Goal: Information Seeking & Learning: Learn about a topic

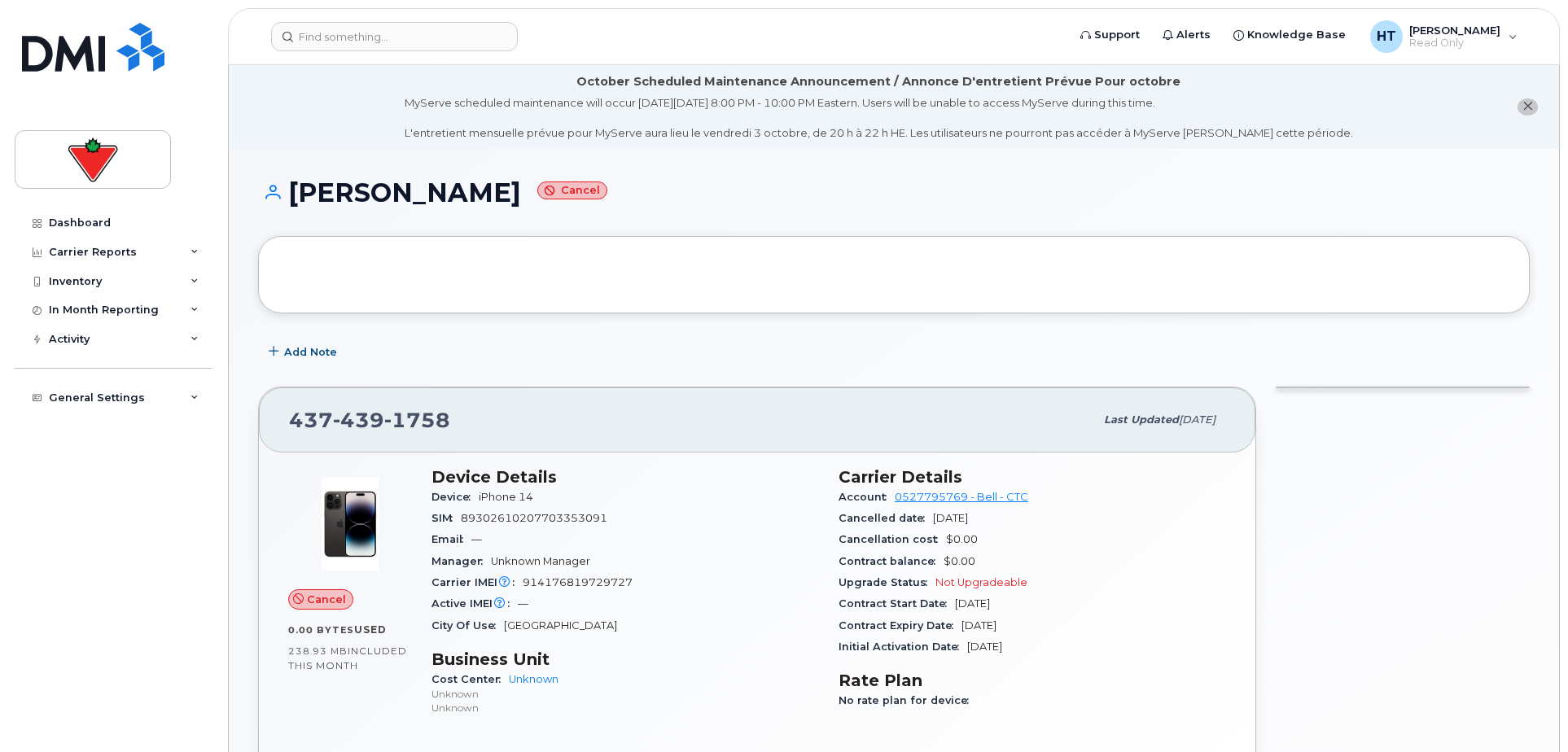
scroll to position [542, 0]
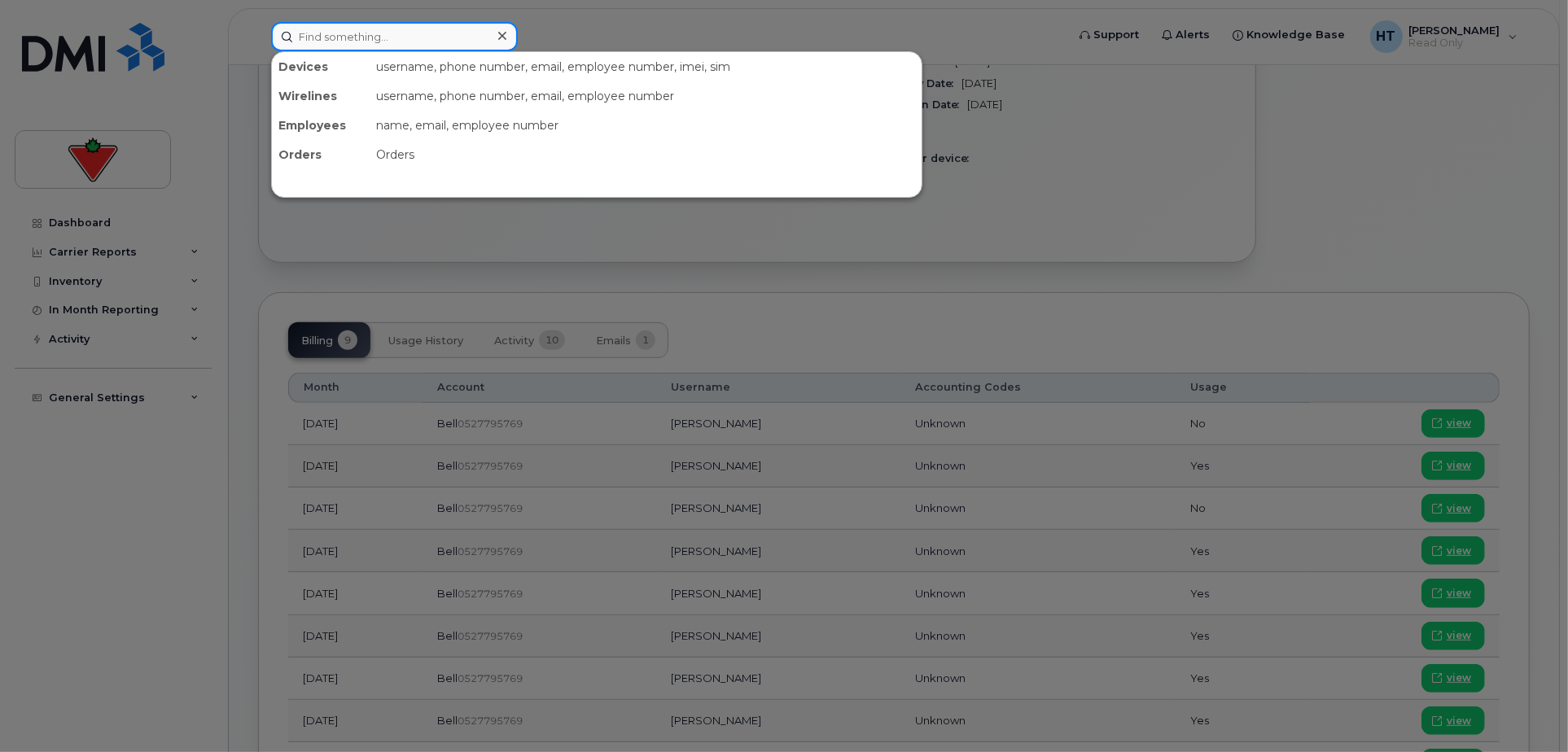
click at [344, 42] on input at bounding box center [394, 36] width 247 height 29
paste input "6046794731"
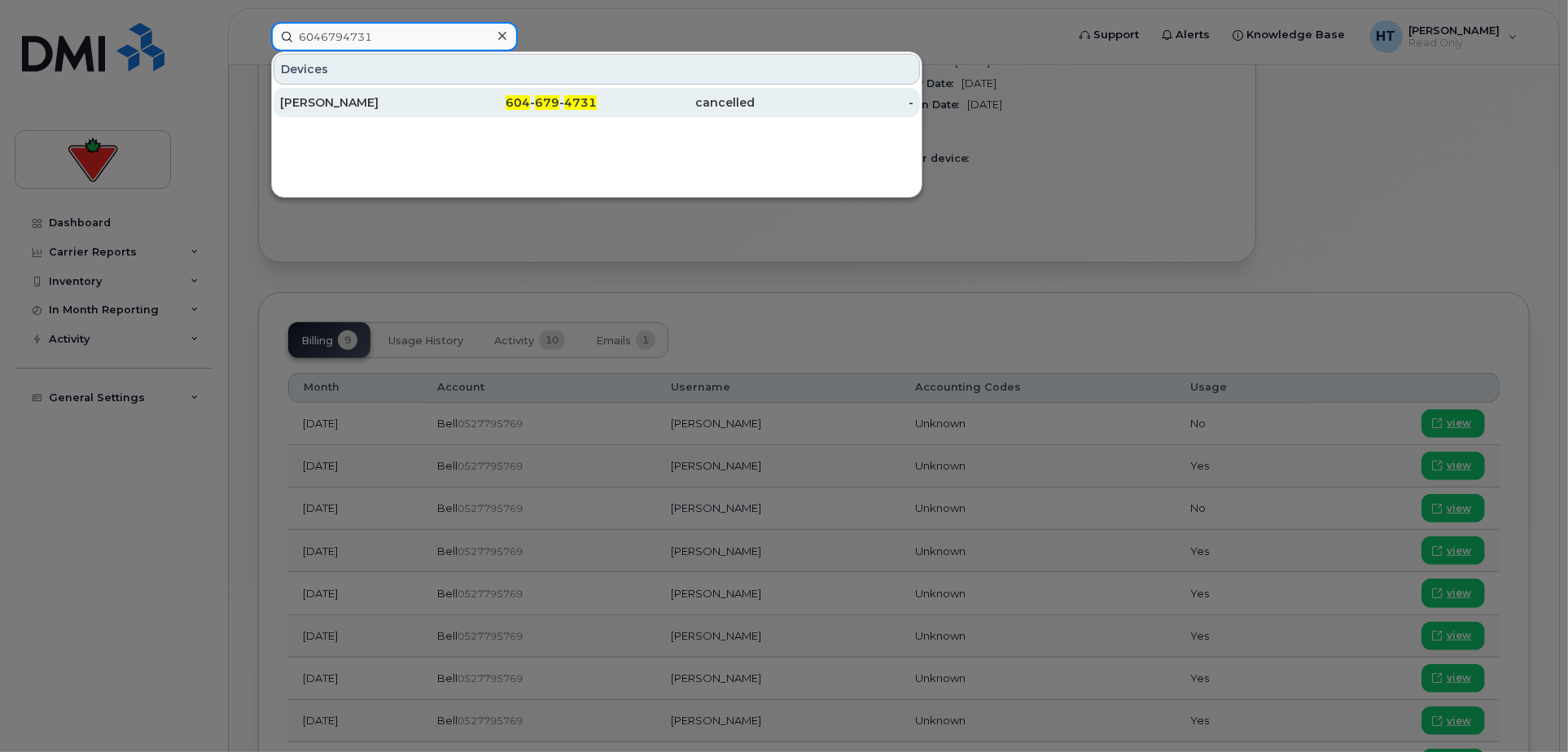
type input "6046794731"
click at [332, 99] on div "[PERSON_NAME]" at bounding box center [360, 102] width 159 height 16
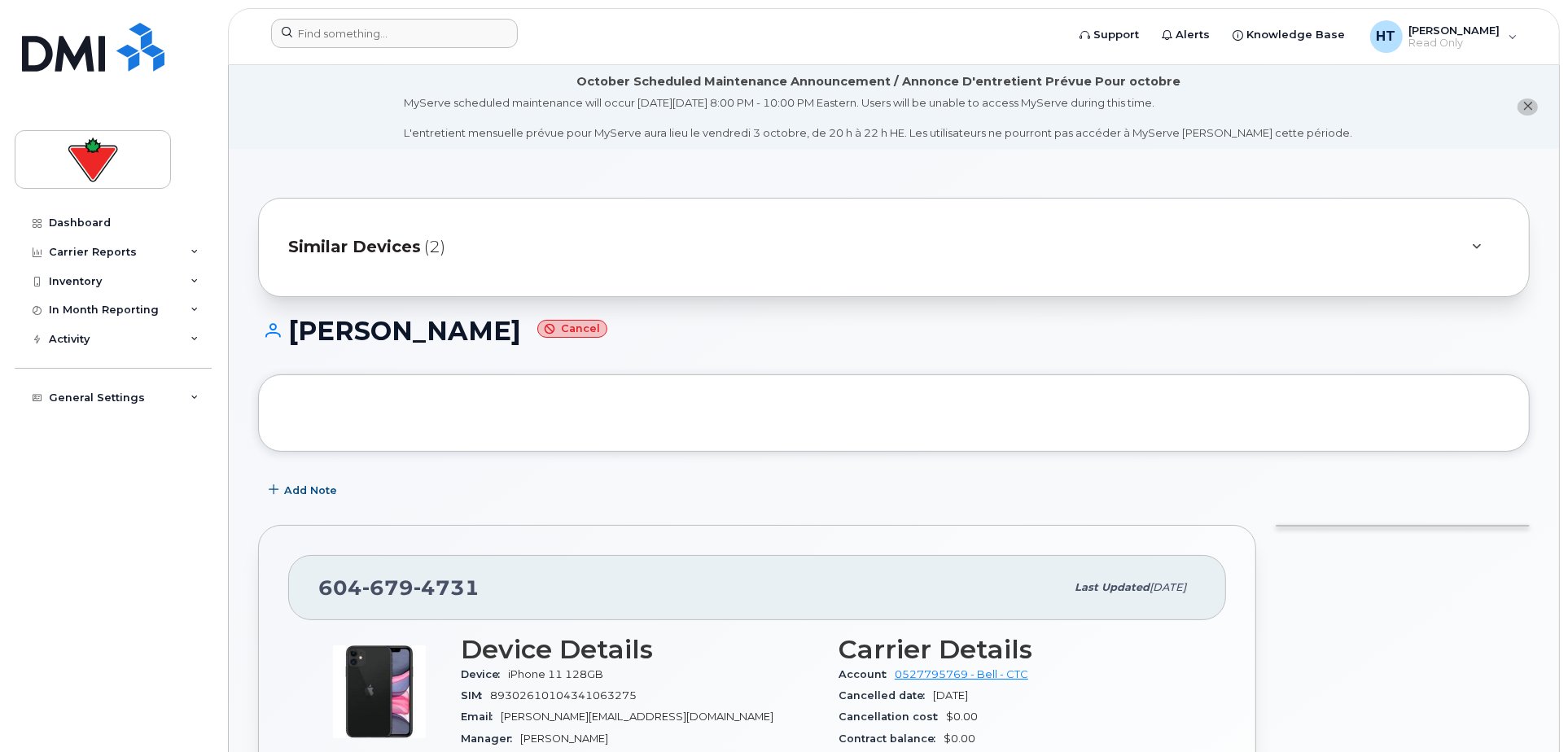
click at [397, 48] on div at bounding box center [663, 37] width 811 height 36
click at [400, 35] on input at bounding box center [394, 34] width 247 height 29
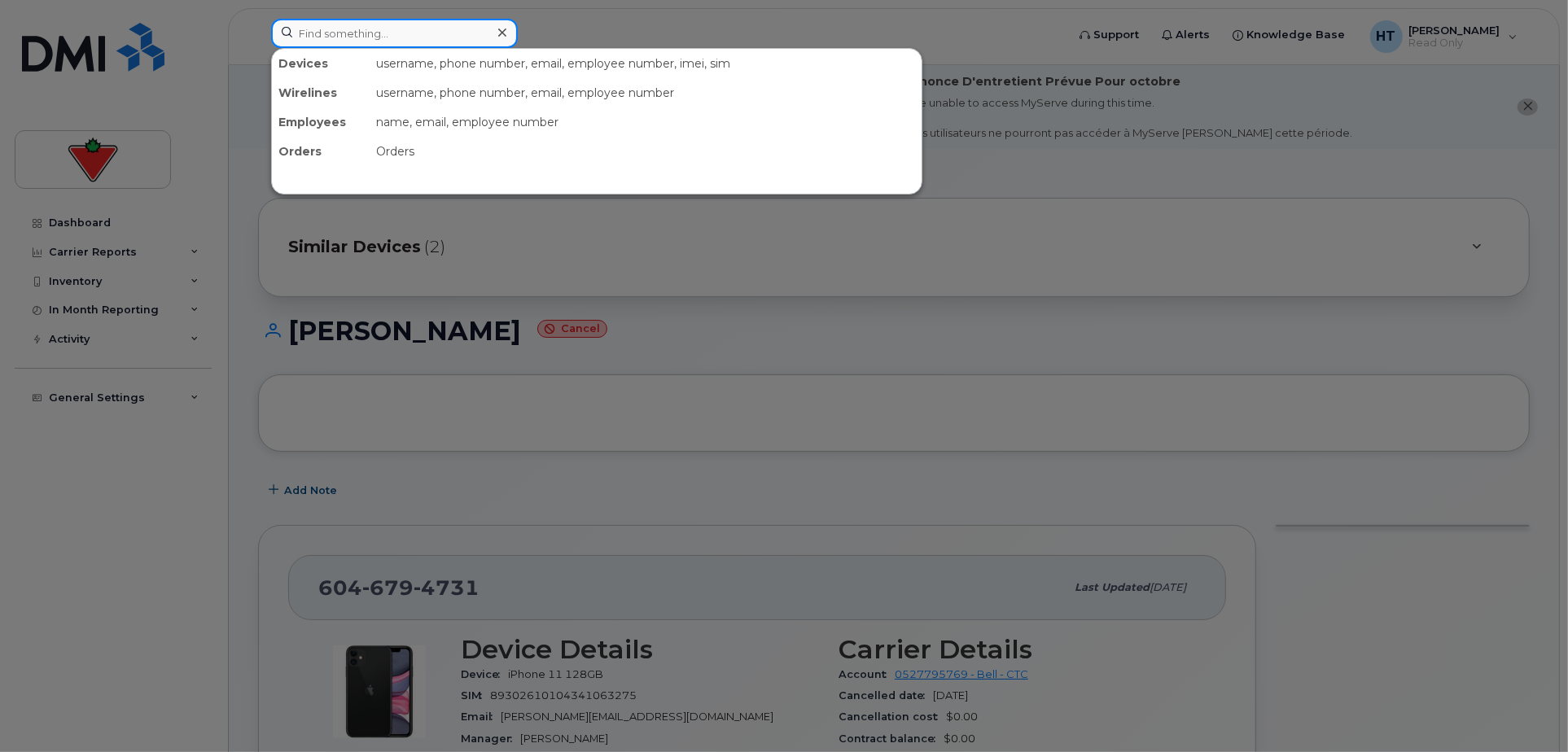
paste input "4038273913"
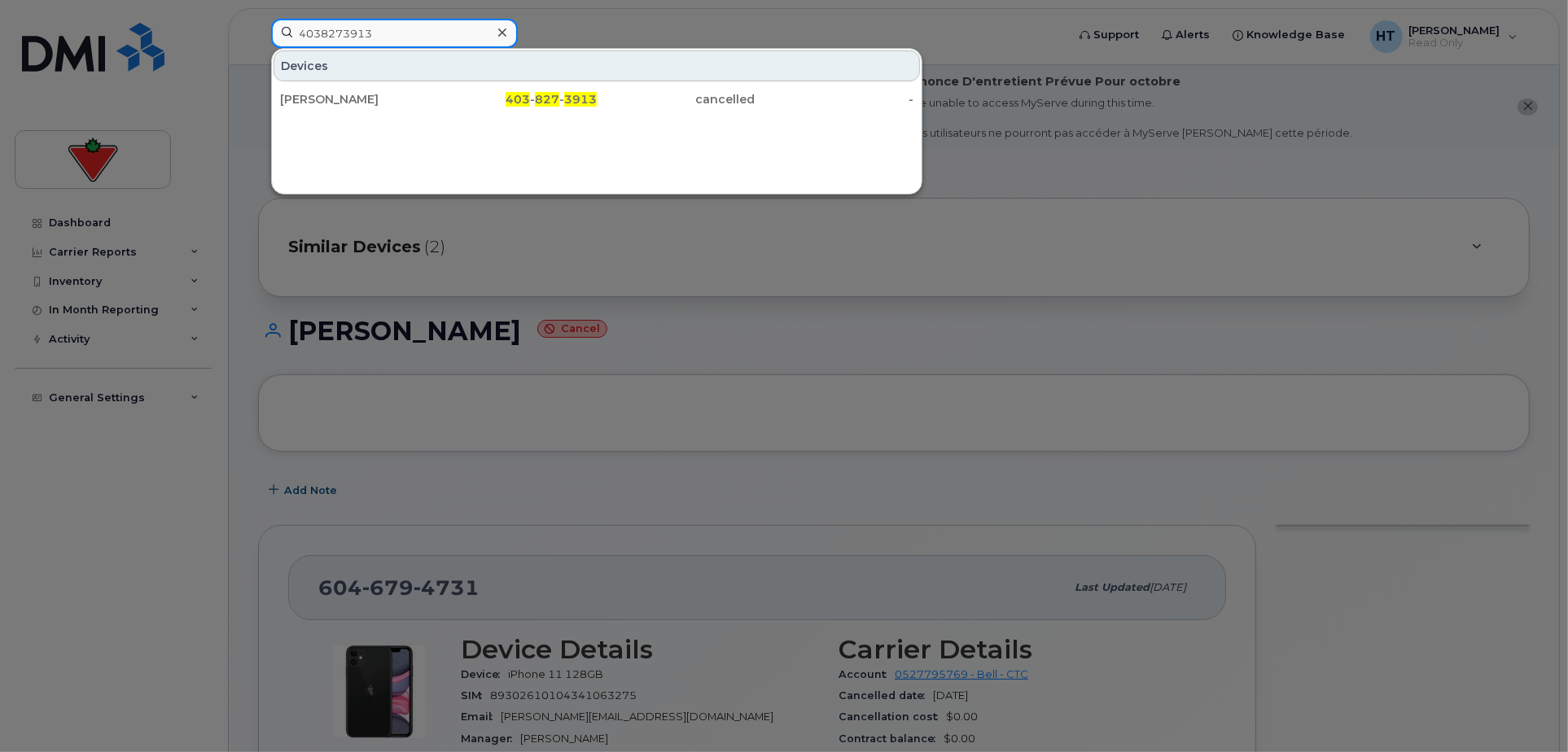
type input "4038273913"
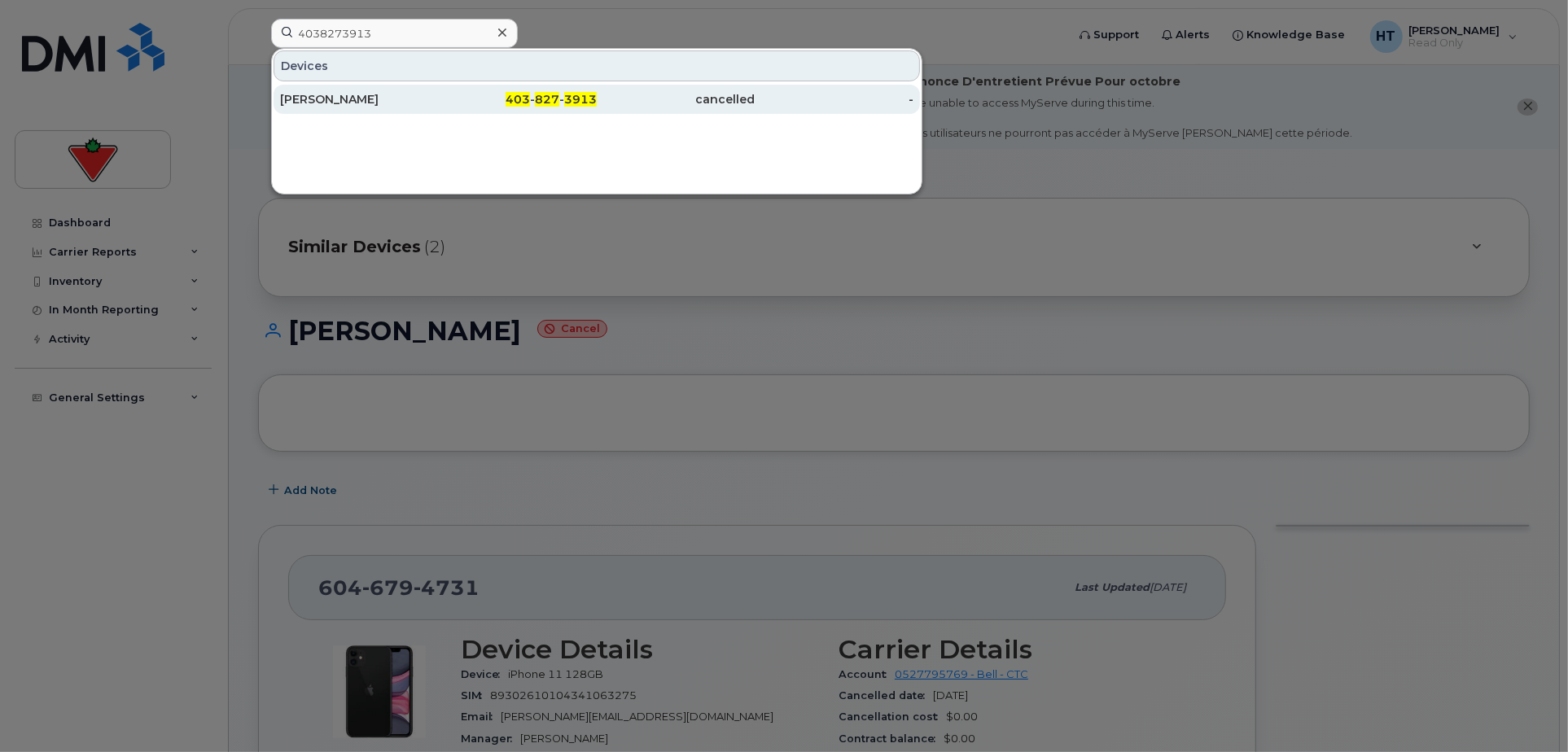
click at [456, 96] on div "403 - 827 - 3913" at bounding box center [518, 99] width 159 height 16
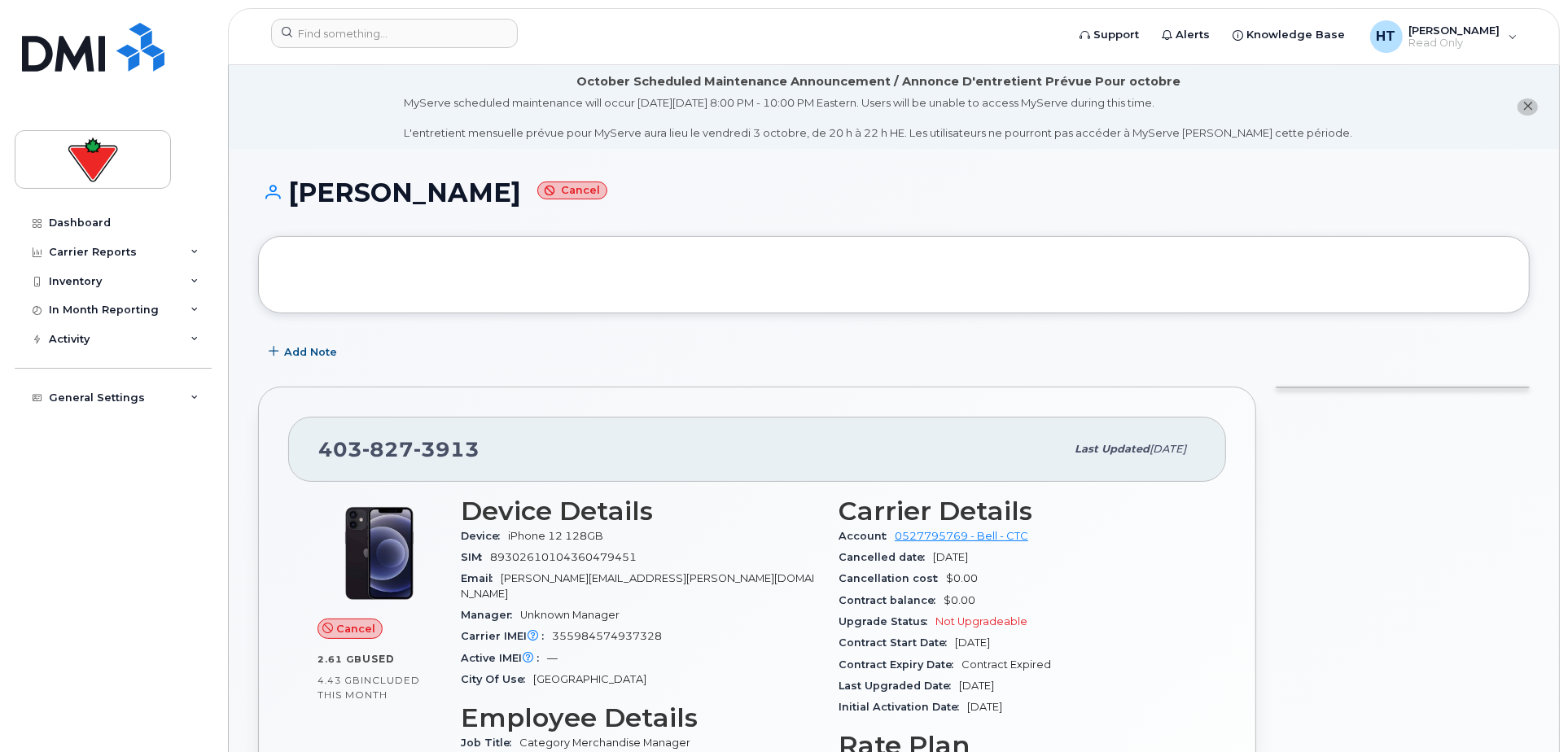
scroll to position [180, 0]
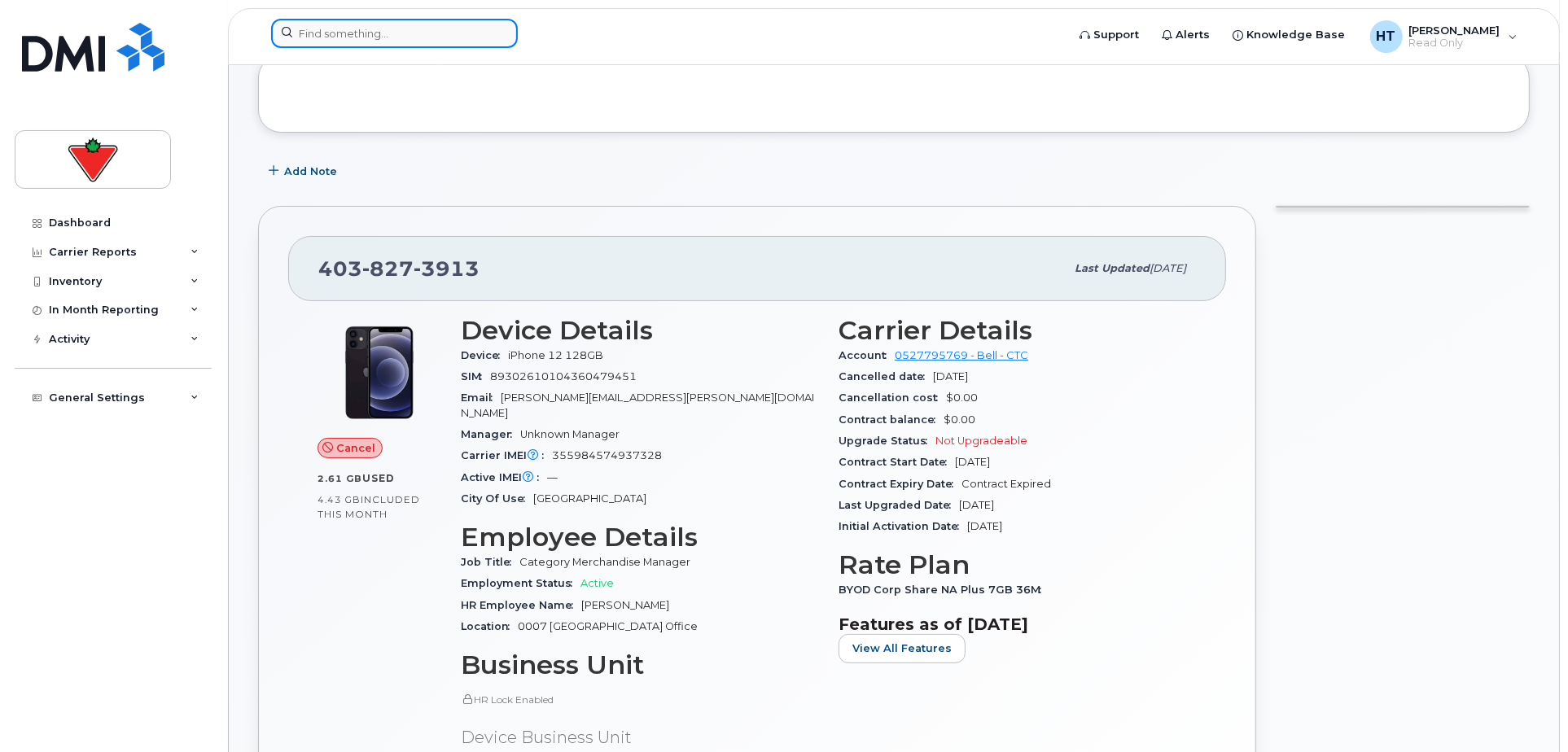
click at [424, 42] on input at bounding box center [394, 34] width 247 height 29
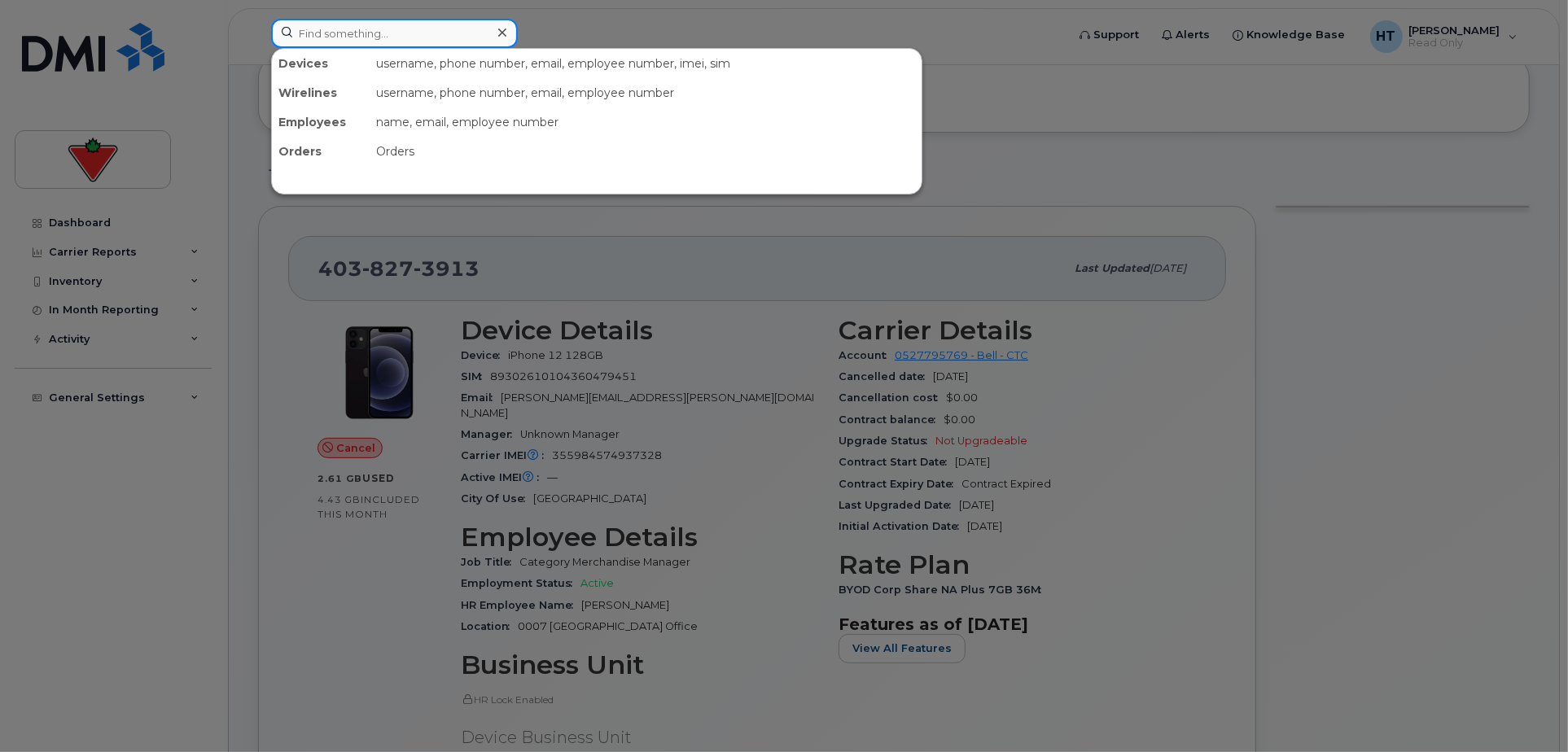
paste input "4313385630"
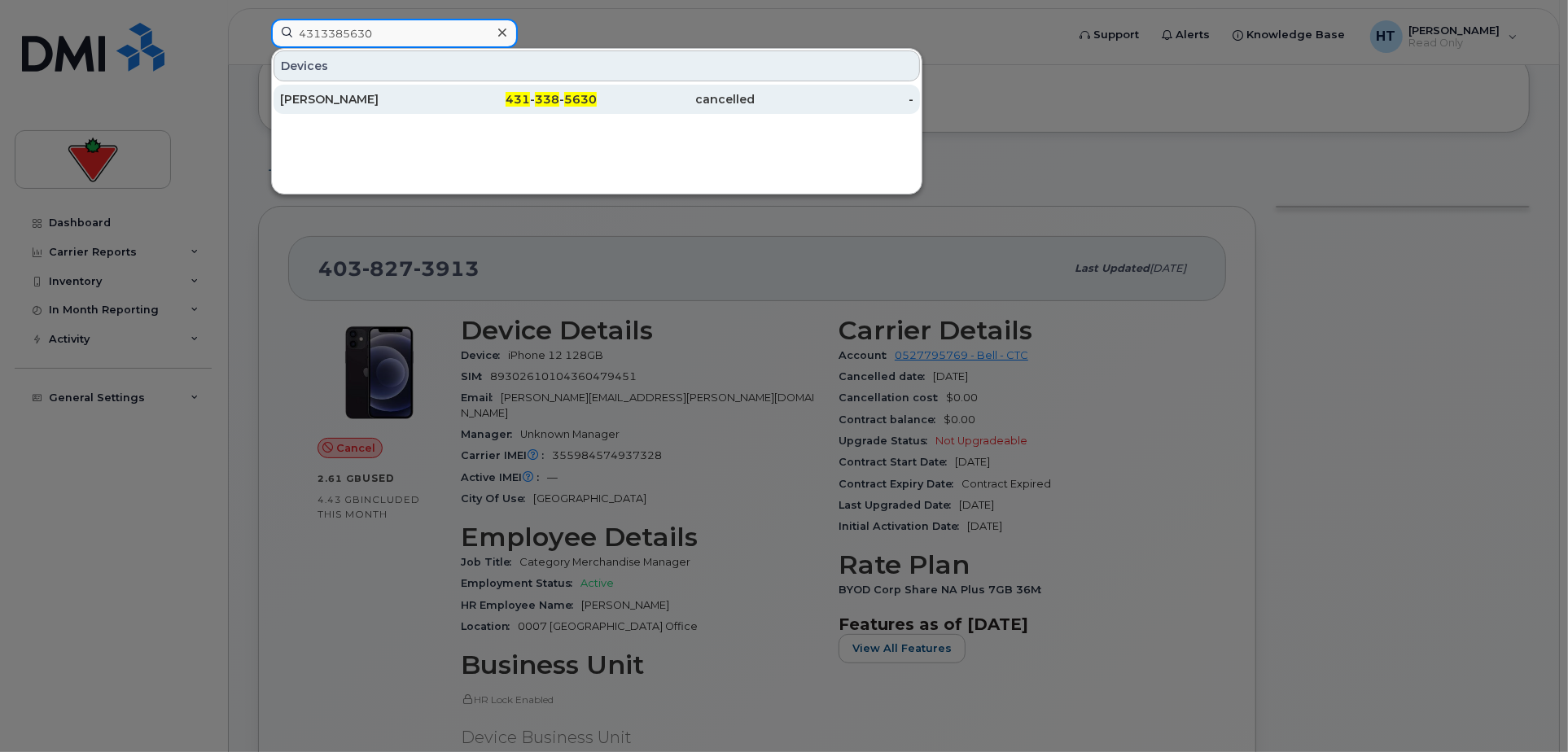
type input "4313385630"
click at [414, 94] on div "Saswati Khuntia" at bounding box center [360, 99] width 159 height 16
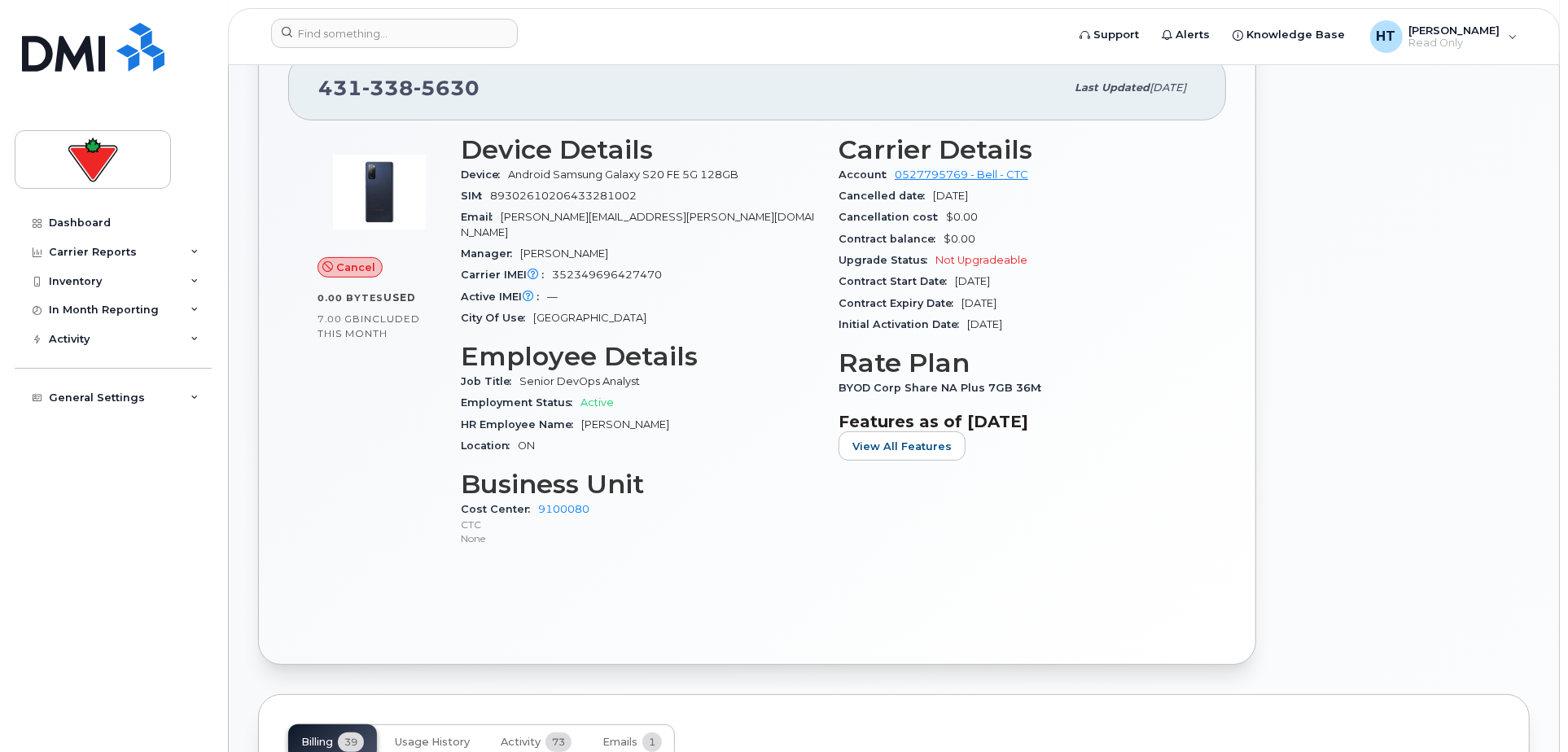
scroll to position [632, 0]
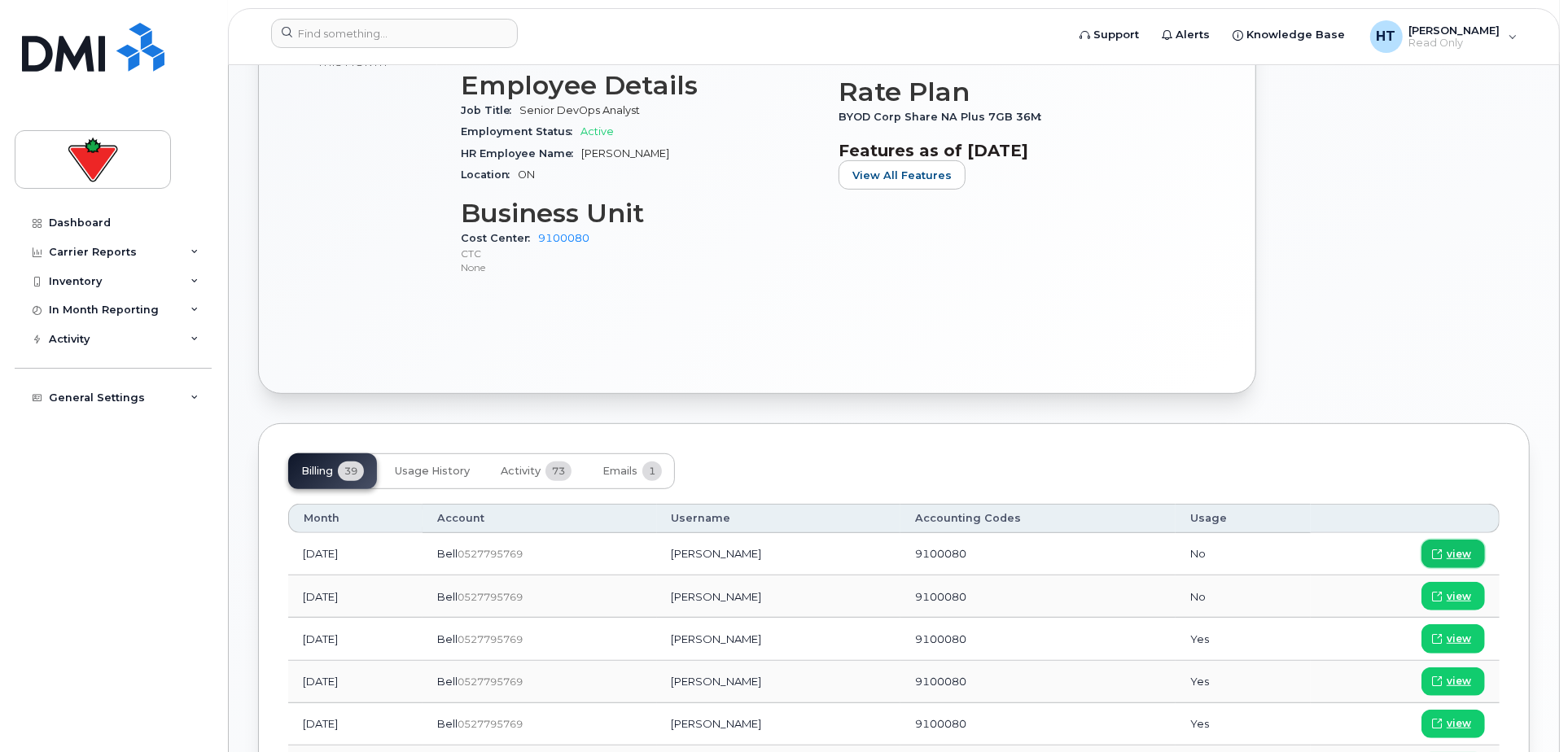
click at [1452, 547] on span "view" at bounding box center [1458, 554] width 24 height 15
click at [406, 30] on input at bounding box center [394, 34] width 247 height 29
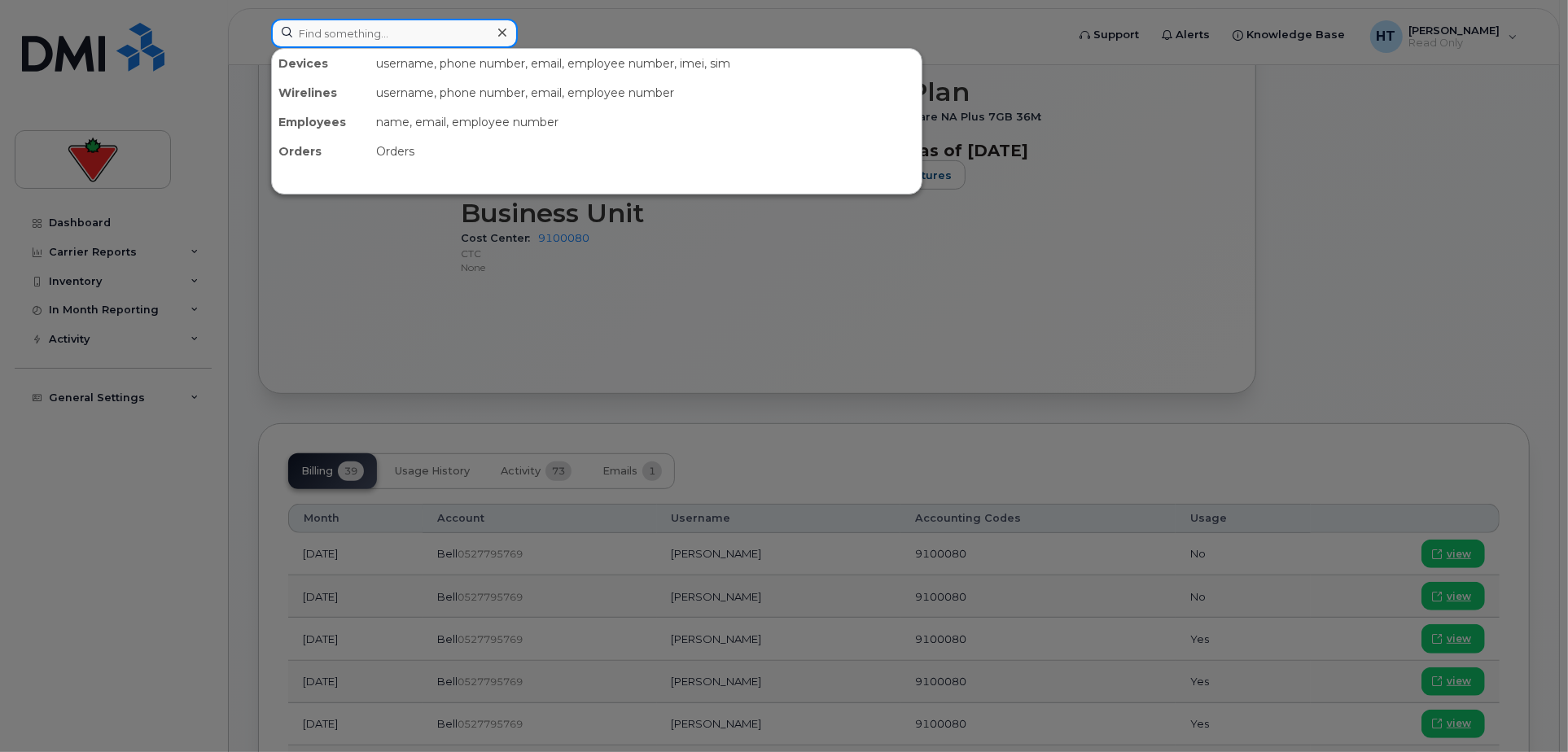
paste input "6046794731"
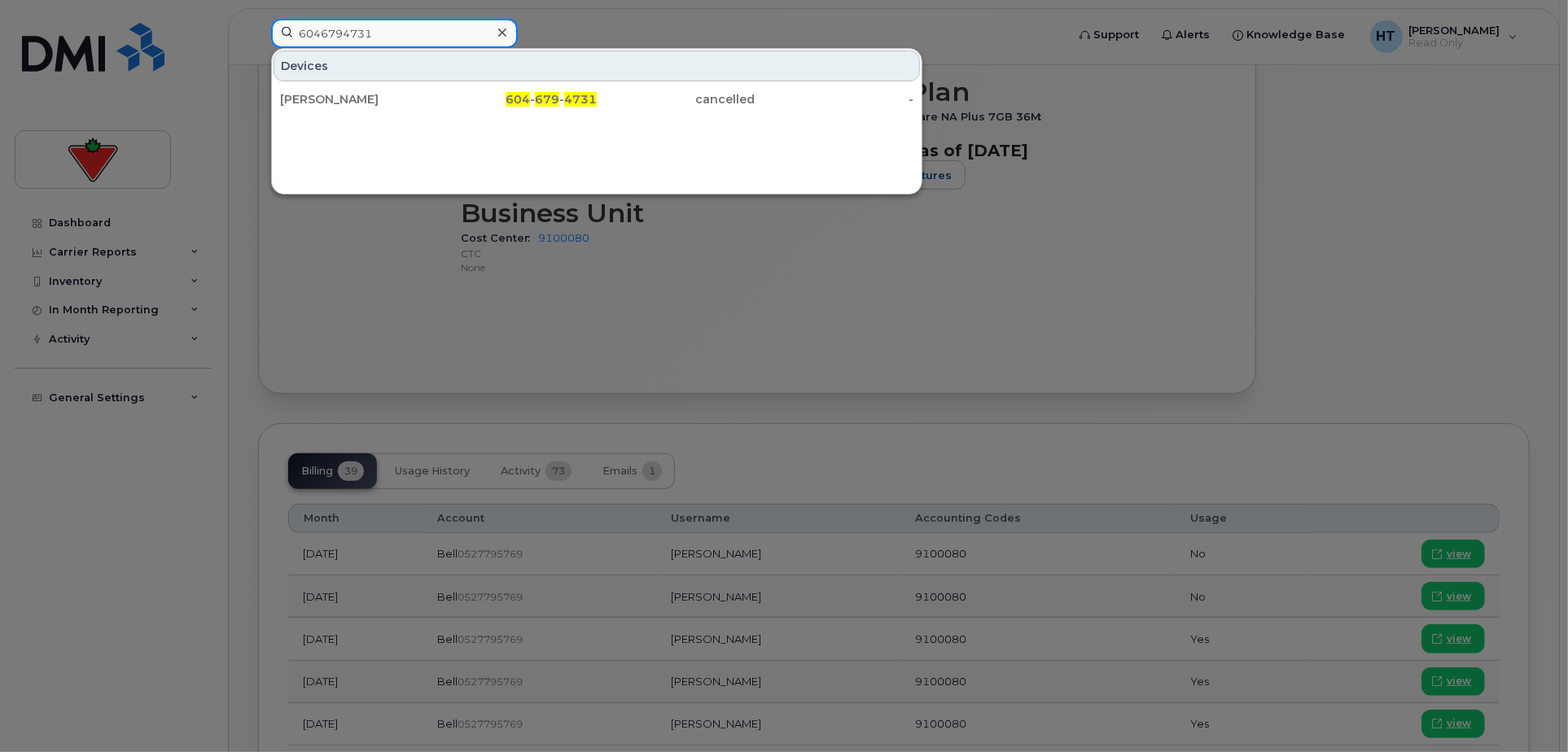
type input "6046794731"
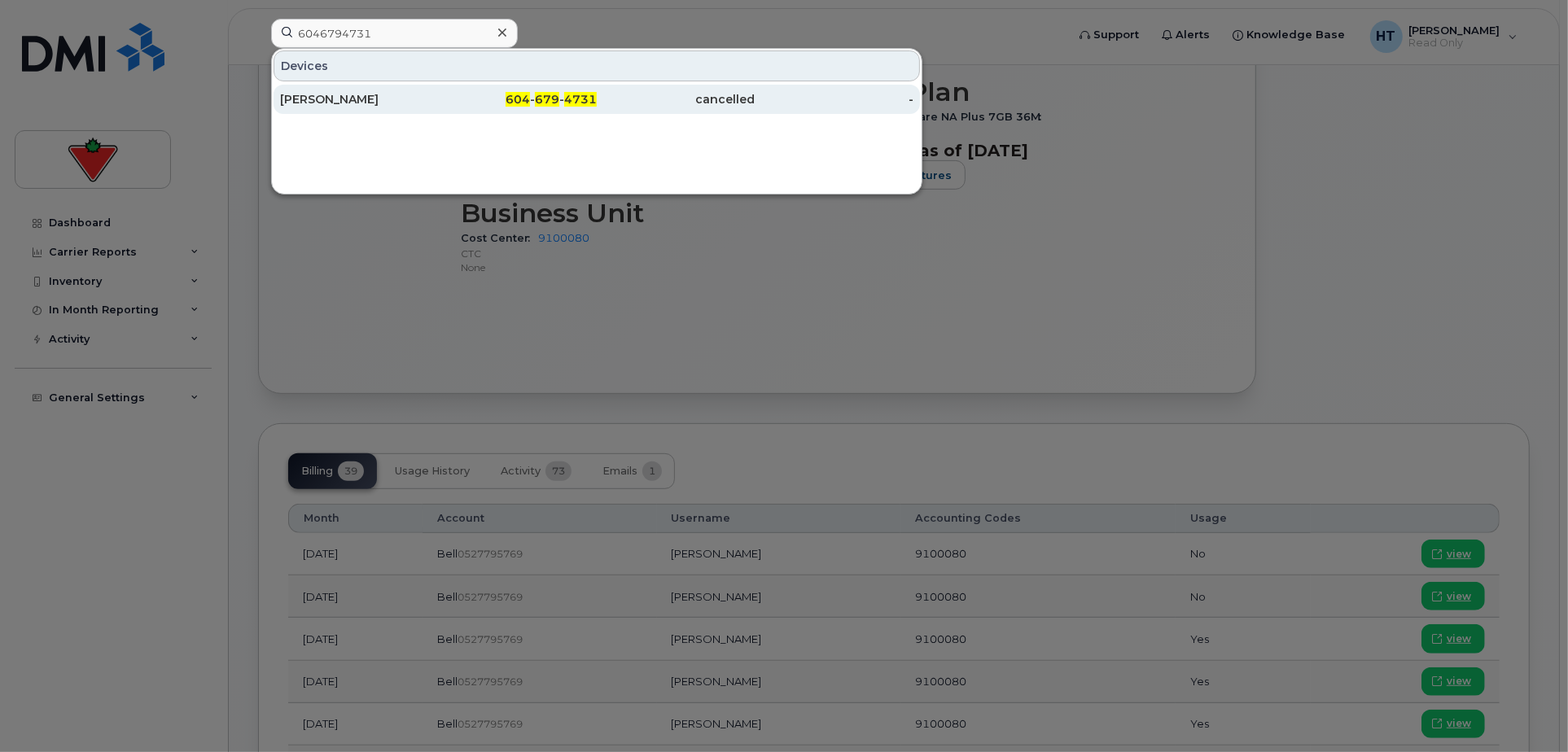
click at [352, 97] on div "[PERSON_NAME]" at bounding box center [360, 99] width 159 height 16
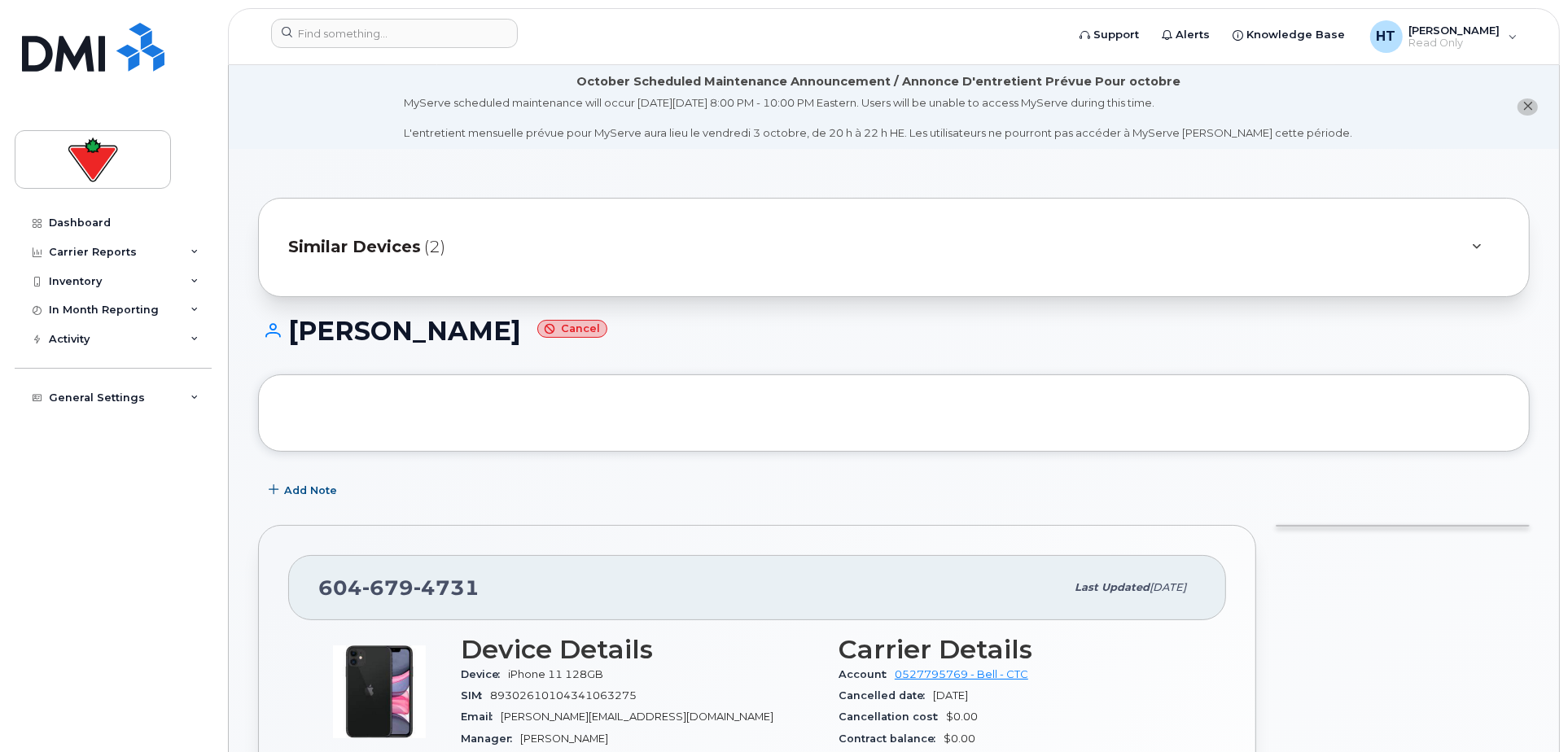
click at [605, 416] on div at bounding box center [894, 413] width 1211 height 17
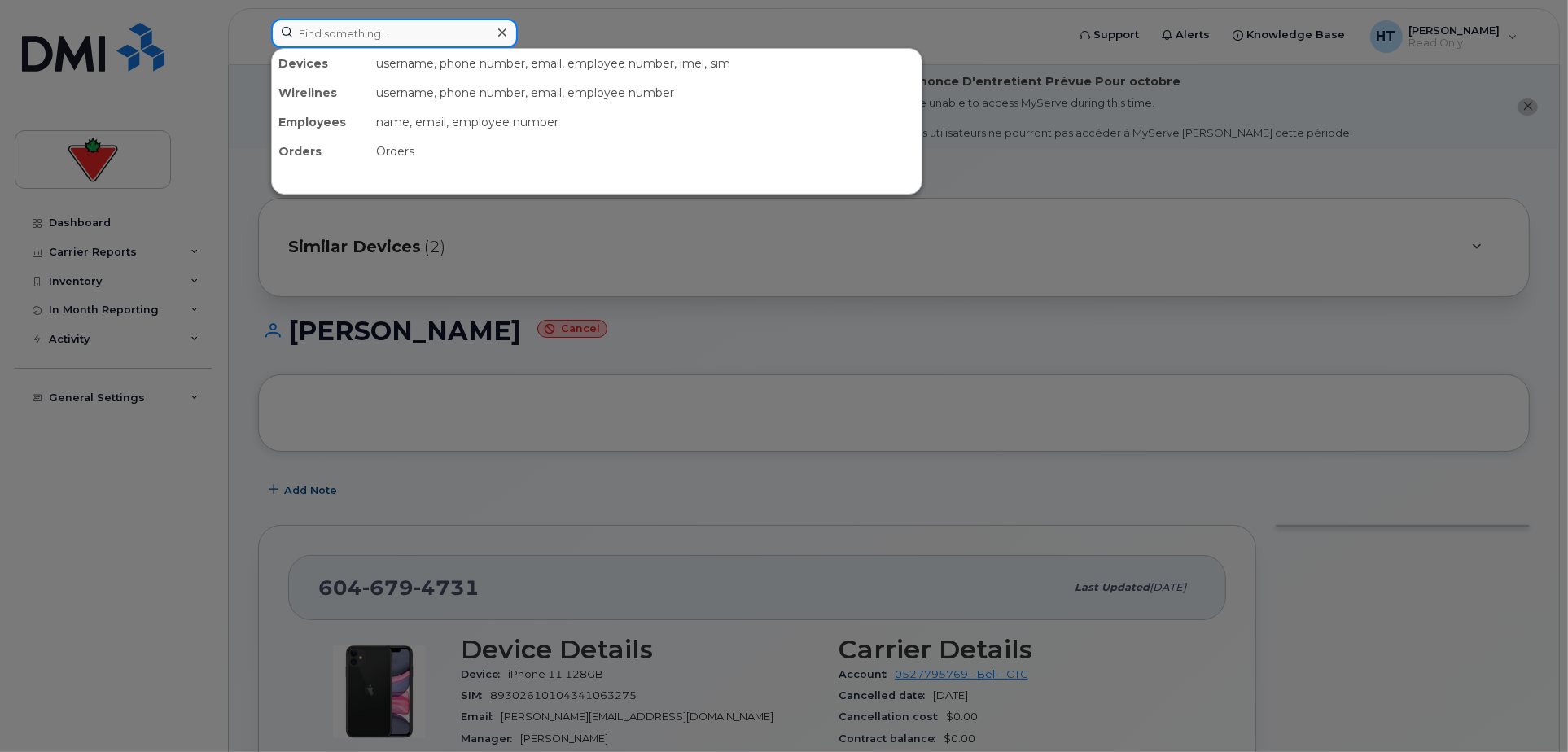
click at [394, 33] on input at bounding box center [394, 34] width 247 height 29
paste input "4035428419"
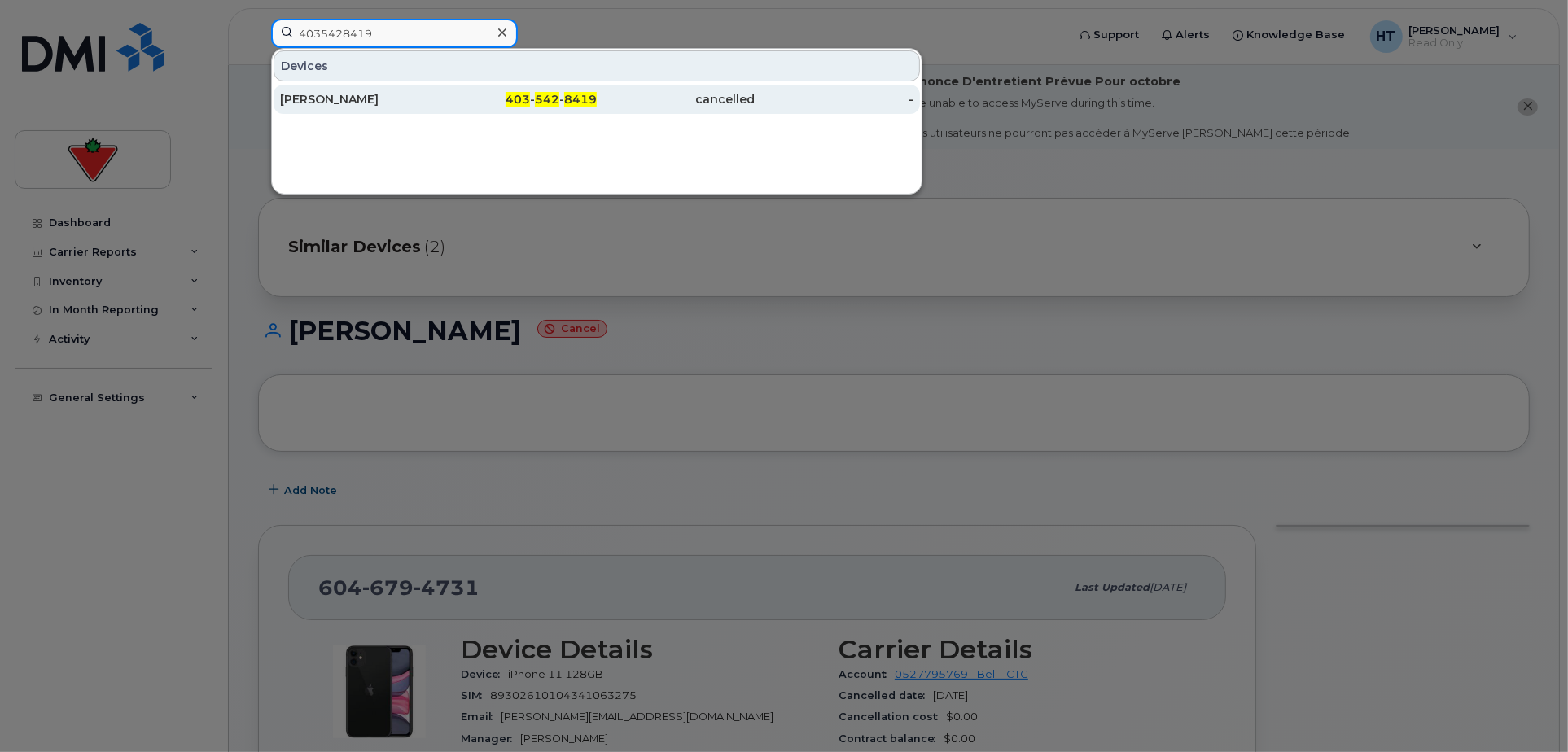
type input "4035428419"
click at [392, 91] on div "Nadien Lemermeyer" at bounding box center [360, 99] width 159 height 29
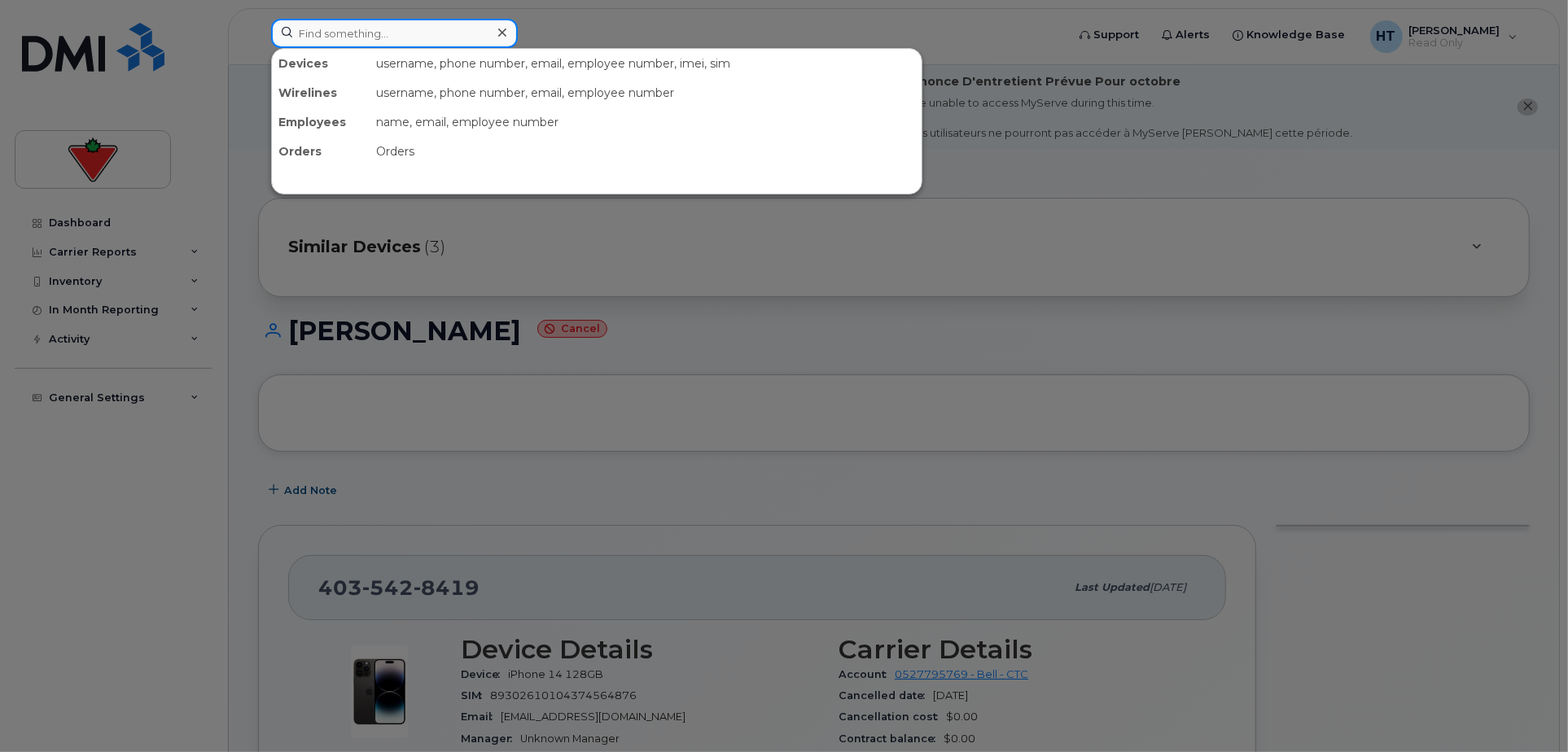
click at [461, 31] on input at bounding box center [394, 34] width 247 height 29
paste input "4374270875"
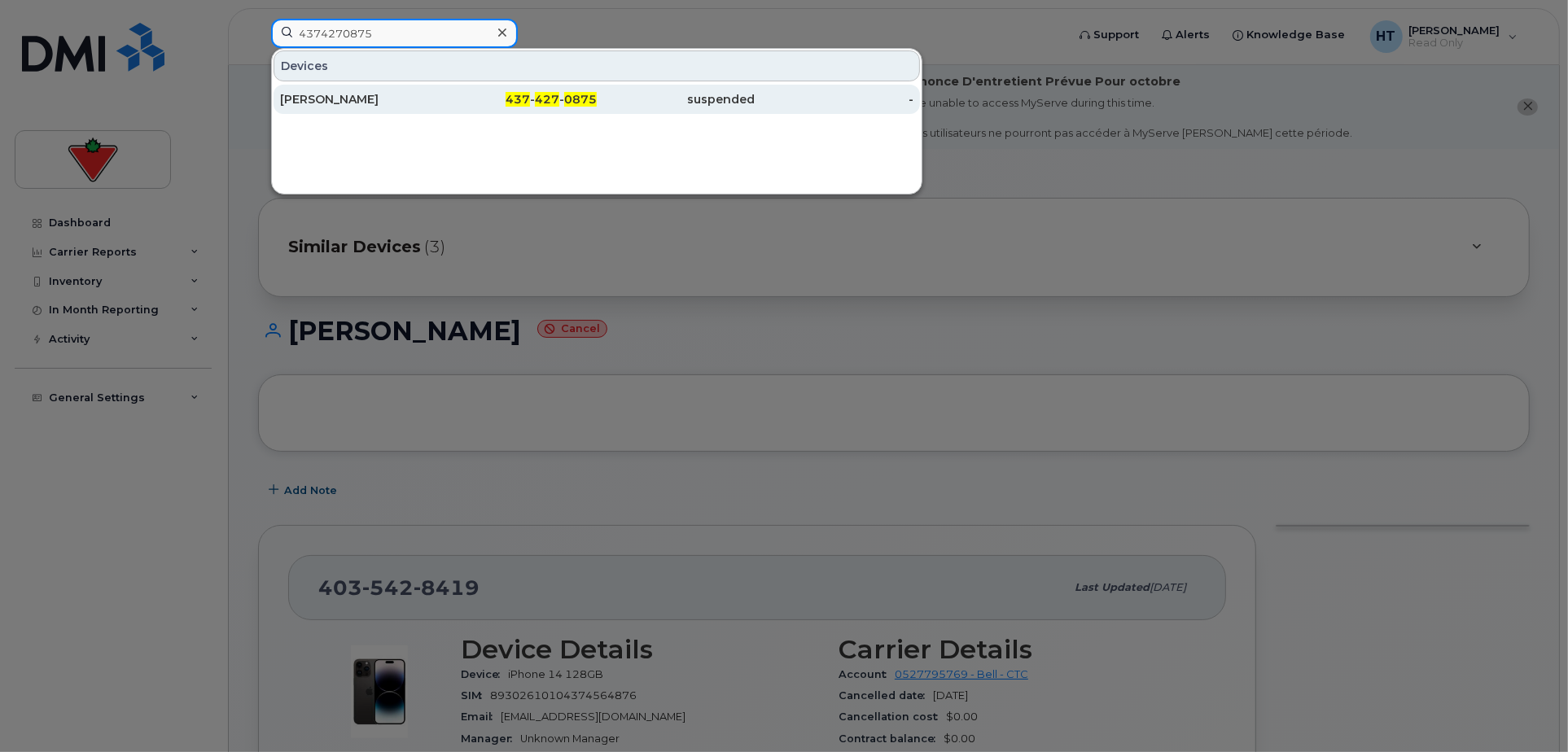
type input "4374270875"
click at [527, 94] on span "437" at bounding box center [517, 99] width 24 height 15
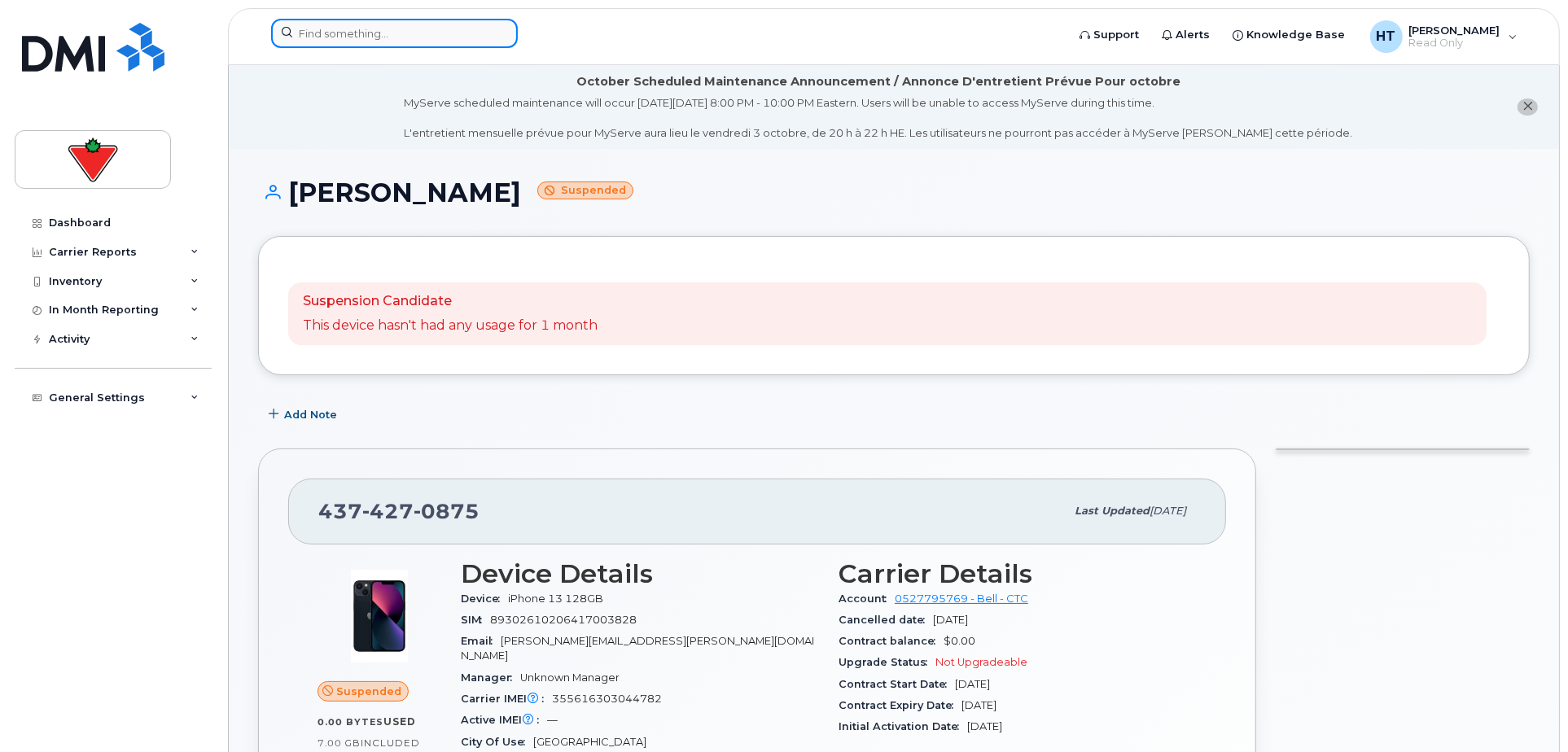
click at [417, 29] on input at bounding box center [394, 34] width 247 height 29
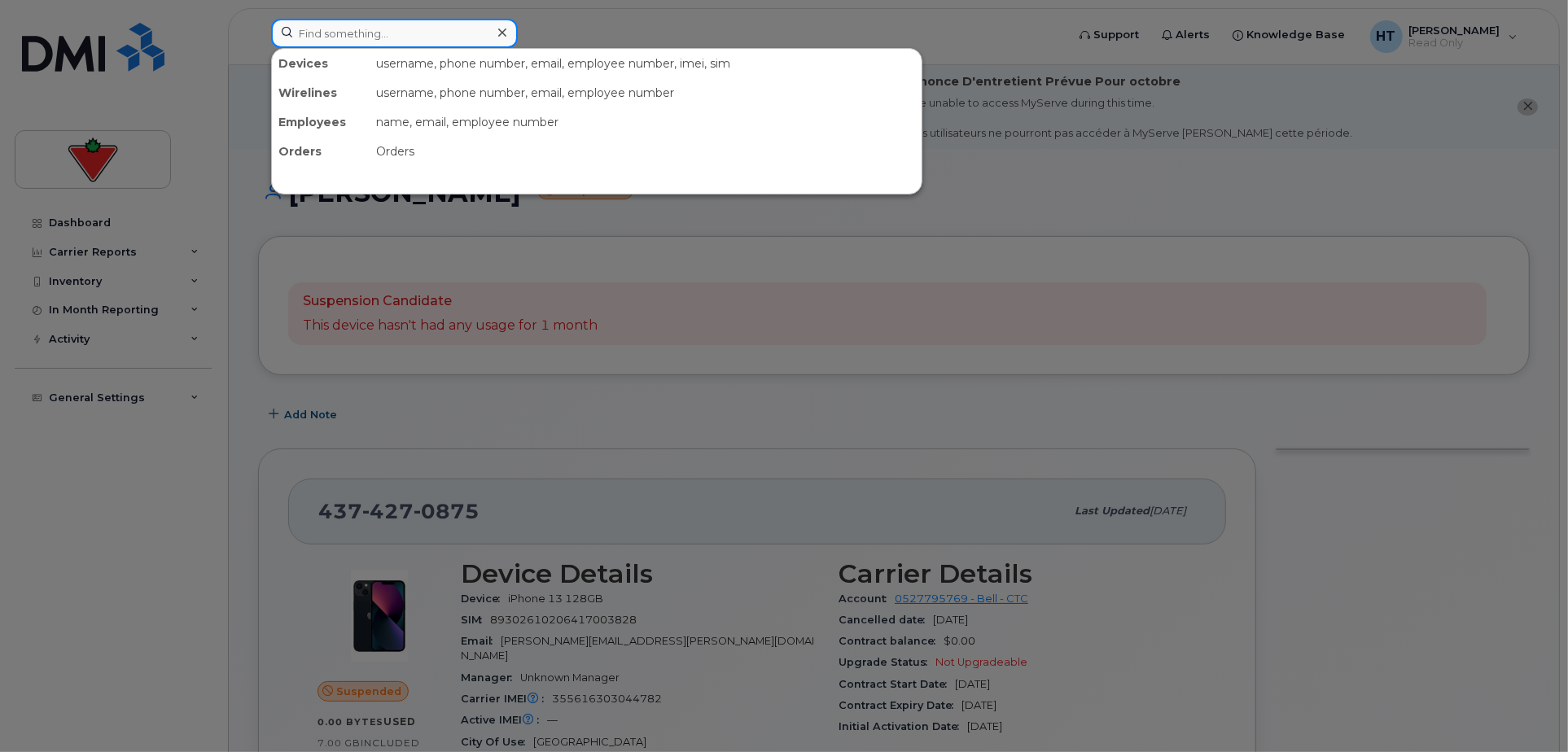
paste input "6472378658"
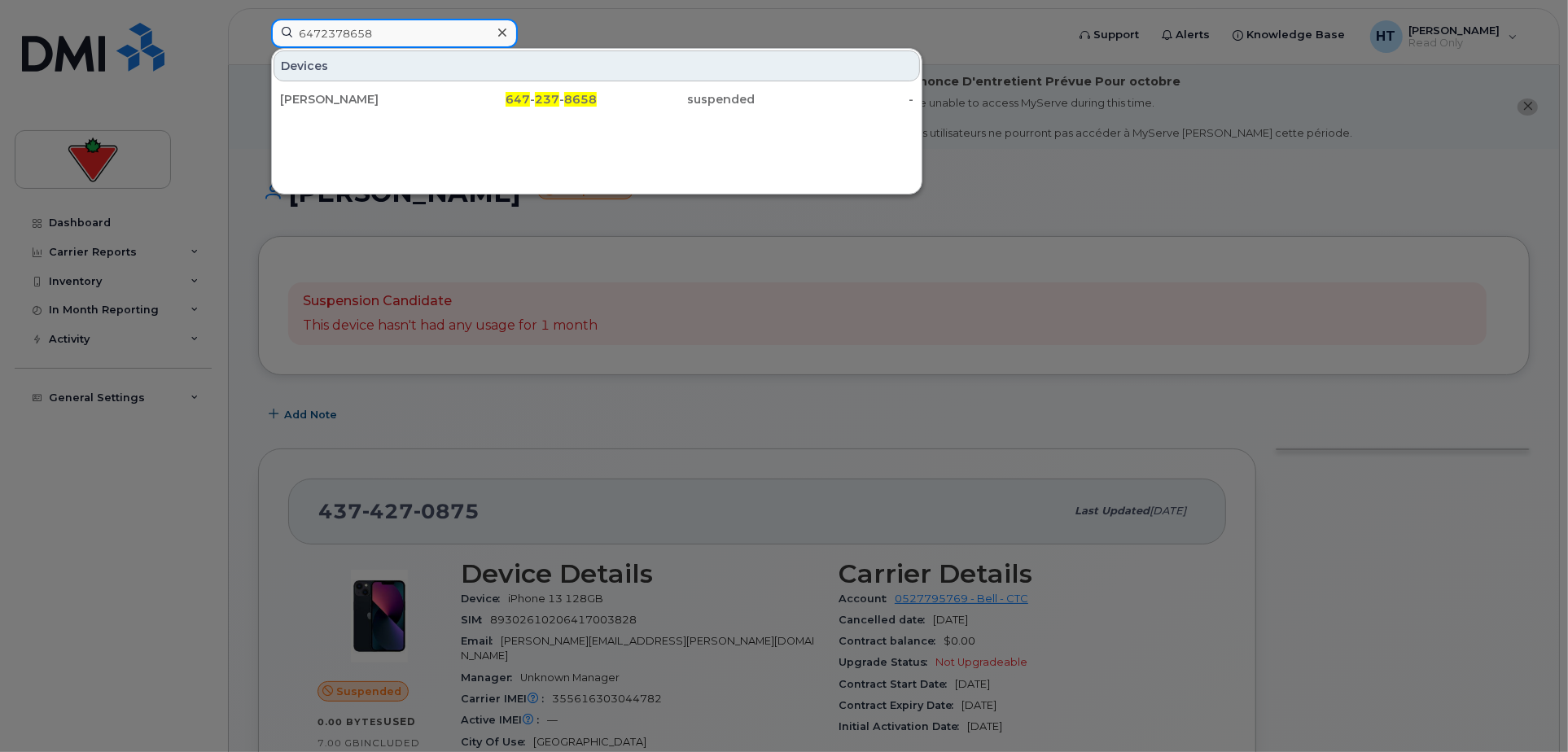
type input "6472378658"
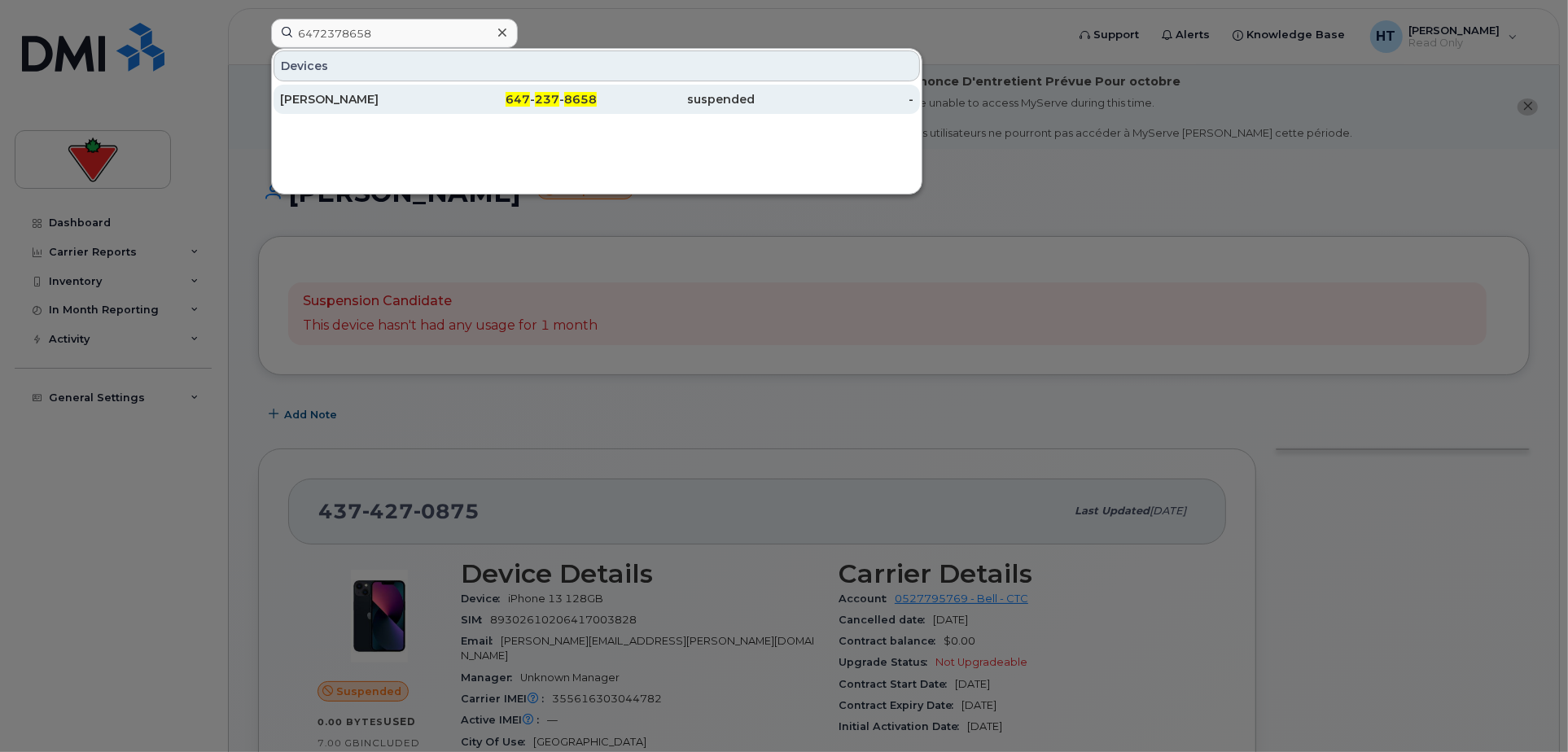
click at [324, 97] on div "[PERSON_NAME]" at bounding box center [360, 99] width 159 height 16
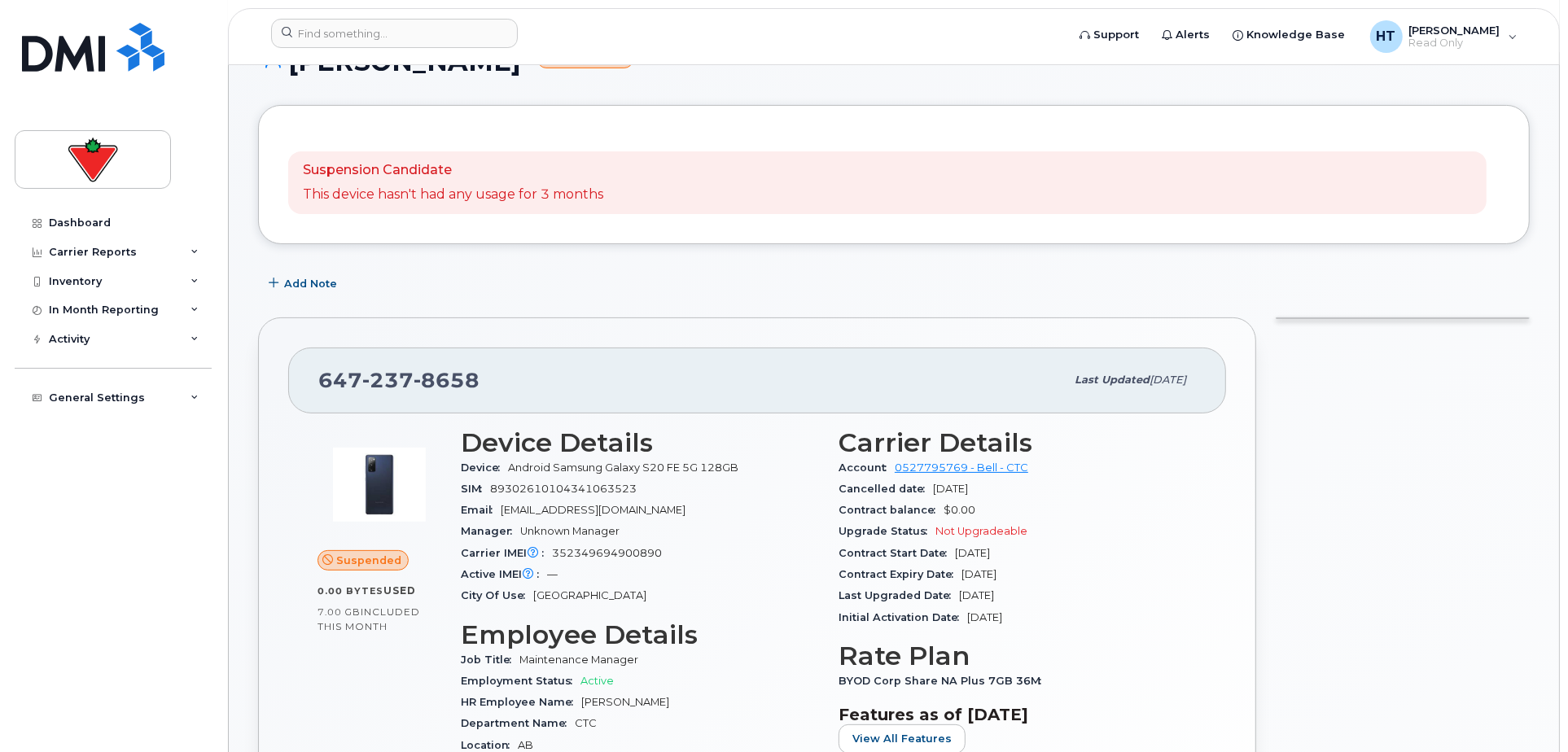
scroll to position [271, 0]
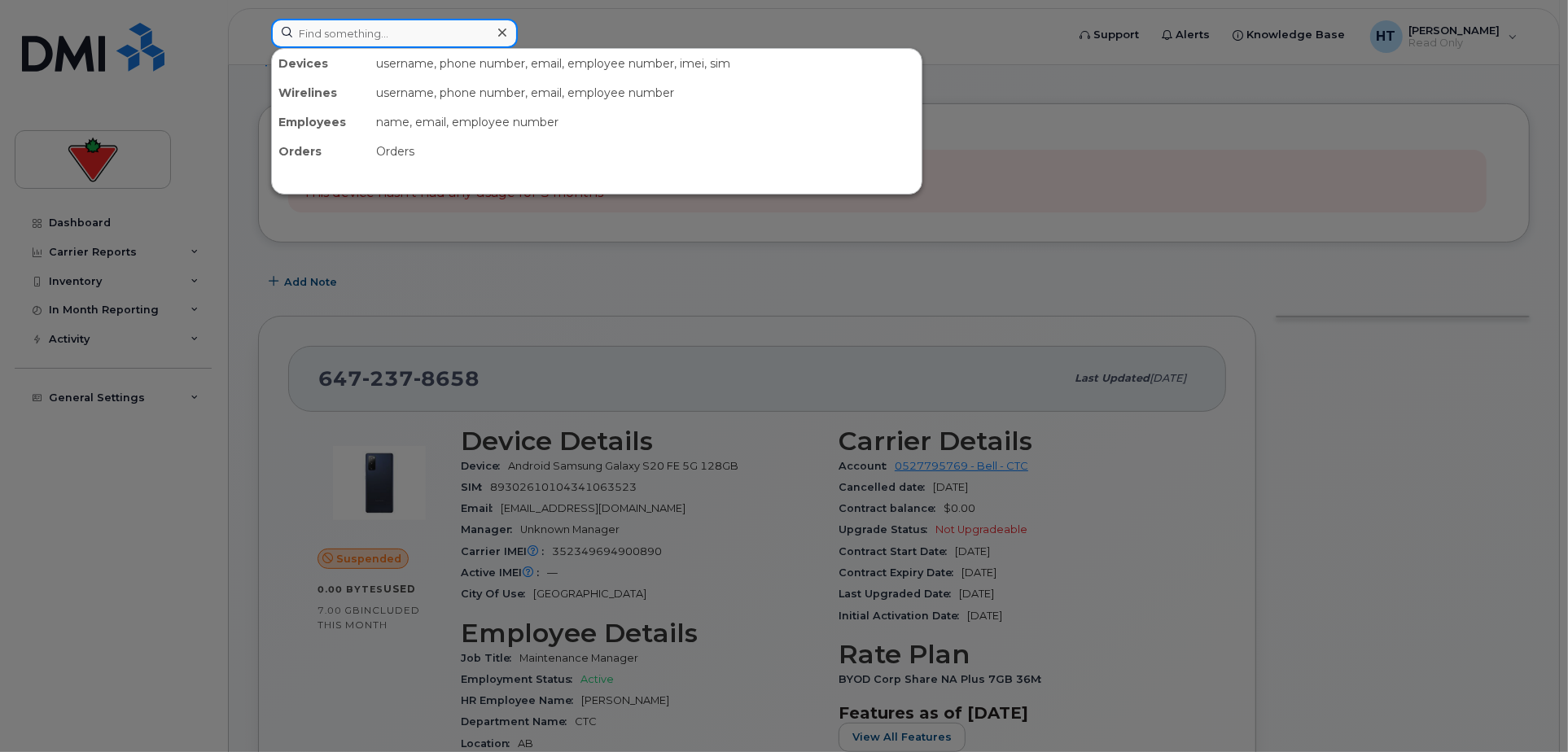
click at [434, 34] on input at bounding box center [394, 34] width 247 height 29
paste input "6473249770"
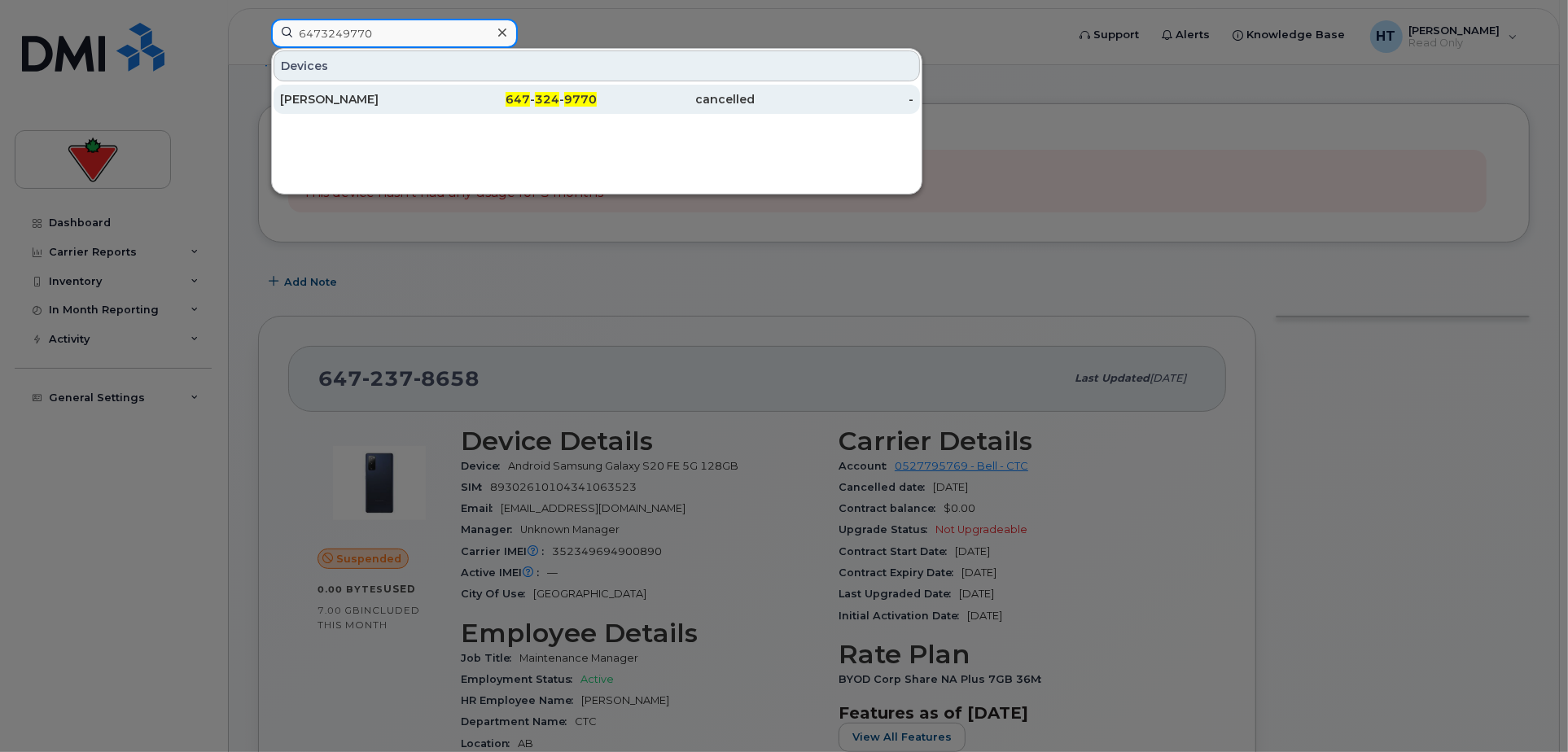
type input "6473249770"
click at [456, 95] on div "647 - 324 - 9770" at bounding box center [518, 99] width 159 height 16
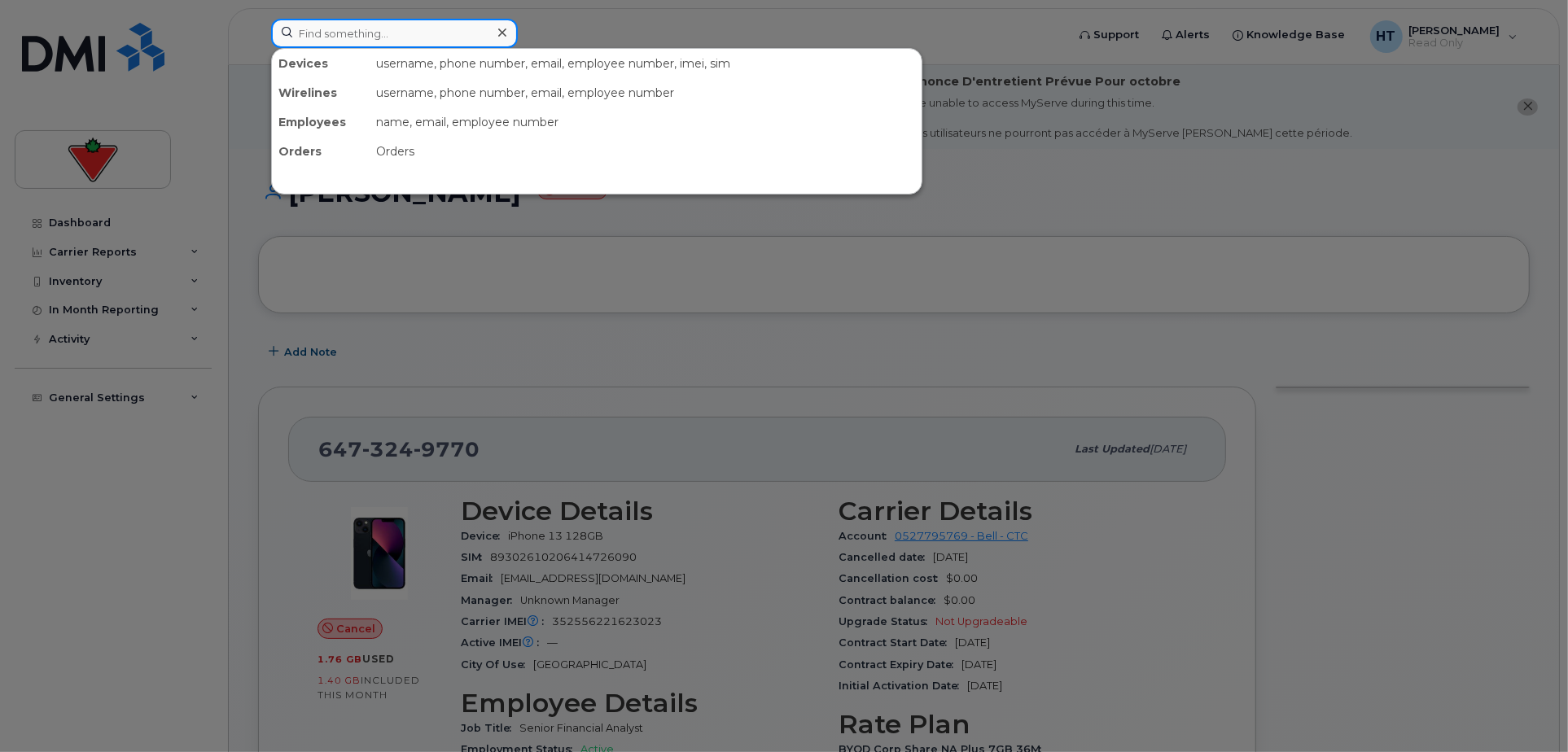
click at [335, 24] on input at bounding box center [394, 34] width 247 height 29
paste input "6475251561"
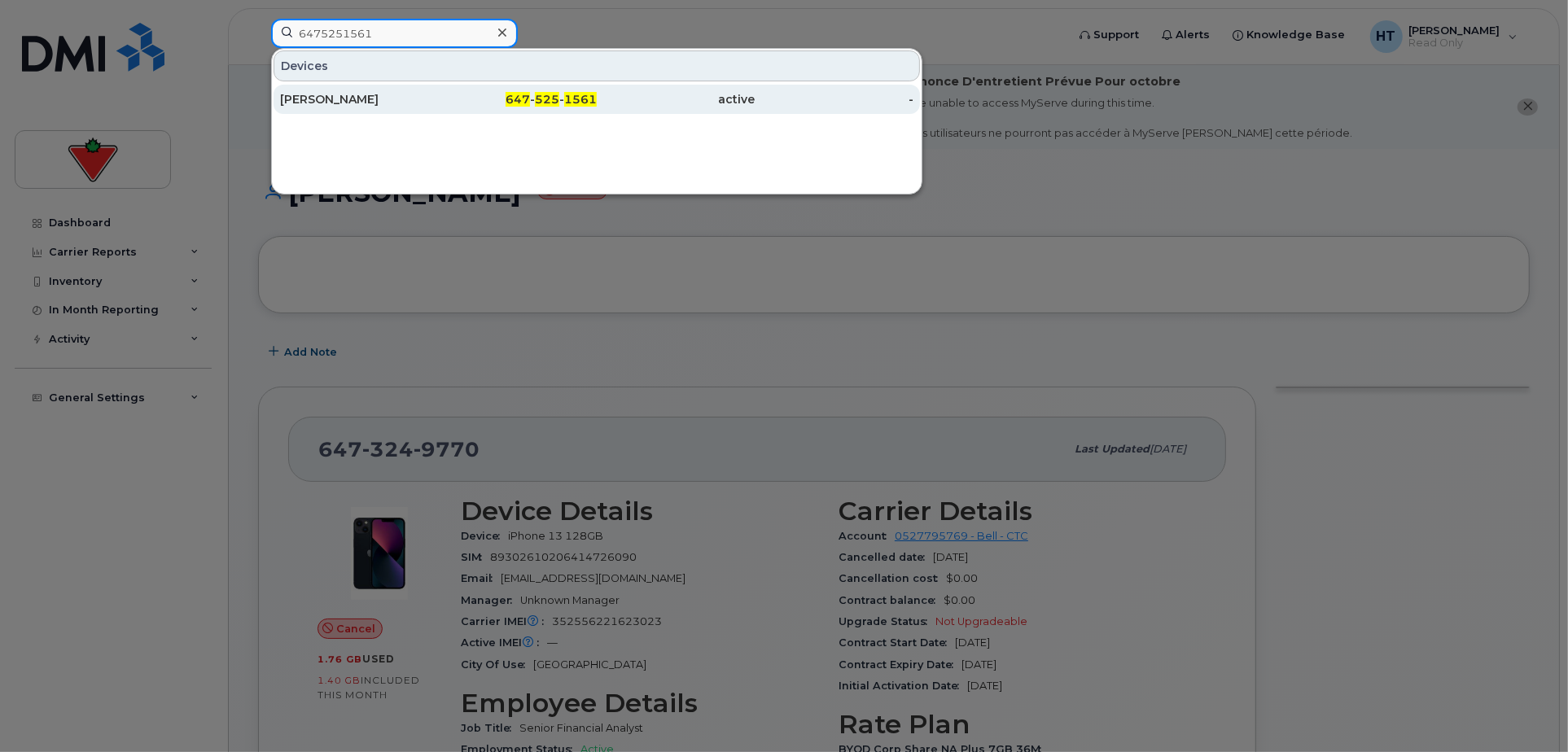
type input "6475251561"
click at [354, 103] on div "[PERSON_NAME]" at bounding box center [360, 99] width 159 height 16
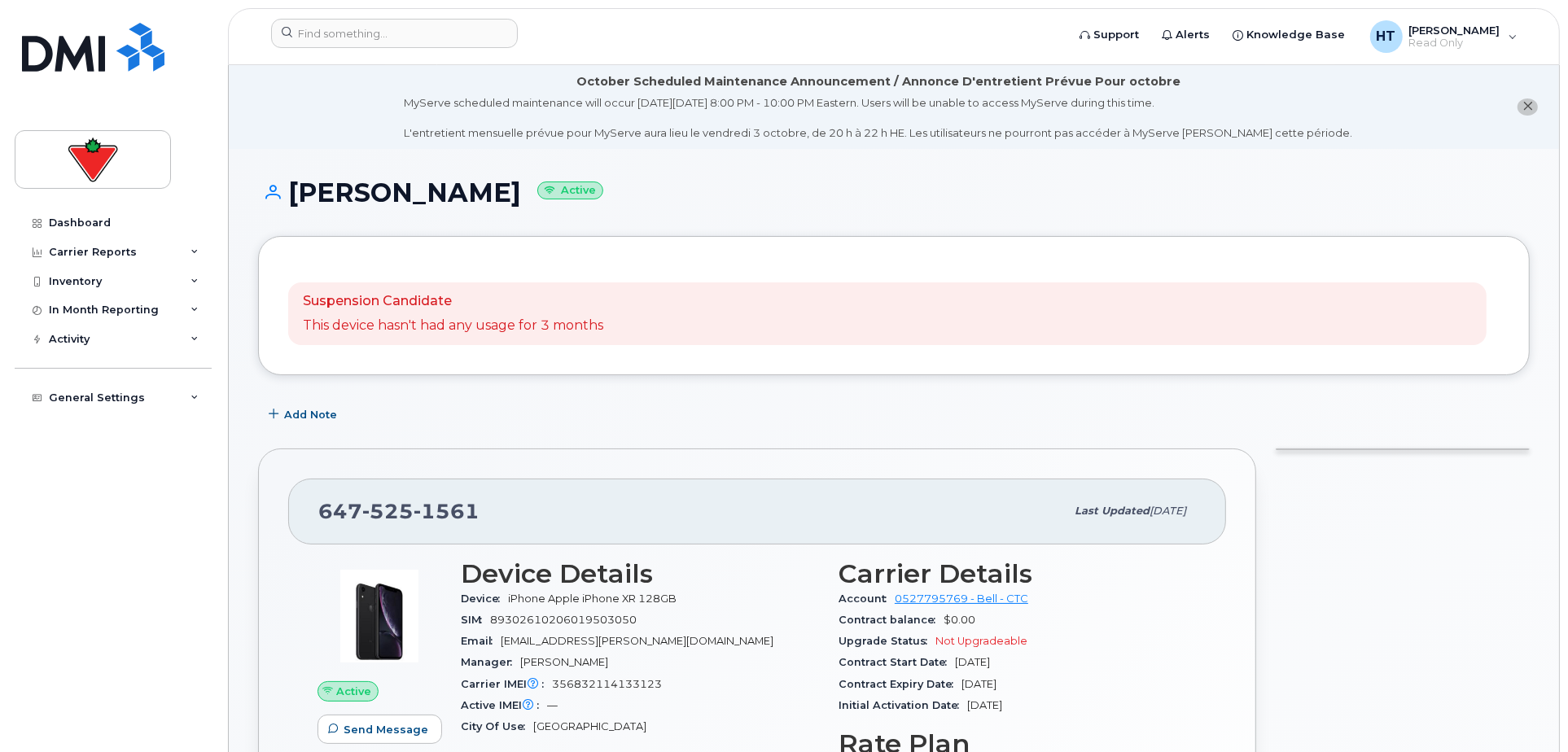
scroll to position [91, 0]
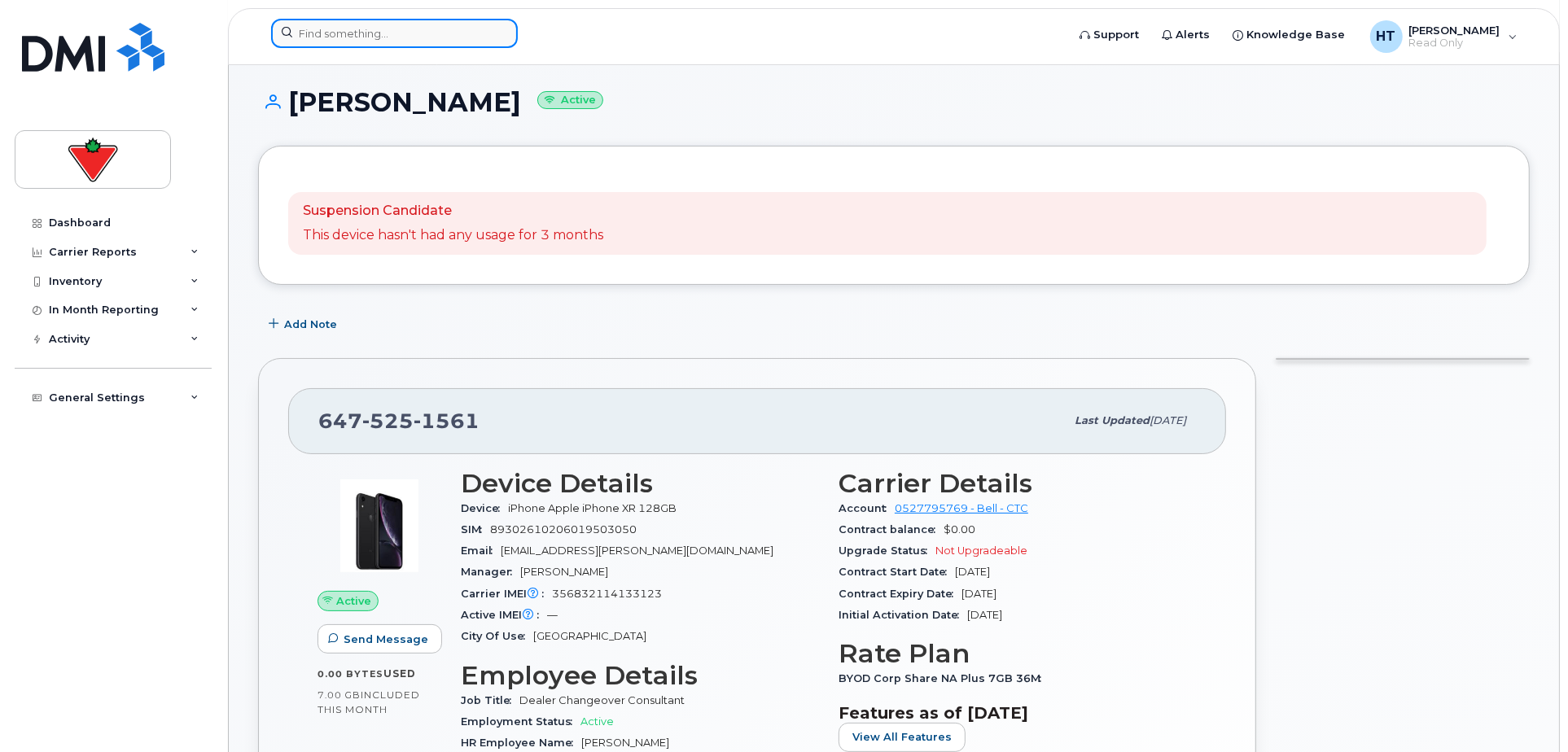
click at [324, 25] on input at bounding box center [394, 34] width 247 height 29
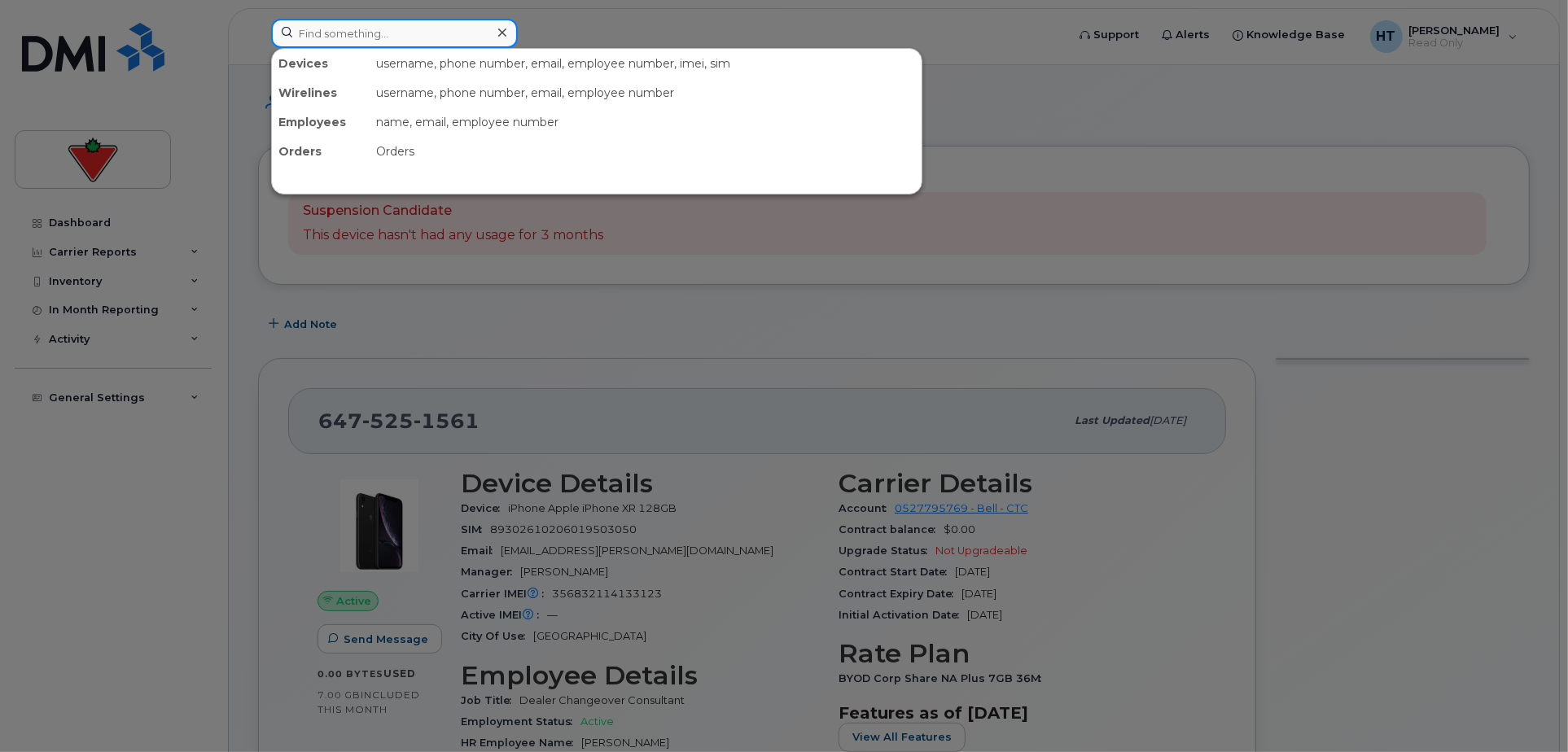
paste input "4162712815"
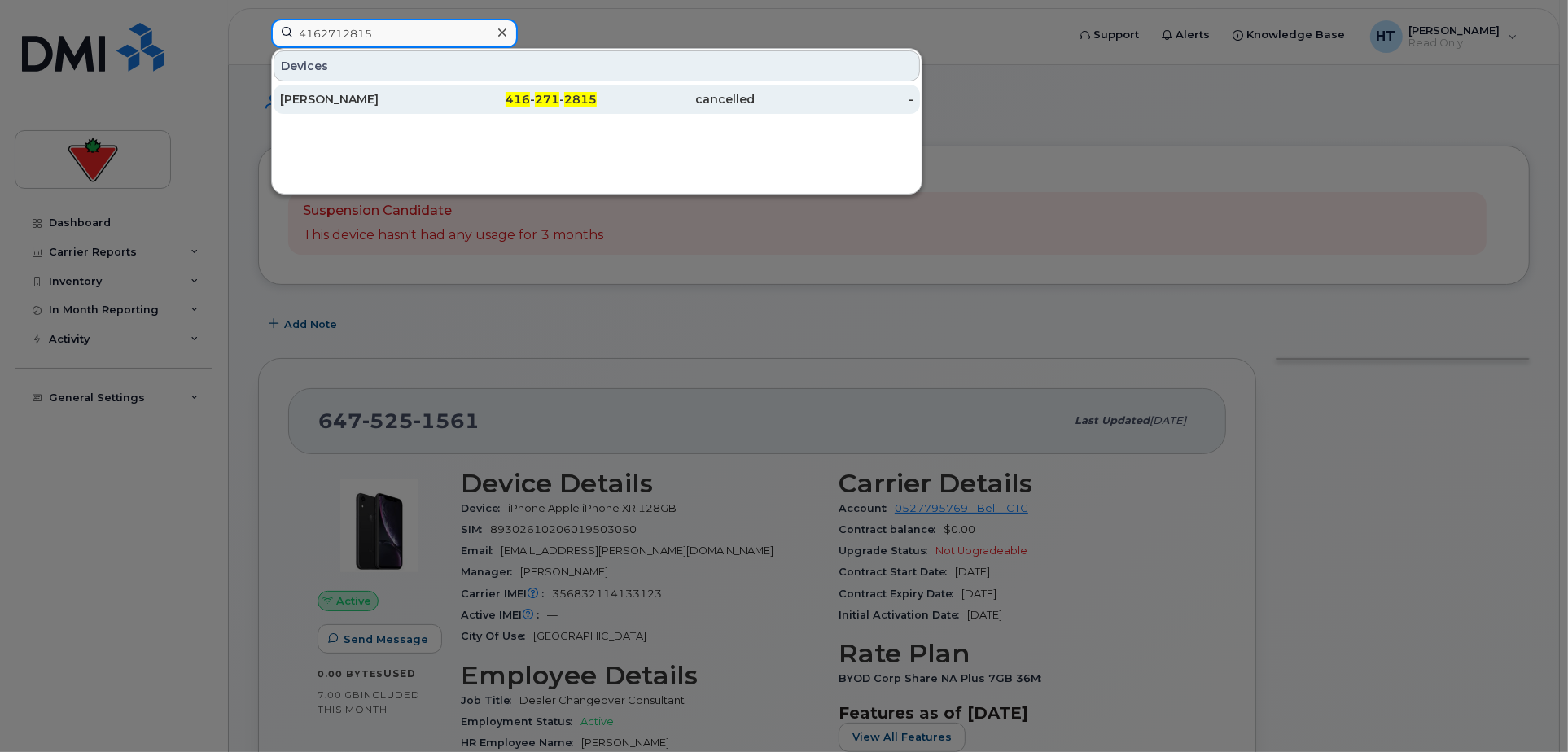
type input "4162712815"
click at [327, 93] on div "[PERSON_NAME]" at bounding box center [360, 99] width 159 height 16
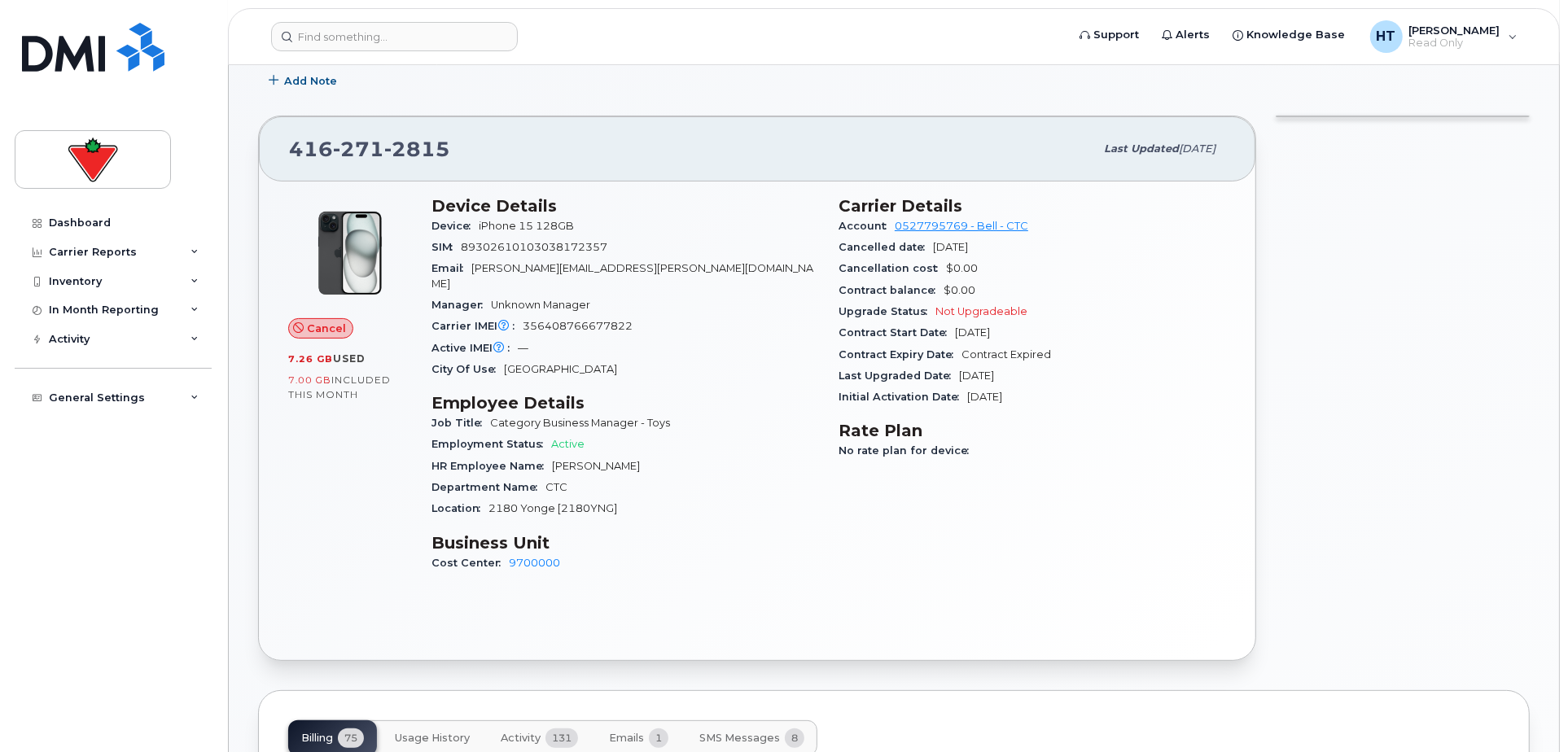
scroll to position [632, 0]
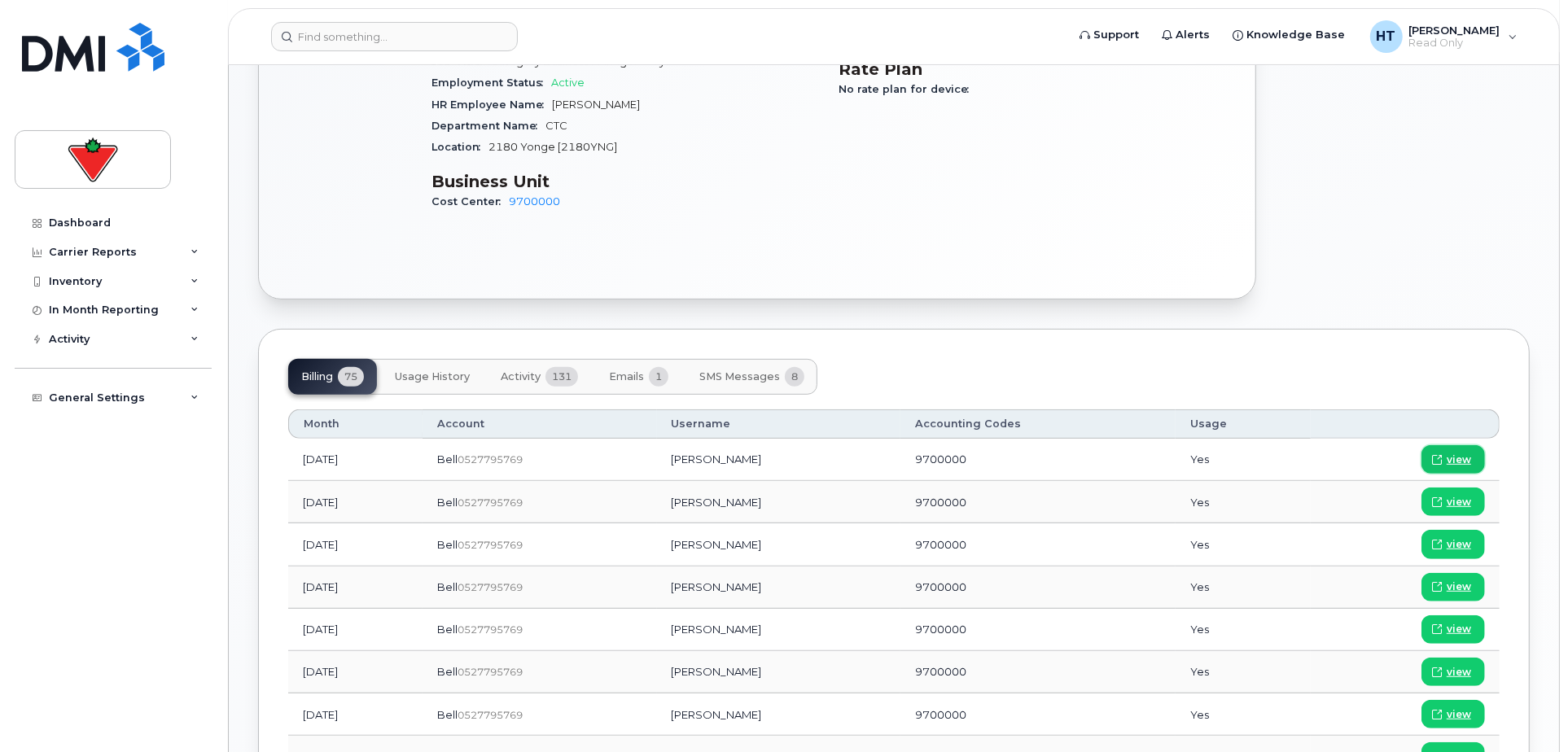
click at [1456, 453] on span "view" at bounding box center [1458, 460] width 24 height 15
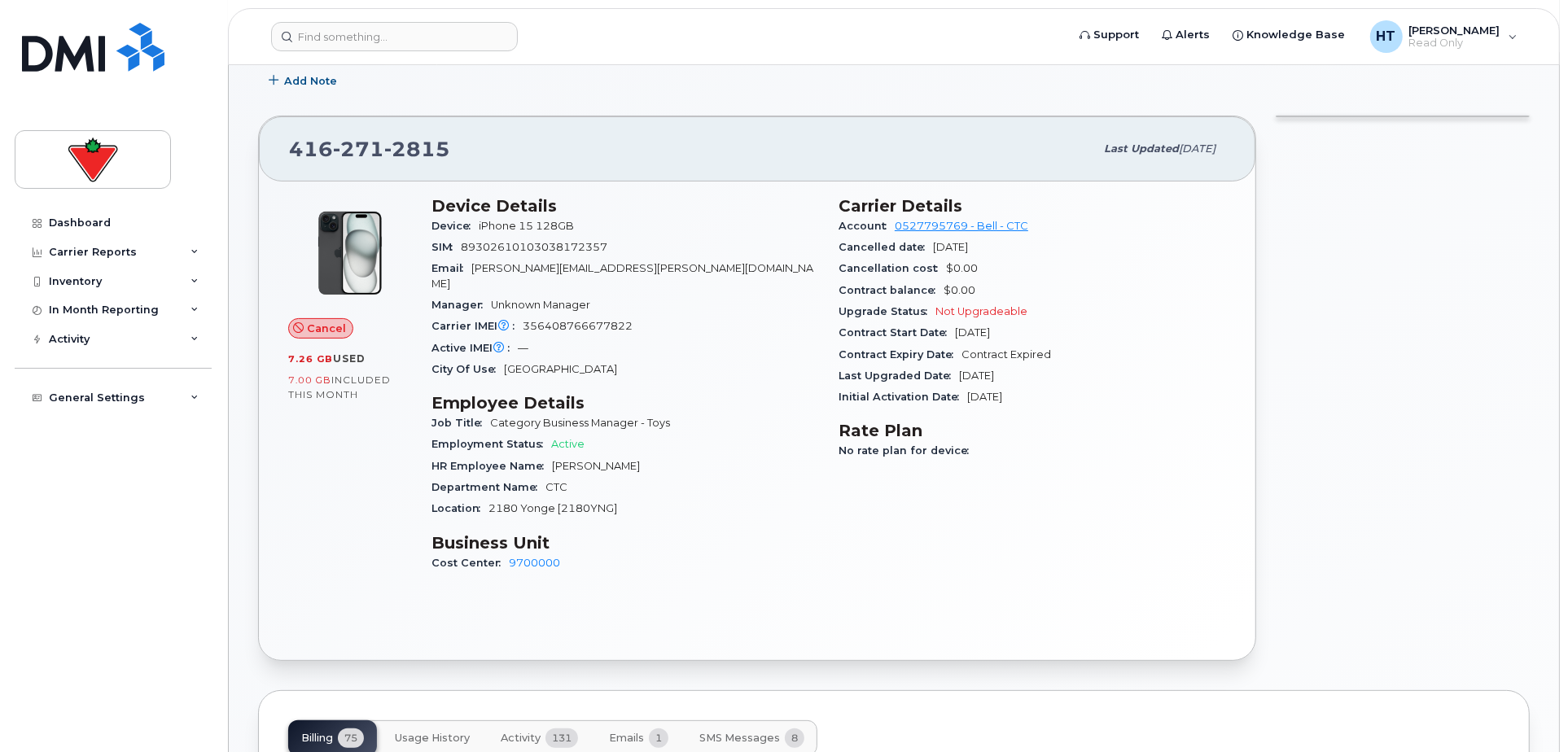
scroll to position [0, 0]
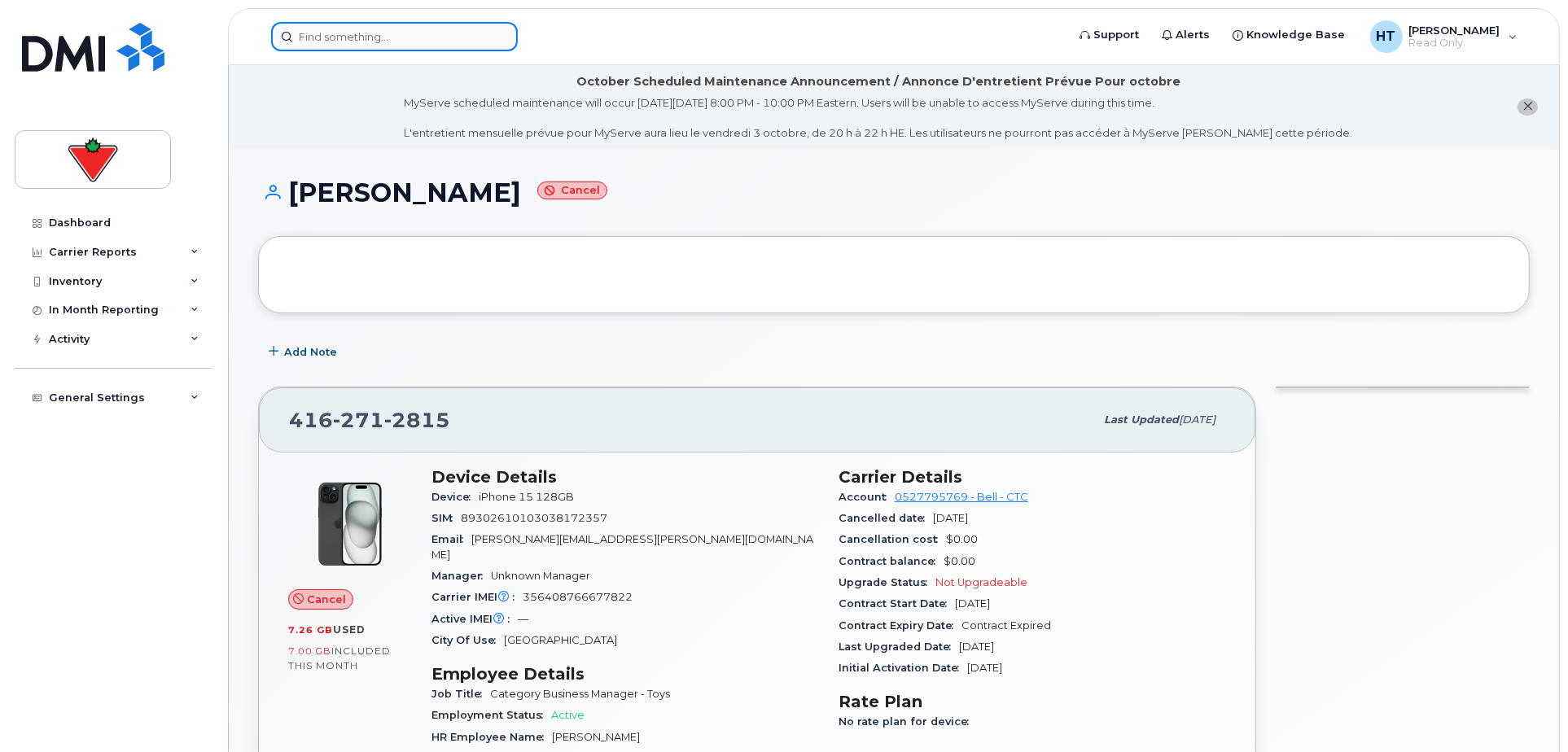
click at [339, 24] on input at bounding box center [394, 36] width 247 height 29
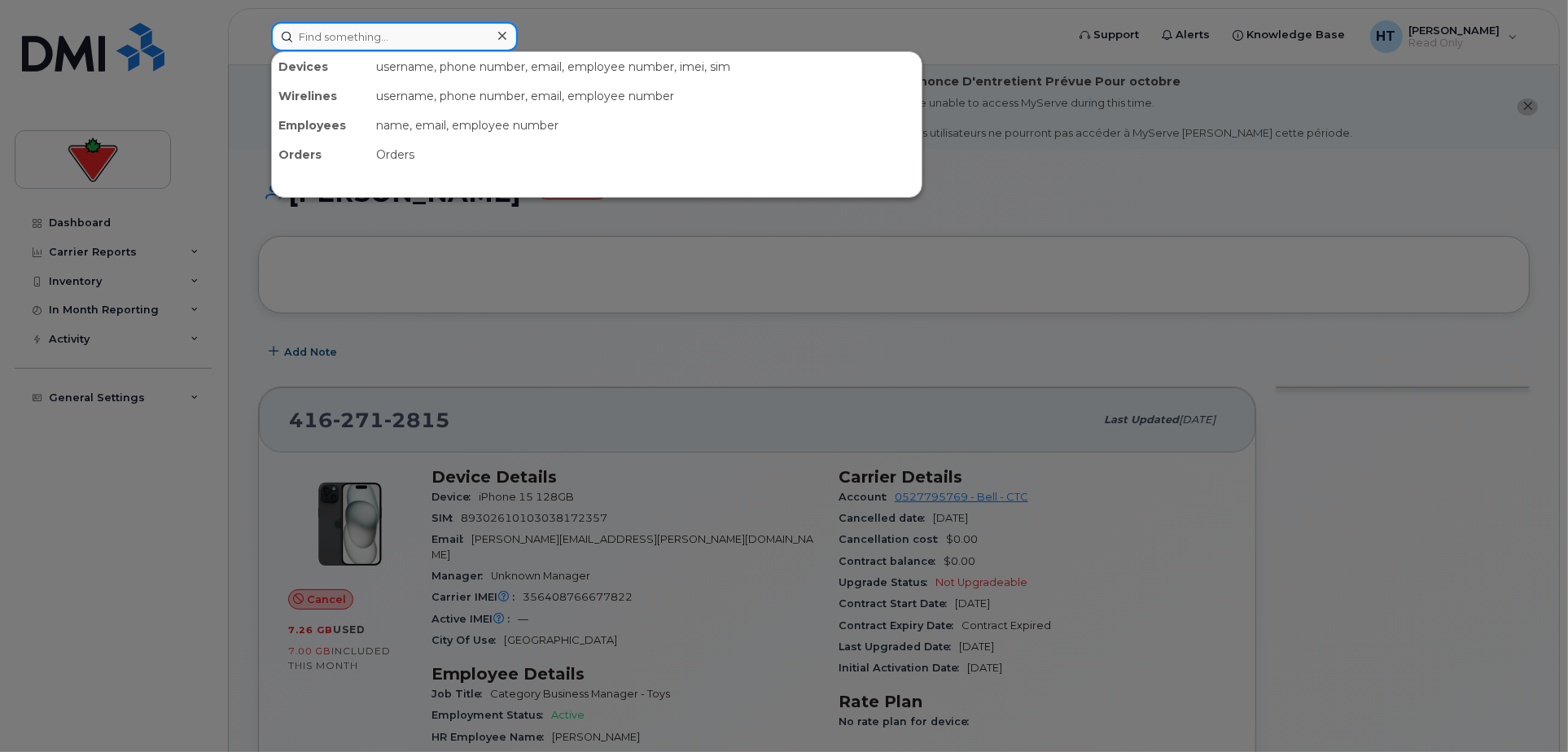
paste input "2892594735"
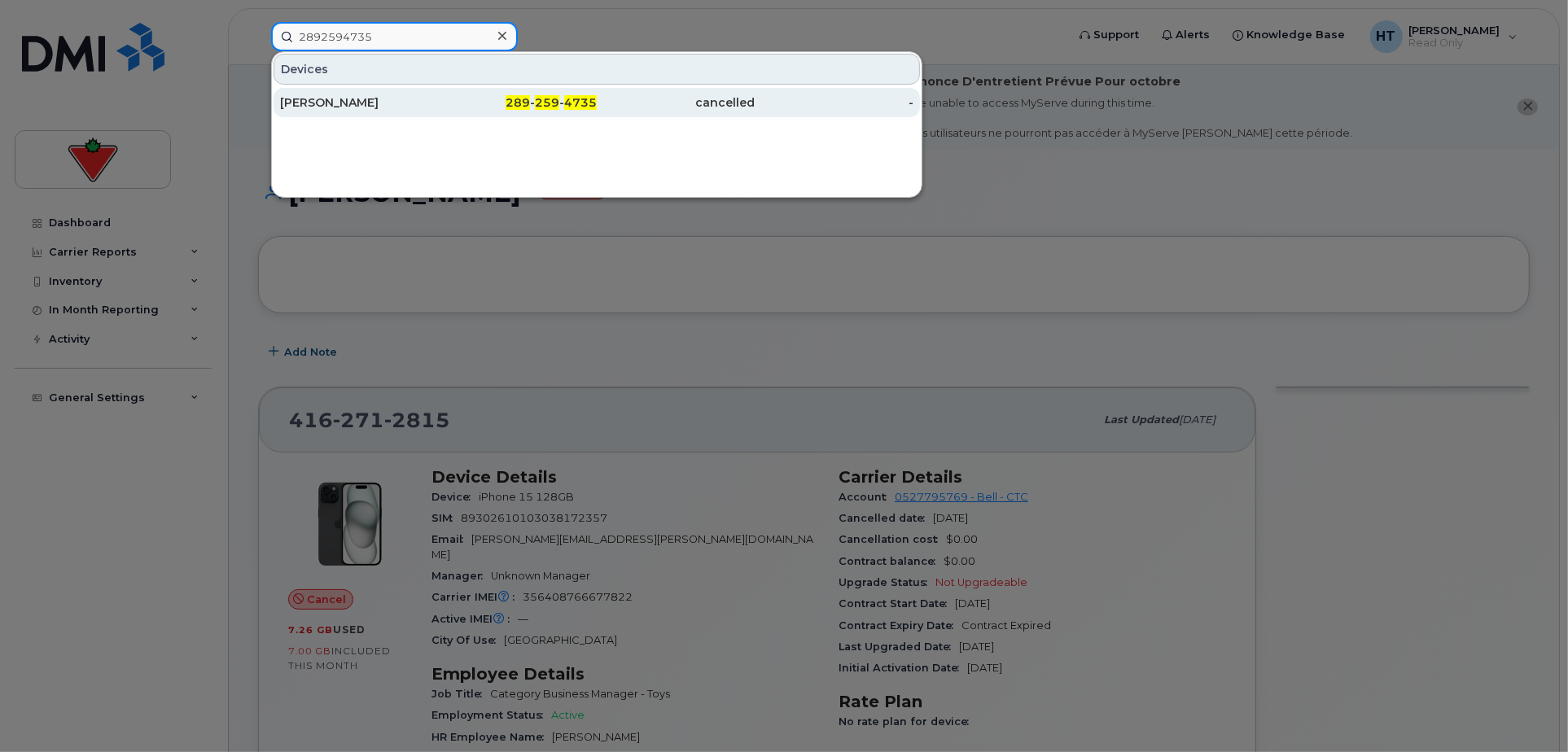
type input "2892594735"
click at [359, 94] on div "Melissa Brimmer" at bounding box center [360, 102] width 159 height 16
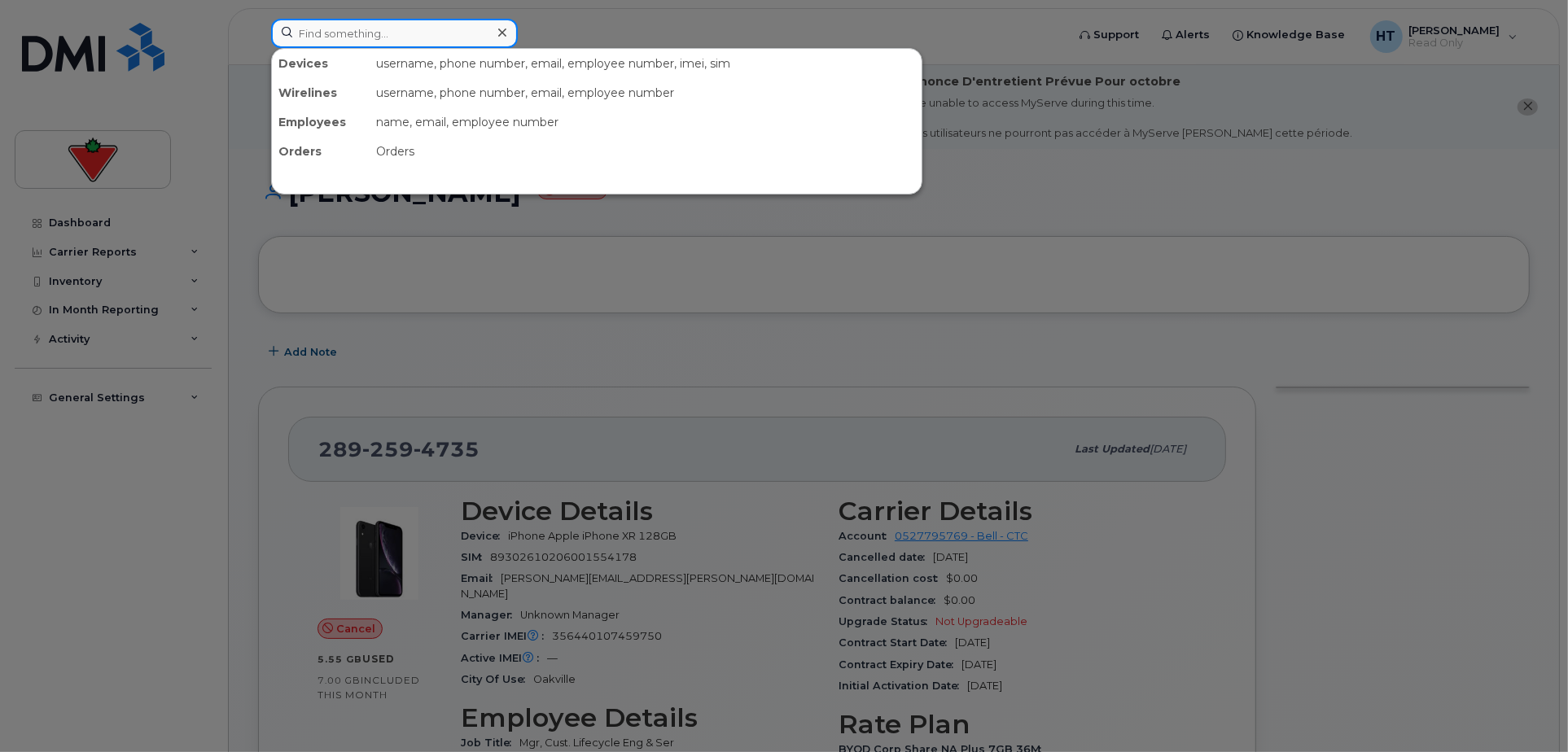
click at [356, 36] on input at bounding box center [394, 34] width 247 height 29
paste input "6136772516"
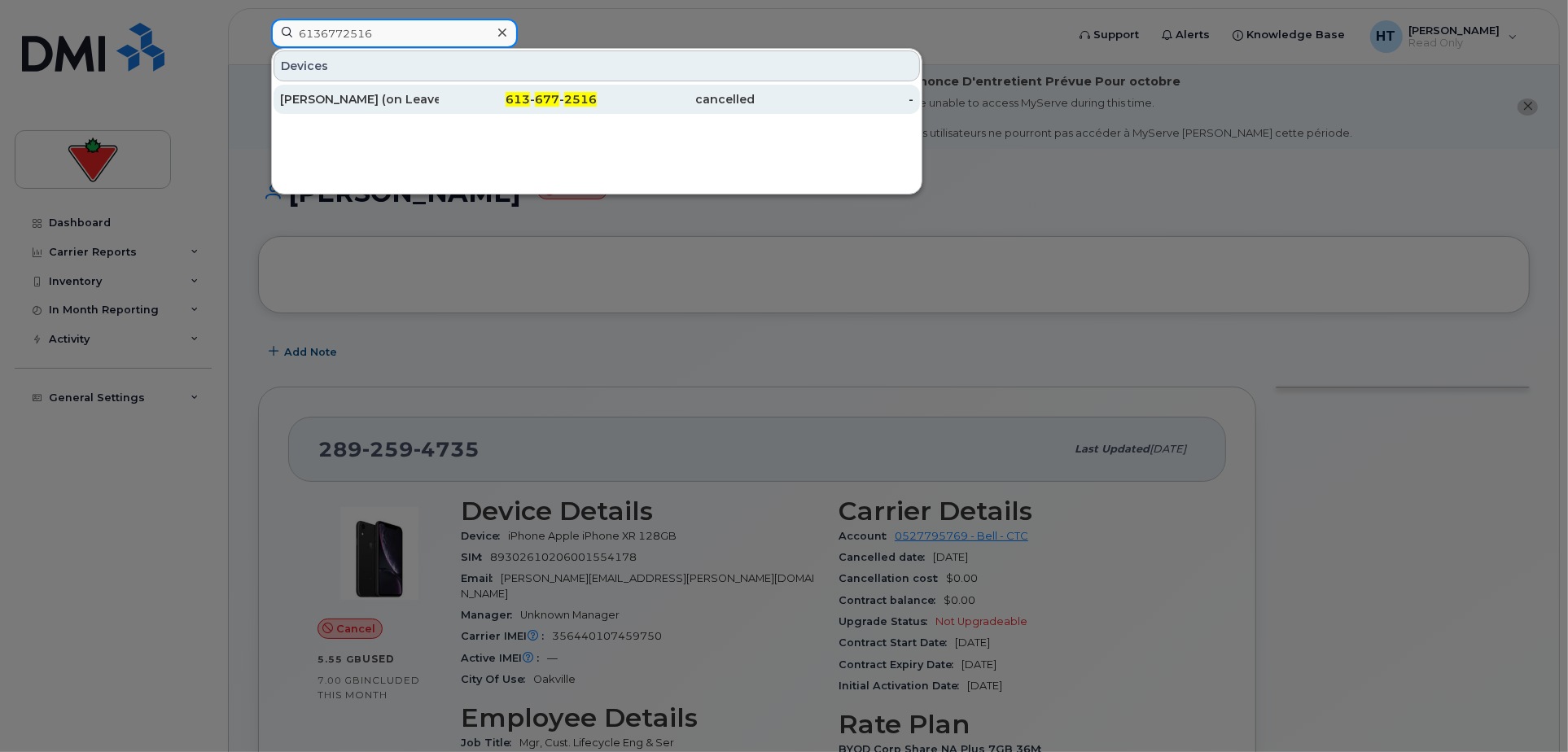
type input "6136772516"
click at [374, 103] on div "Dina Abbas (on Leave)" at bounding box center [360, 99] width 159 height 16
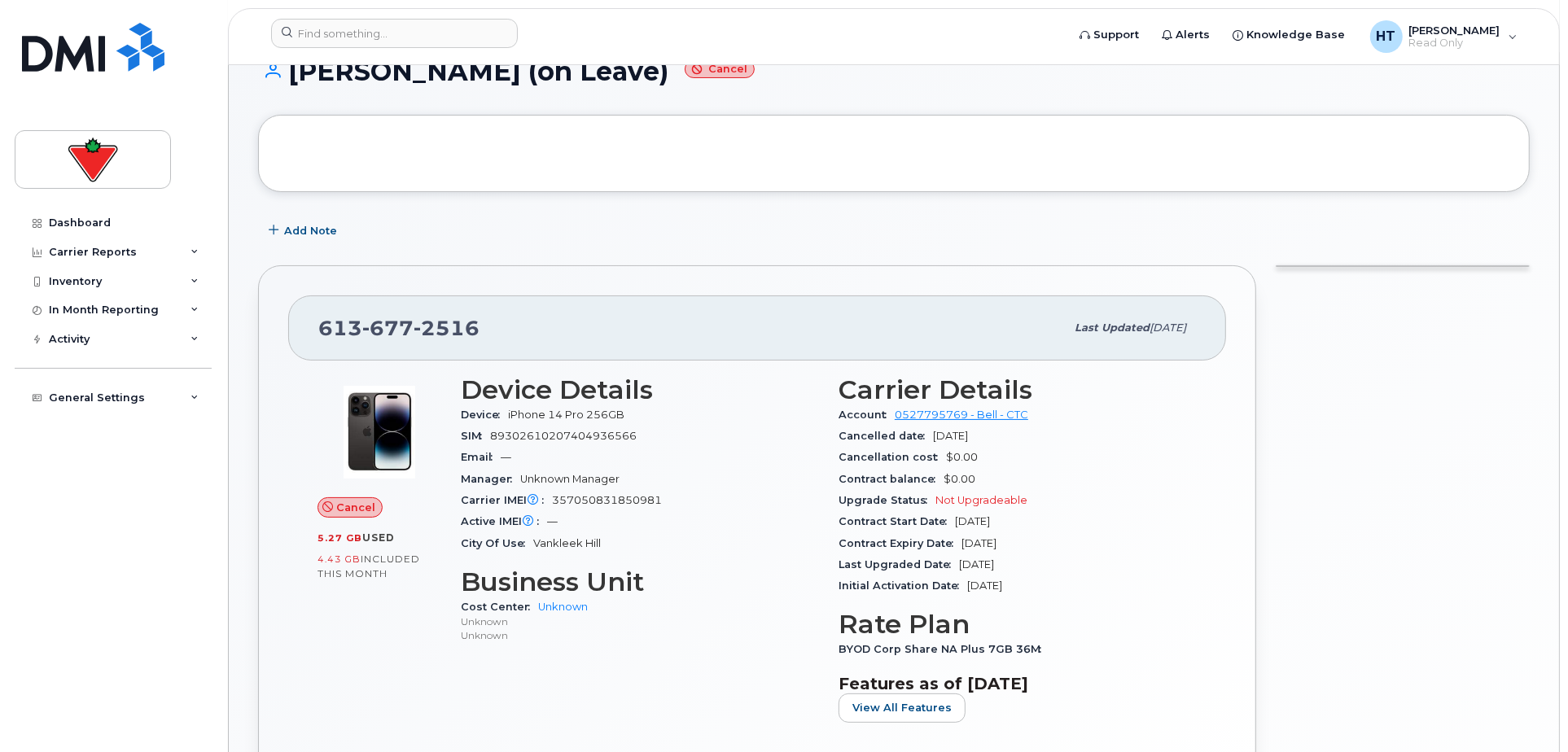
scroll to position [180, 0]
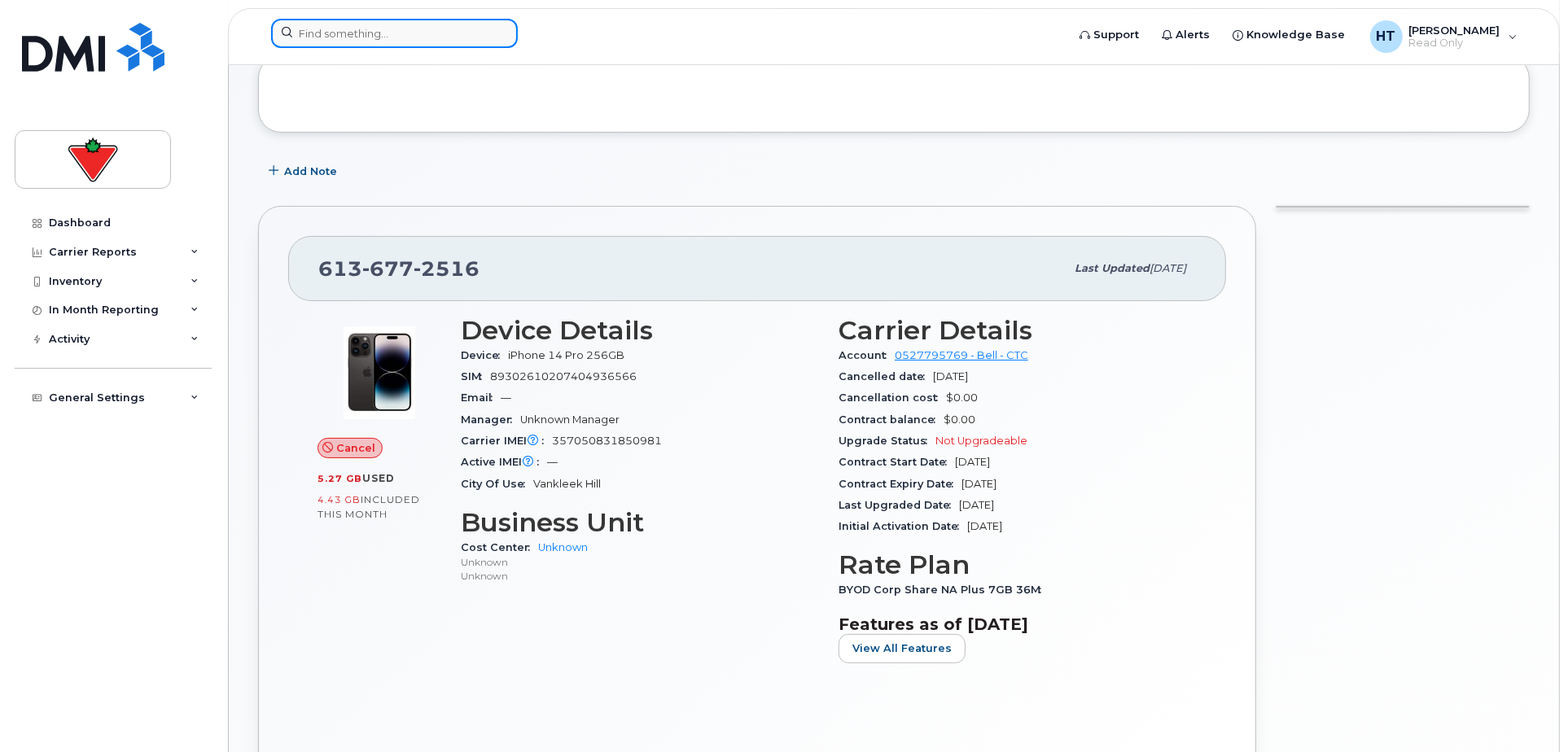
click at [343, 36] on input at bounding box center [394, 34] width 247 height 29
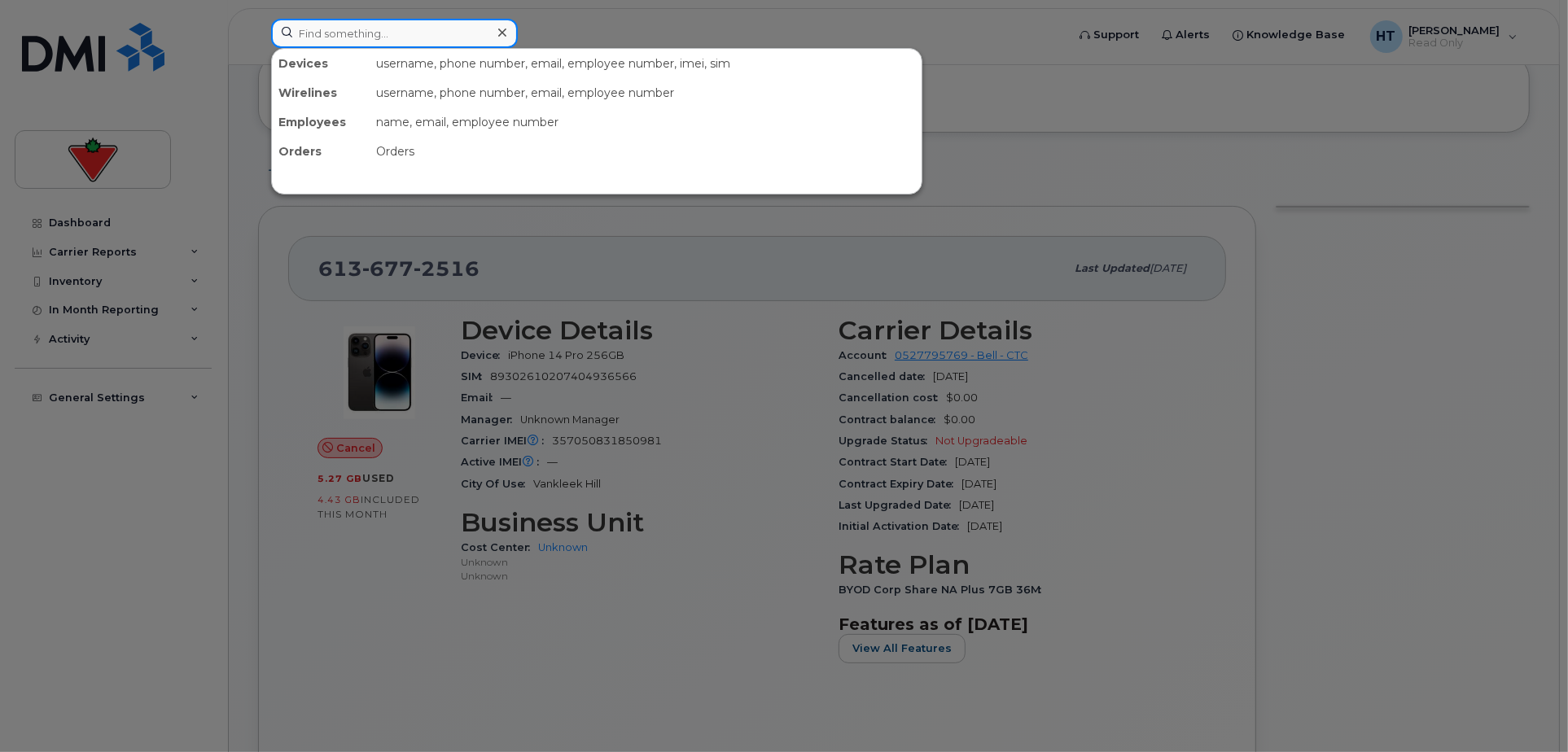
paste input "2263388639"
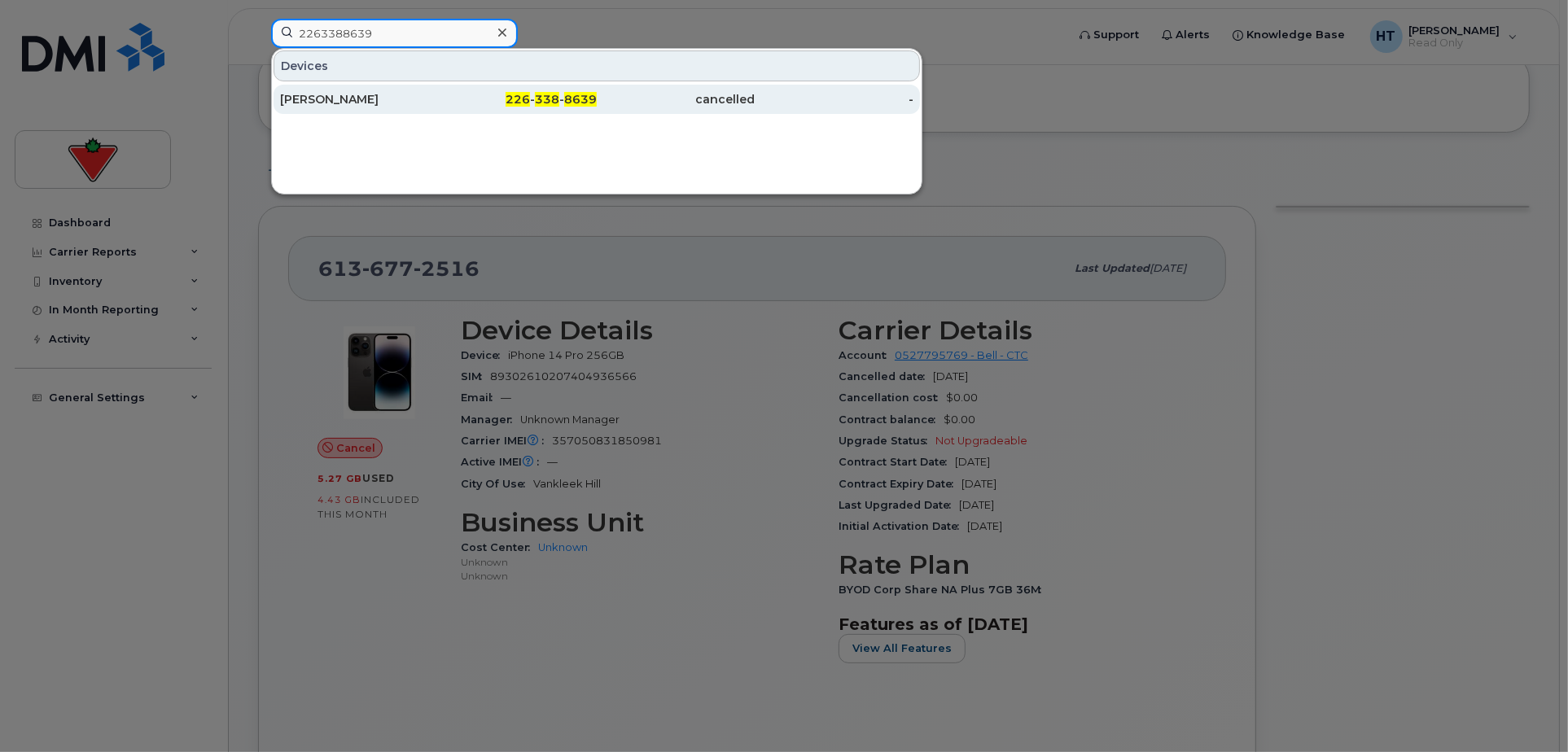
type input "2263388639"
click at [374, 94] on div "[PERSON_NAME]" at bounding box center [360, 99] width 159 height 16
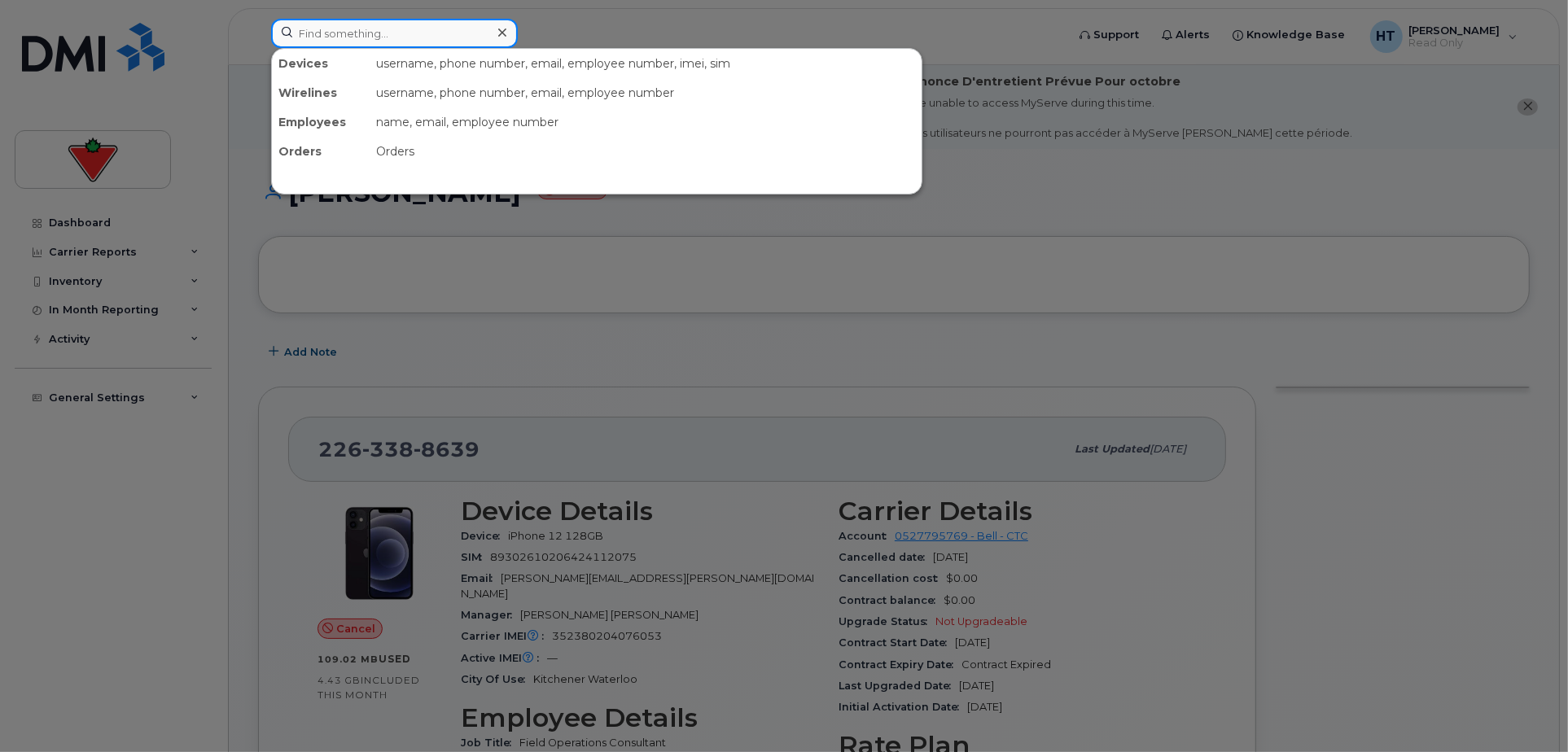
click at [296, 34] on input at bounding box center [394, 34] width 247 height 29
paste input "2363397179"
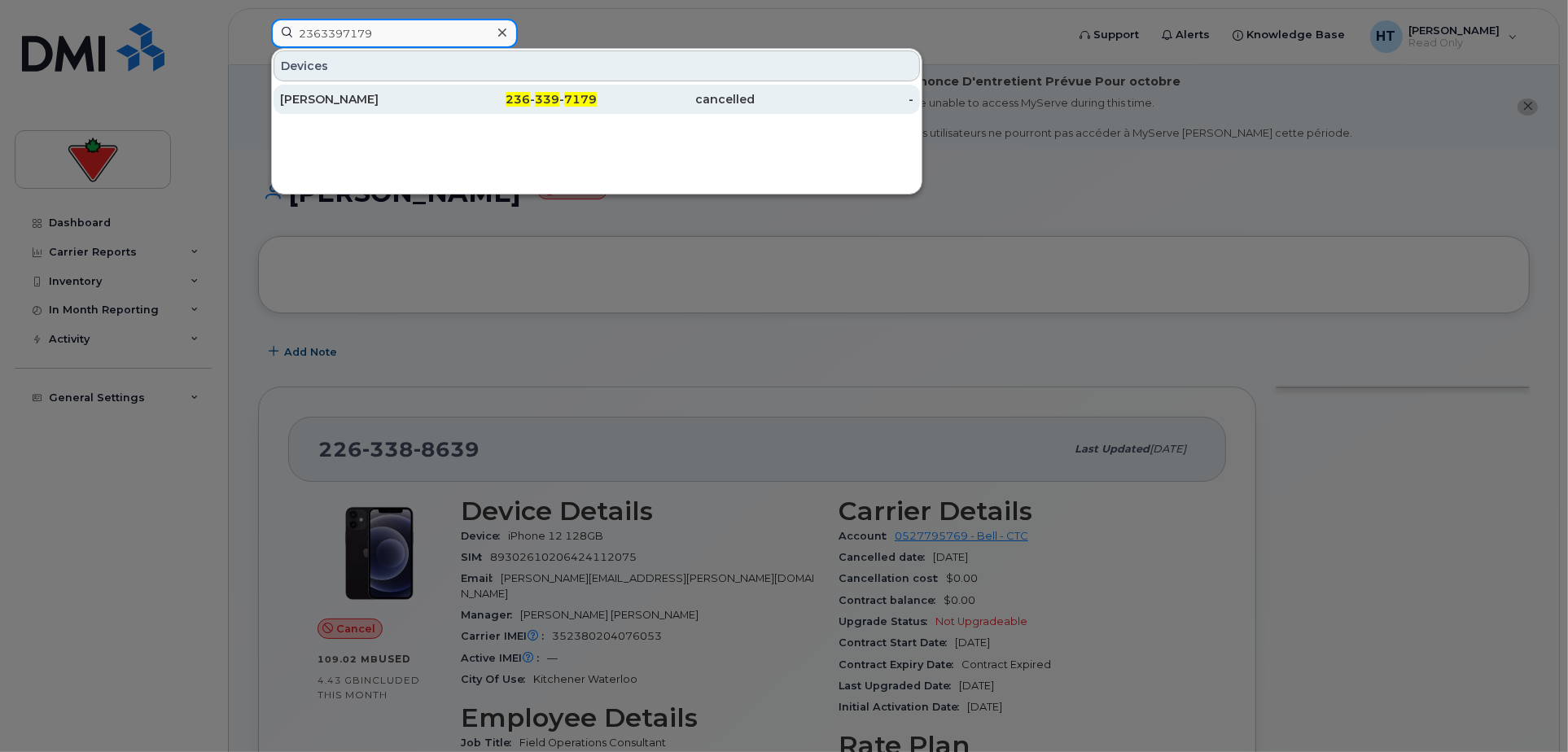
type input "2363397179"
click at [329, 93] on div "[PERSON_NAME]" at bounding box center [360, 99] width 159 height 16
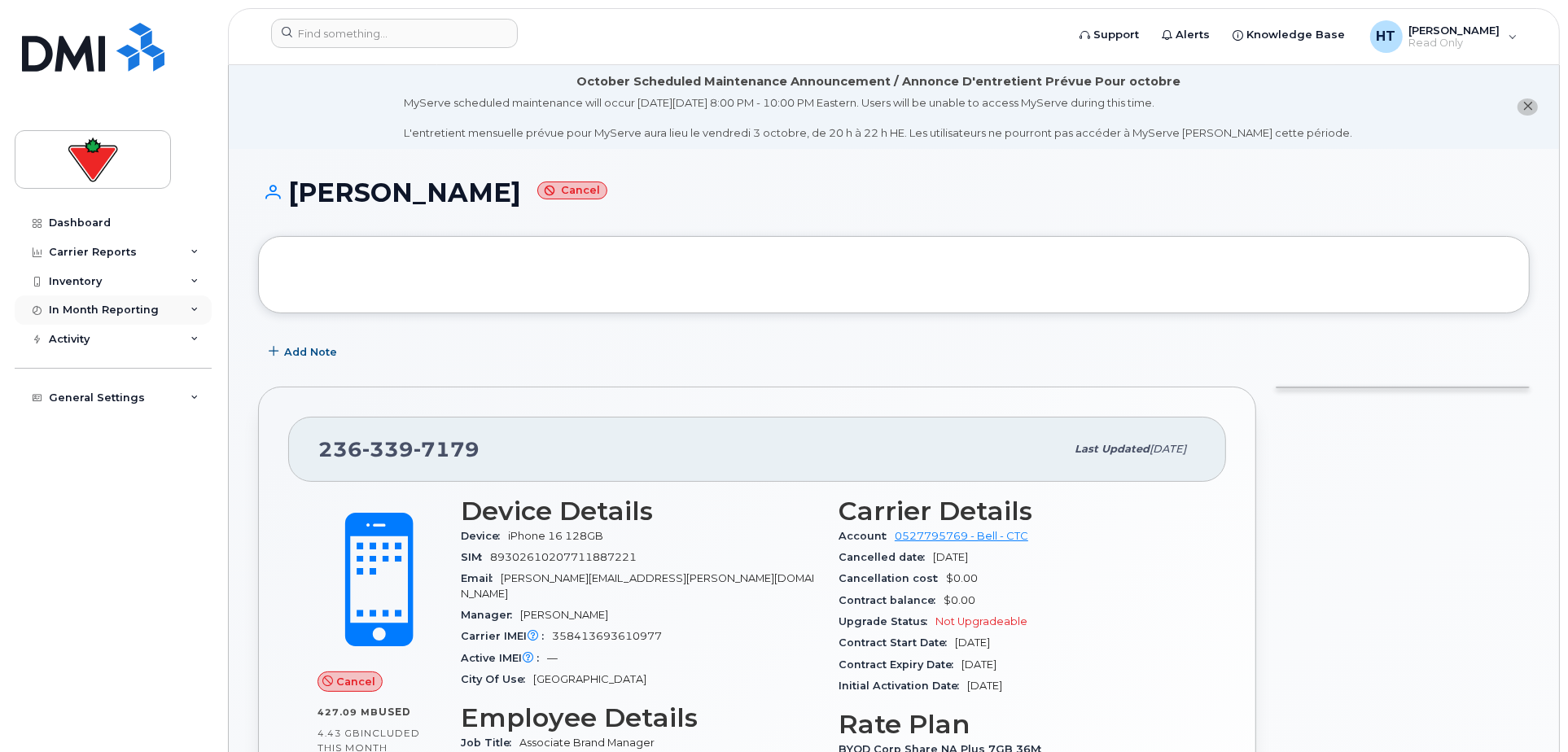
click at [80, 308] on div "In Month Reporting" at bounding box center [103, 310] width 110 height 13
click at [88, 282] on div "Inventory" at bounding box center [75, 281] width 53 height 13
click at [85, 251] on div "Carrier Reports" at bounding box center [93, 252] width 88 height 13
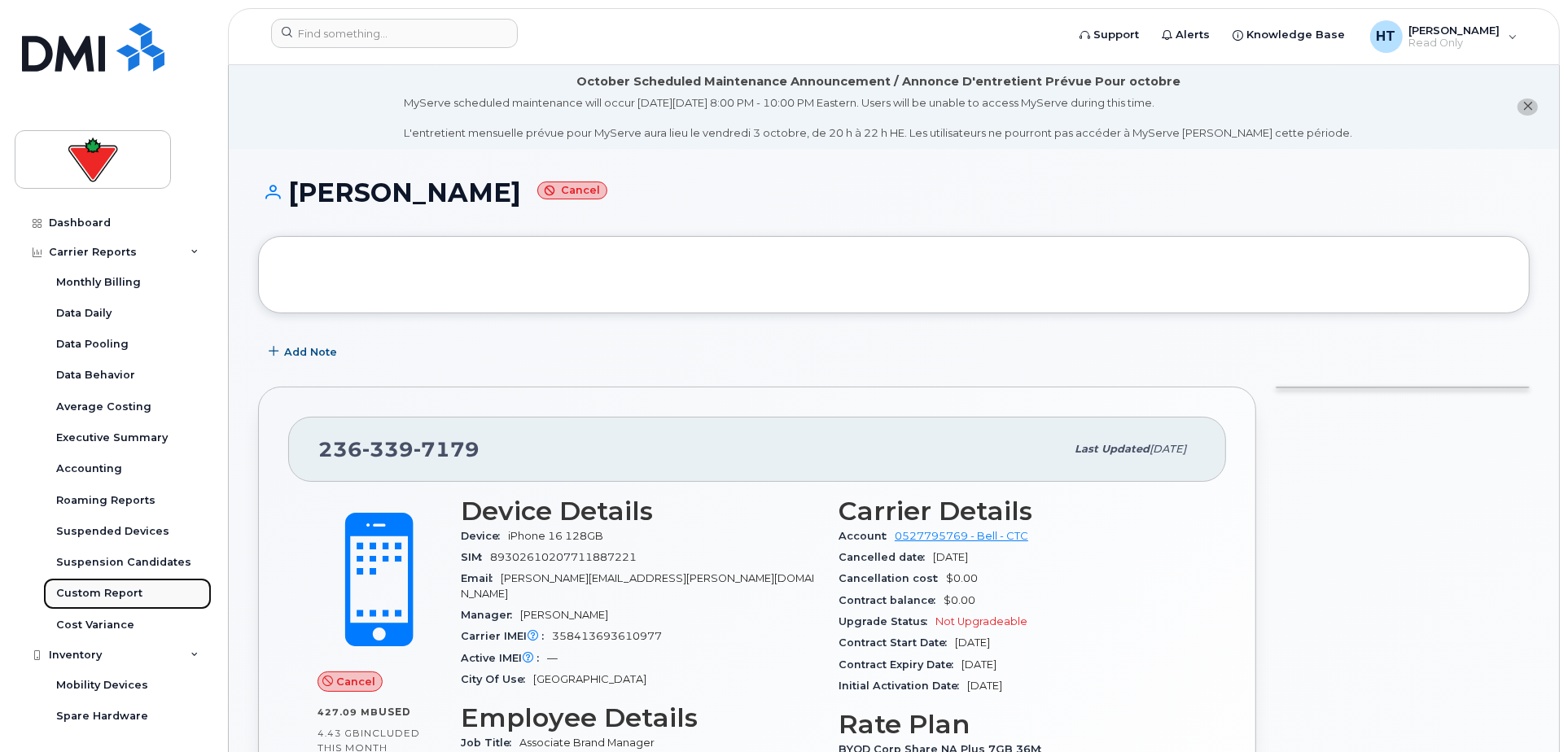
click at [105, 590] on div "Custom Report" at bounding box center [99, 592] width 86 height 15
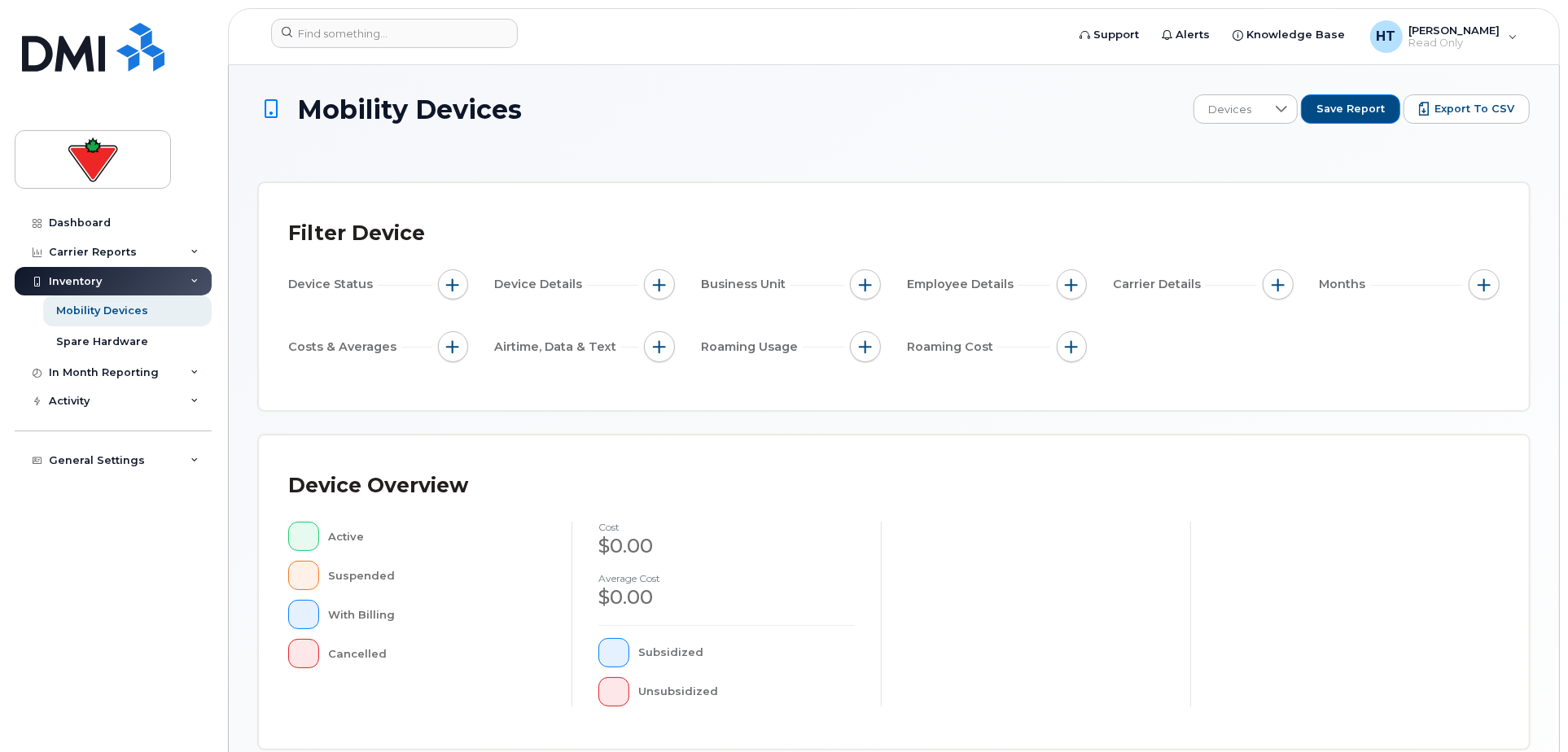
scroll to position [398, 0]
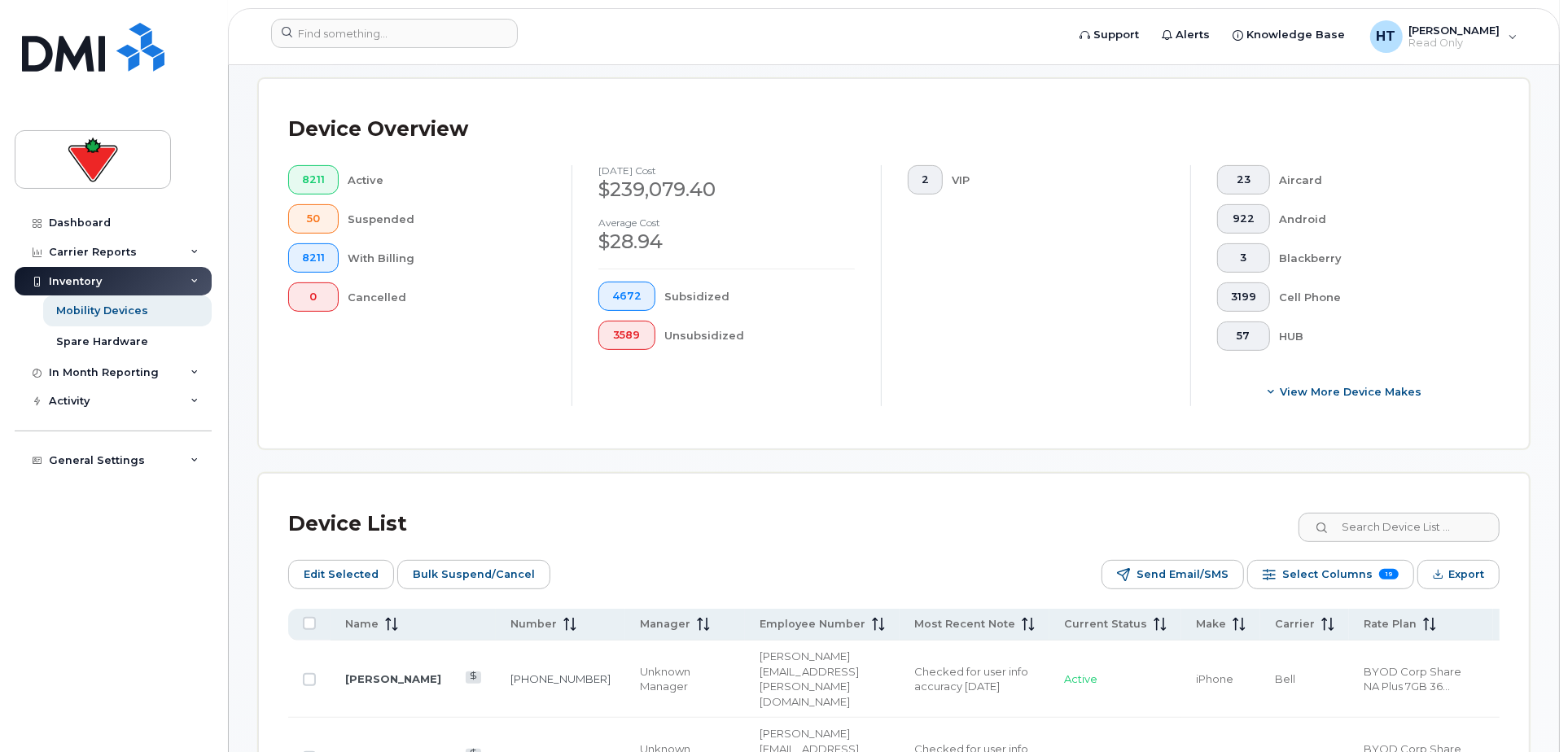
scroll to position [37, 0]
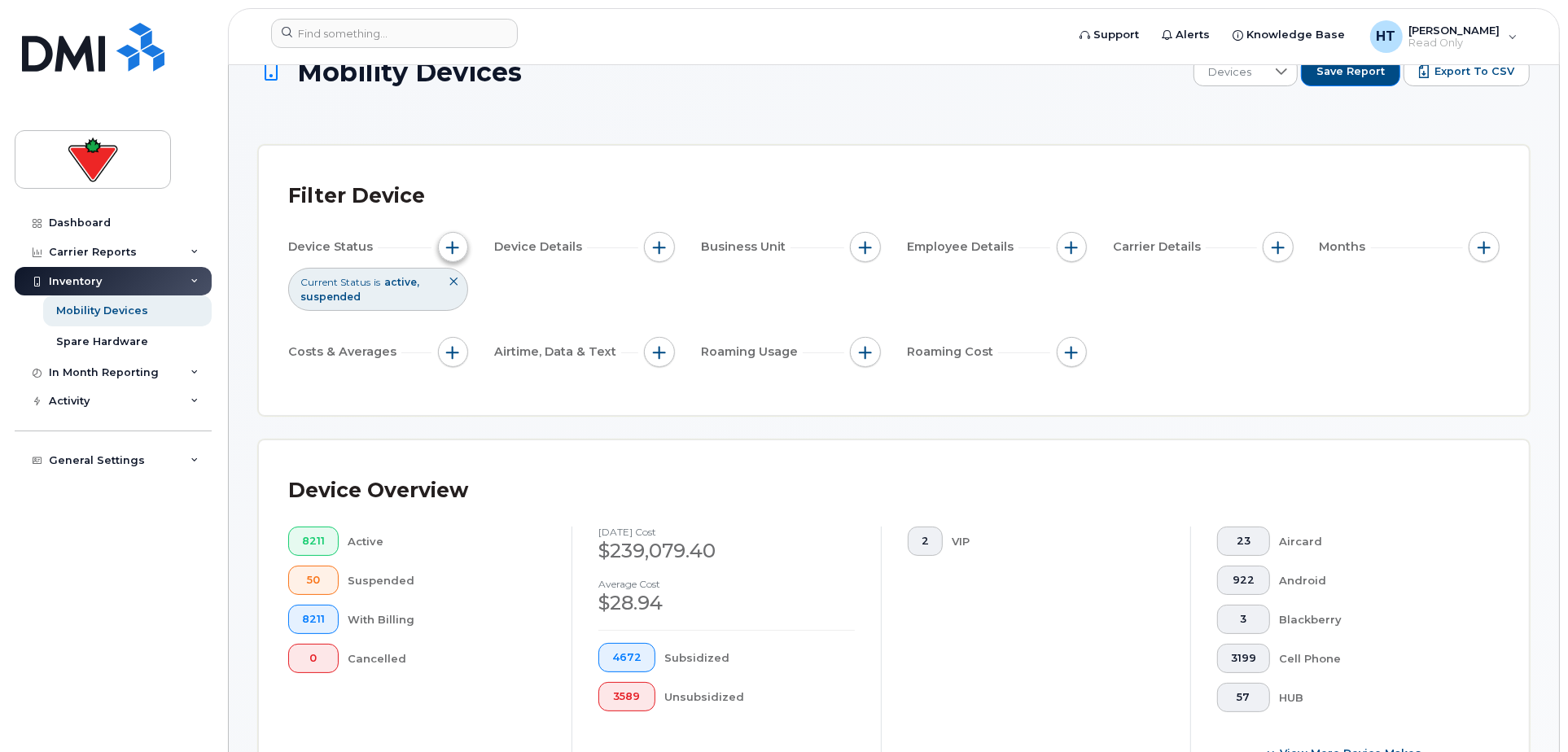
click at [450, 246] on span "button" at bounding box center [452, 247] width 13 height 13
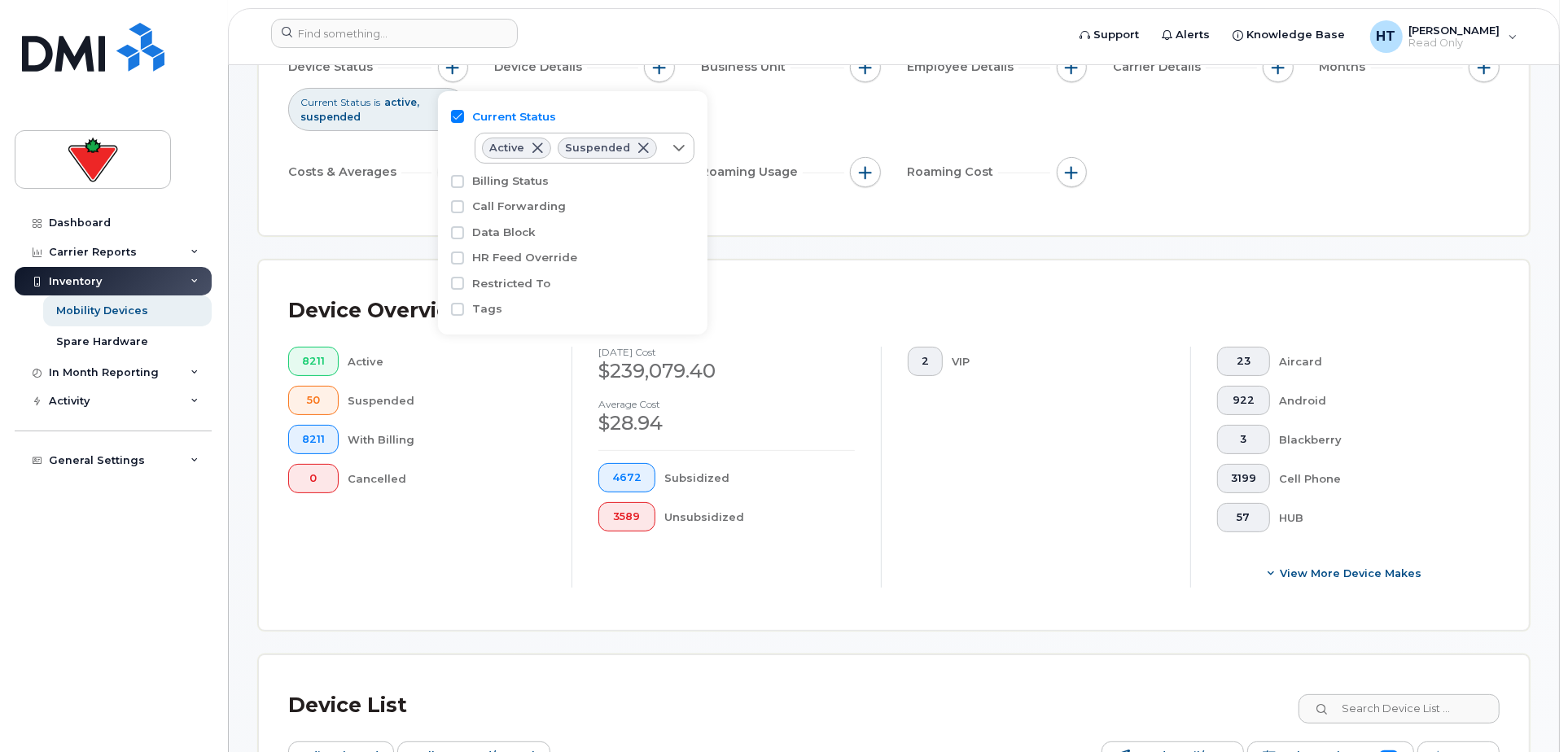
scroll to position [218, 0]
click at [673, 147] on icon at bounding box center [678, 147] width 11 height 7
click at [496, 182] on input "Active" at bounding box center [493, 183] width 13 height 13
checkbox input "false"
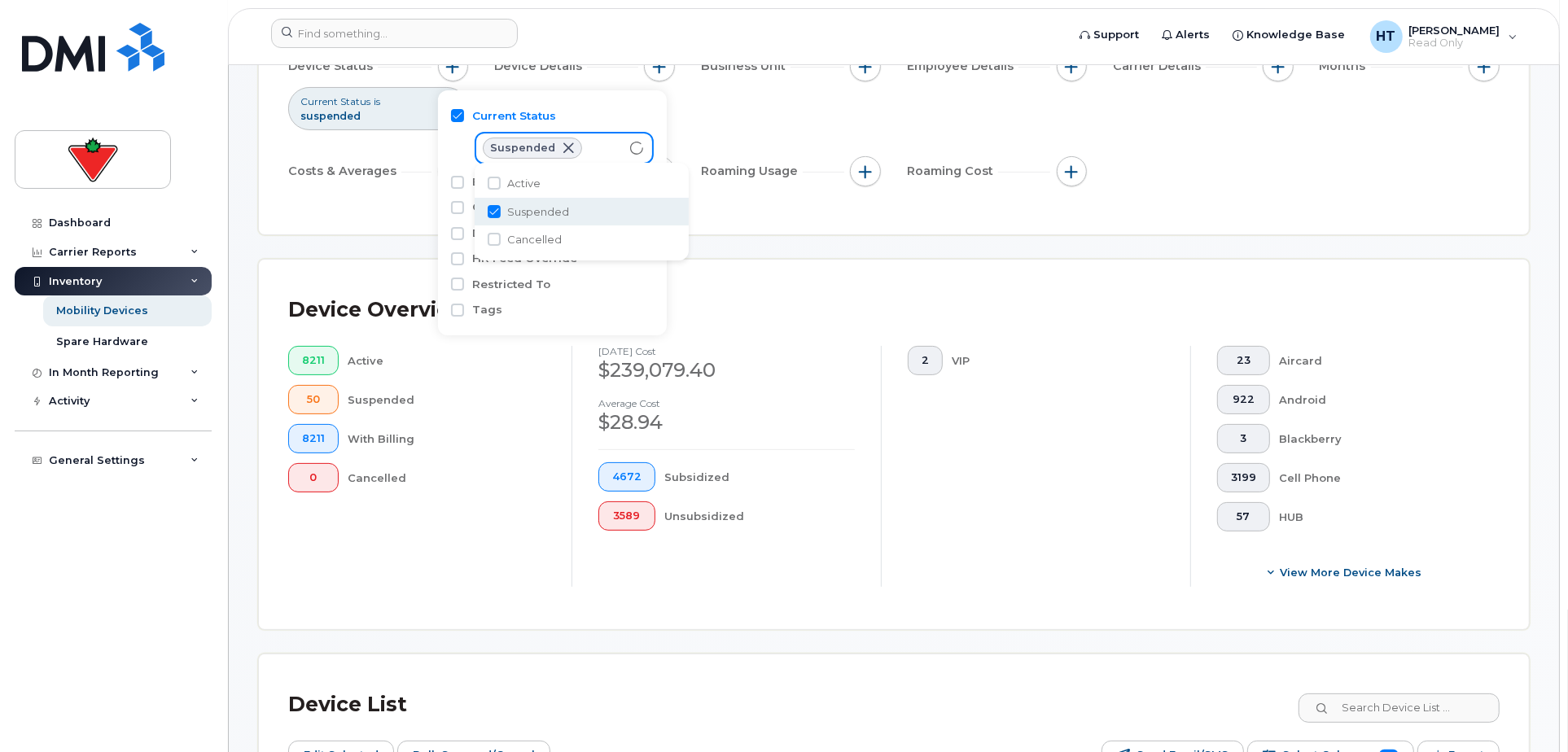
click at [496, 207] on input "Suspended" at bounding box center [493, 211] width 13 height 13
checkbox input "false"
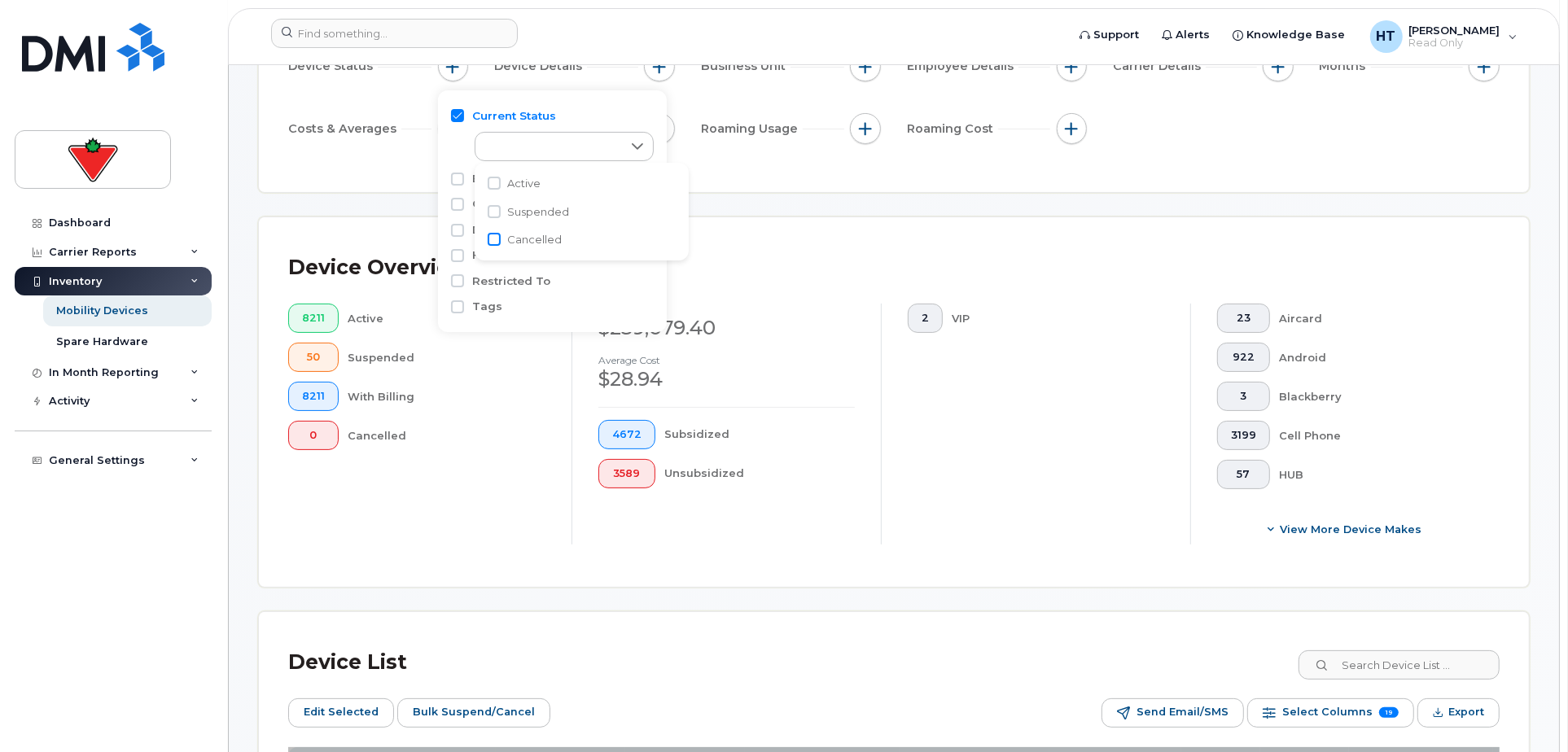
click at [492, 239] on input "Cancelled" at bounding box center [493, 239] width 13 height 13
checkbox input "true"
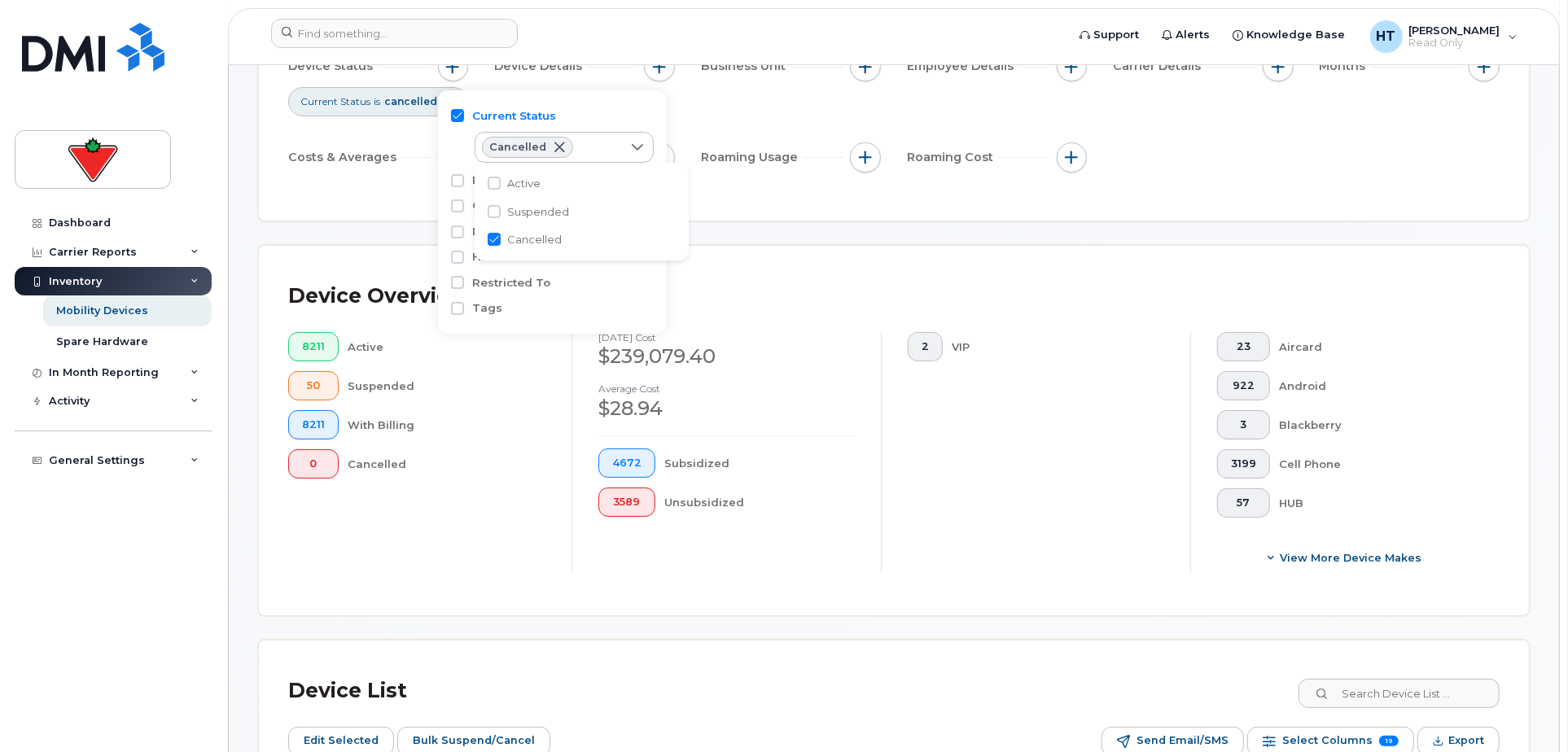
click at [1192, 192] on div "Filter Device Device Status Current Status is cancelled Device Details Business…" at bounding box center [894, 92] width 1270 height 255
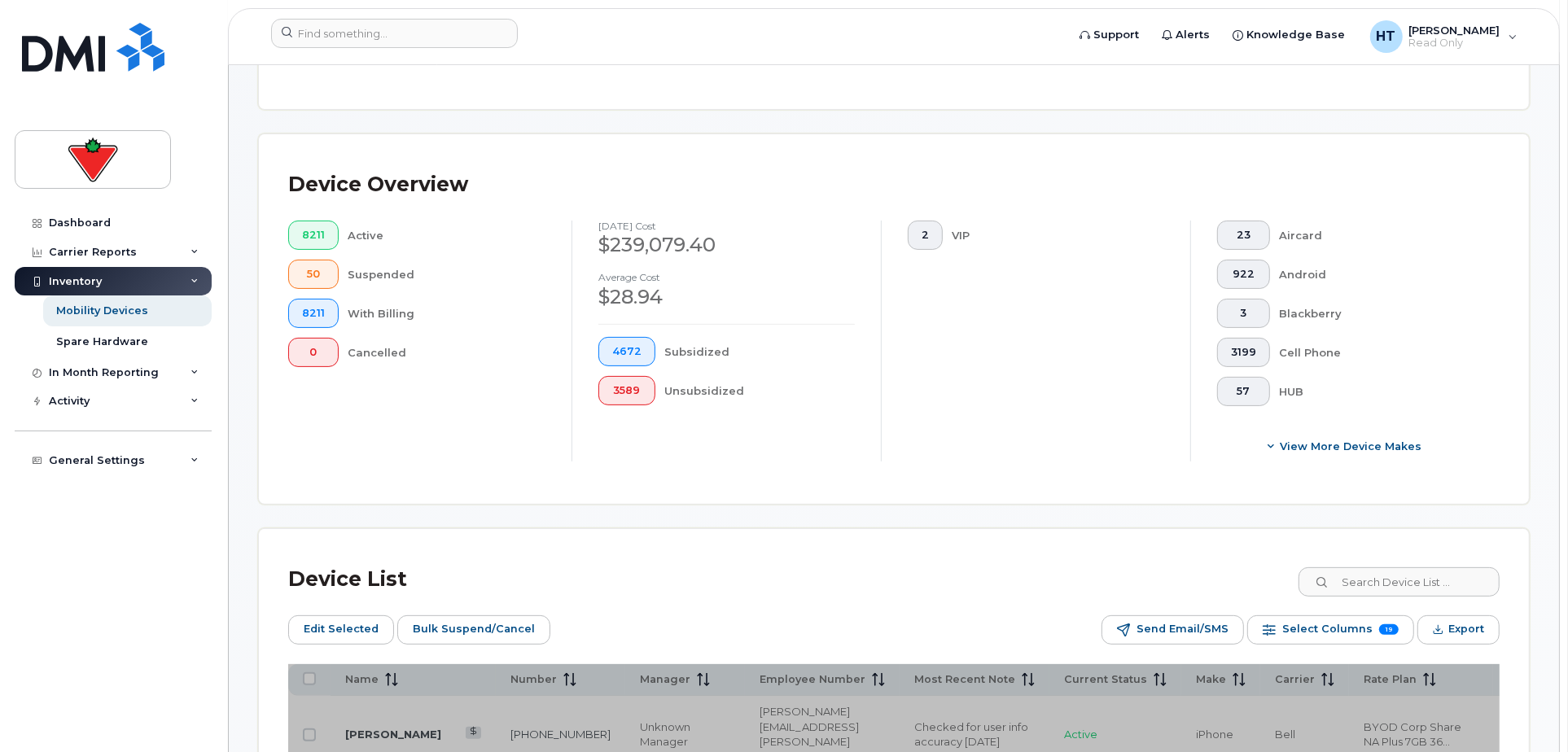
scroll to position [128, 0]
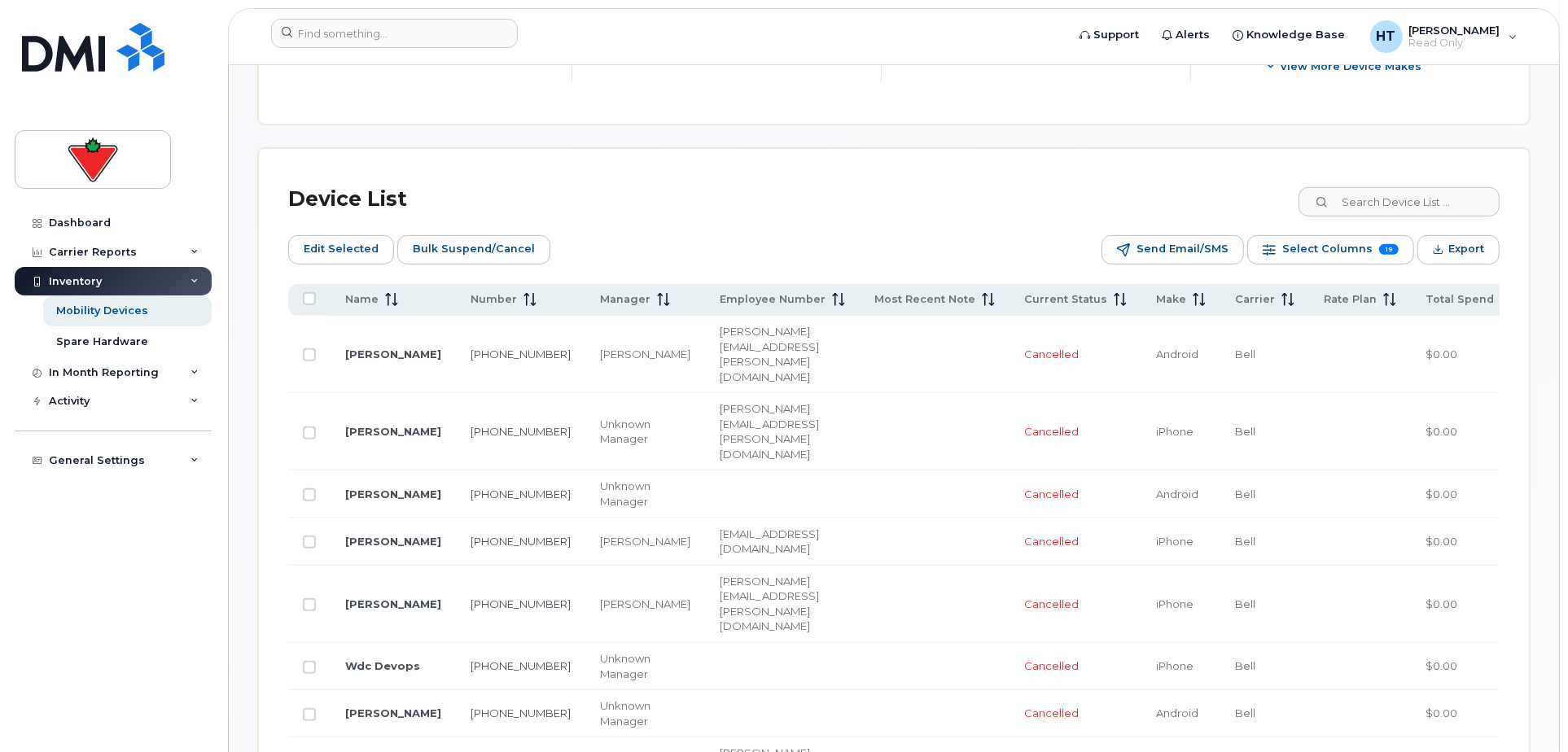
scroll to position [490, 0]
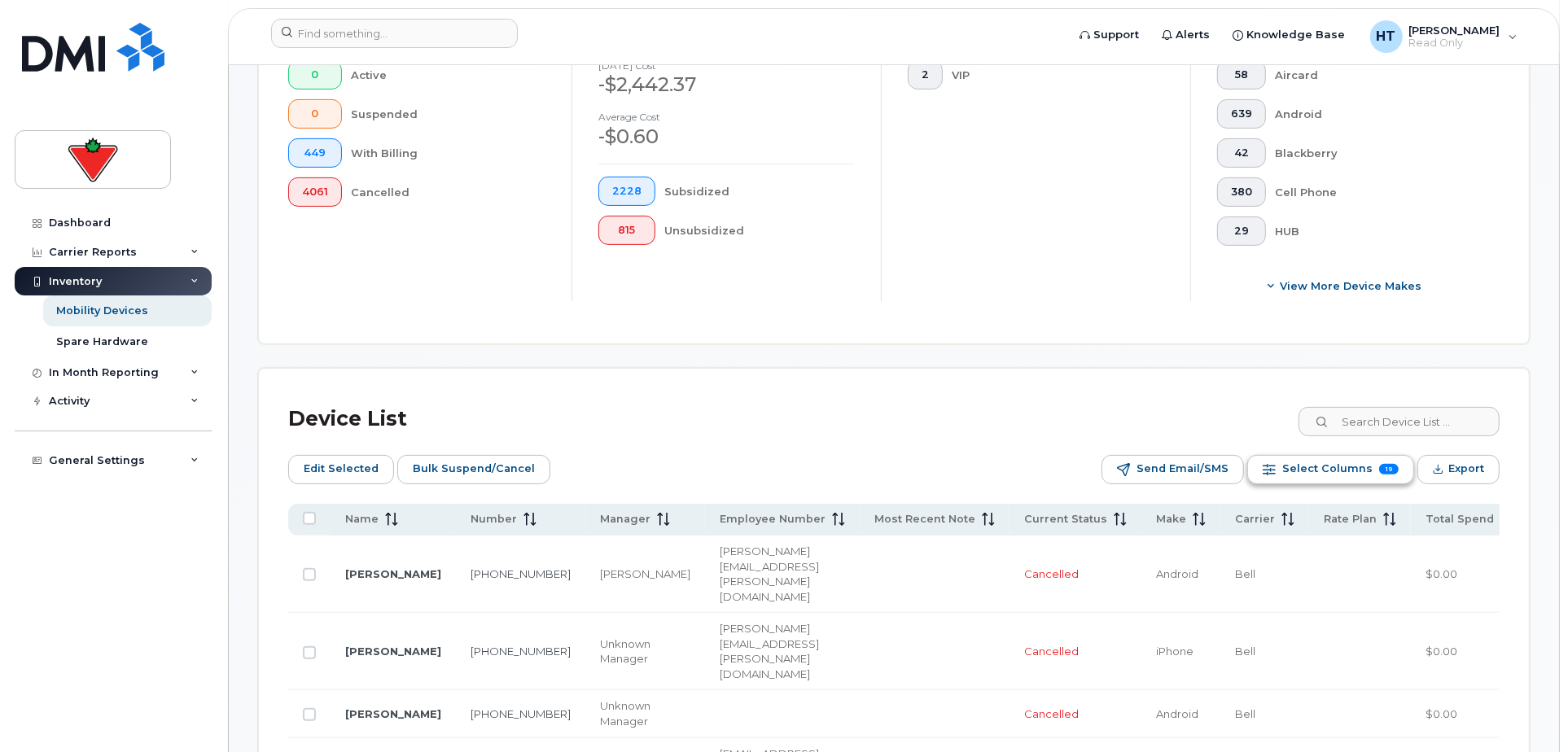
click at [1271, 467] on div "Select Columns 19" at bounding box center [1269, 469] width 13 height 13
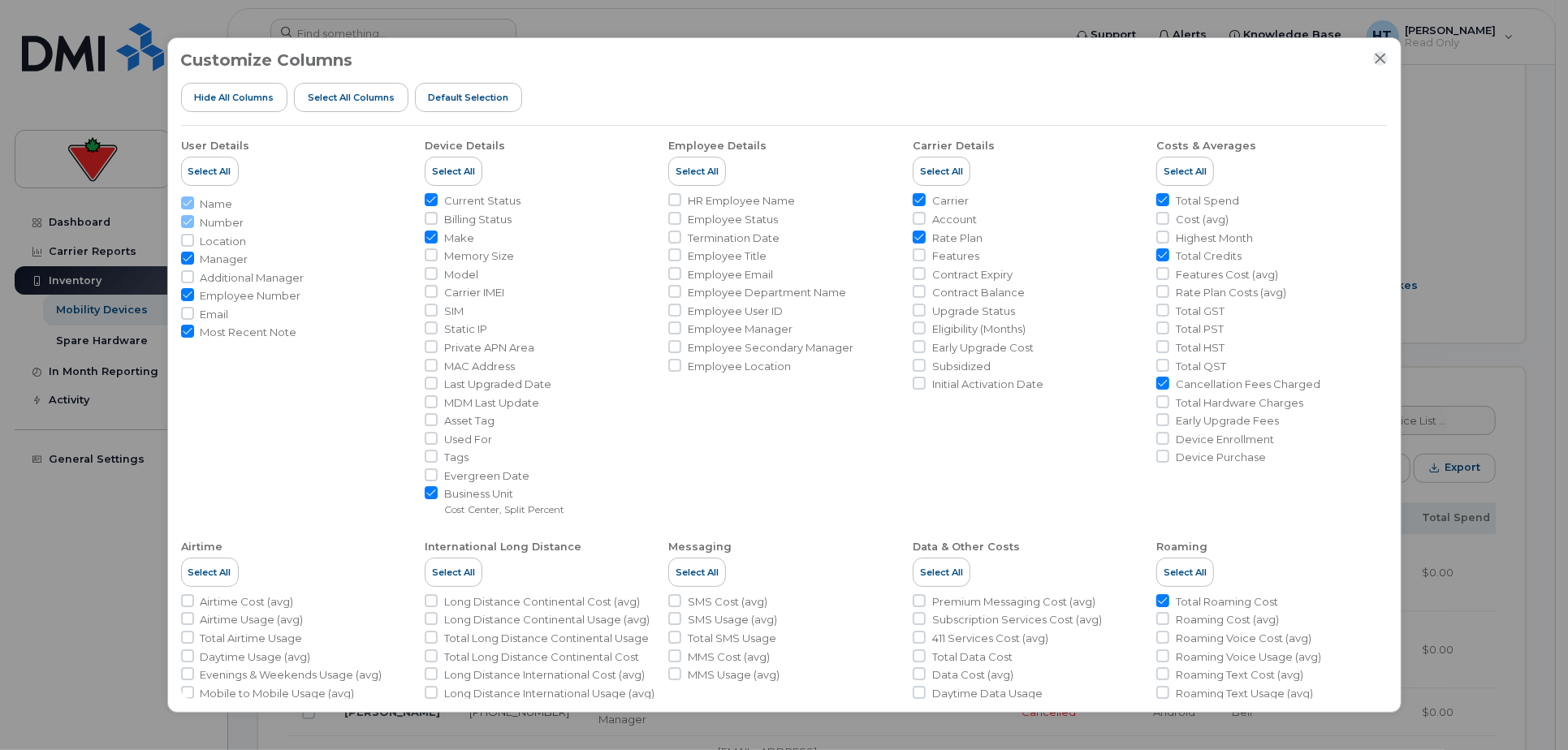
click at [1375, 61] on icon "Close" at bounding box center [1380, 58] width 13 height 13
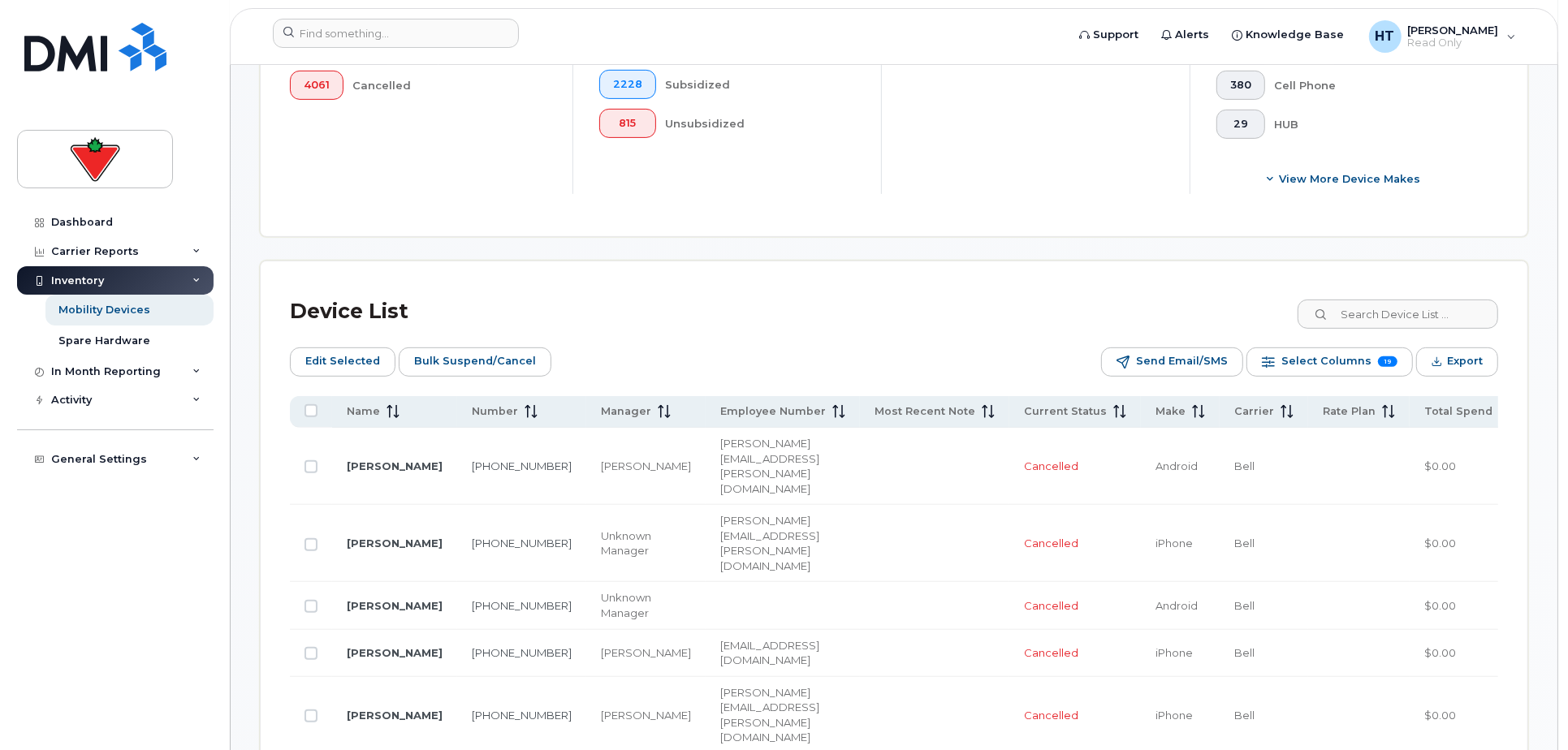
scroll to position [397, 0]
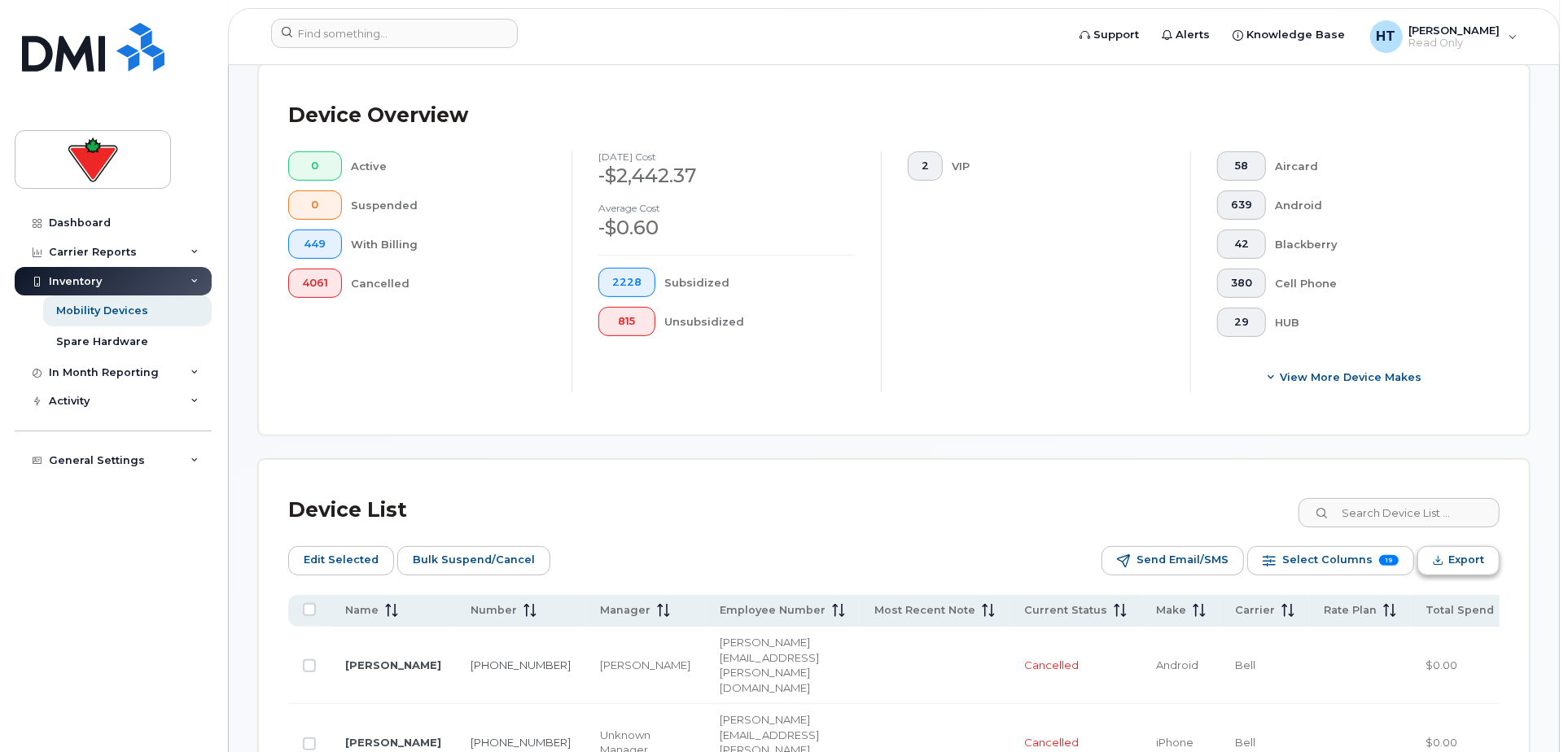
click at [1442, 555] on icon "Export" at bounding box center [1438, 561] width 10 height 10
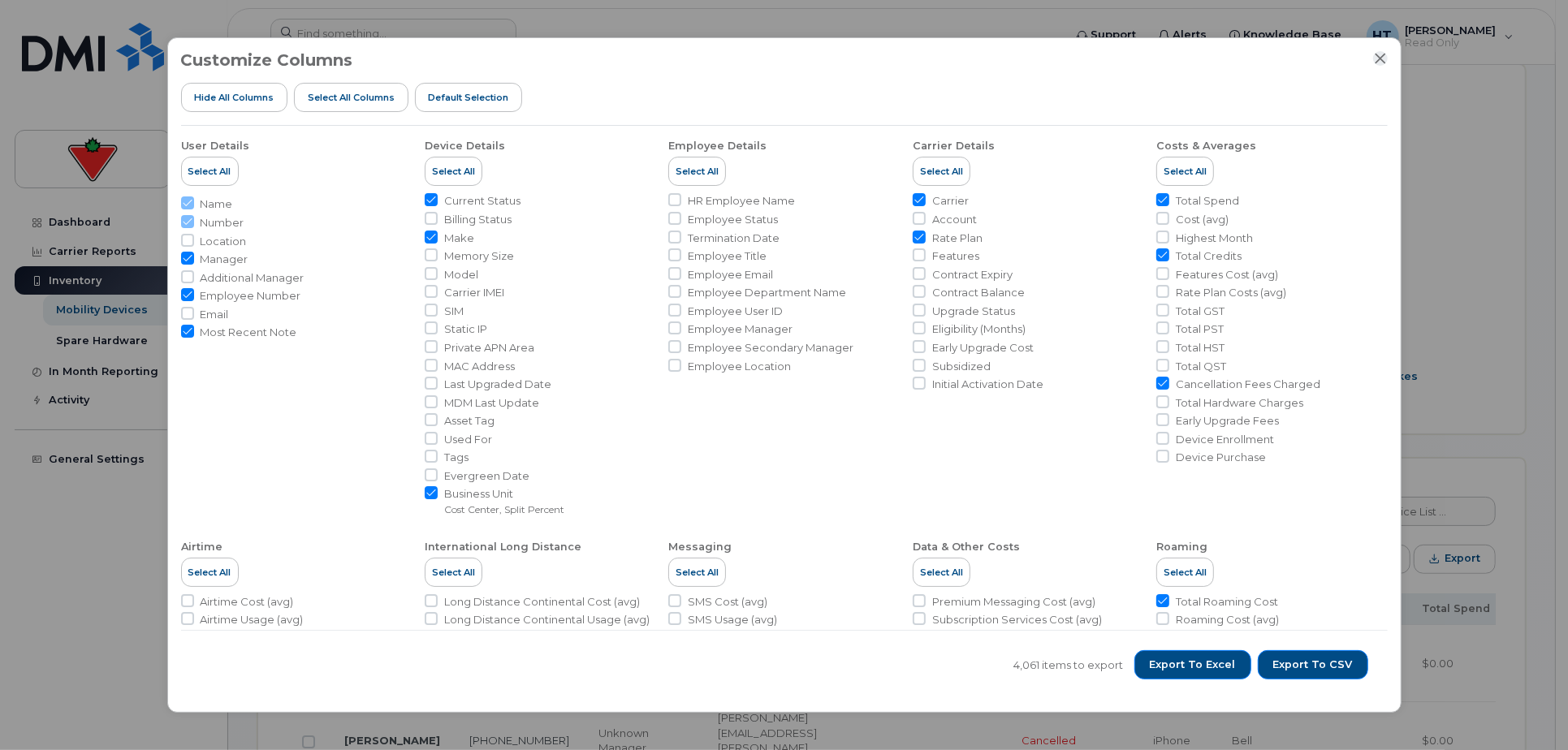
click at [1380, 62] on icon "Close" at bounding box center [1380, 58] width 13 height 13
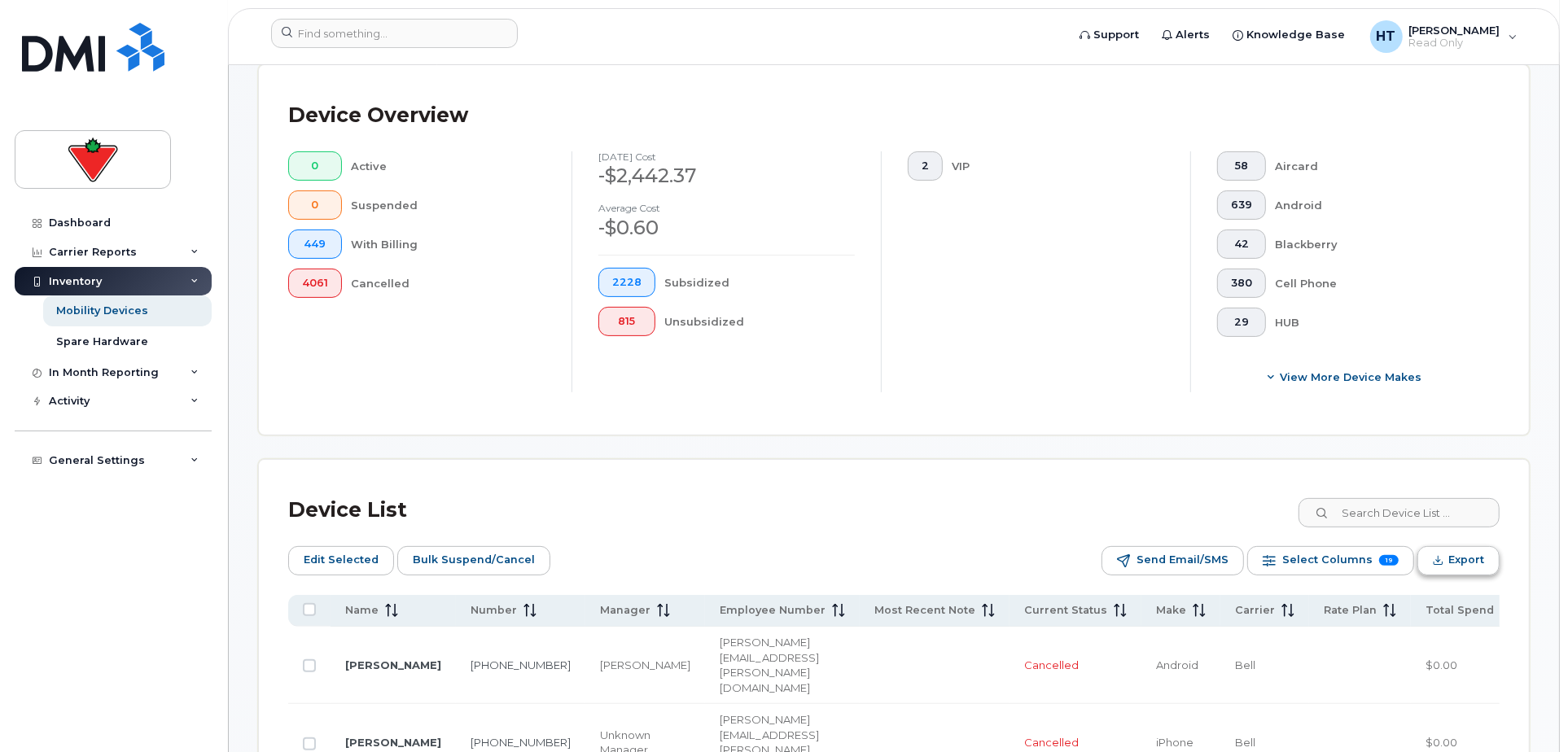
click at [1446, 552] on button "Export" at bounding box center [1458, 561] width 82 height 29
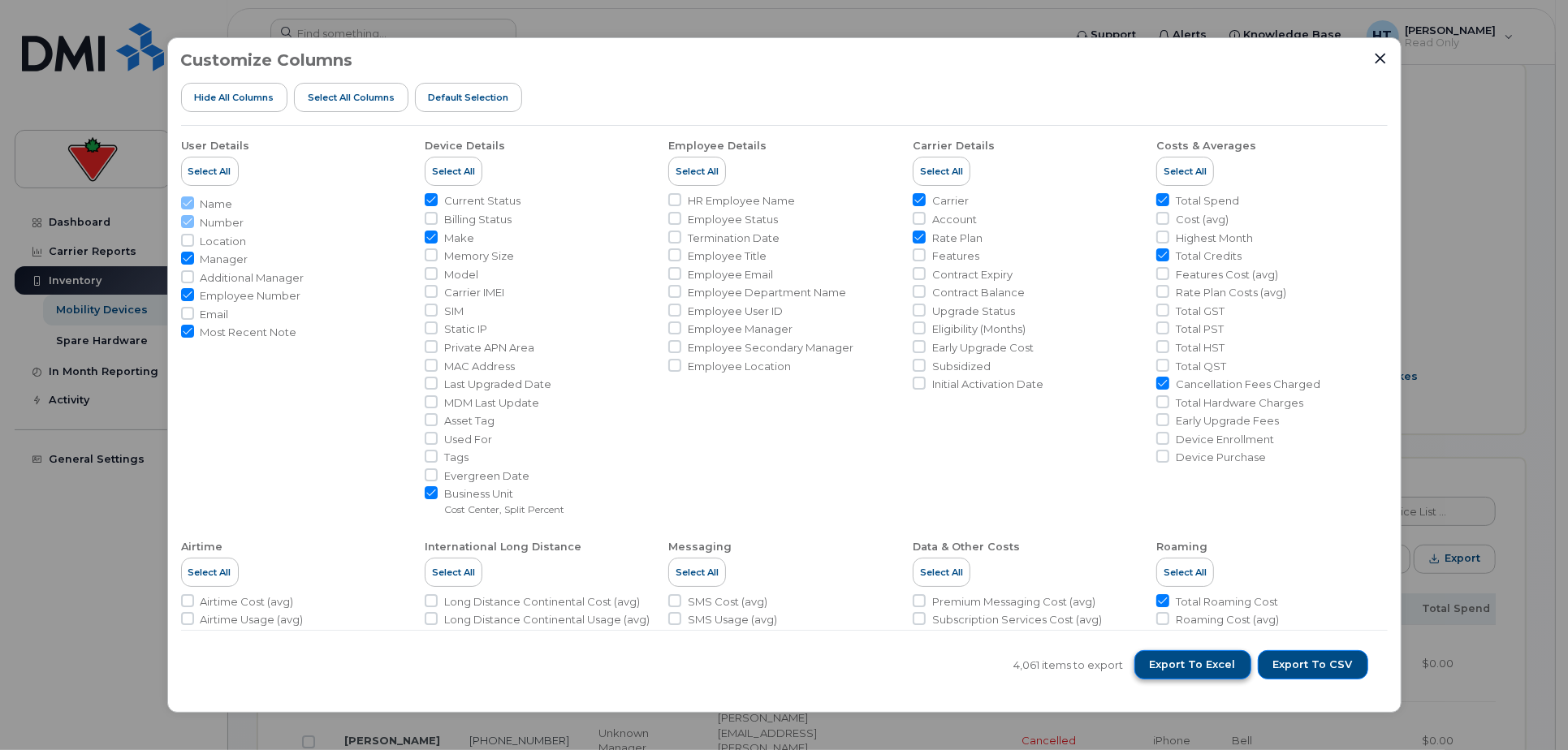
click at [1188, 661] on span "Export to Excel" at bounding box center [1193, 664] width 86 height 15
click at [676, 237] on input "Termination Date" at bounding box center [675, 237] width 13 height 13
checkbox input "true"
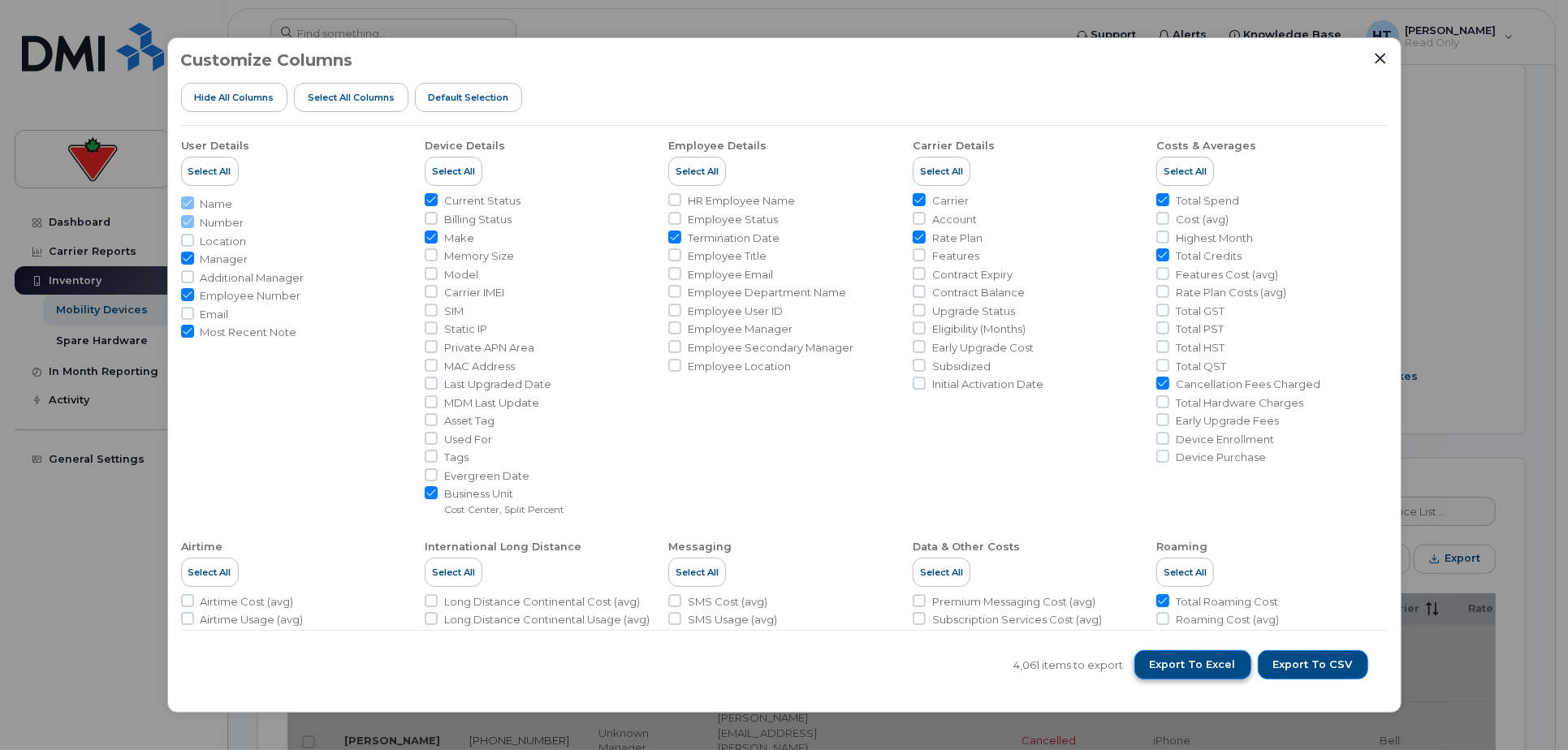
click at [1195, 664] on span "Export to Excel" at bounding box center [1193, 664] width 86 height 15
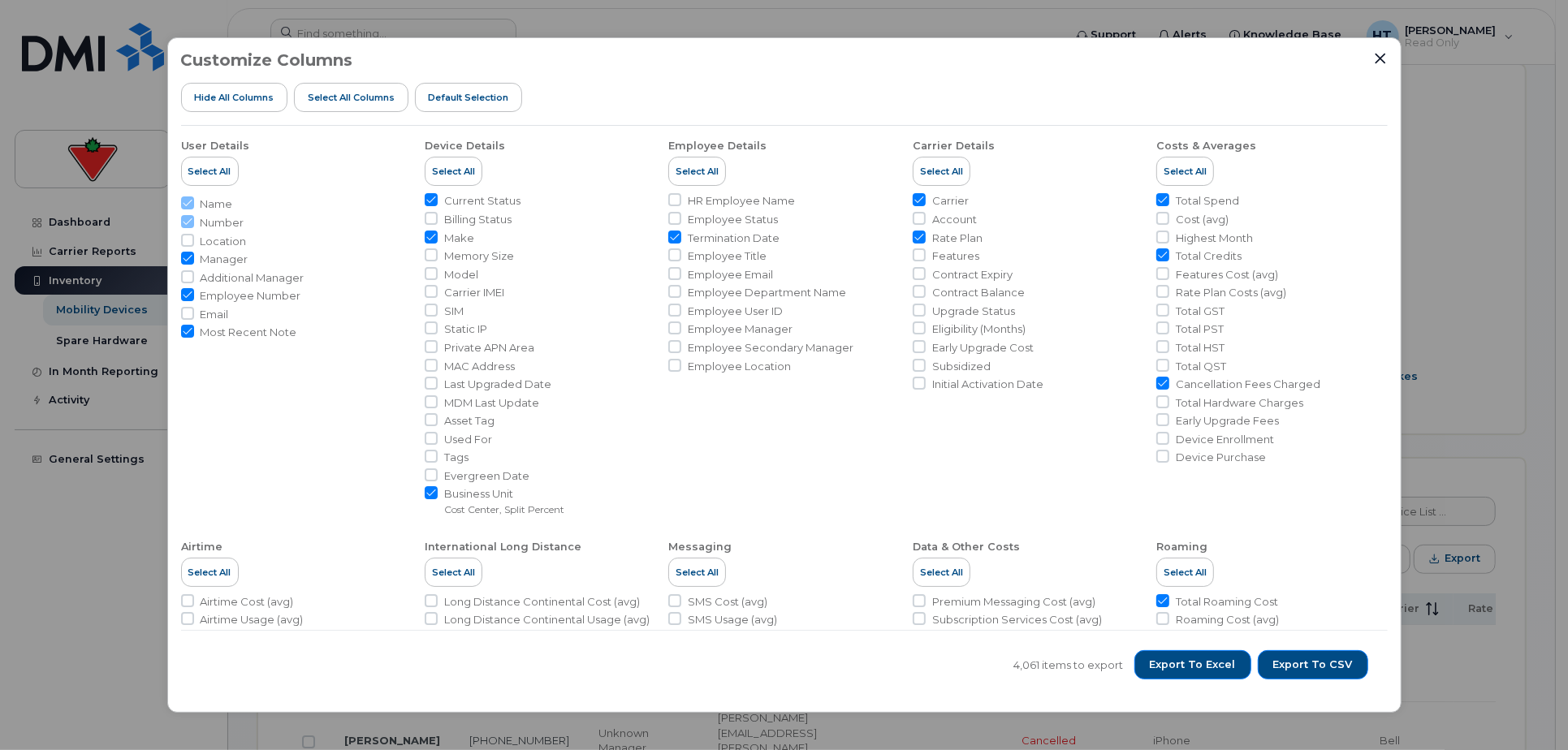
click at [984, 61] on div "Customize Columns Hide All Columns Select all Columns Default Selection" at bounding box center [784, 88] width 1207 height 75
click at [1378, 62] on icon "Close" at bounding box center [1380, 58] width 13 height 13
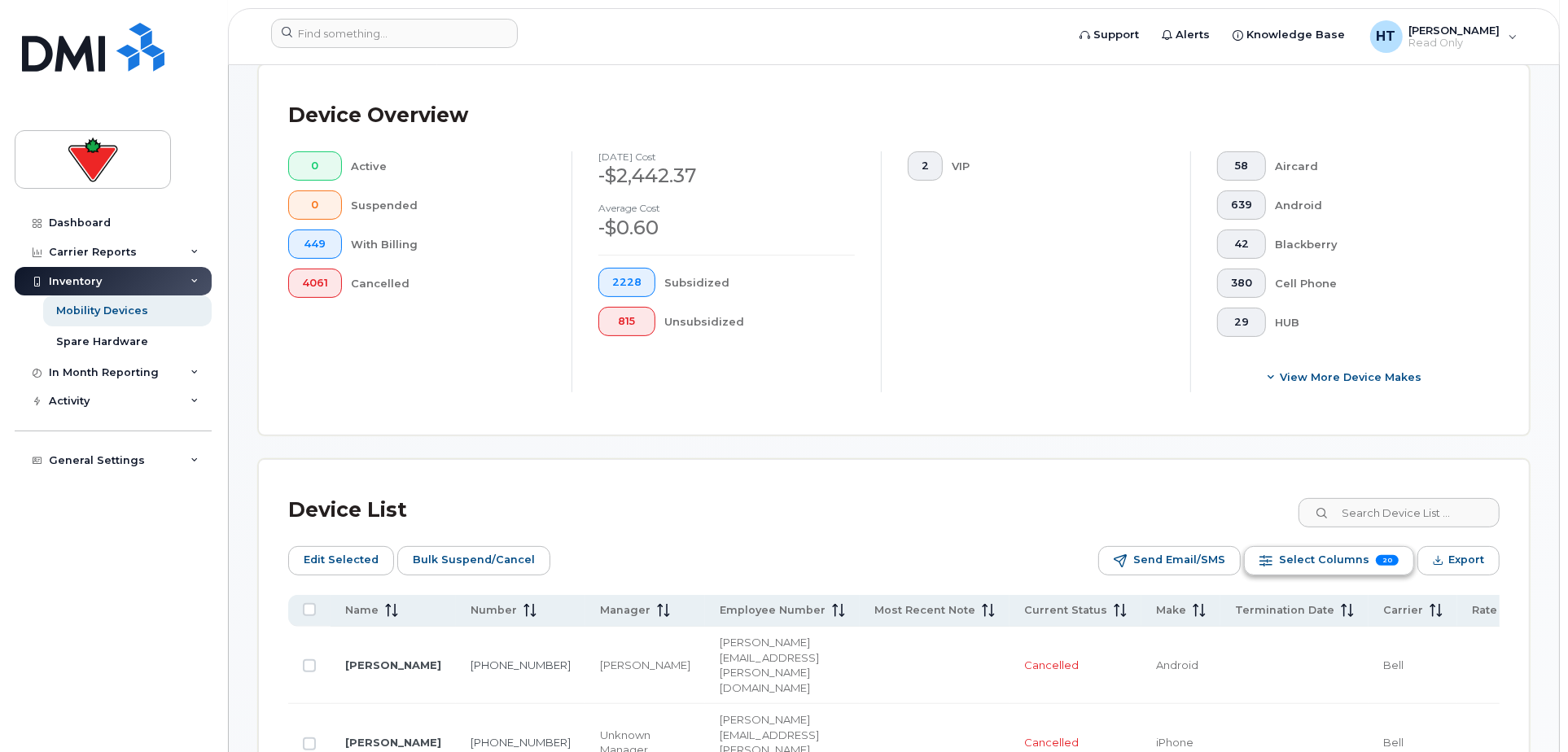
click at [1291, 556] on span "Select Columns" at bounding box center [1324, 560] width 91 height 24
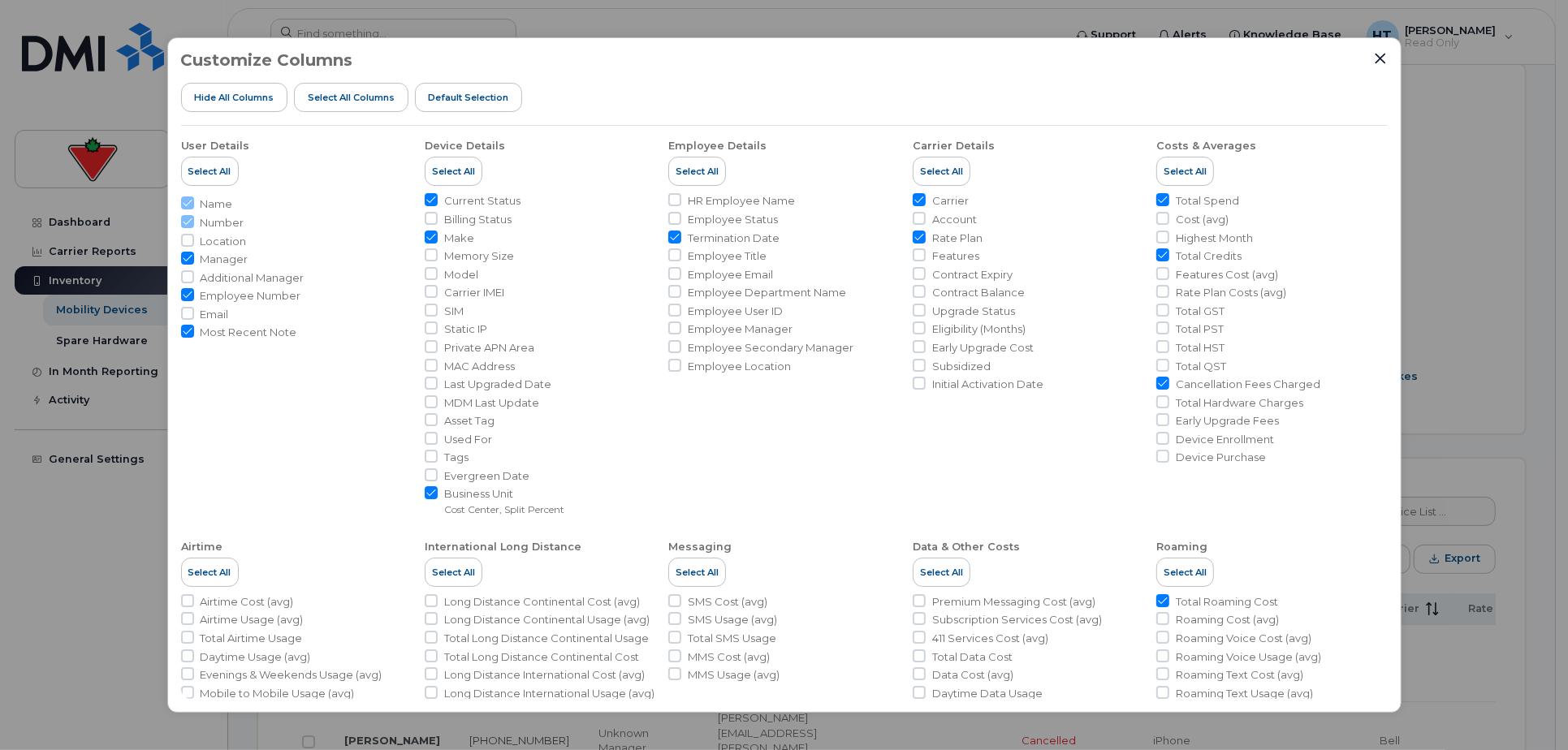
click at [1534, 58] on div "Customize Columns Hide All Columns Select all Columns Default Selection User De…" at bounding box center [784, 375] width 1568 height 750
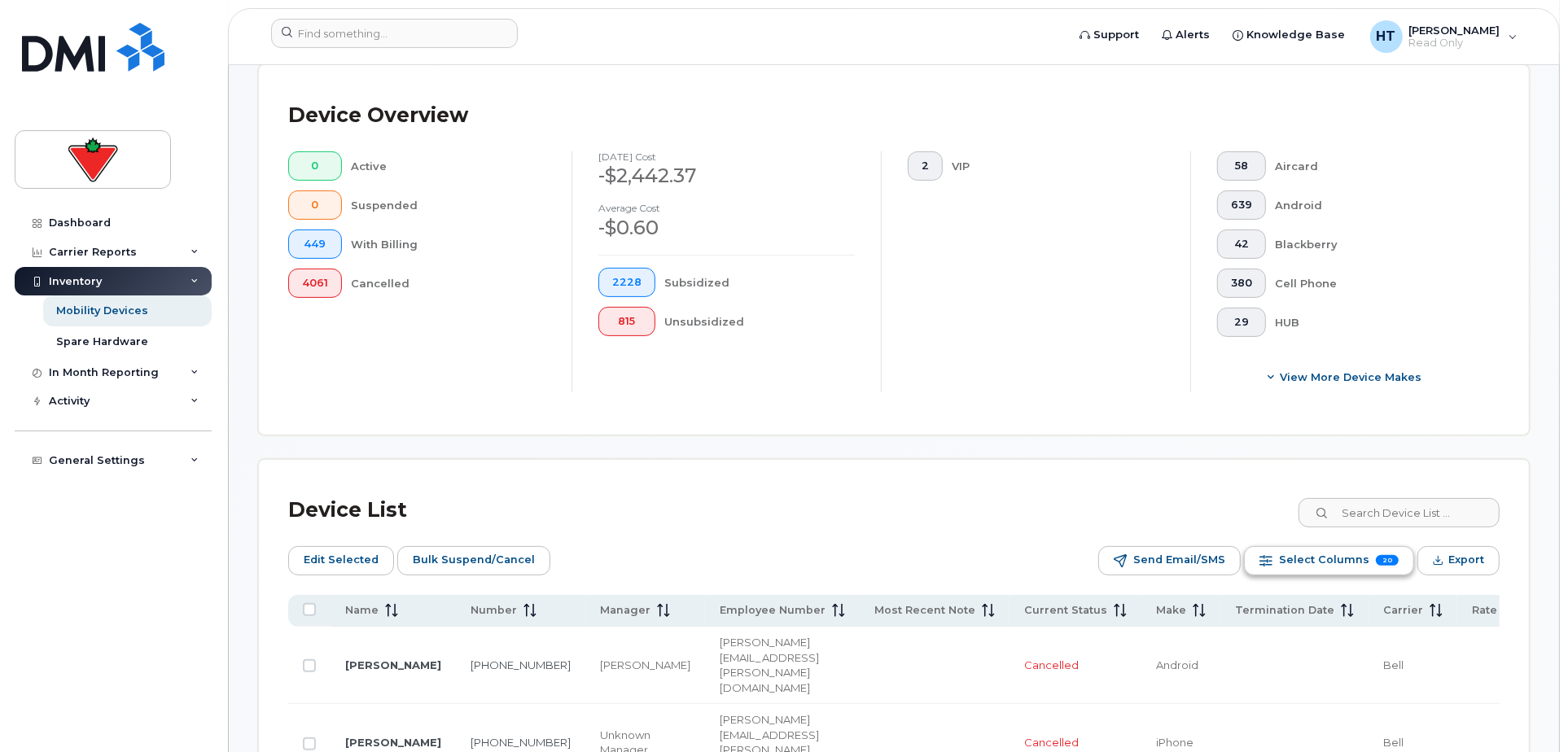
click at [1322, 556] on span "Select Columns" at bounding box center [1324, 560] width 91 height 24
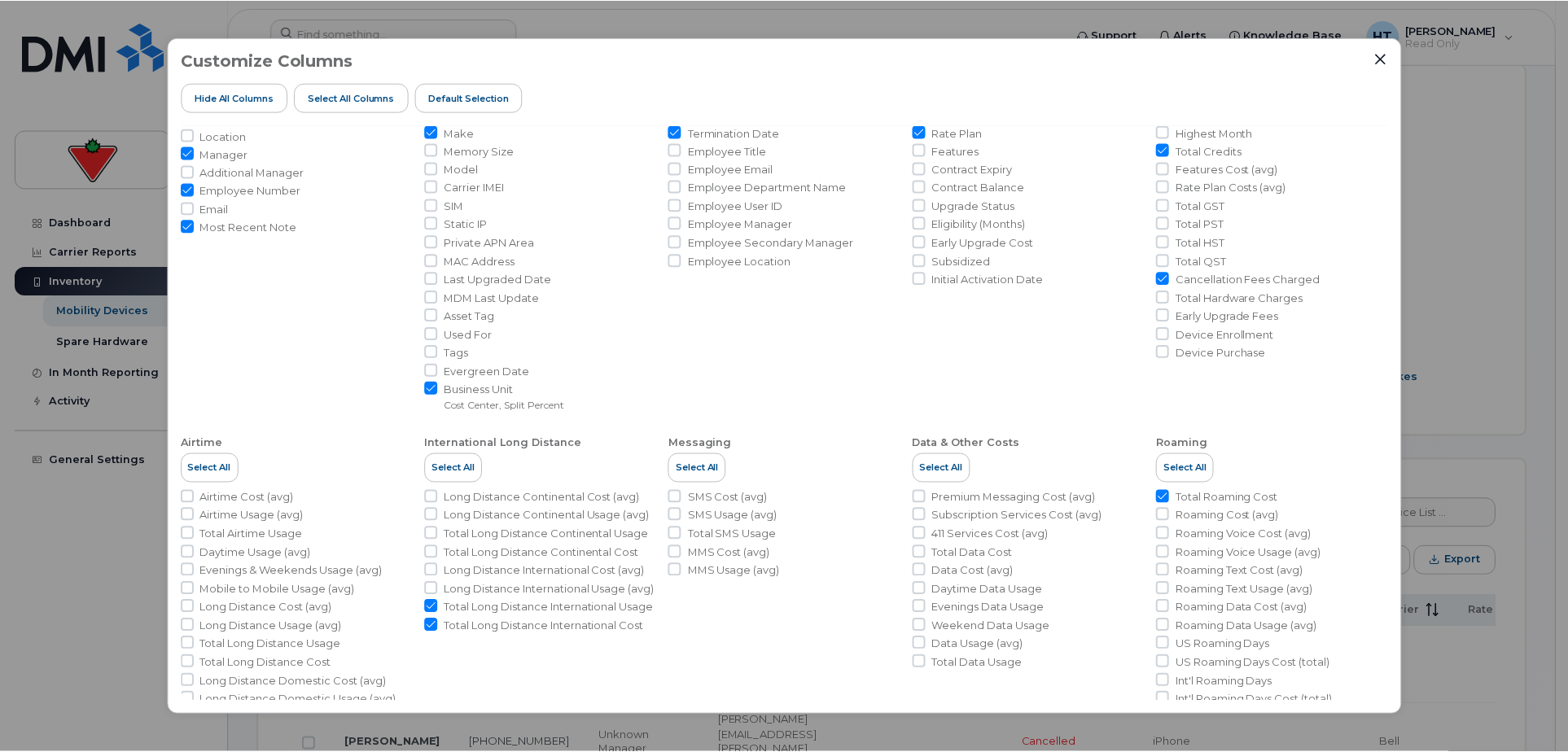
scroll to position [169, 0]
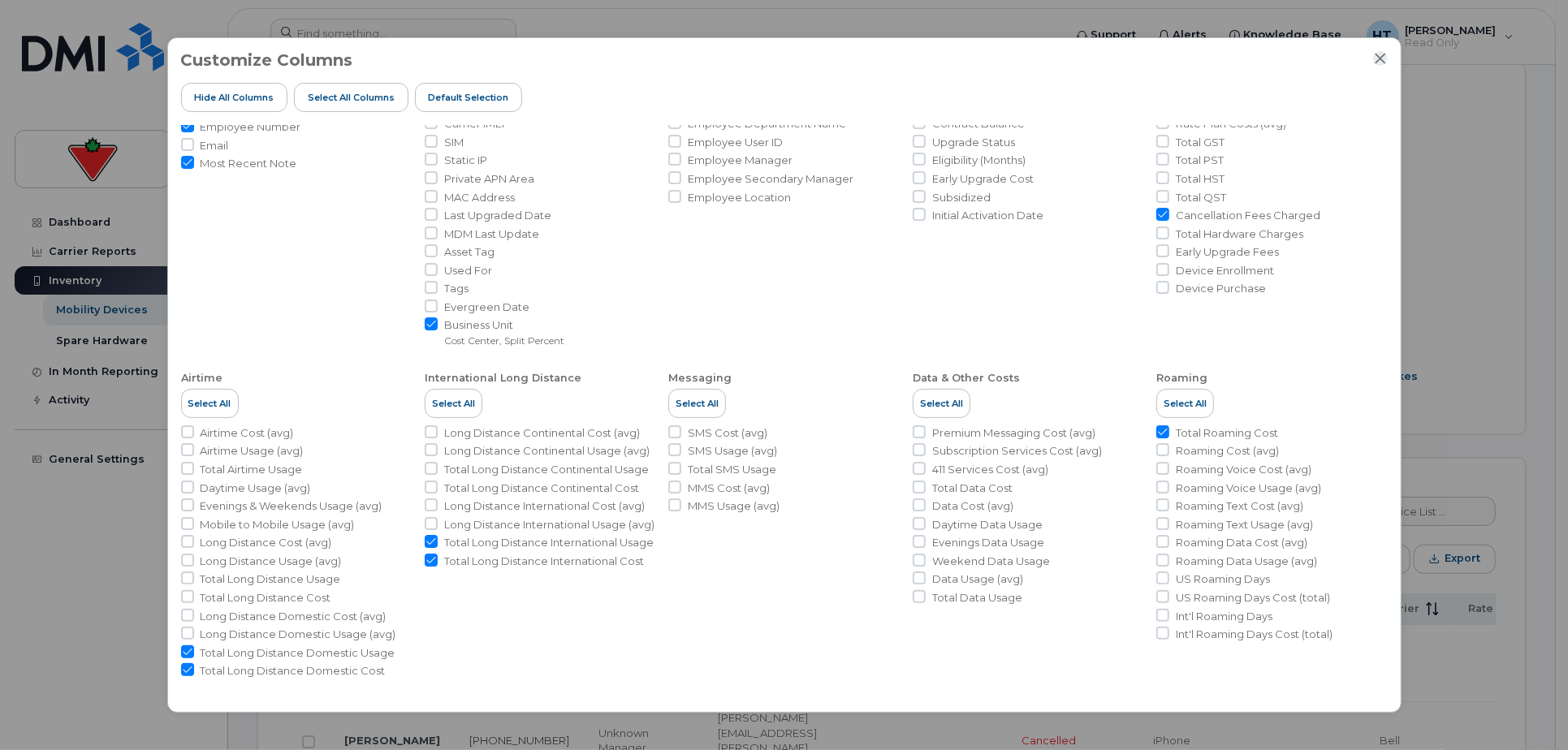
click at [1376, 59] on icon "Close" at bounding box center [1380, 58] width 13 height 13
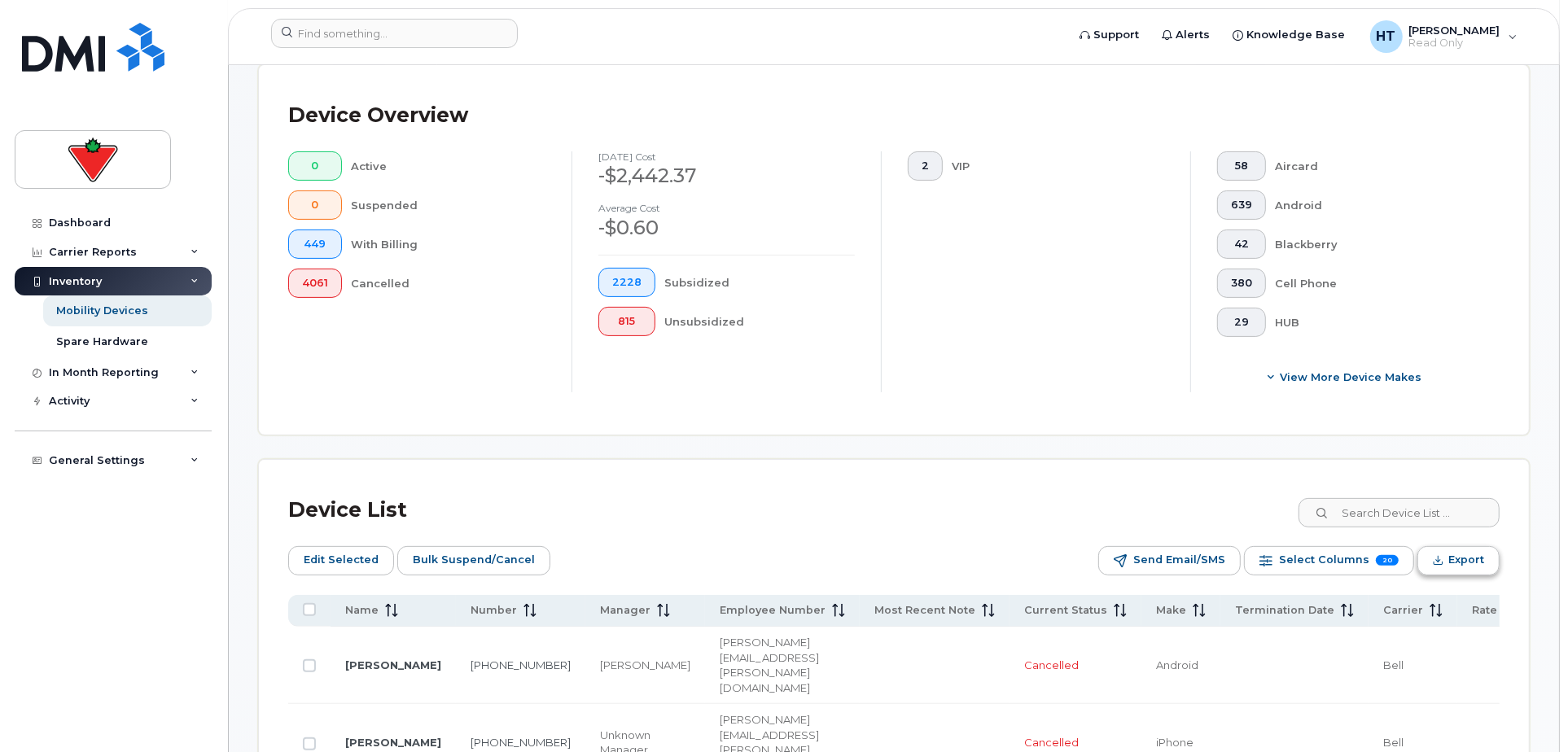
click at [1462, 556] on span "Export" at bounding box center [1466, 560] width 36 height 24
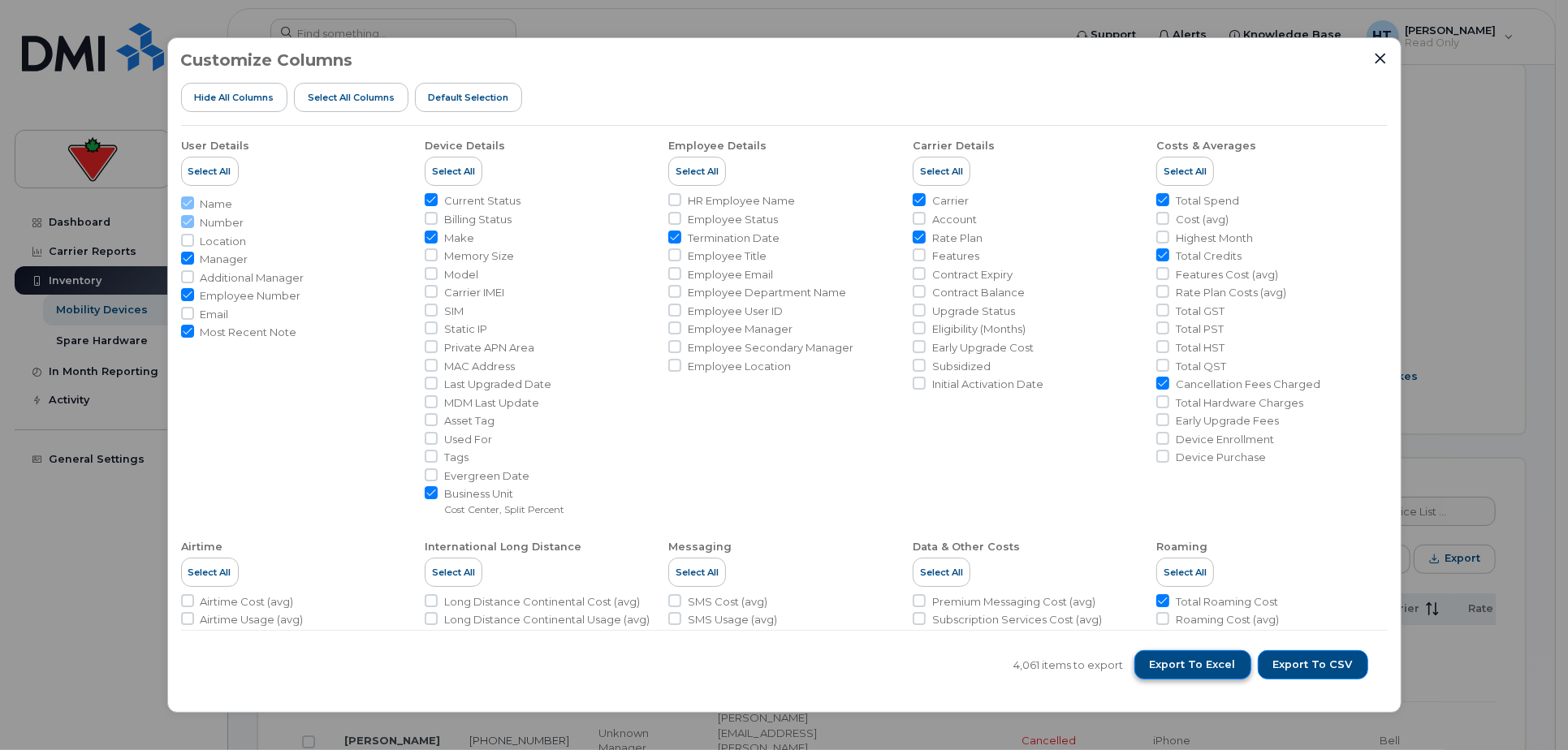
click at [1175, 673] on button "Export to Excel" at bounding box center [1193, 665] width 117 height 29
drag, startPoint x: 1057, startPoint y: 16, endPoint x: 1091, endPoint y: 20, distance: 34.2
click at [1057, 16] on div "Customize Columns Hide All Columns Select all Columns Default Selection User De…" at bounding box center [784, 375] width 1568 height 750
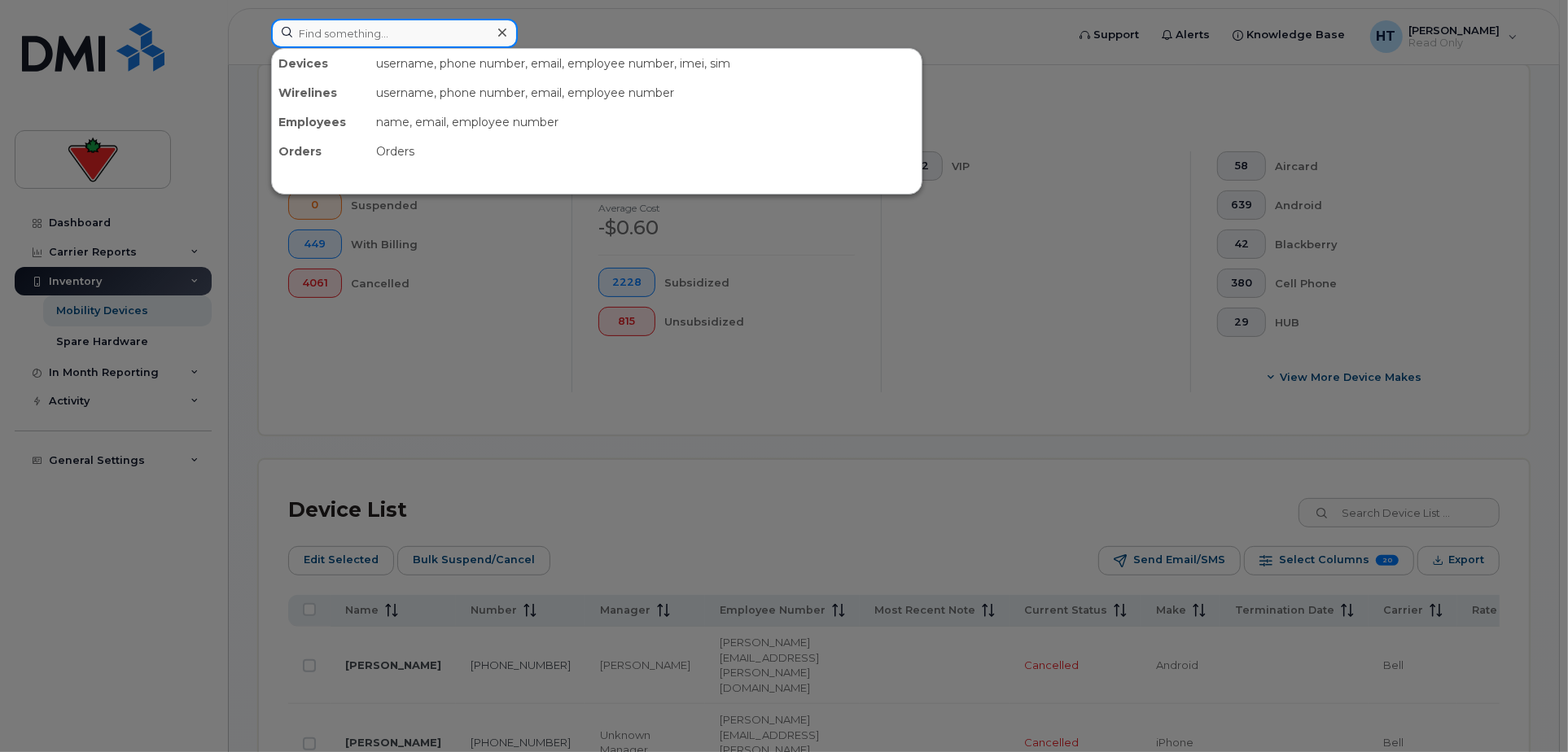
click at [436, 39] on input at bounding box center [394, 34] width 247 height 29
paste input "4033904492"
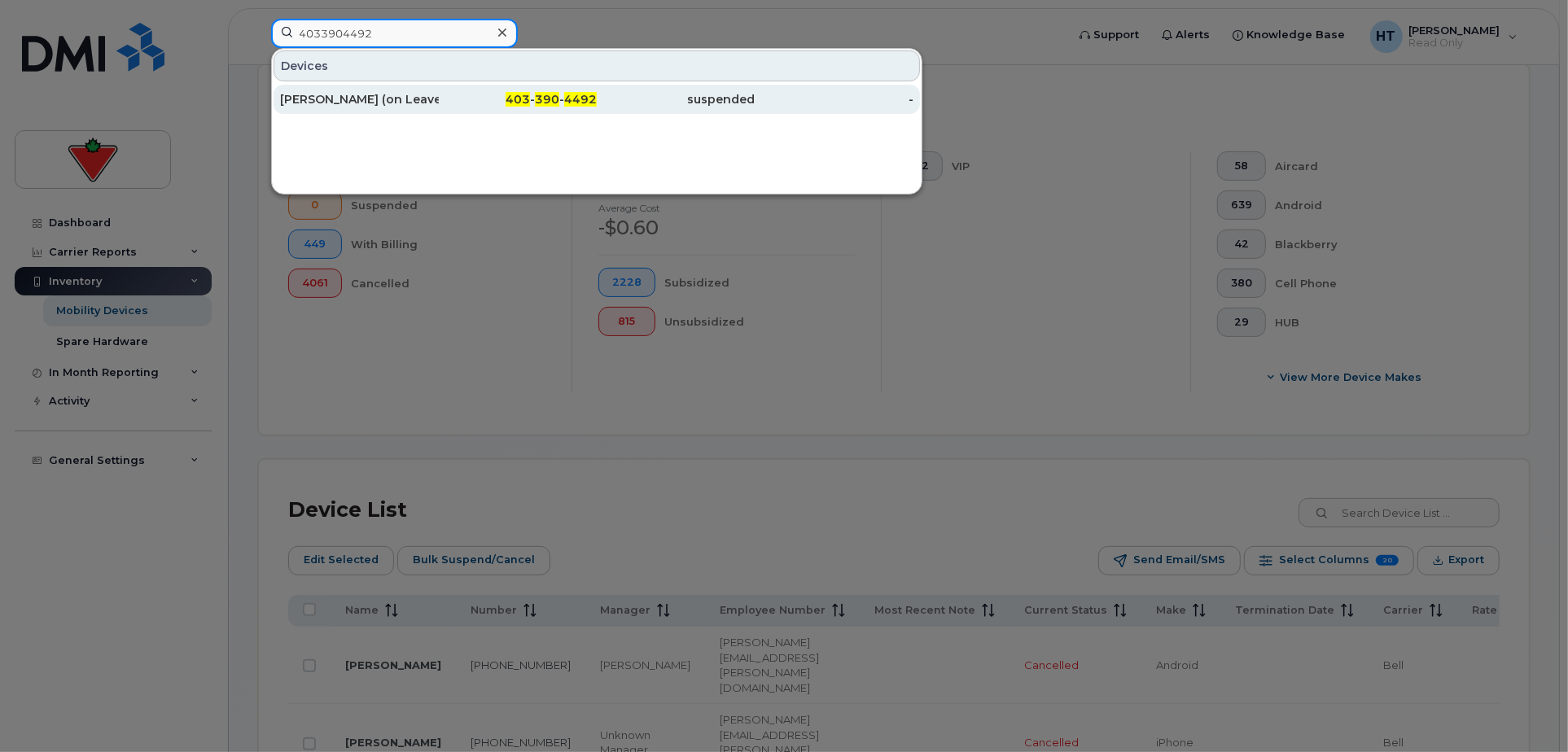
type input "4033904492"
click at [396, 93] on div "Shawn Fraser (on Leave)" at bounding box center [360, 99] width 159 height 16
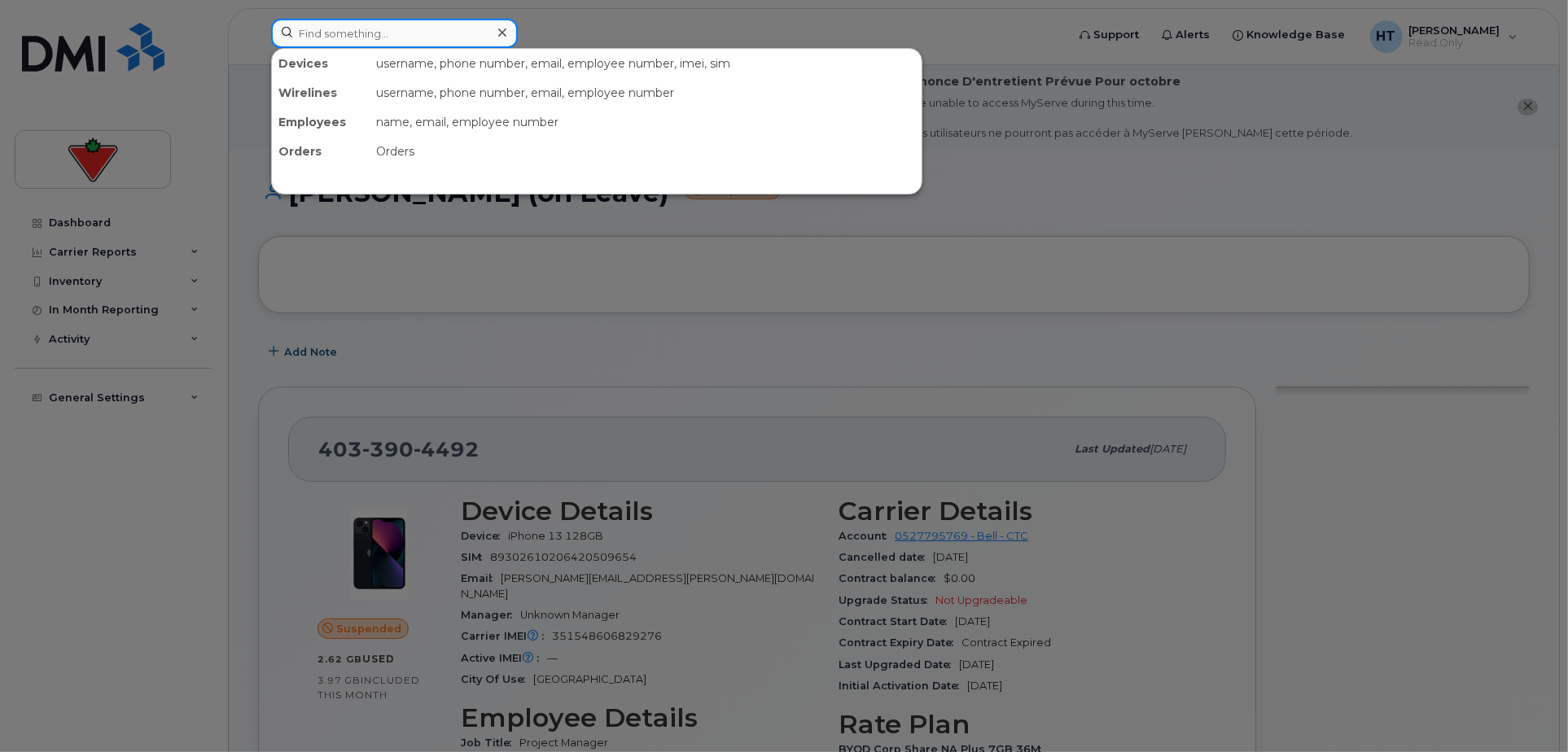
click at [378, 29] on input at bounding box center [394, 34] width 247 height 29
paste input "4036908392"
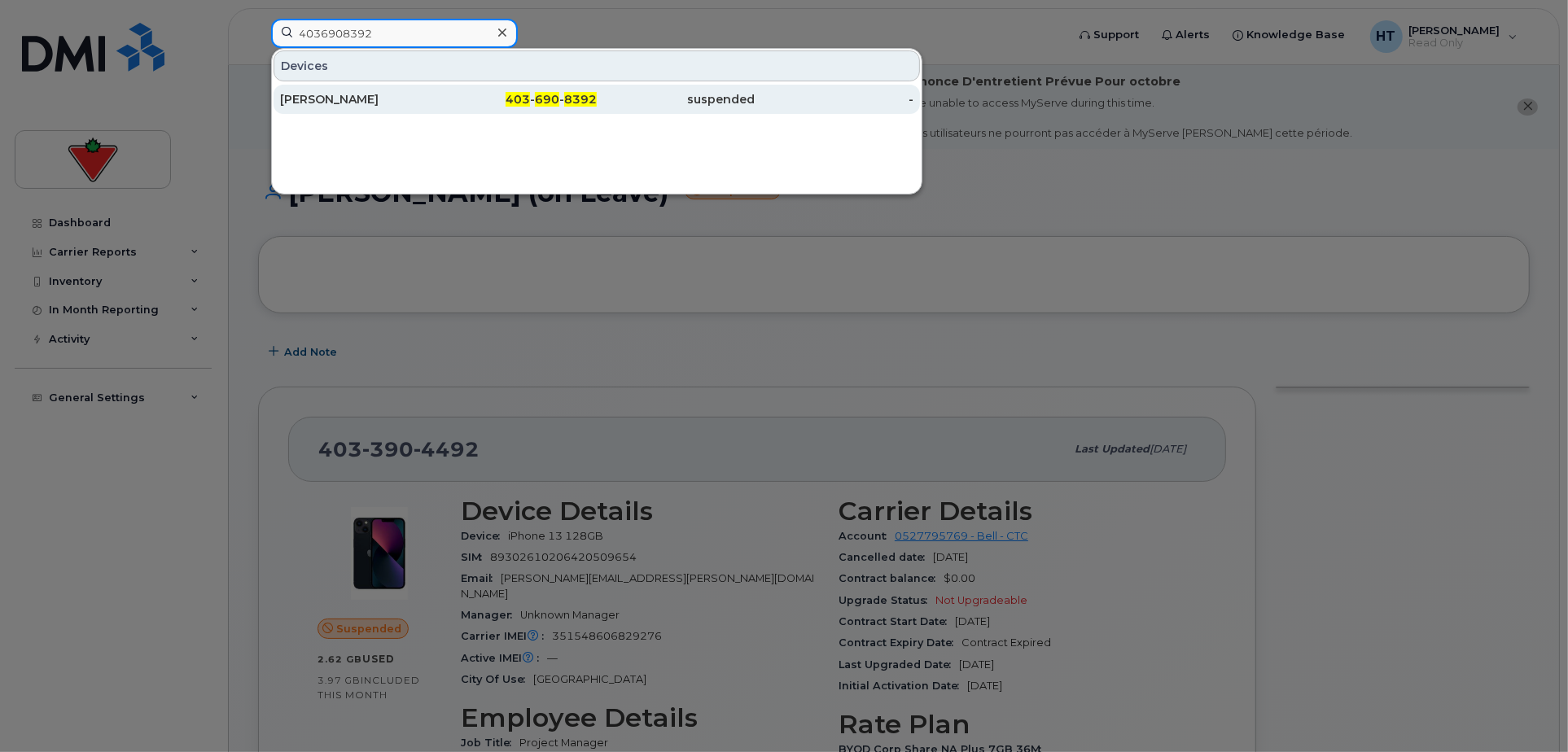
type input "4036908392"
click at [364, 98] on div "Jakub Boguski" at bounding box center [360, 99] width 159 height 16
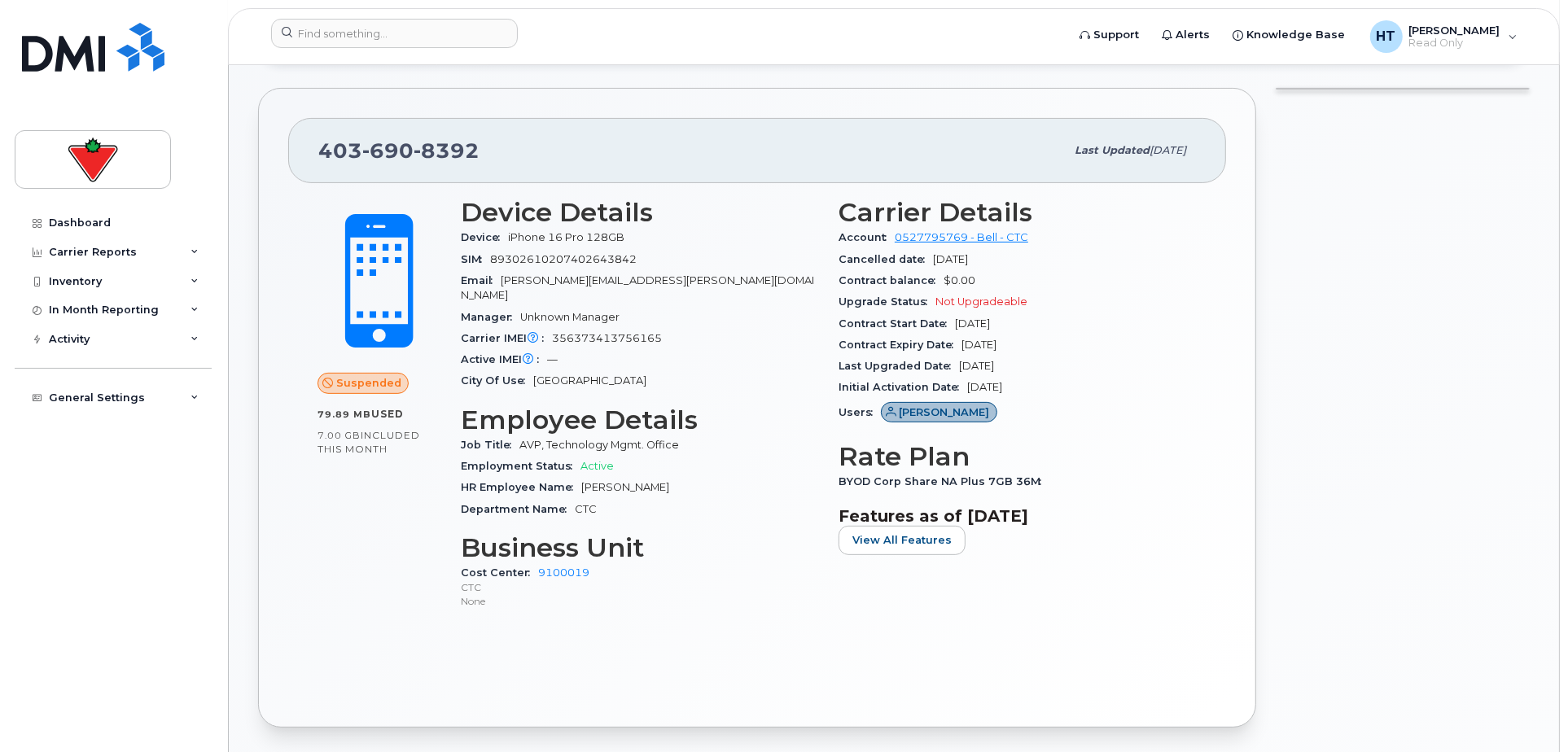
scroll to position [452, 0]
click at [411, 26] on input at bounding box center [394, 34] width 247 height 29
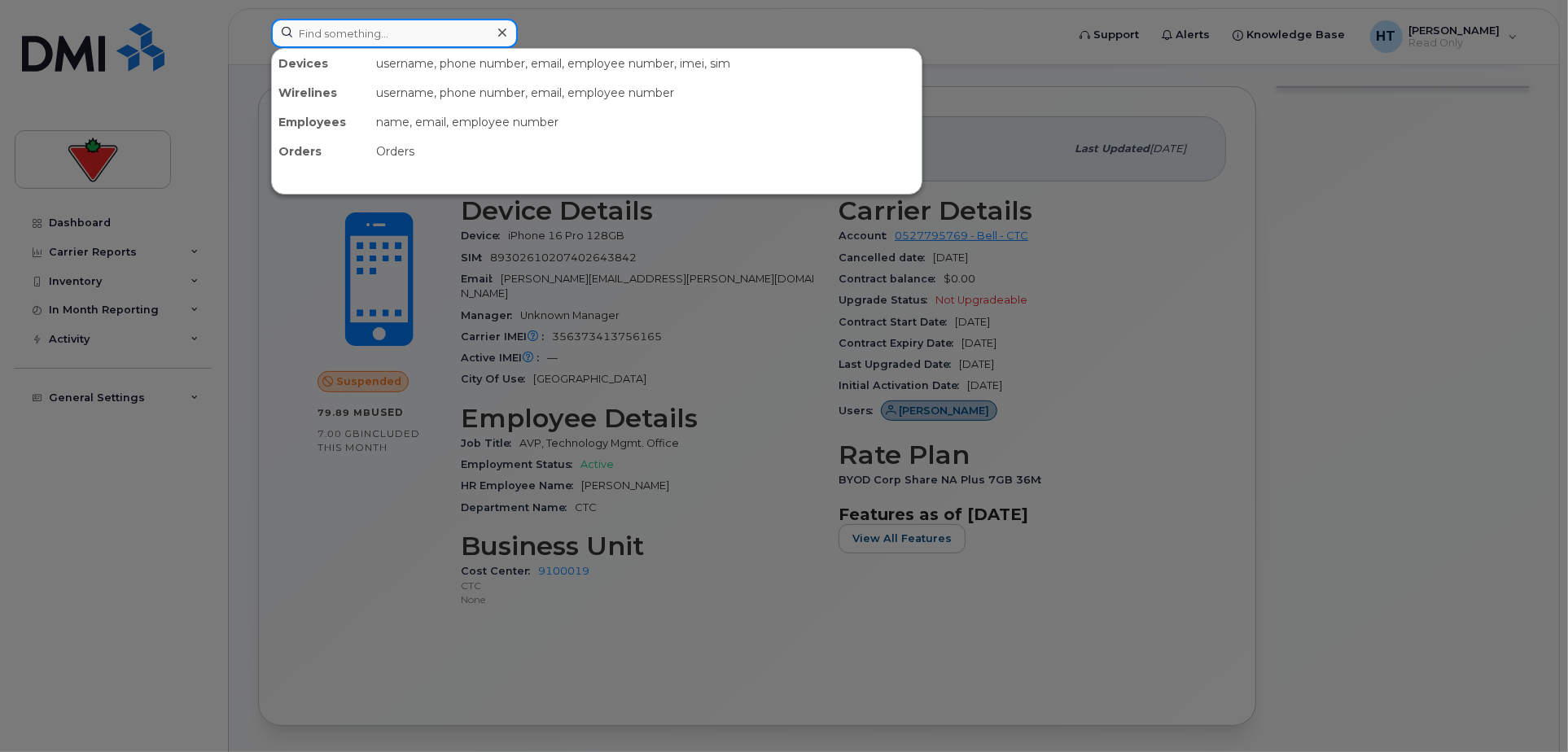
paste input "4165712295"
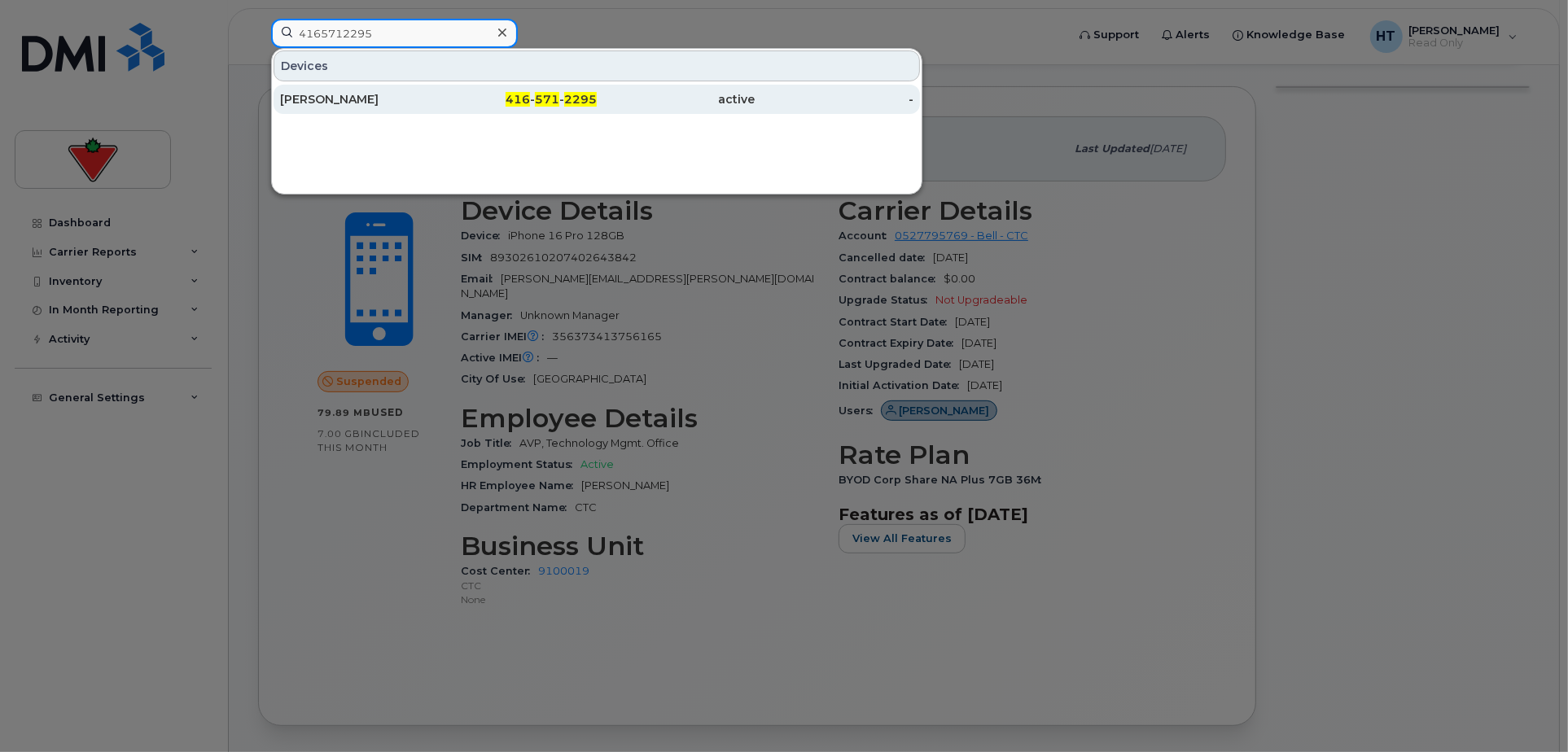
type input "4165712295"
click at [411, 92] on div "[PERSON_NAME]" at bounding box center [360, 99] width 159 height 16
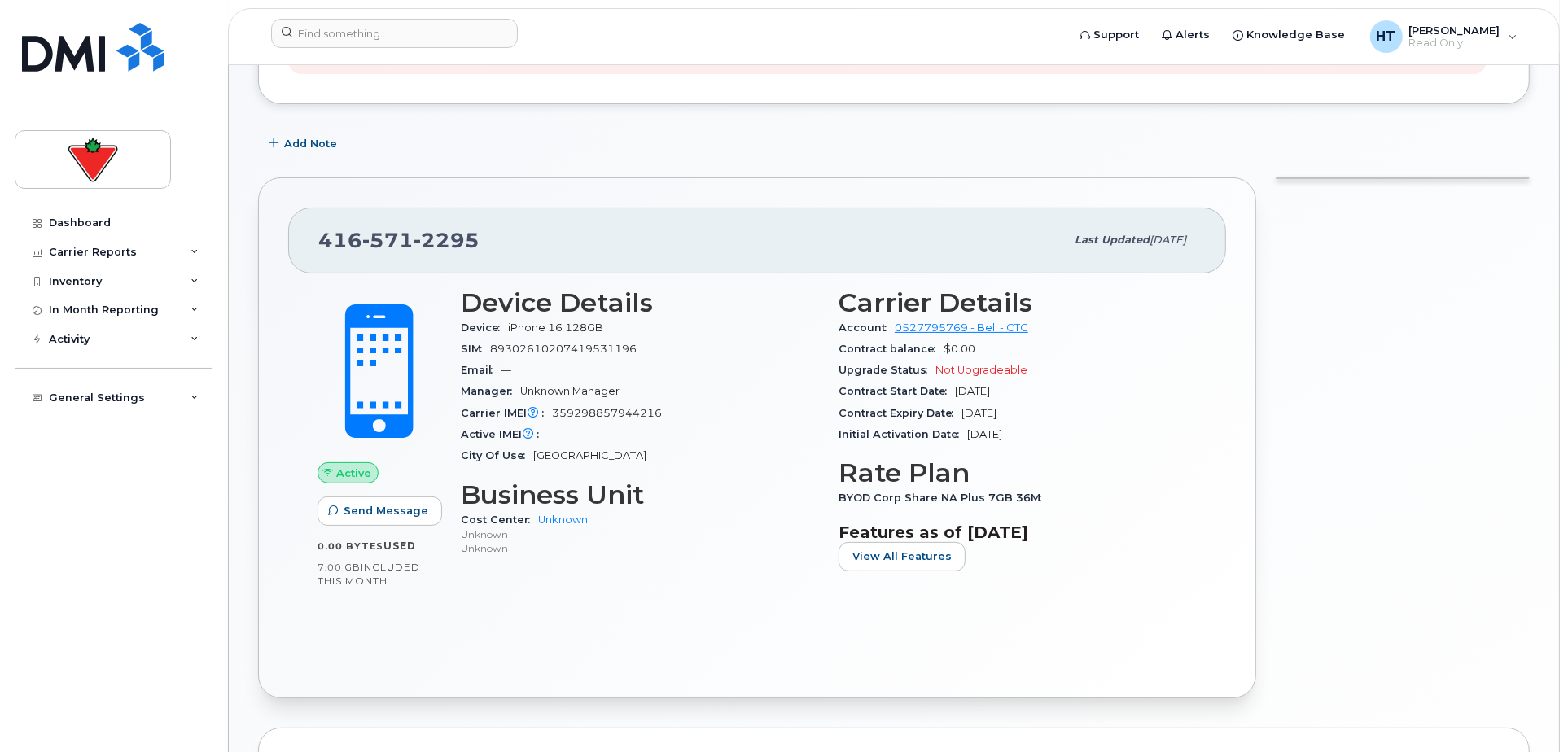
scroll to position [523, 0]
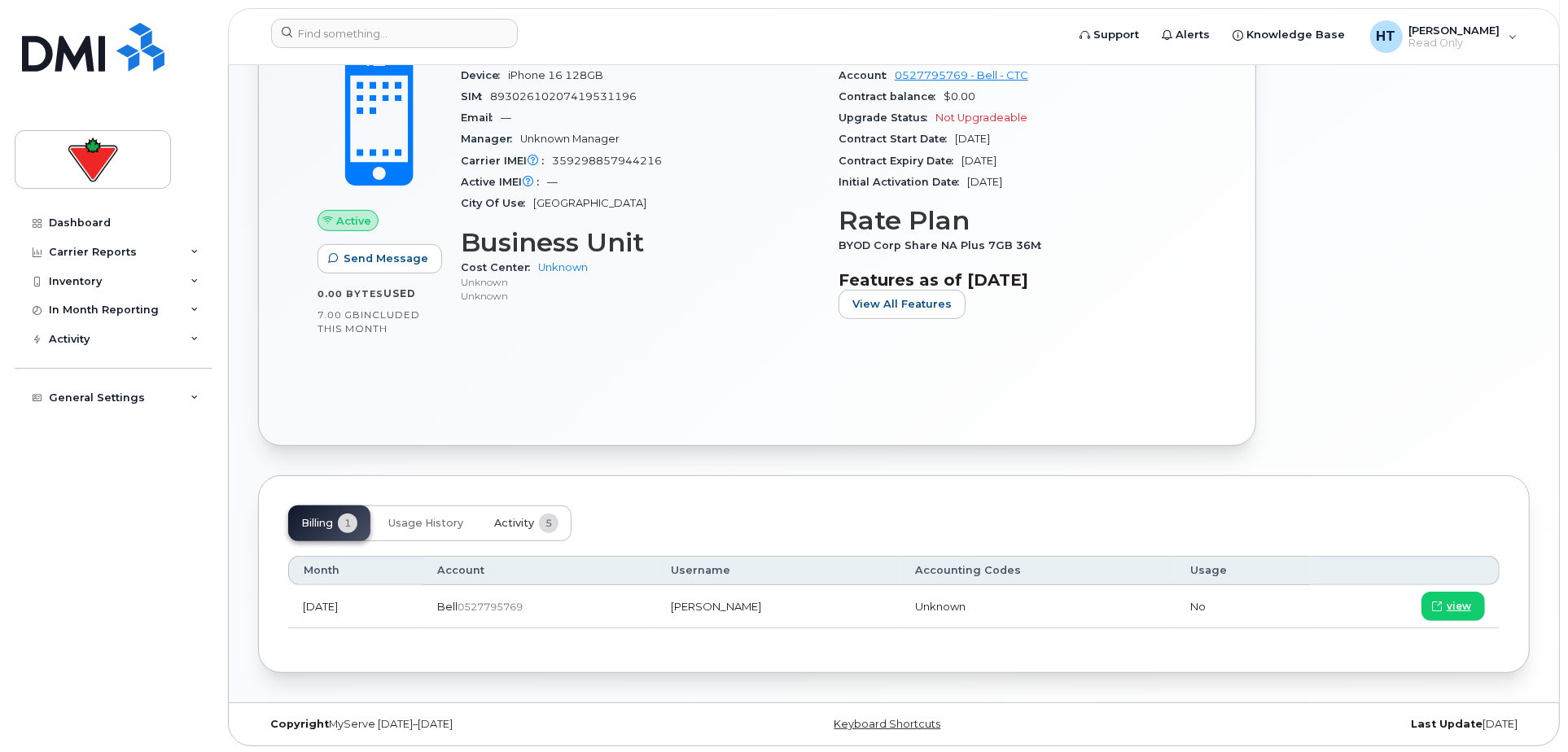
click at [518, 523] on span "Activity" at bounding box center [514, 523] width 40 height 13
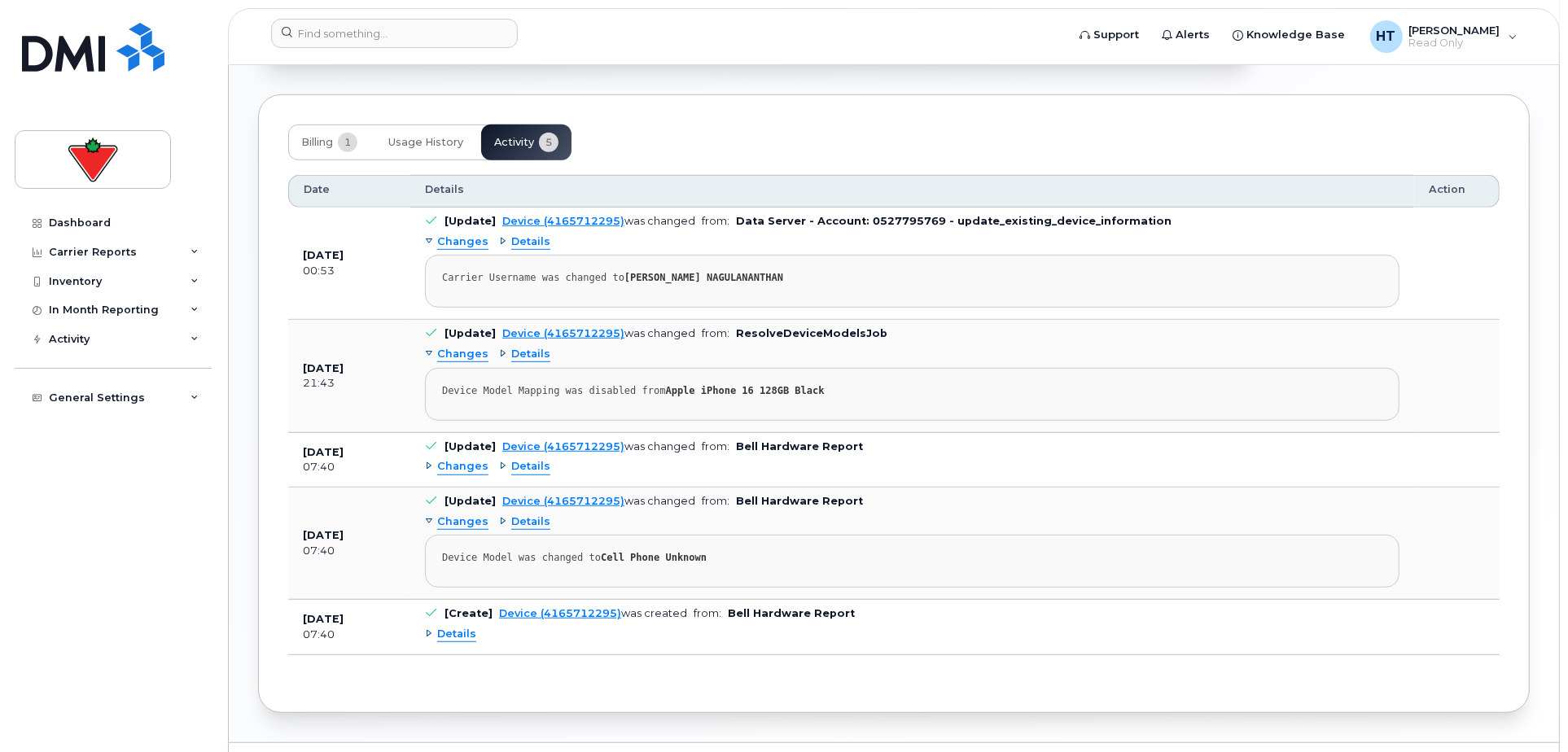
scroll to position [944, 0]
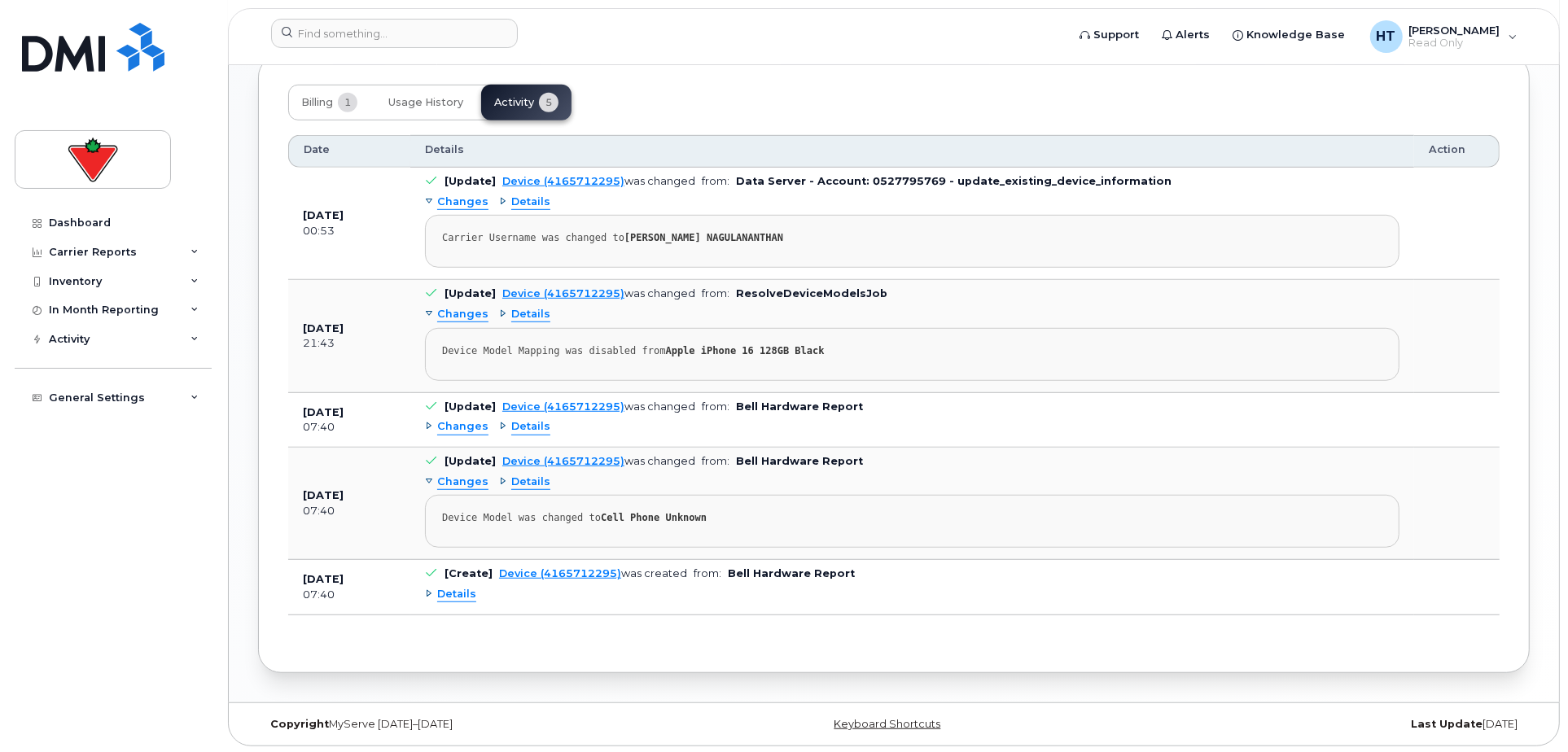
click at [449, 589] on span "Details" at bounding box center [456, 594] width 39 height 16
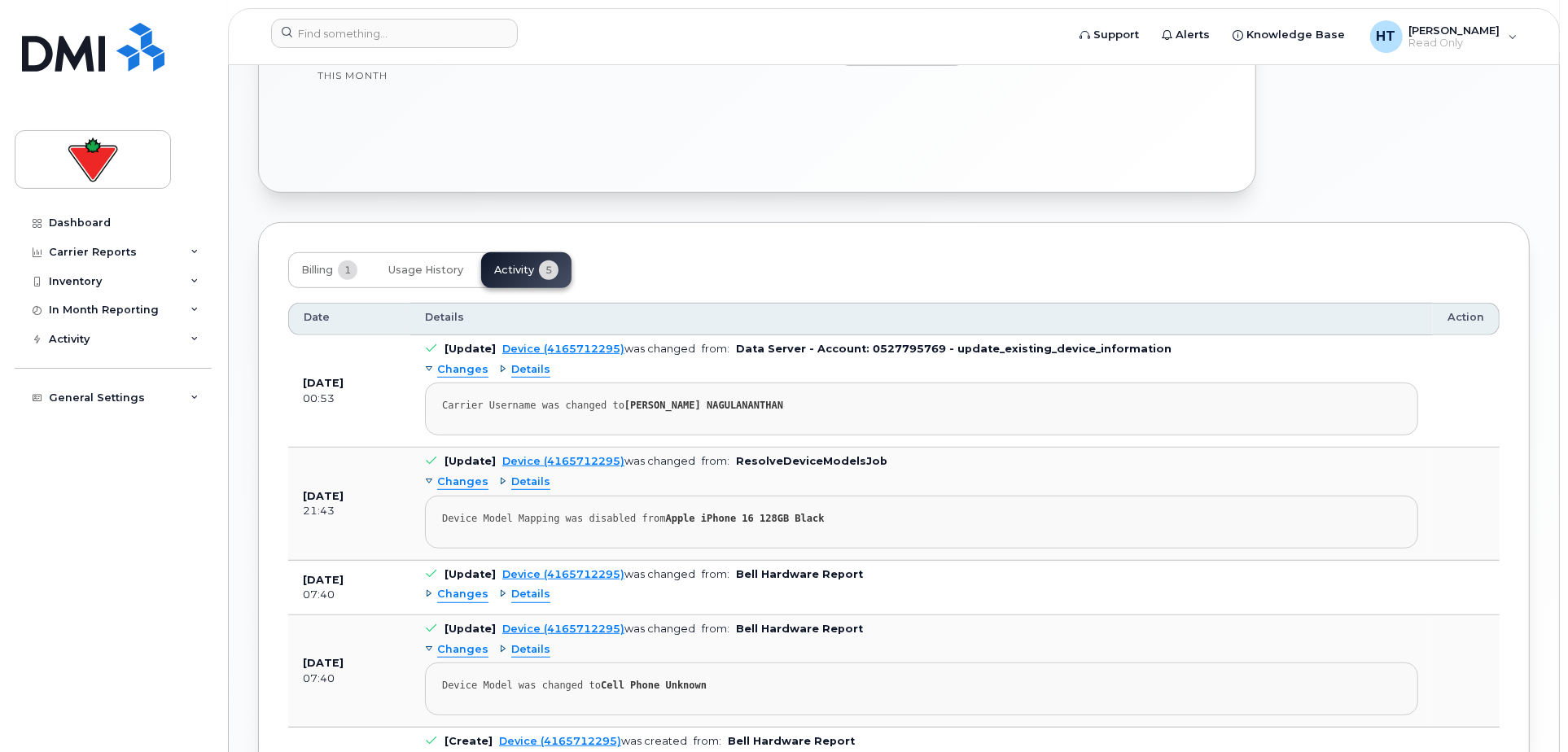
scroll to position [714, 0]
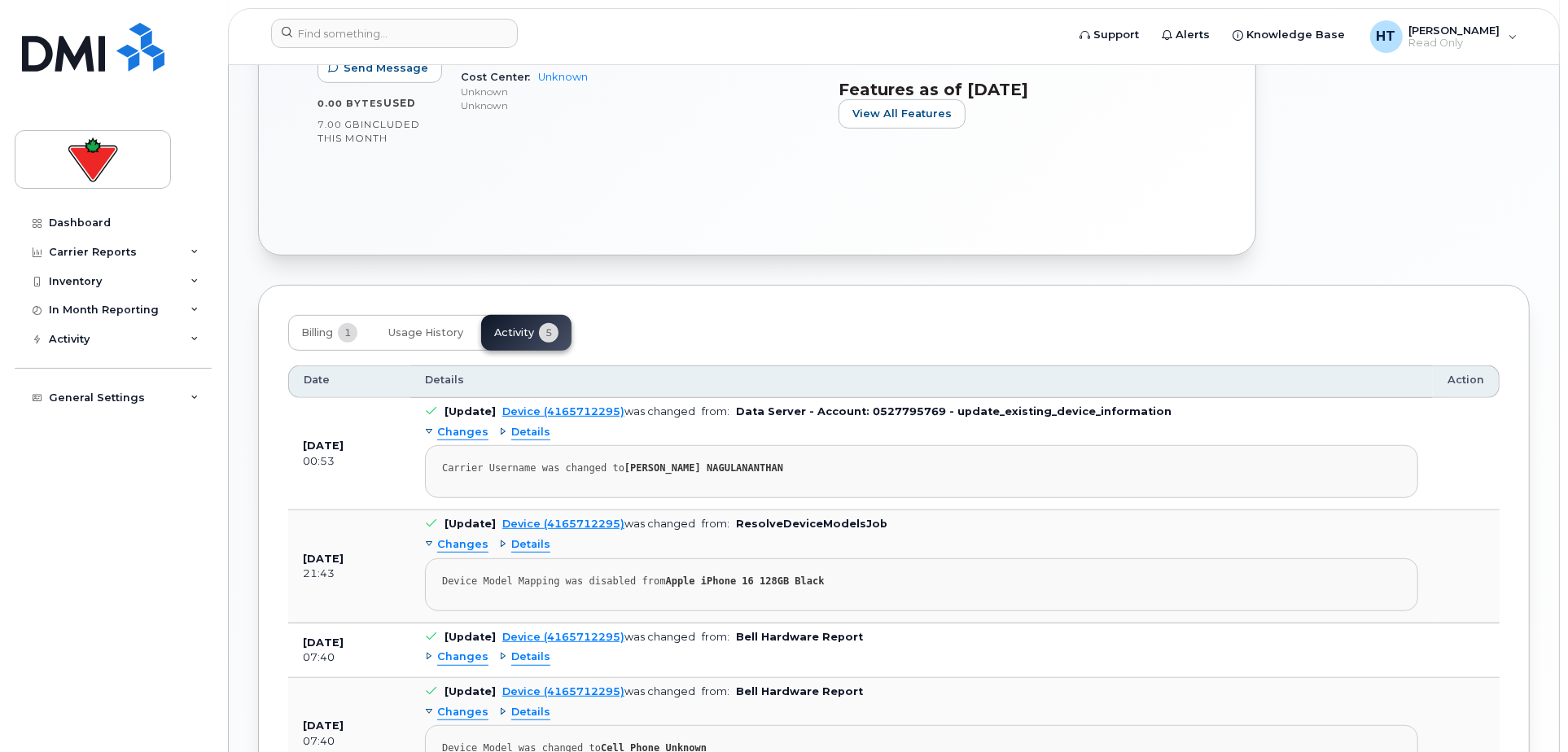
click at [521, 434] on span "Details" at bounding box center [530, 433] width 39 height 16
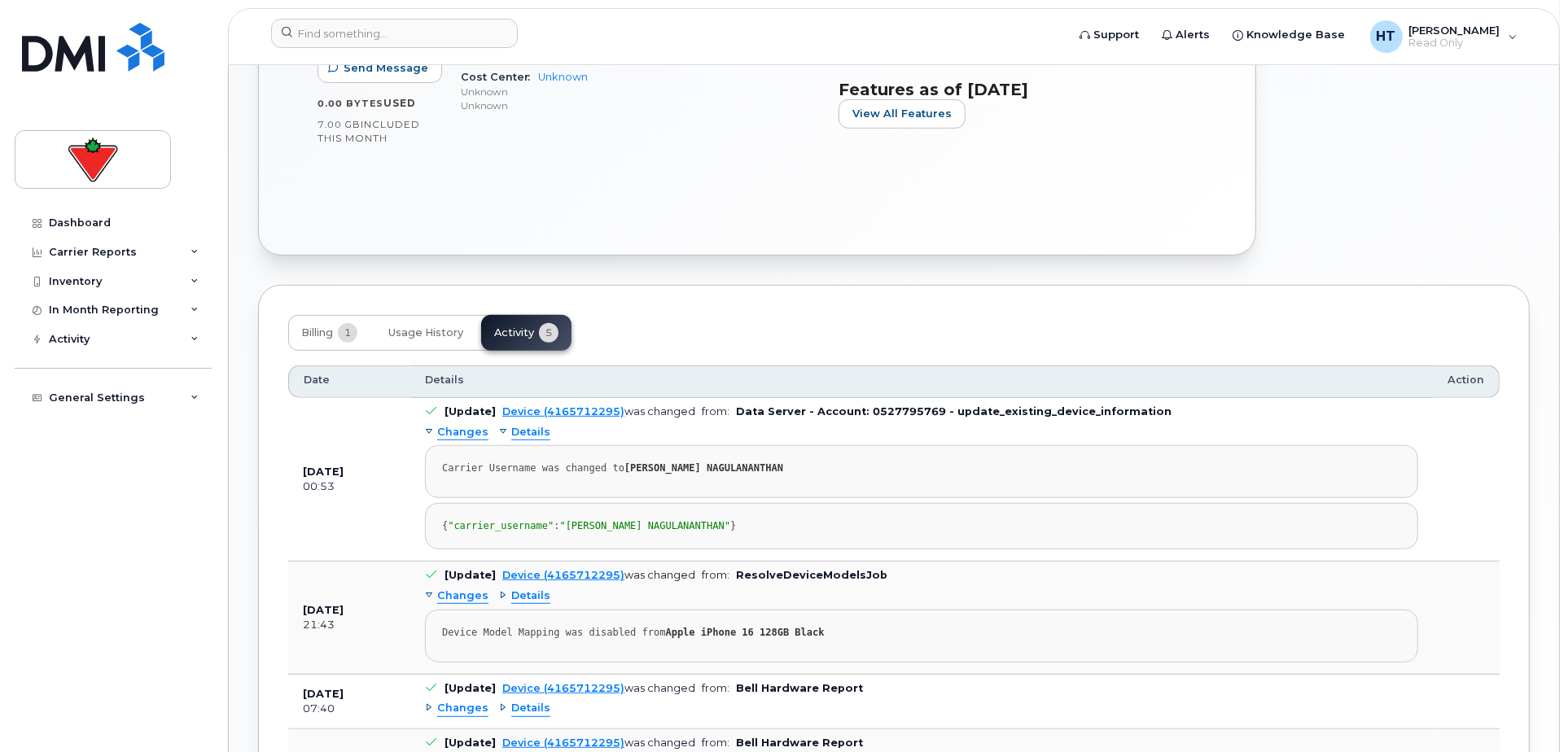
click at [532, 604] on span "Details" at bounding box center [530, 596] width 39 height 16
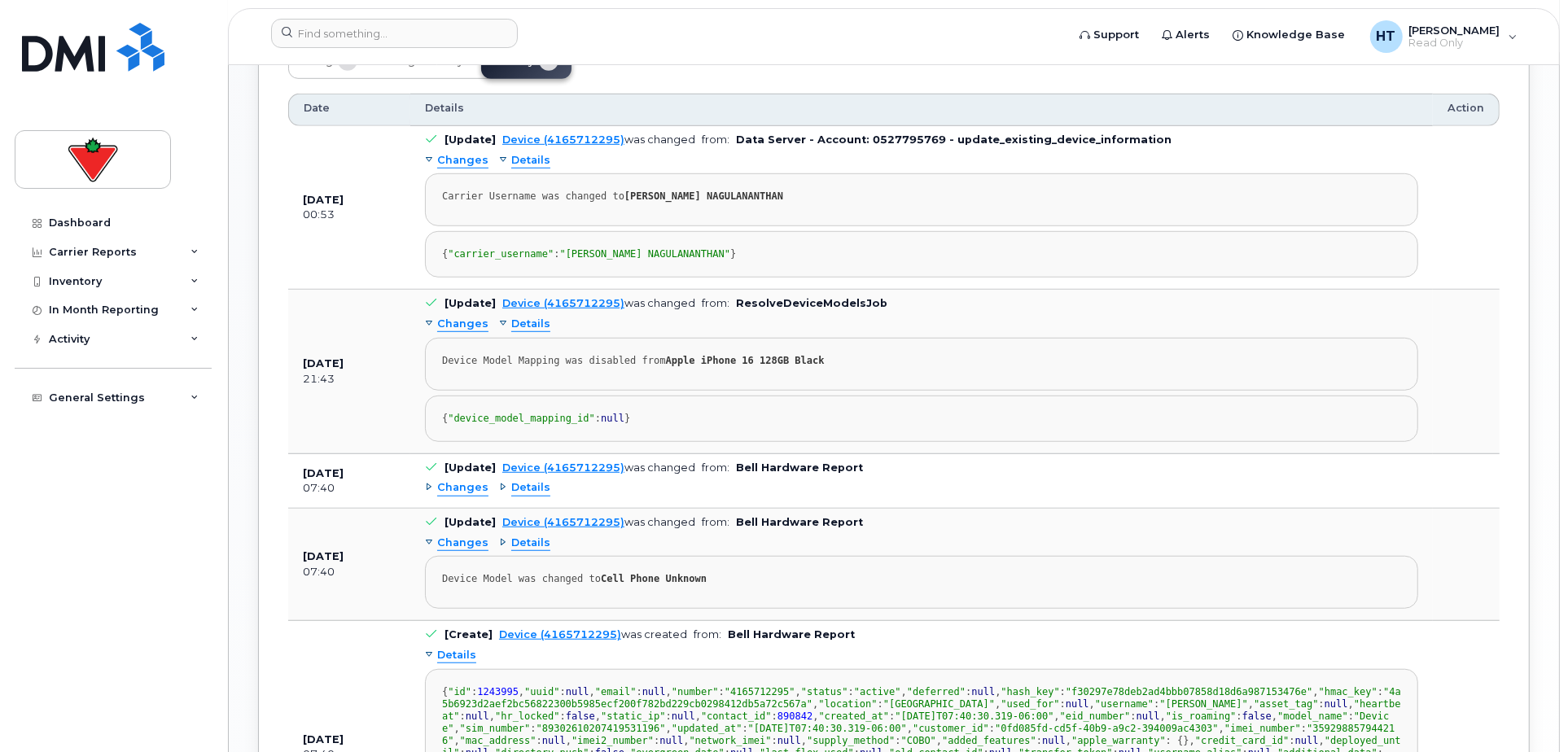
scroll to position [624, 0]
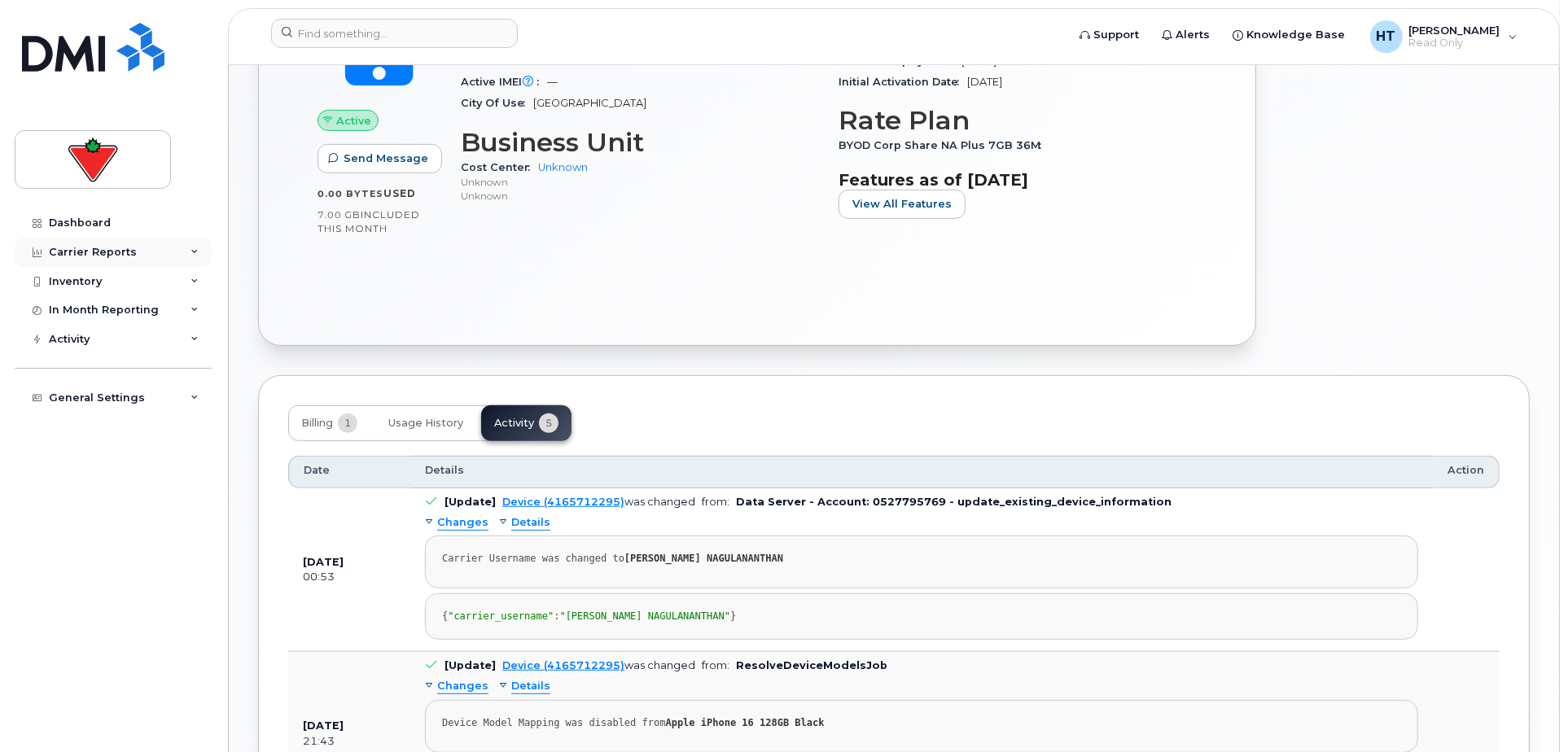
click at [83, 251] on div "Carrier Reports" at bounding box center [93, 252] width 88 height 13
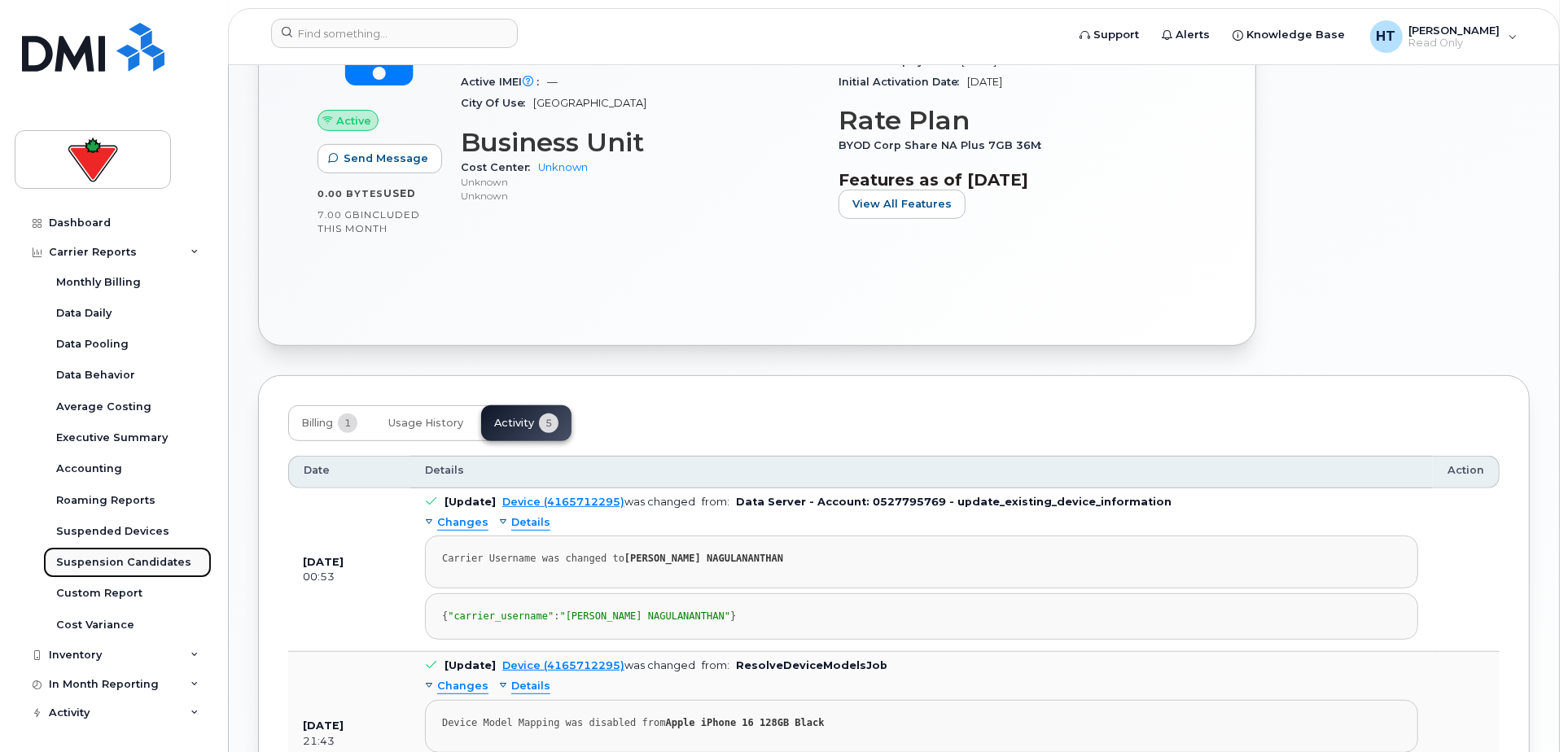
click at [109, 557] on div "Suspension Candidates" at bounding box center [123, 562] width 135 height 15
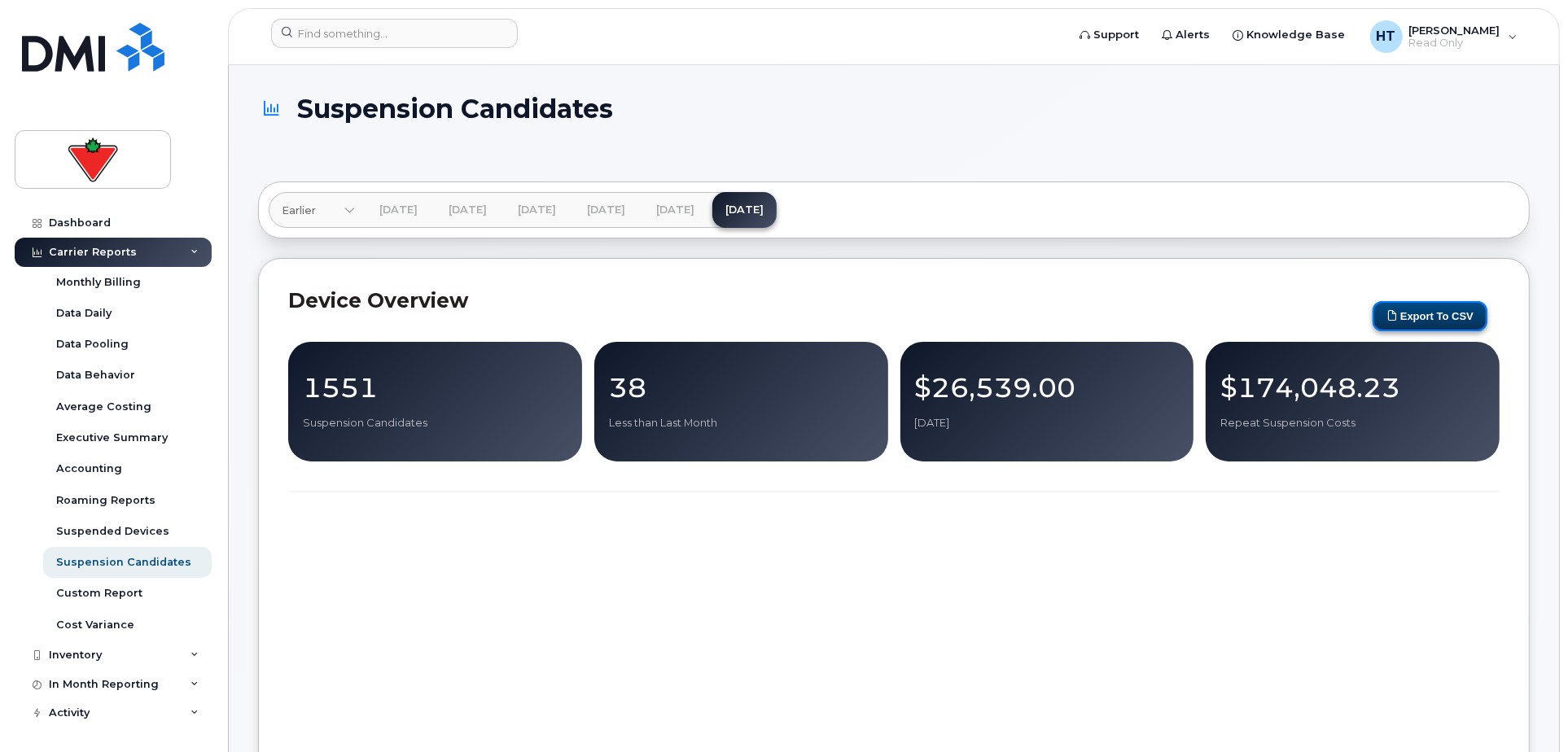
click at [1408, 317] on button "Export to CSV" at bounding box center [1429, 316] width 115 height 30
click at [384, 39] on input at bounding box center [394, 34] width 247 height 29
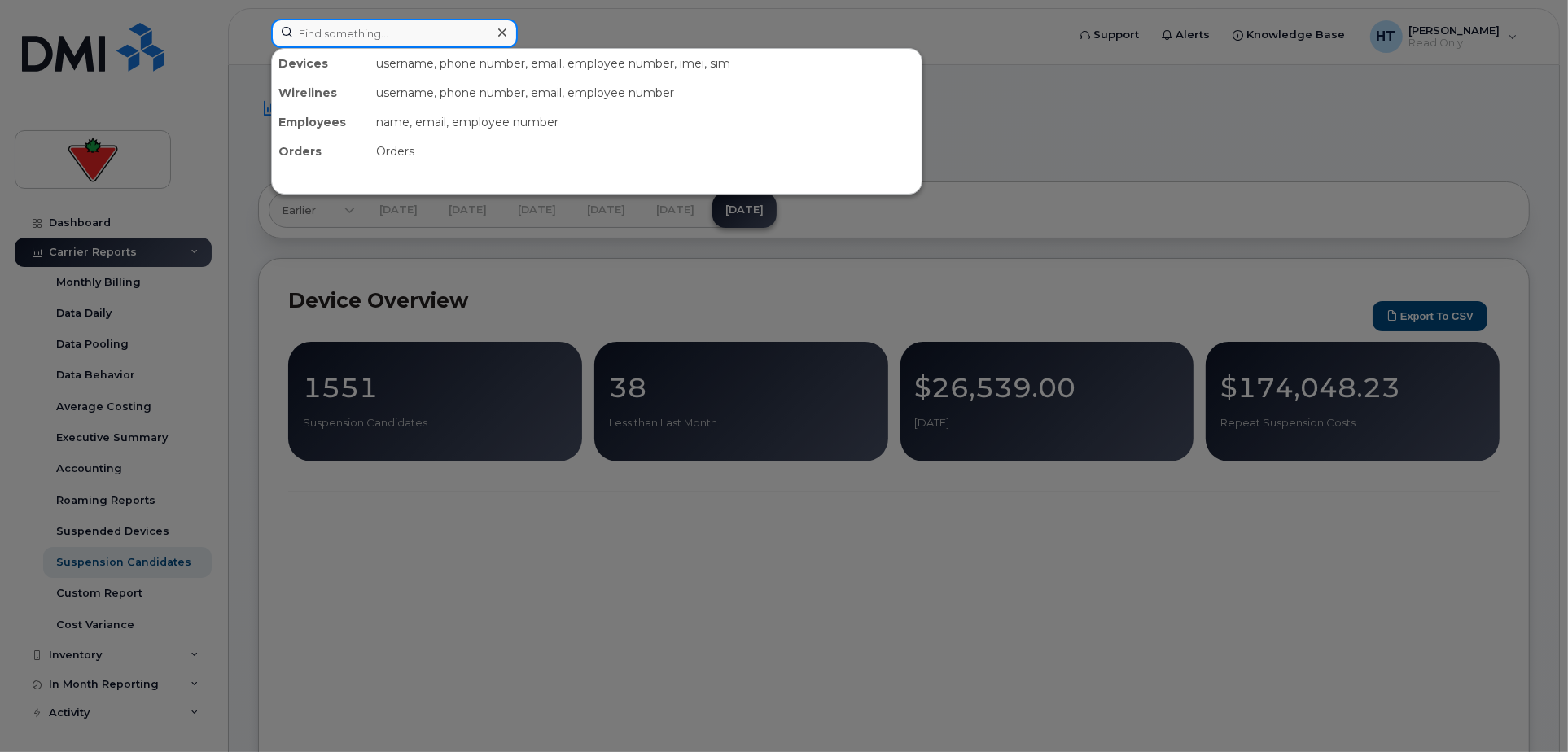
paste input "2892597537"
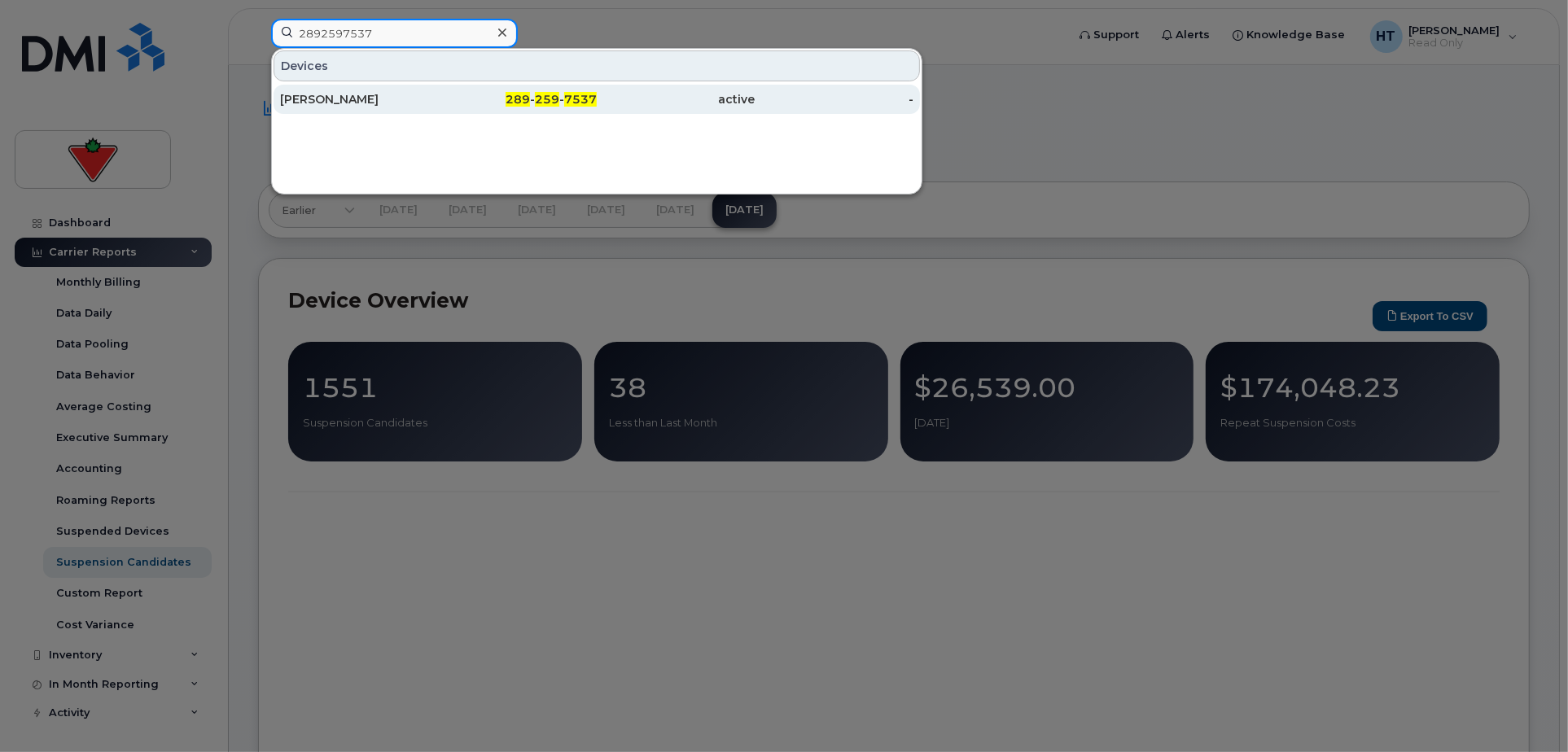
type input "2892597537"
click at [355, 94] on div "Gregory Craig" at bounding box center [360, 99] width 159 height 16
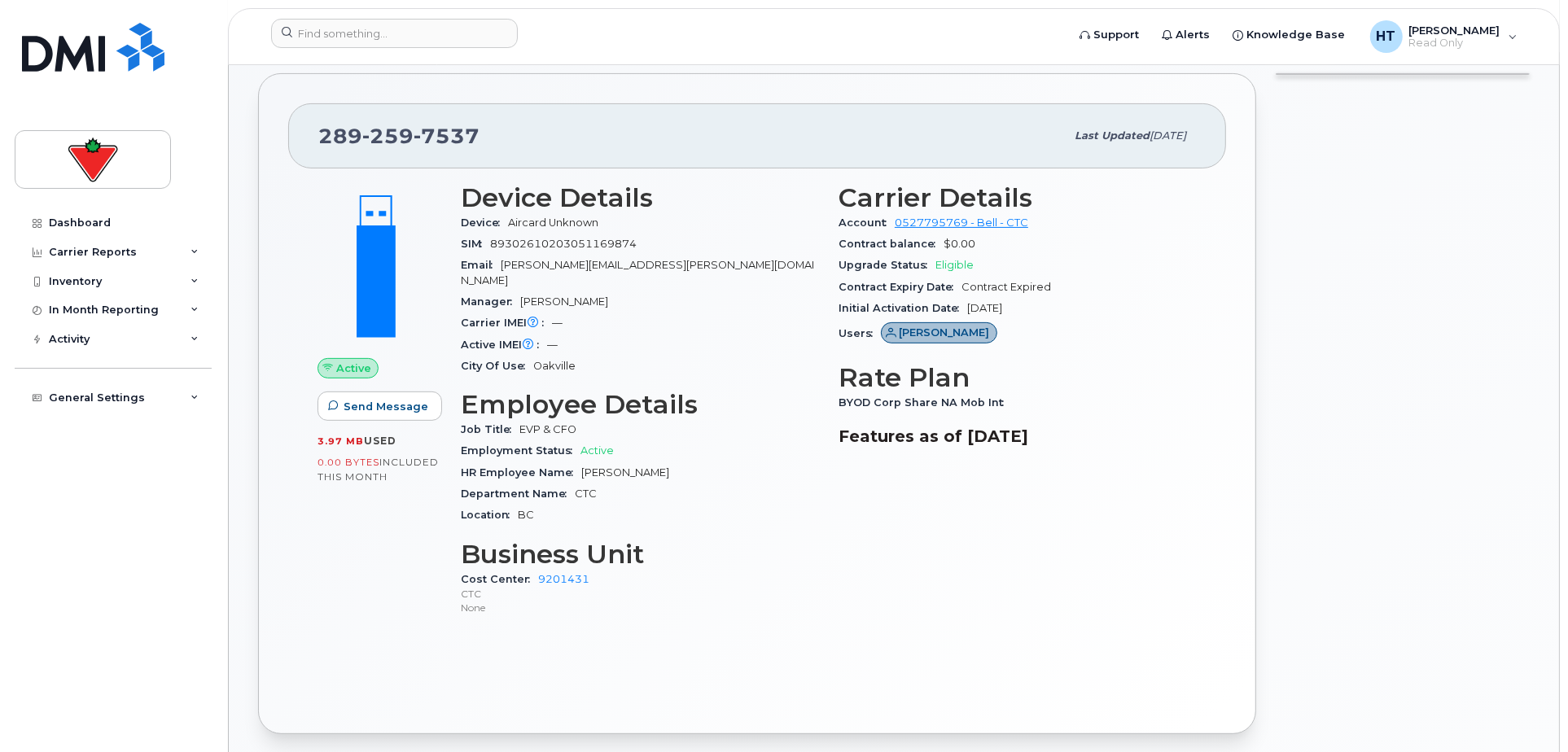
scroll to position [814, 0]
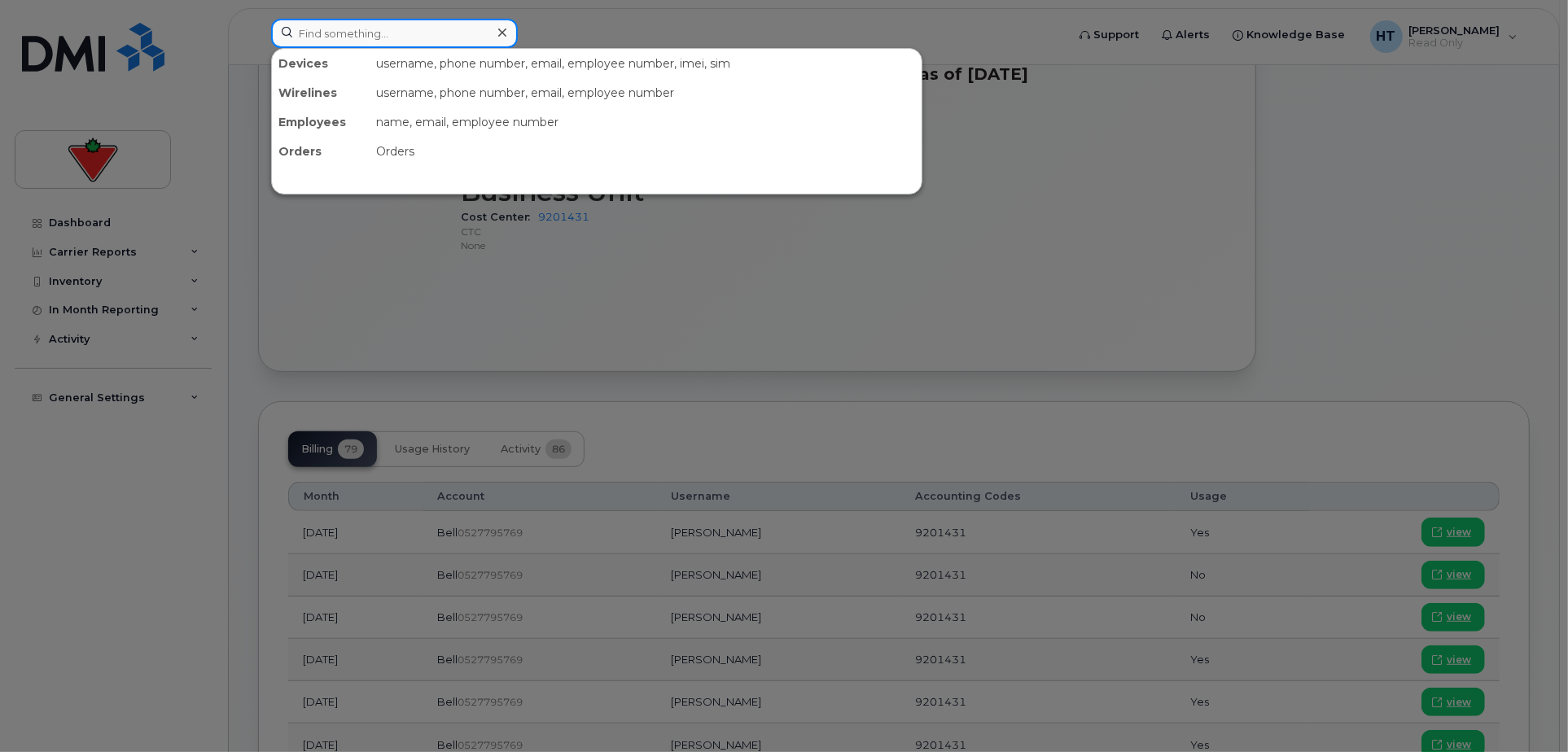
click at [441, 25] on input at bounding box center [394, 34] width 247 height 29
paste input "9053732370"
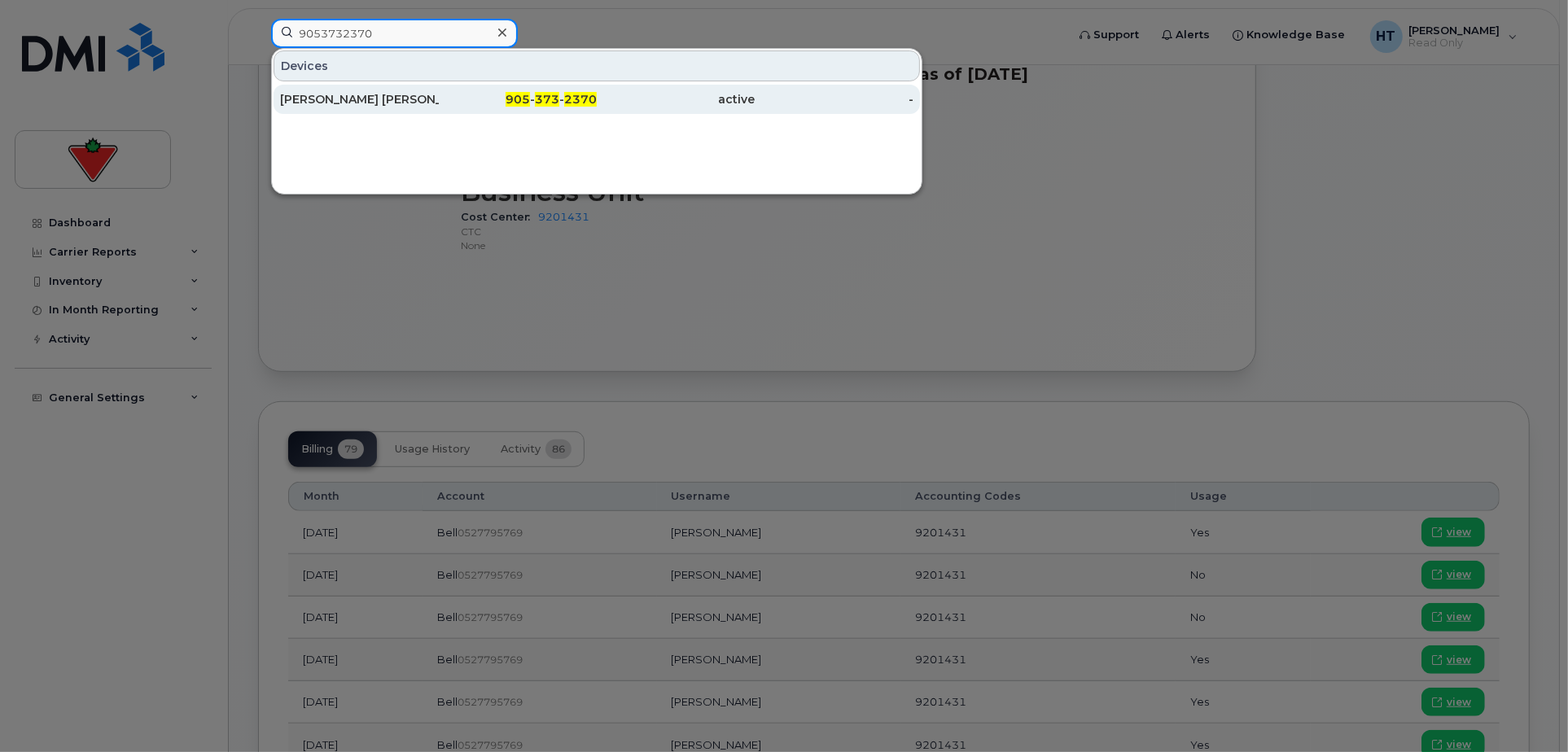
type input "9053732370"
click at [382, 101] on div "[PERSON_NAME] [PERSON_NAME]" at bounding box center [360, 99] width 159 height 16
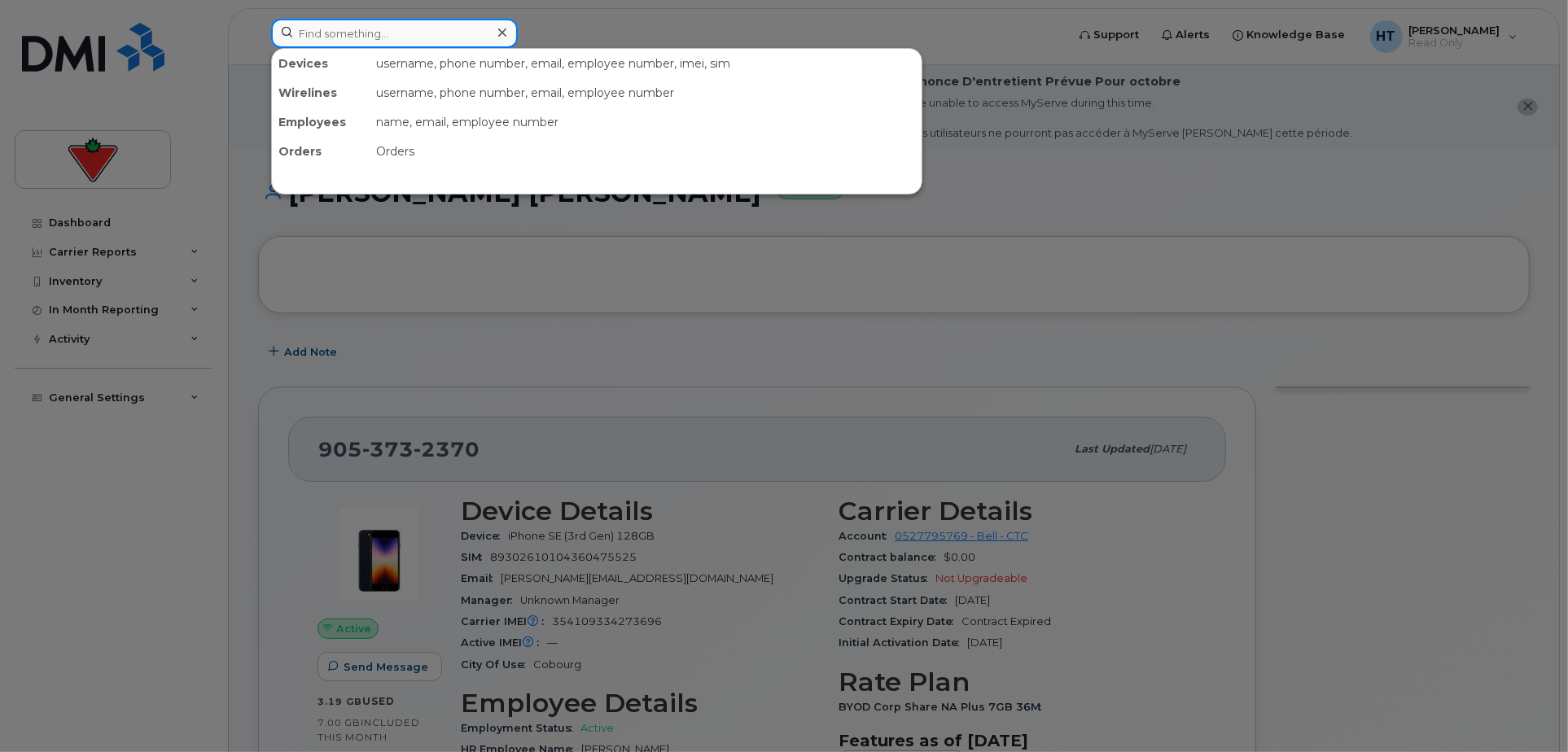
click at [472, 28] on input at bounding box center [394, 34] width 247 height 29
paste input "4168456168"
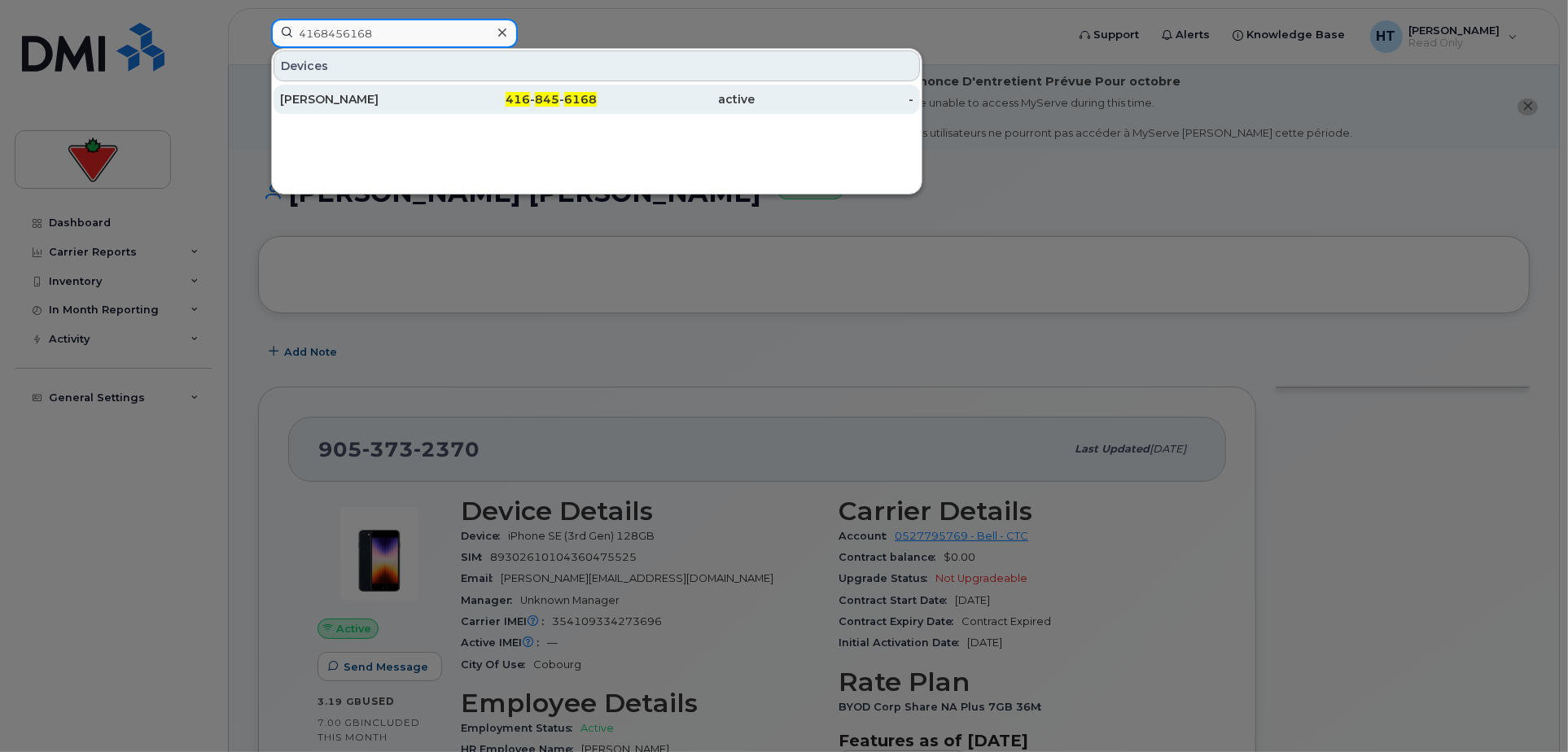
type input "4168456168"
click at [403, 90] on div "[PERSON_NAME]" at bounding box center [360, 99] width 159 height 29
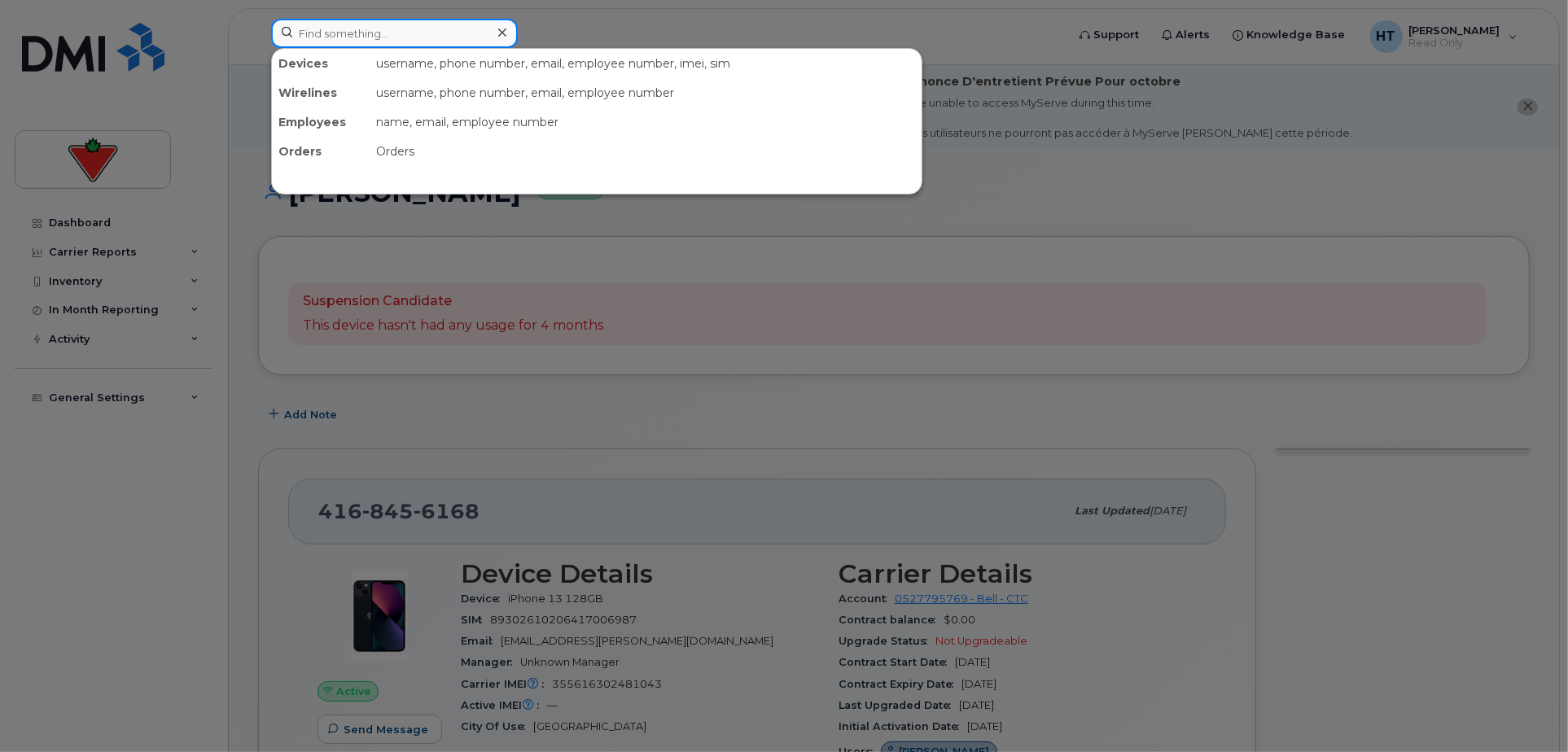
click at [403, 22] on input at bounding box center [394, 34] width 247 height 29
paste input "9053732370"
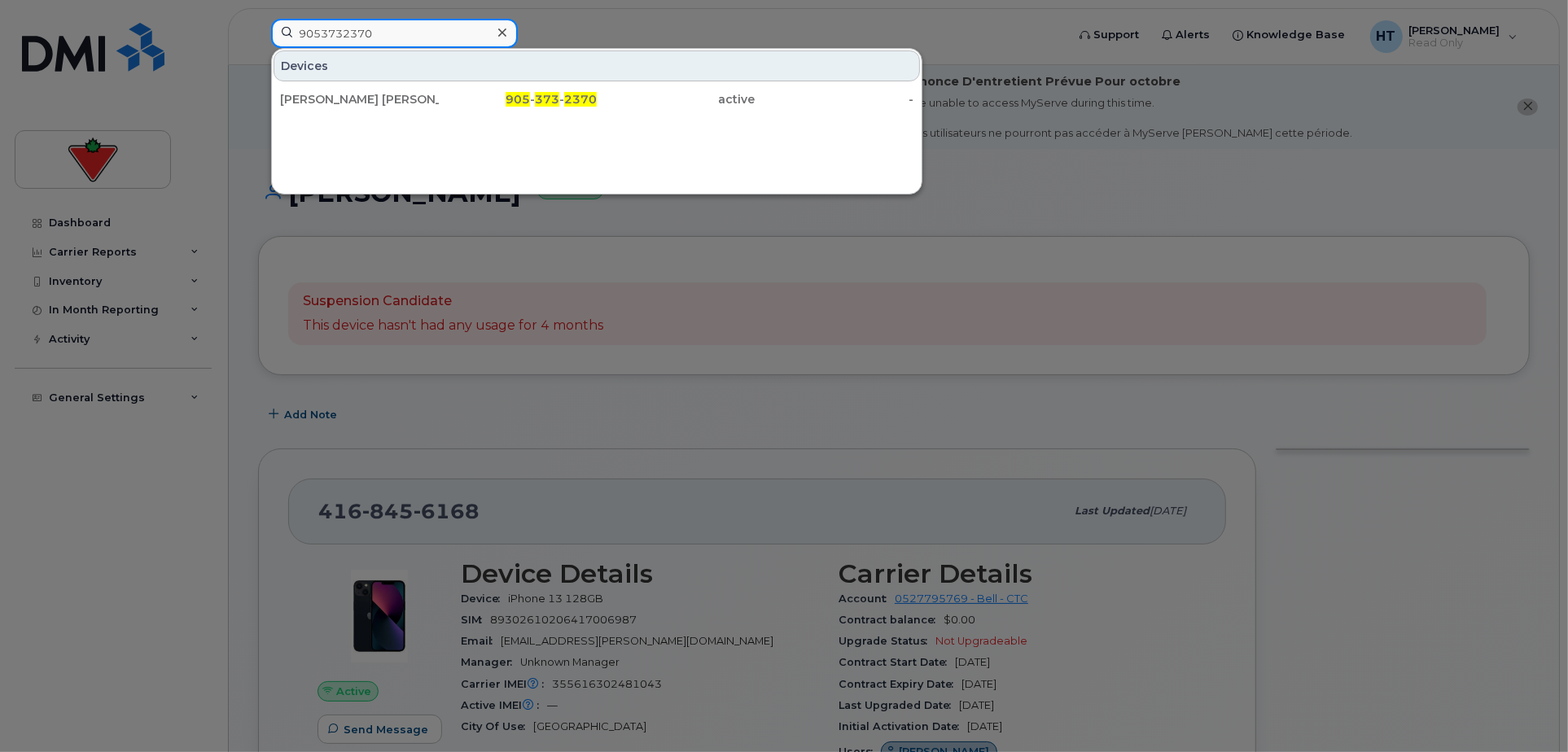
type input "9053732370"
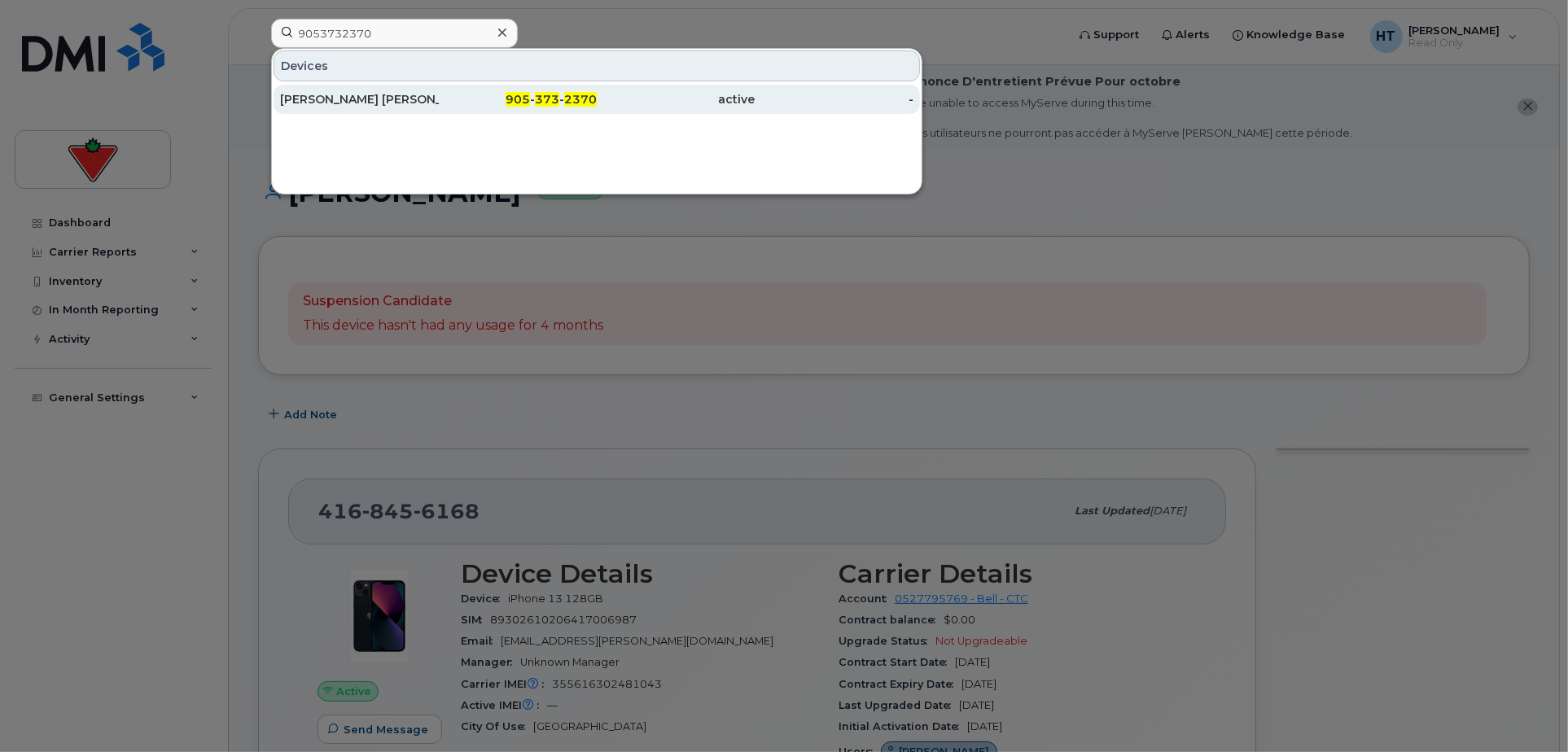
click at [605, 94] on div "active" at bounding box center [676, 99] width 159 height 16
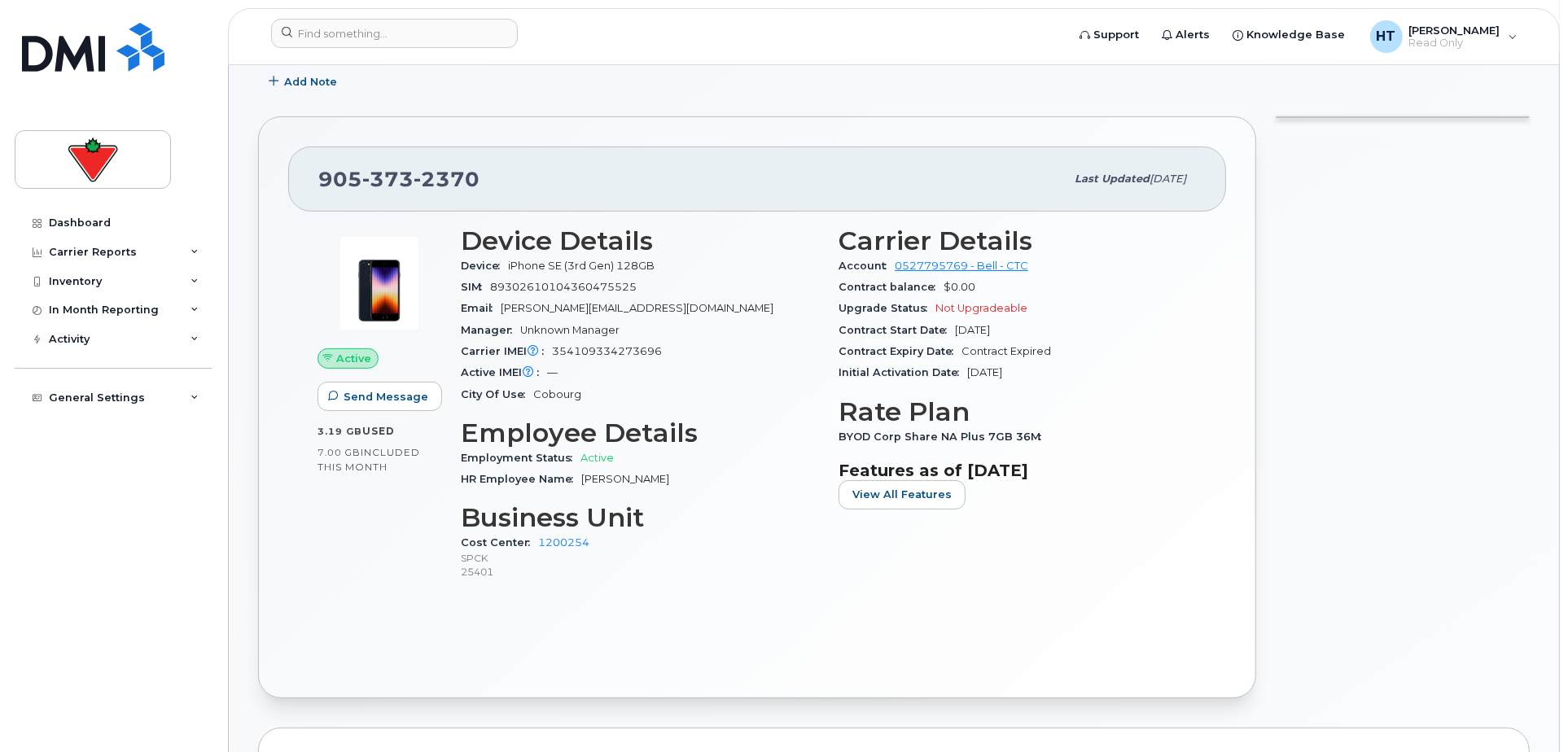
scroll to position [271, 0]
drag, startPoint x: 579, startPoint y: 475, endPoint x: 714, endPoint y: 478, distance: 135.0
click at [714, 478] on div "HR Employee Name [PERSON_NAME]" at bounding box center [639, 479] width 358 height 22
click at [587, 314] on div "Email Kathy.JenkinsDefreitas@sportchek.ca" at bounding box center [639, 307] width 358 height 22
drag, startPoint x: 503, startPoint y: 311, endPoint x: 701, endPoint y: 310, distance: 198.0
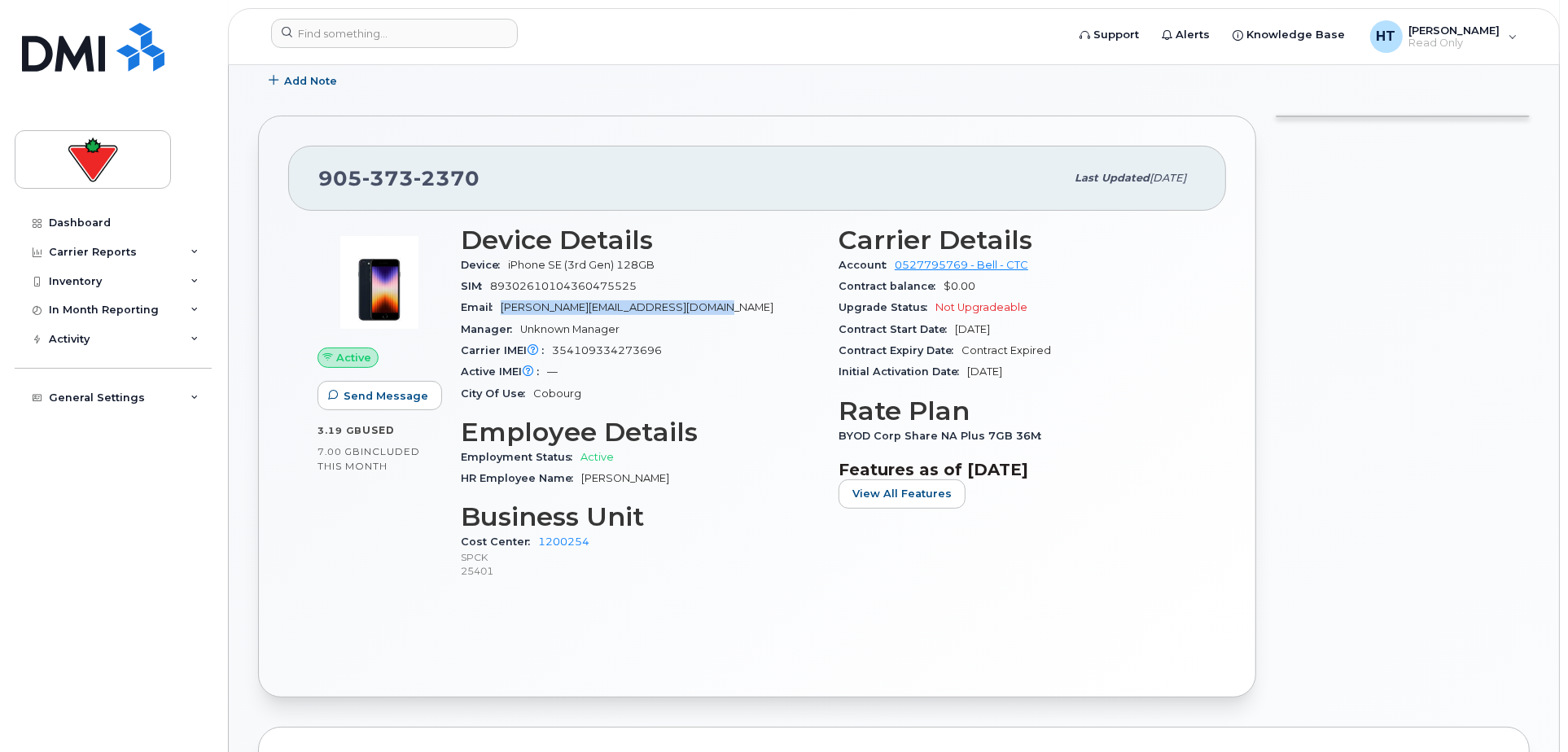
click at [701, 310] on div "Email Kathy.JenkinsDefreitas@sportchek.ca" at bounding box center [639, 307] width 358 height 22
copy span "Kathy.JenkinsDefreitas@sportchek.ca"
click at [1330, 499] on div at bounding box center [1402, 406] width 273 height 601
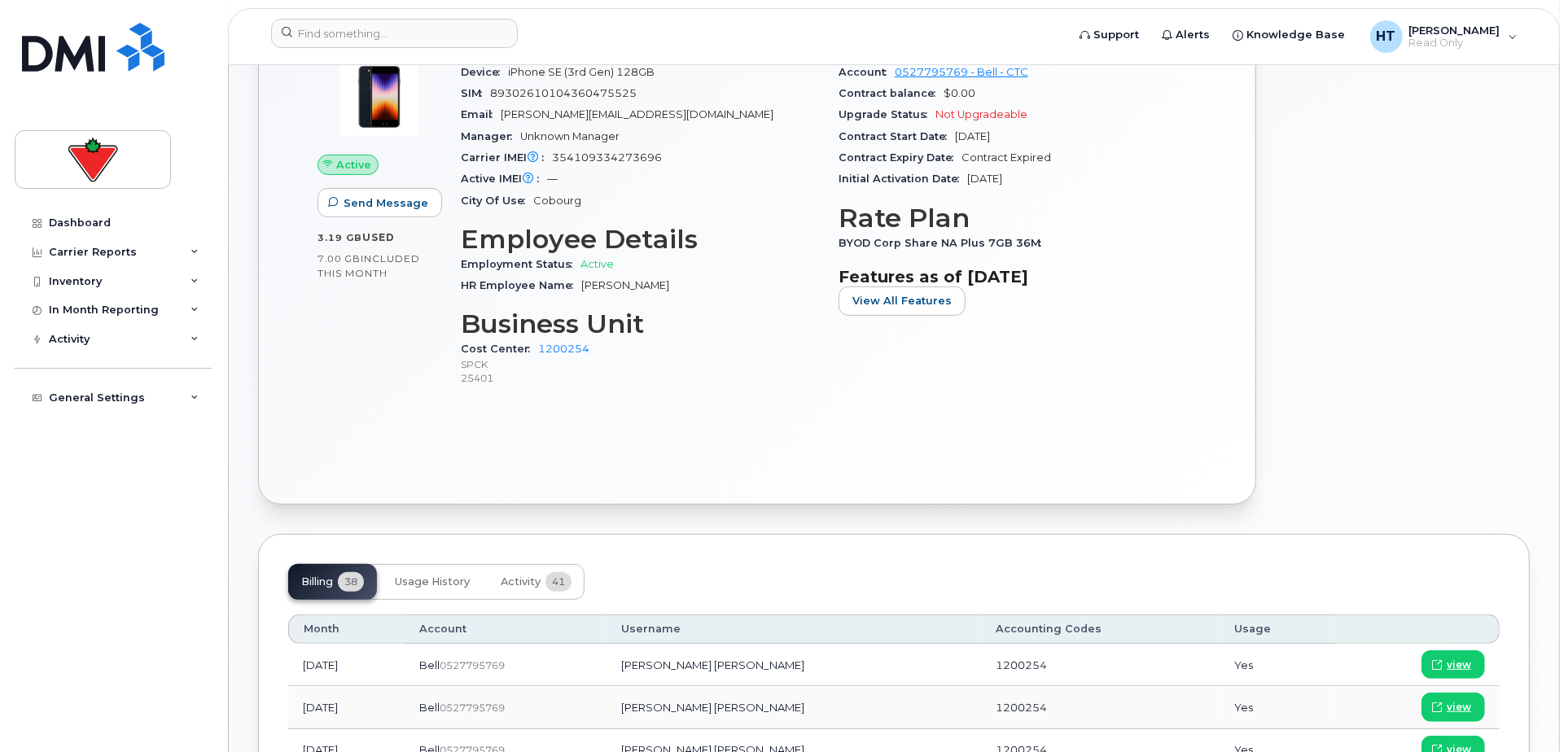
scroll to position [723, 0]
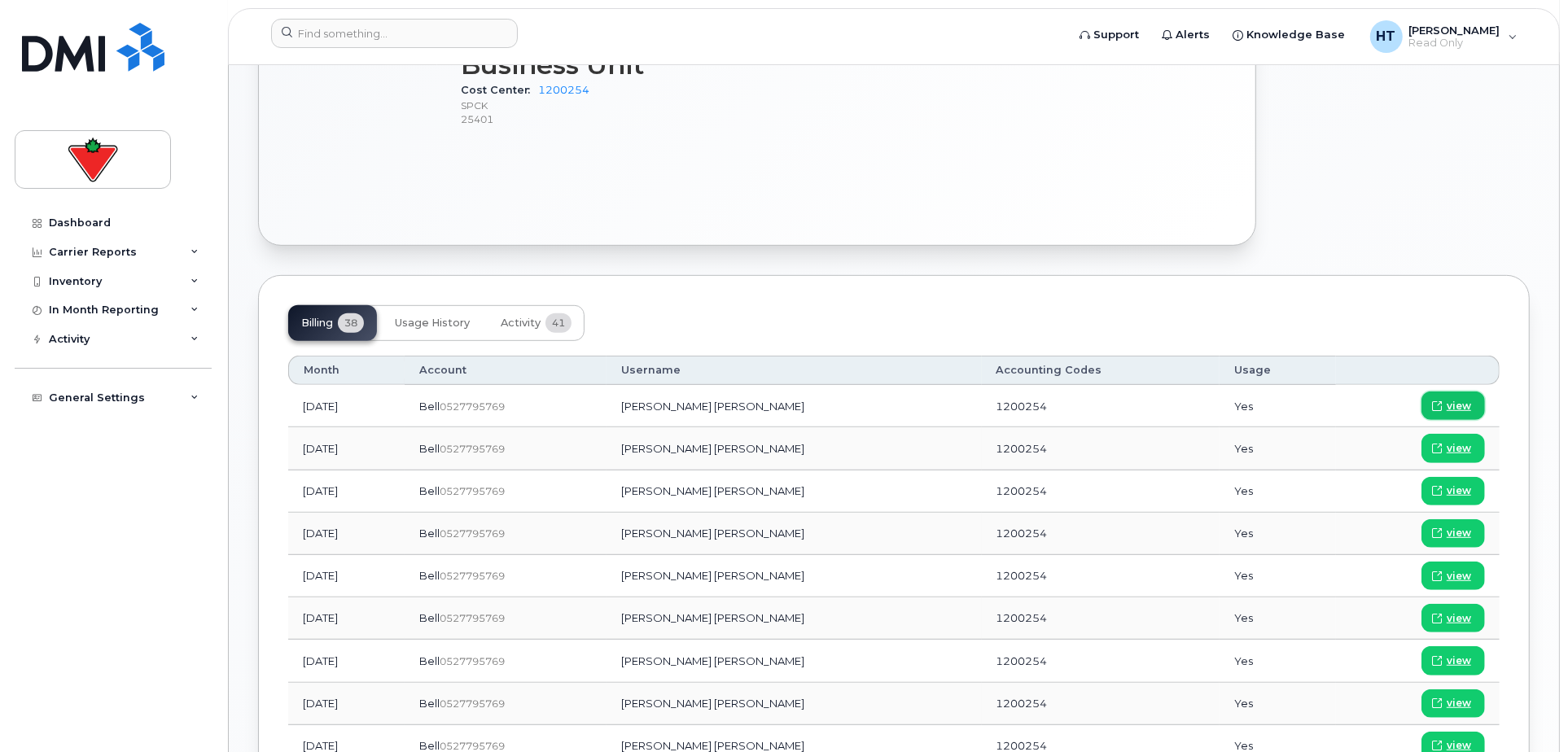
click at [1446, 393] on link "view" at bounding box center [1453, 405] width 64 height 28
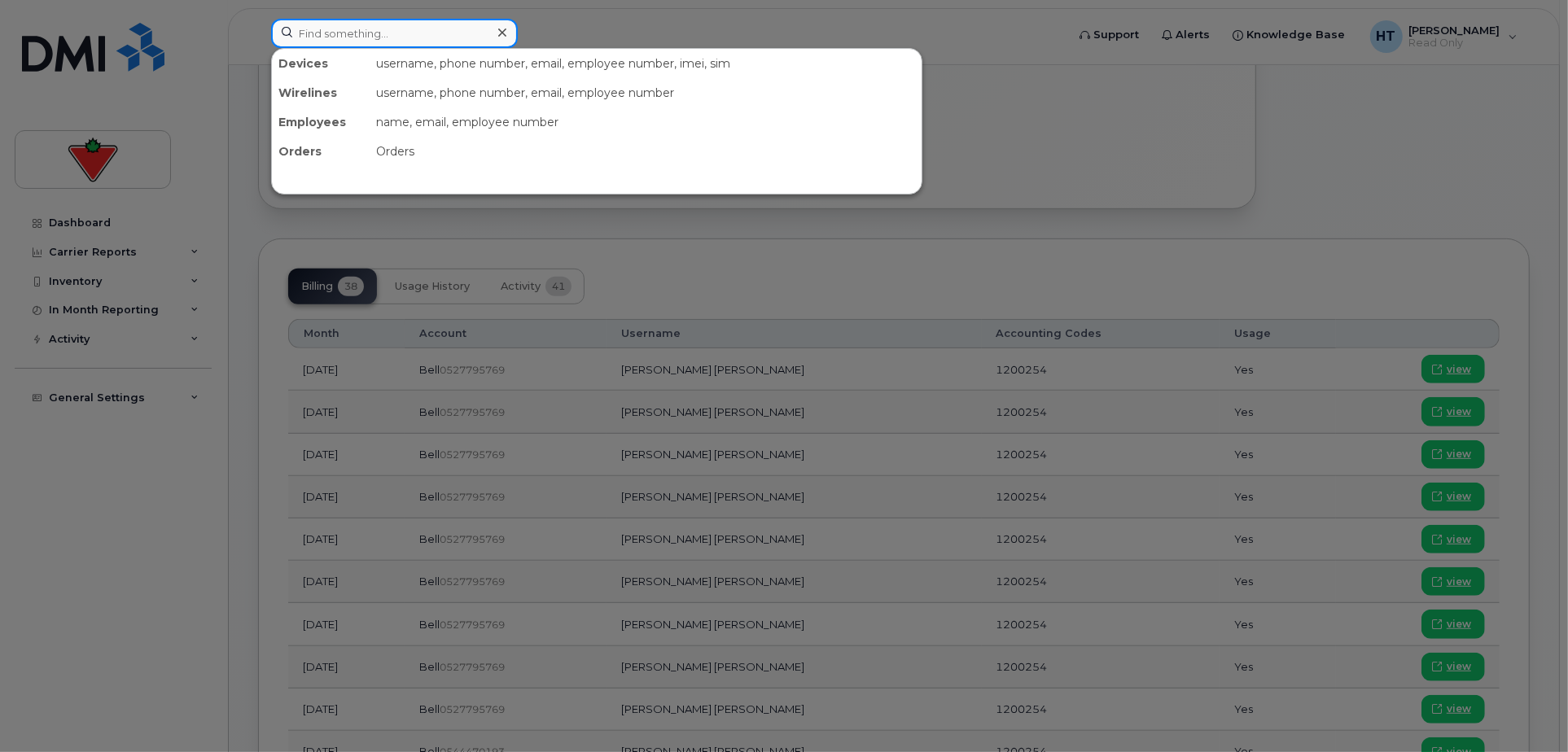
click at [351, 25] on input at bounding box center [394, 34] width 247 height 29
paste input "4165230356"
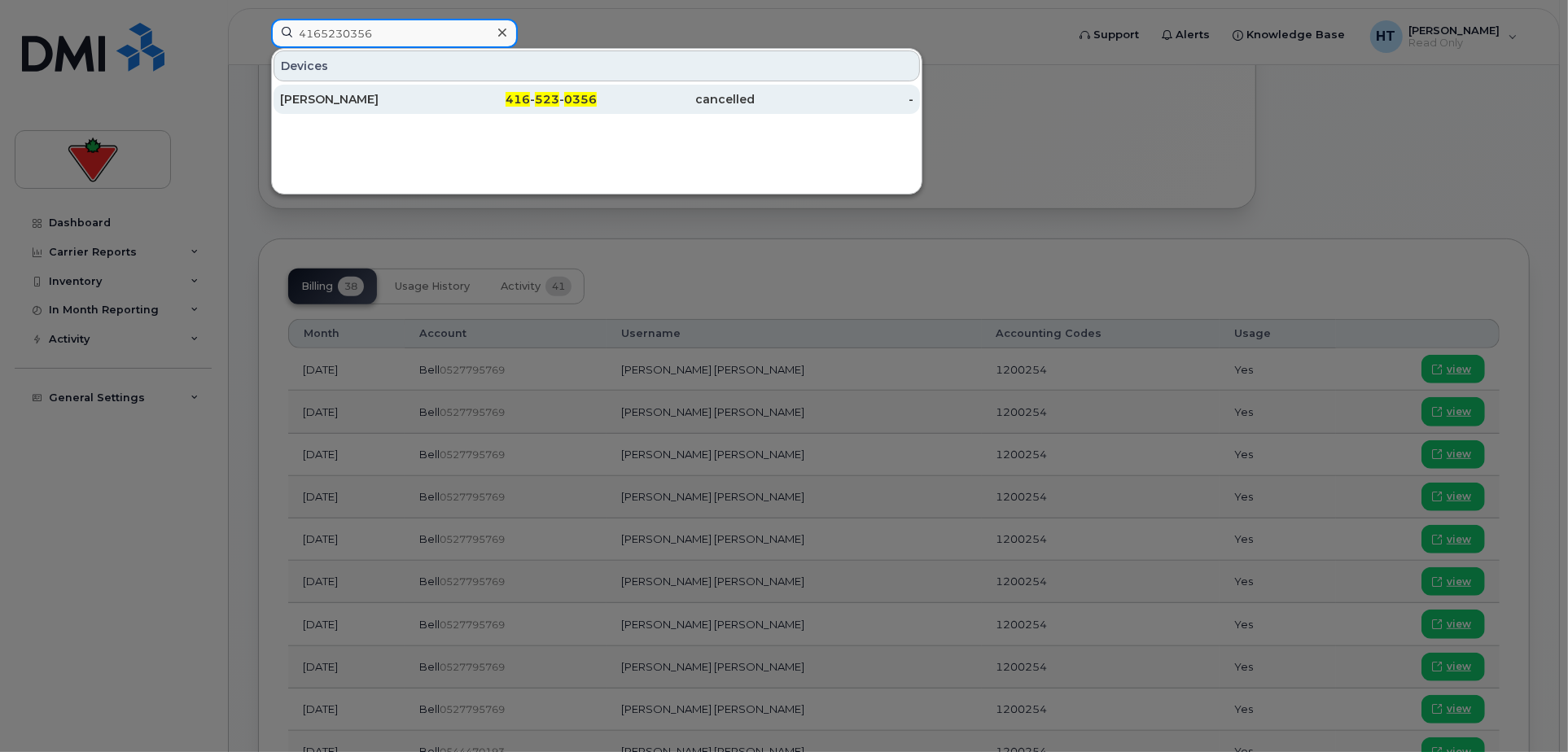
type input "4165230356"
click at [355, 94] on div "[PERSON_NAME]" at bounding box center [360, 99] width 159 height 16
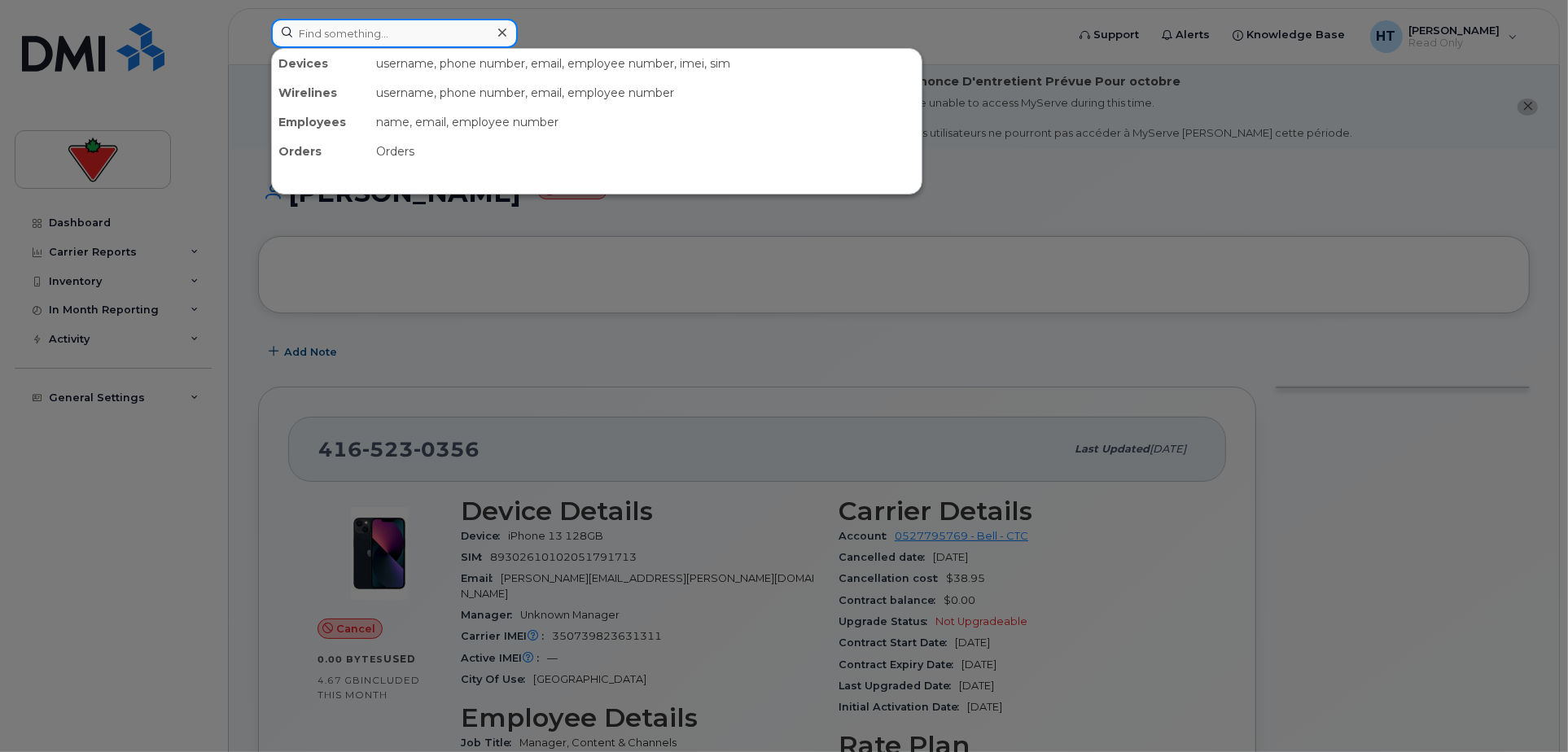
drag, startPoint x: 412, startPoint y: 24, endPoint x: 411, endPoint y: 33, distance: 9.1
click at [411, 28] on input at bounding box center [394, 34] width 247 height 29
paste input "2898341003"
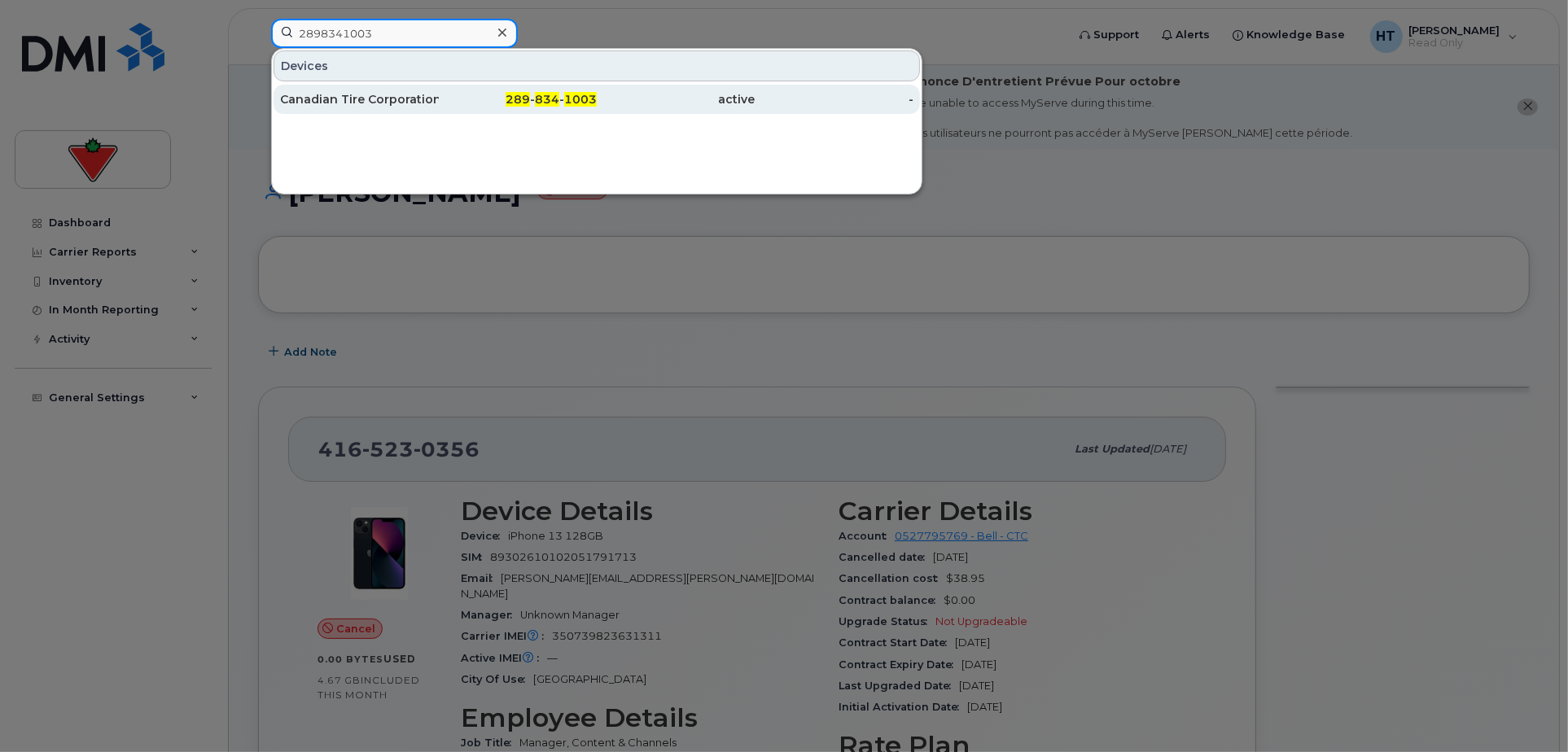
type input "2898341003"
click at [435, 105] on div "Canadian Tire Corporation" at bounding box center [360, 99] width 159 height 16
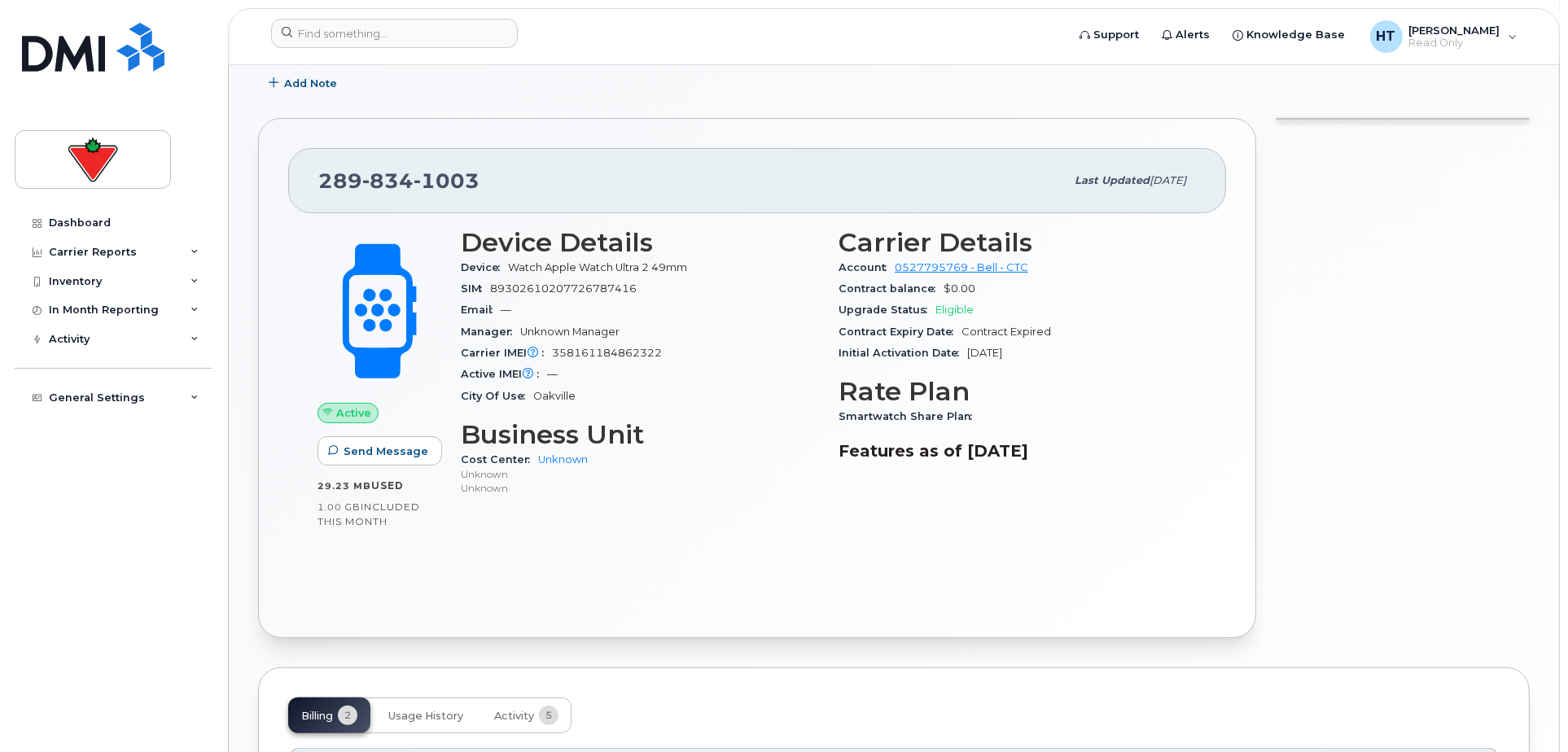
scroll to position [452, 0]
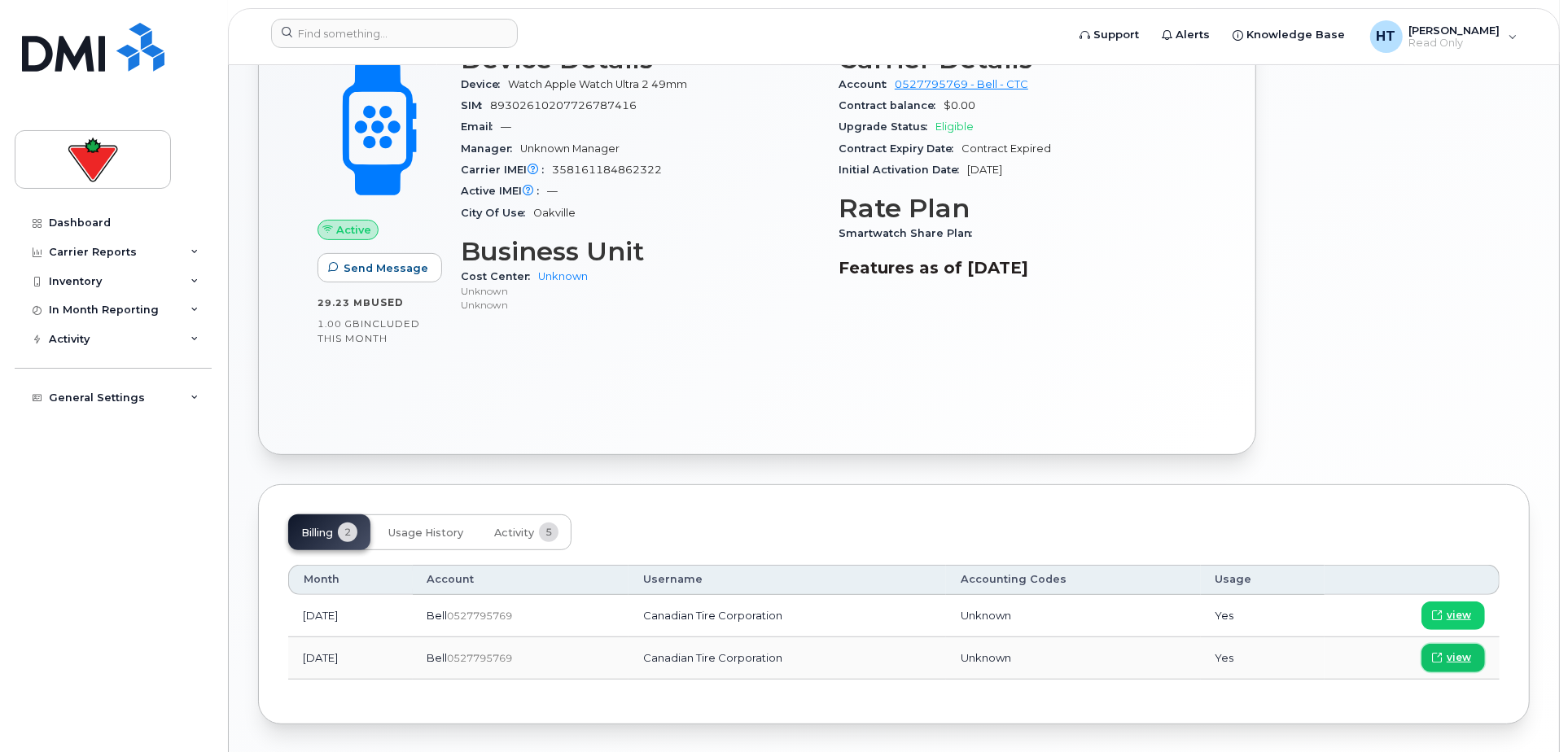
click at [1446, 657] on link "view" at bounding box center [1453, 657] width 64 height 28
click at [512, 528] on span "Activity" at bounding box center [514, 533] width 40 height 13
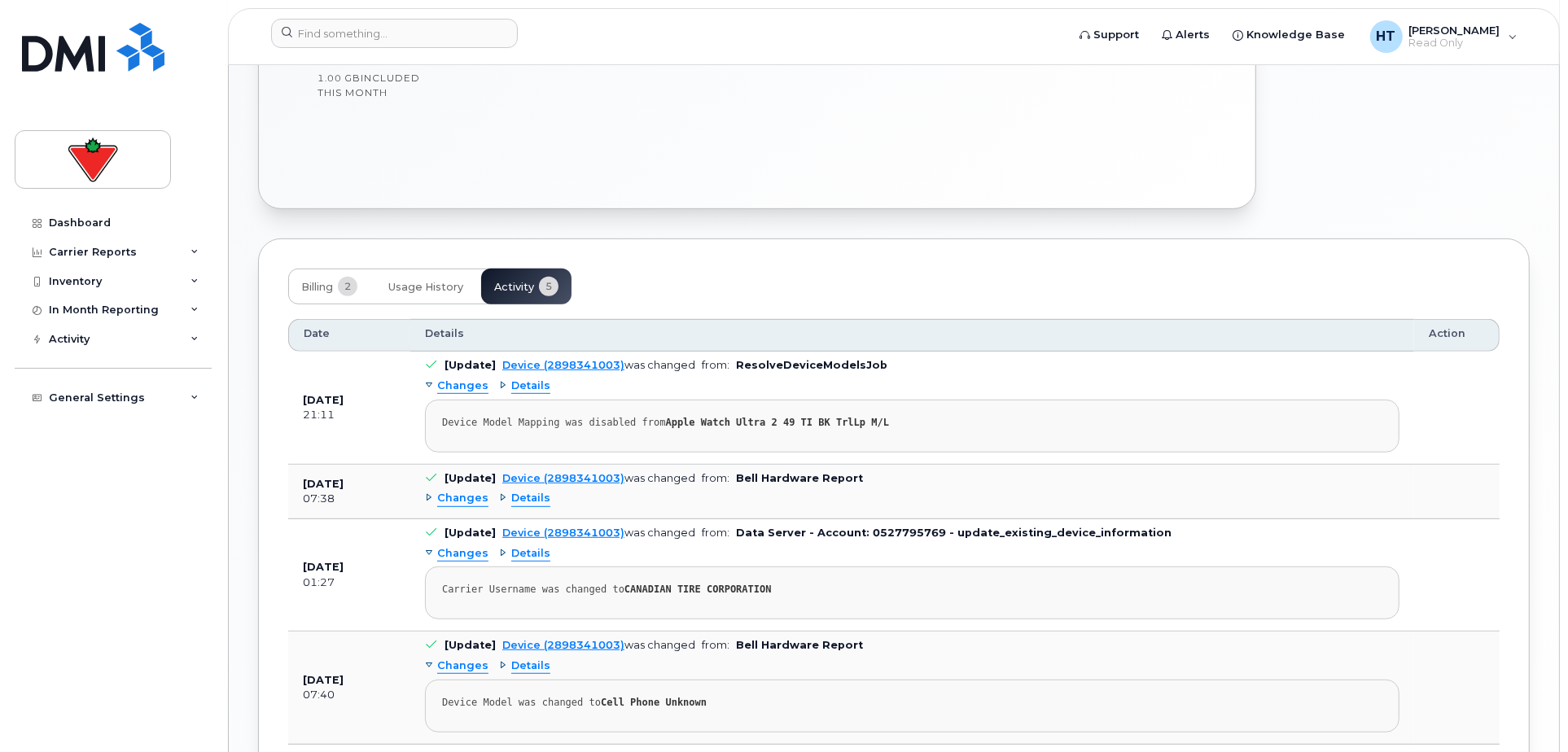
scroll to position [814, 0]
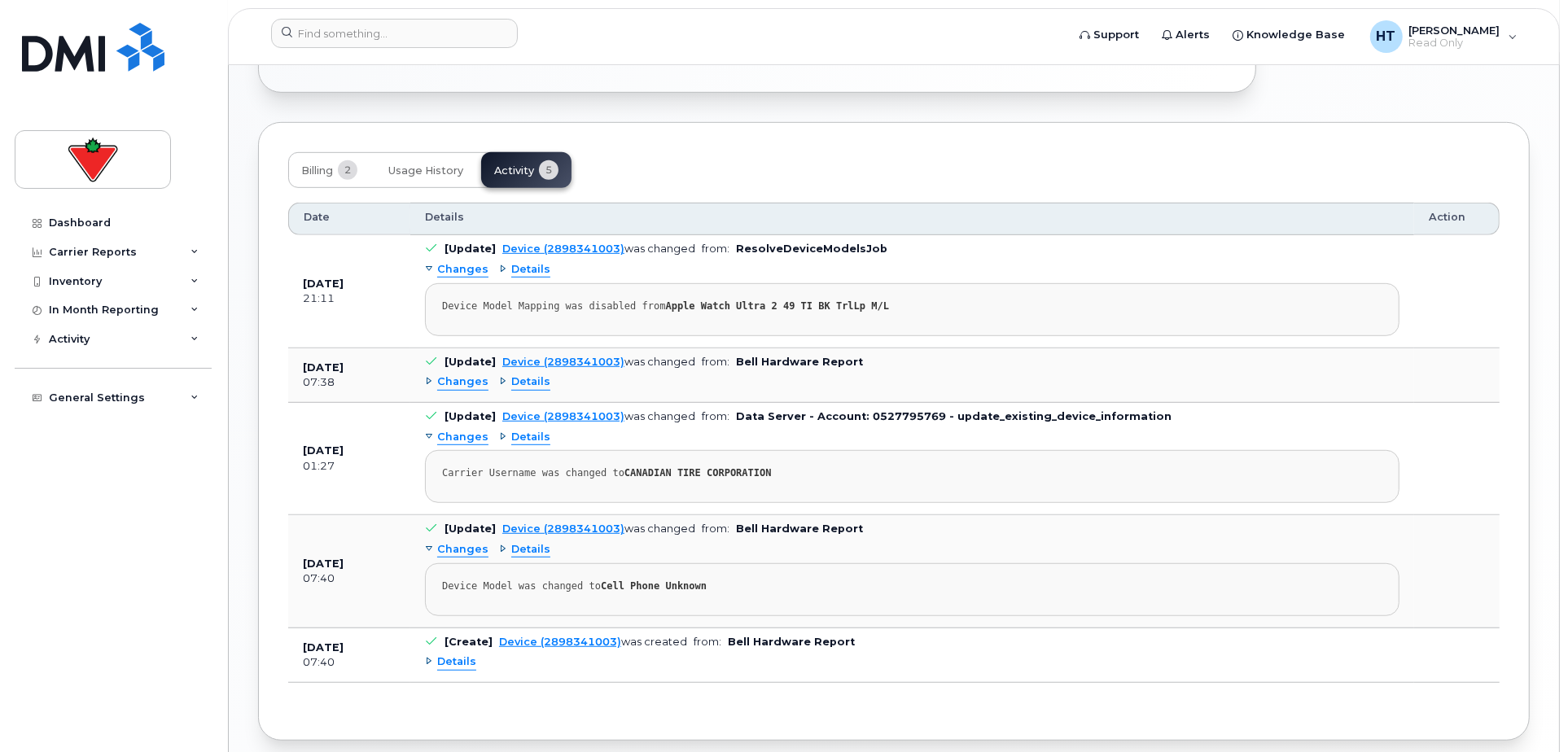
click at [454, 661] on span "Details" at bounding box center [456, 662] width 39 height 16
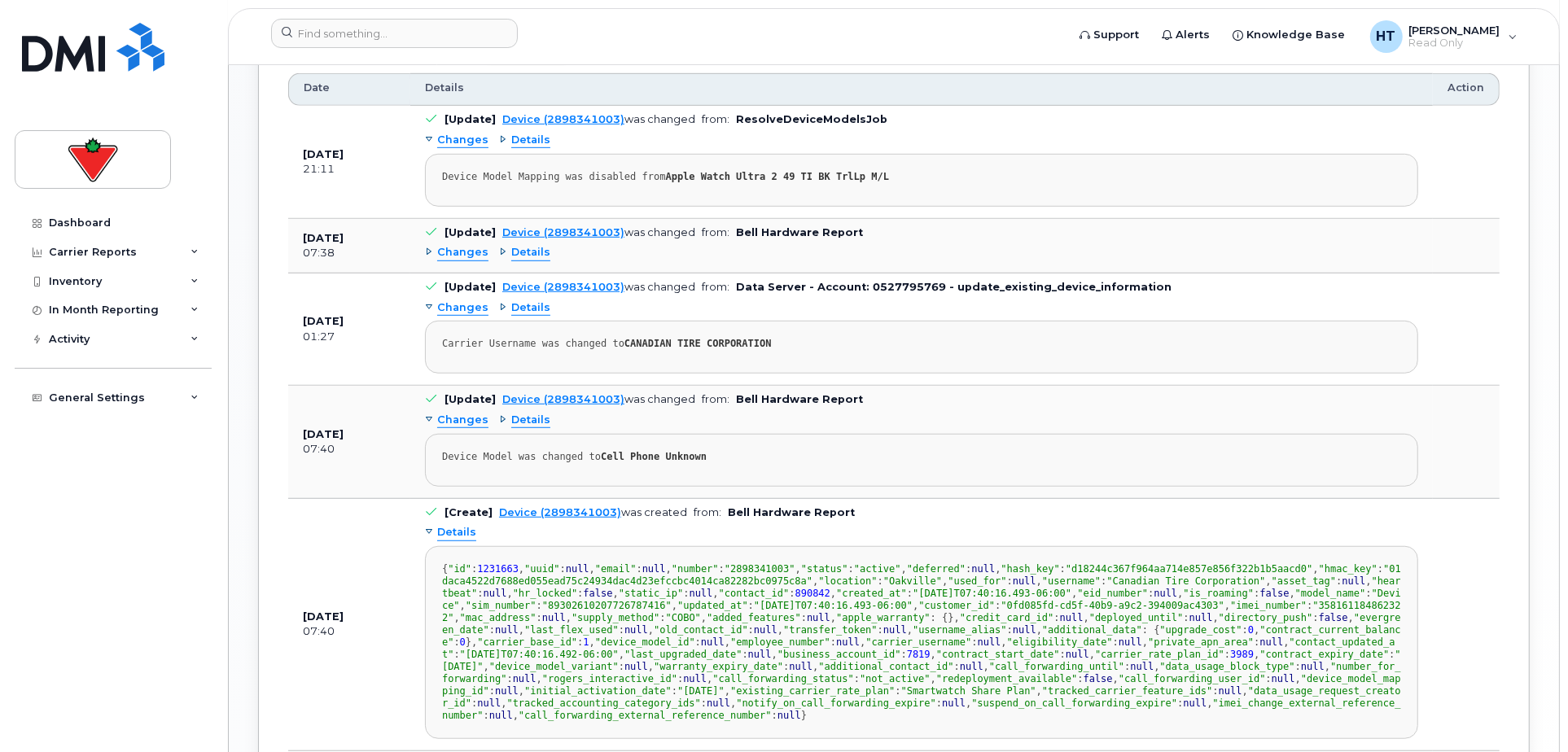
scroll to position [1104, 0]
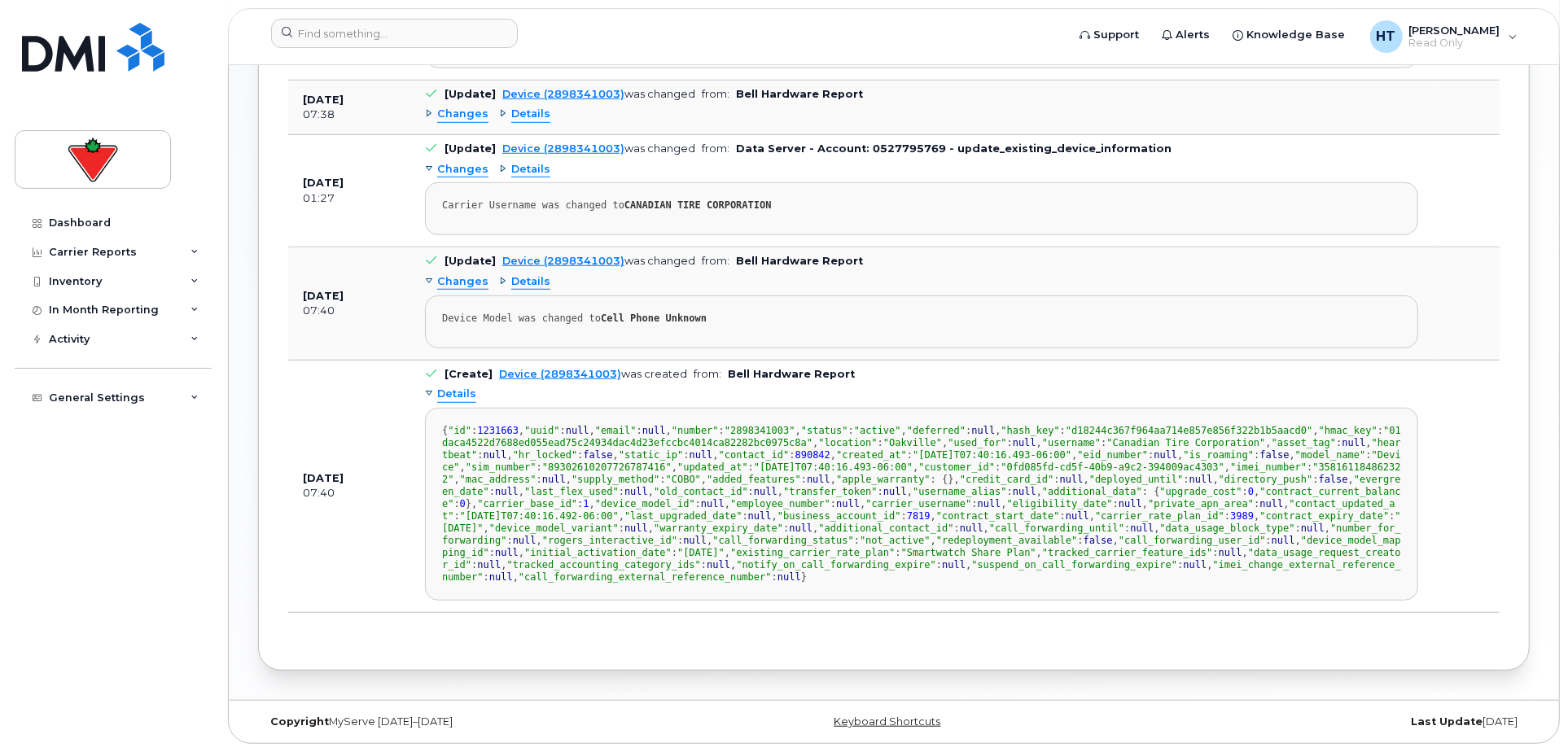
click at [531, 274] on span "Details" at bounding box center [530, 282] width 39 height 16
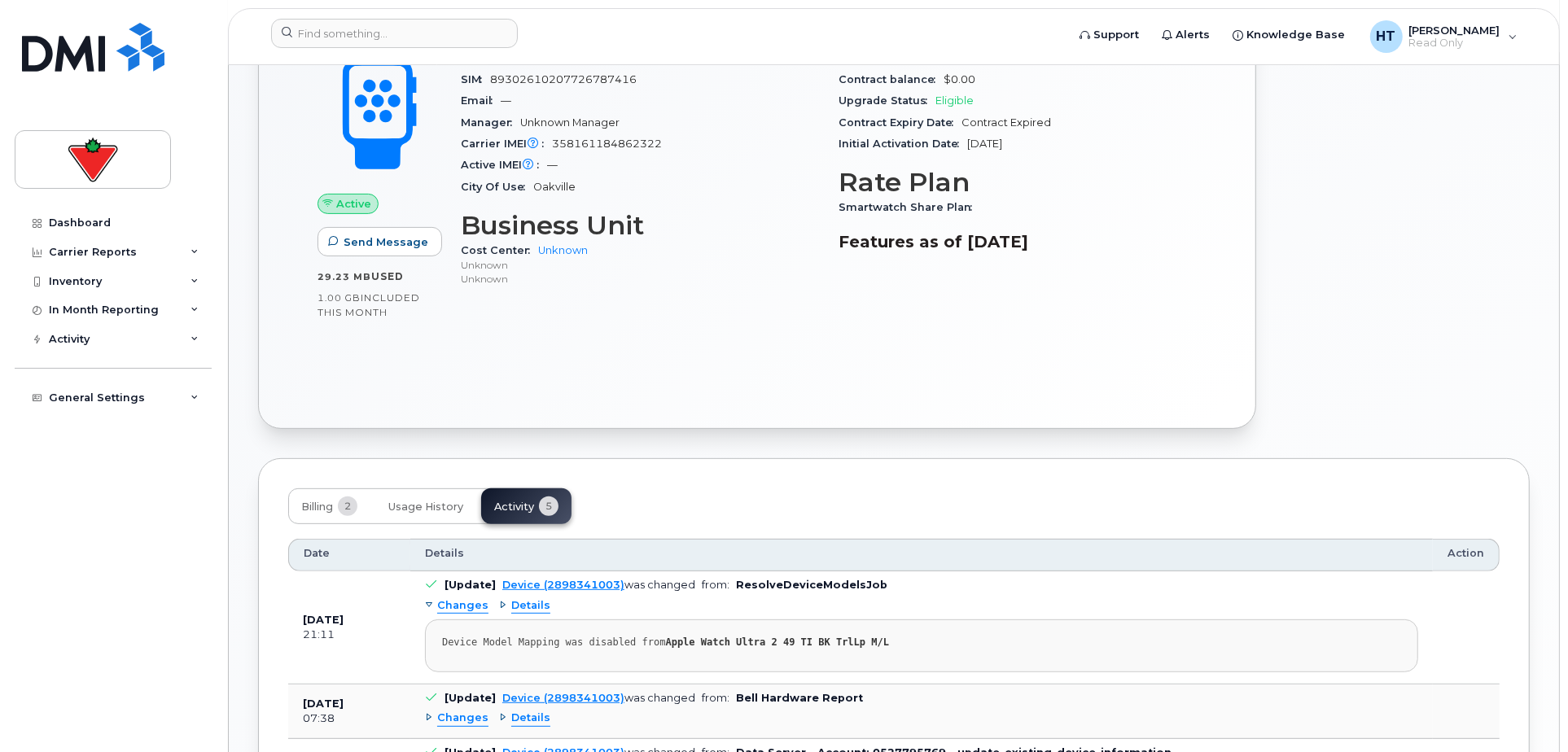
scroll to position [818, 0]
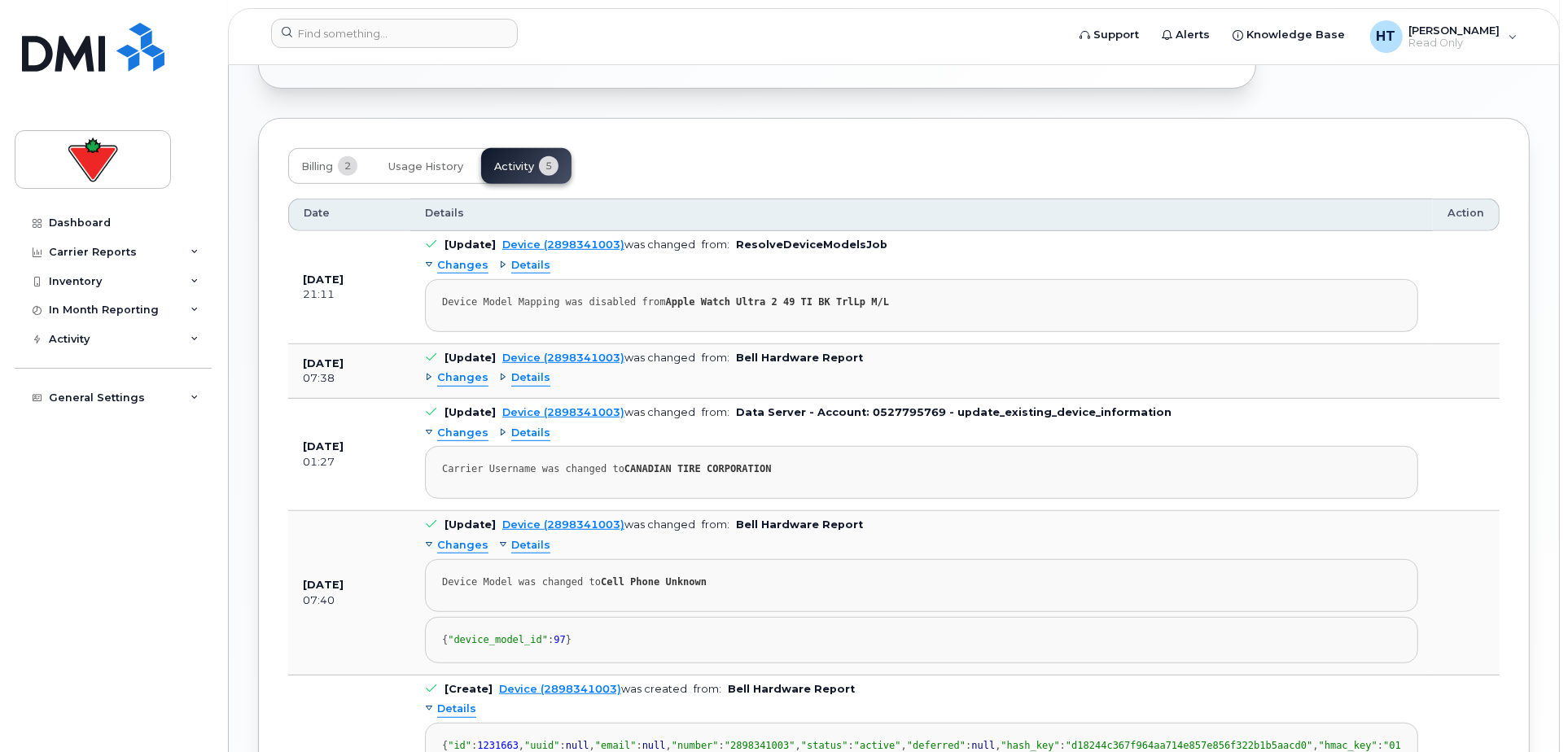
click at [528, 262] on span "Details" at bounding box center [530, 266] width 39 height 16
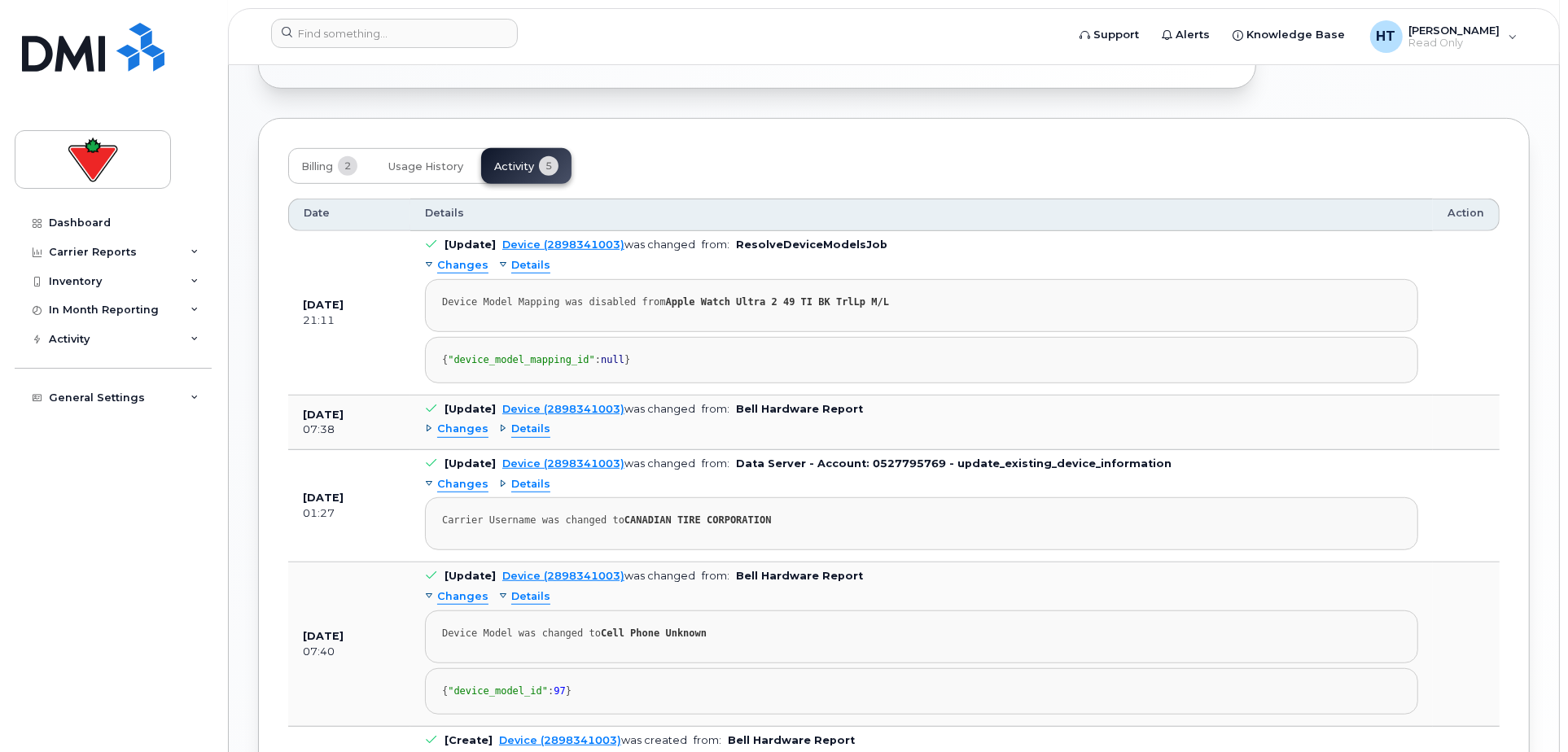
click at [527, 437] on span "Details" at bounding box center [530, 429] width 39 height 16
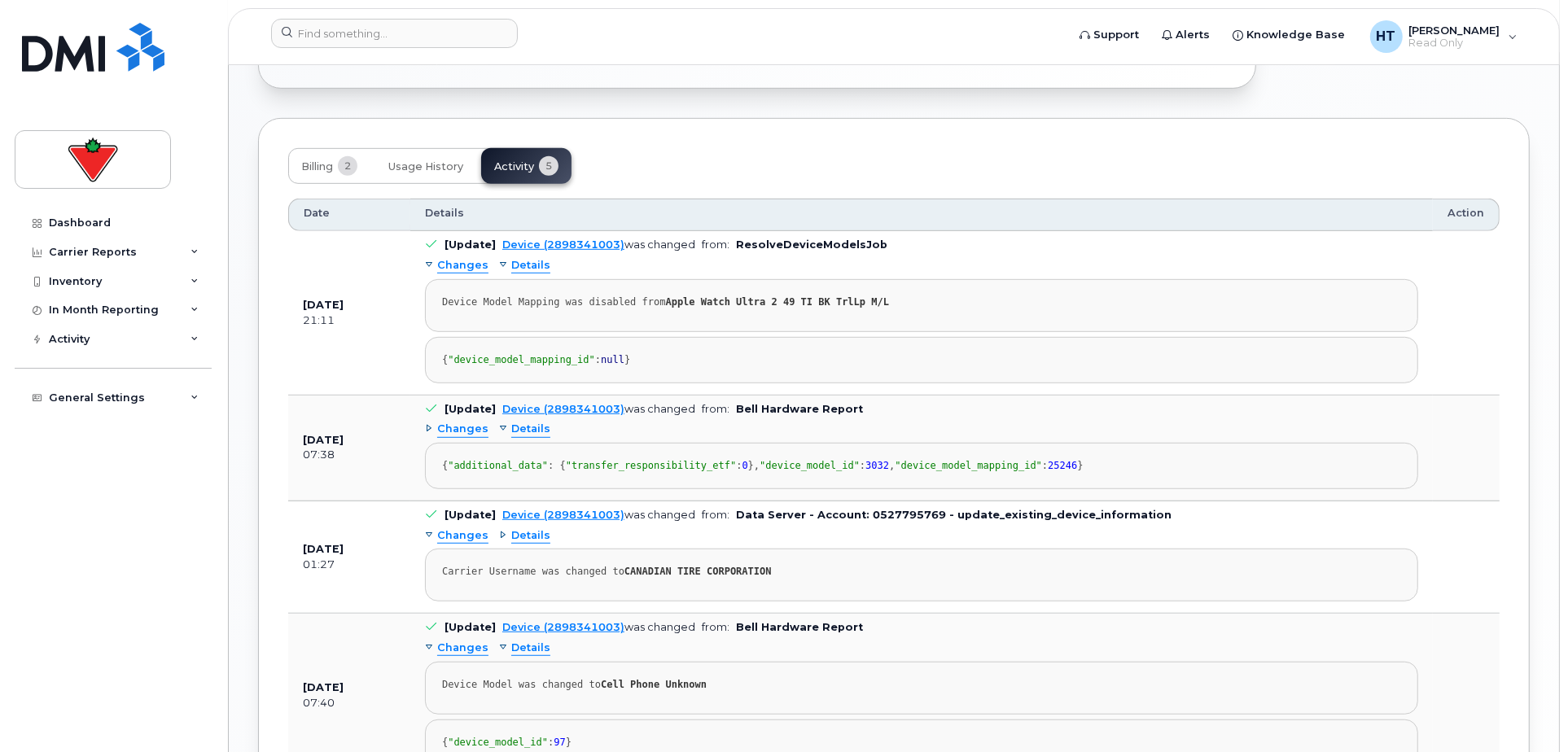
click at [528, 543] on span "Details" at bounding box center [530, 536] width 39 height 16
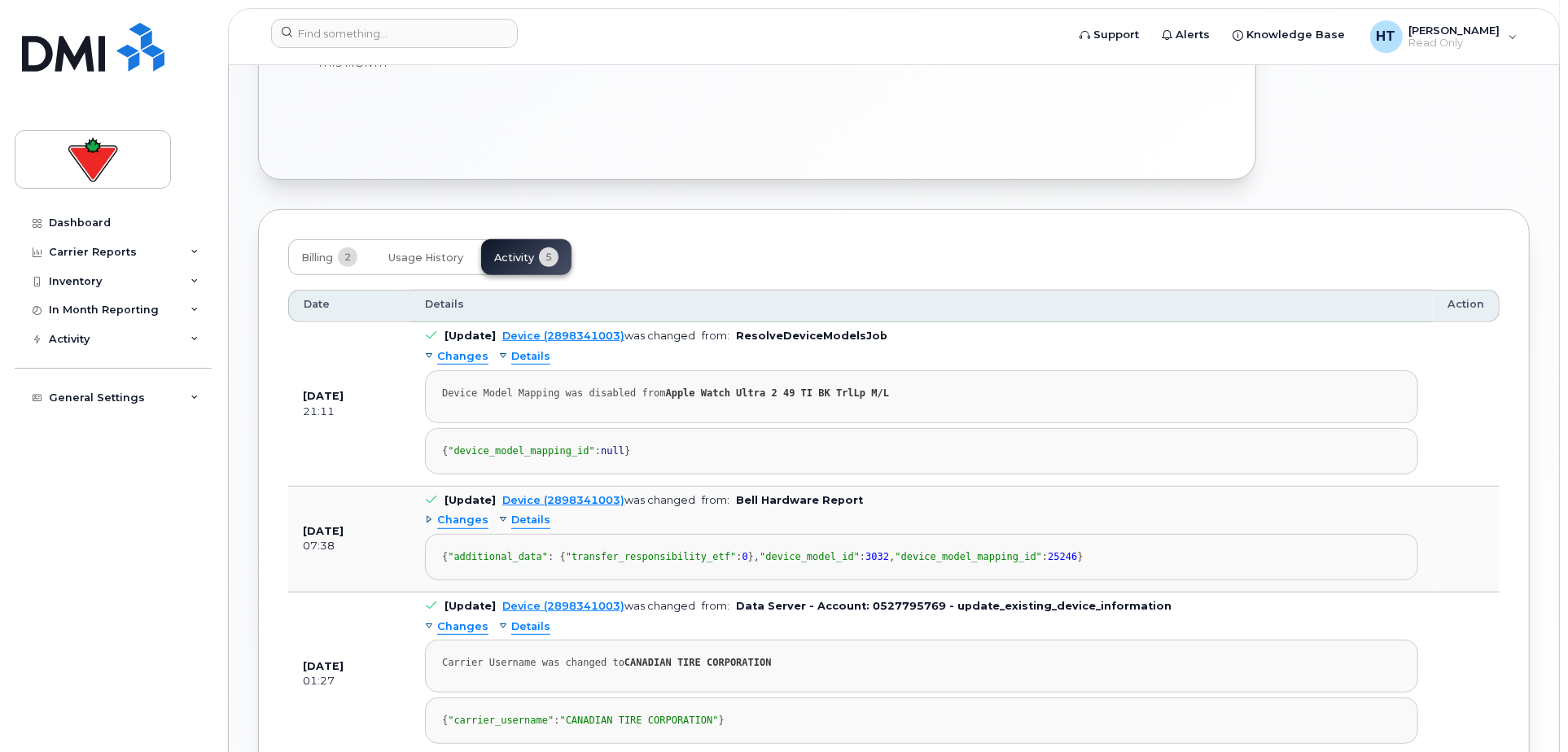
scroll to position [275, 0]
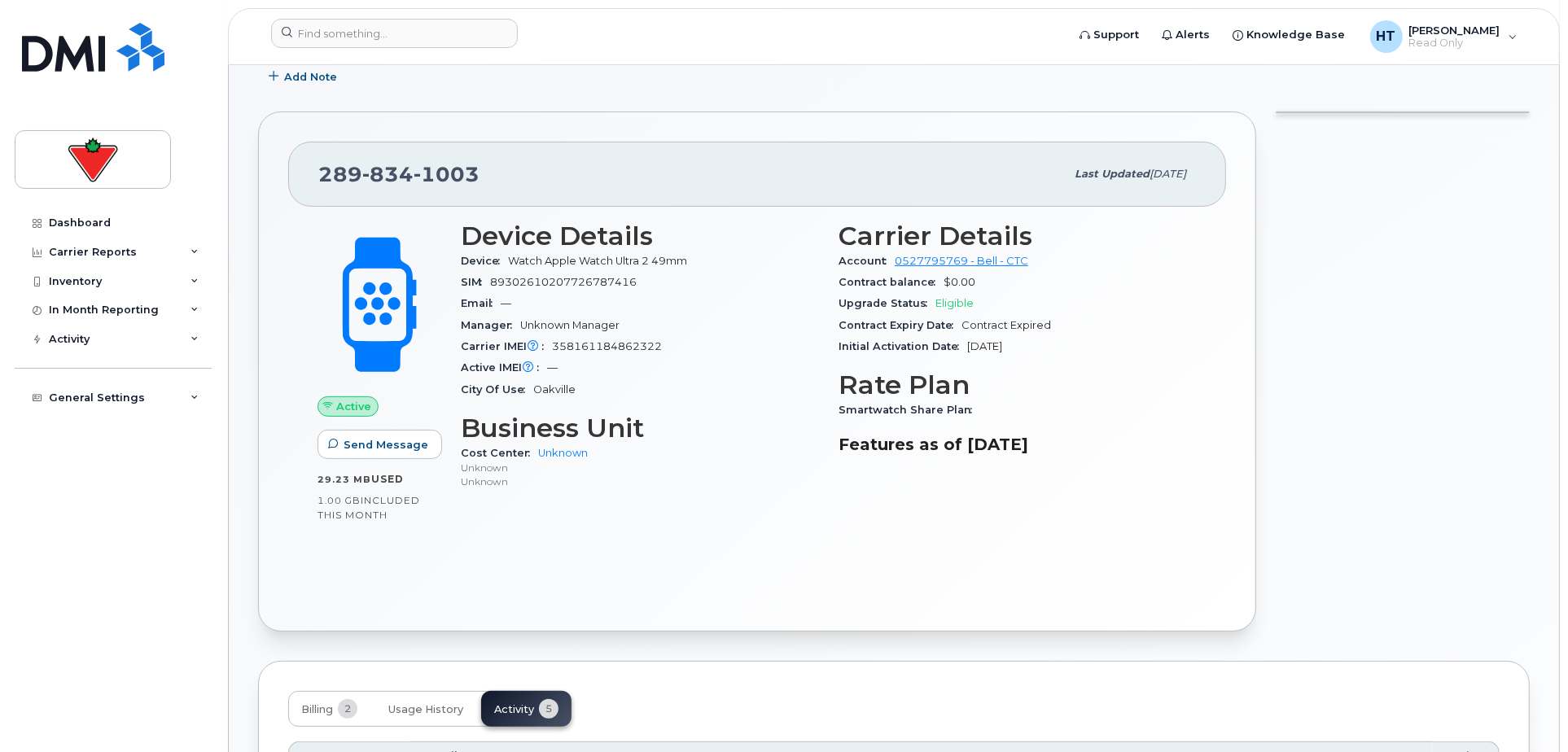
click at [661, 549] on div "Active Send Message 29.23 MB  used 1.00 GB  included this month Device Details …" at bounding box center [756, 404] width 938 height 396
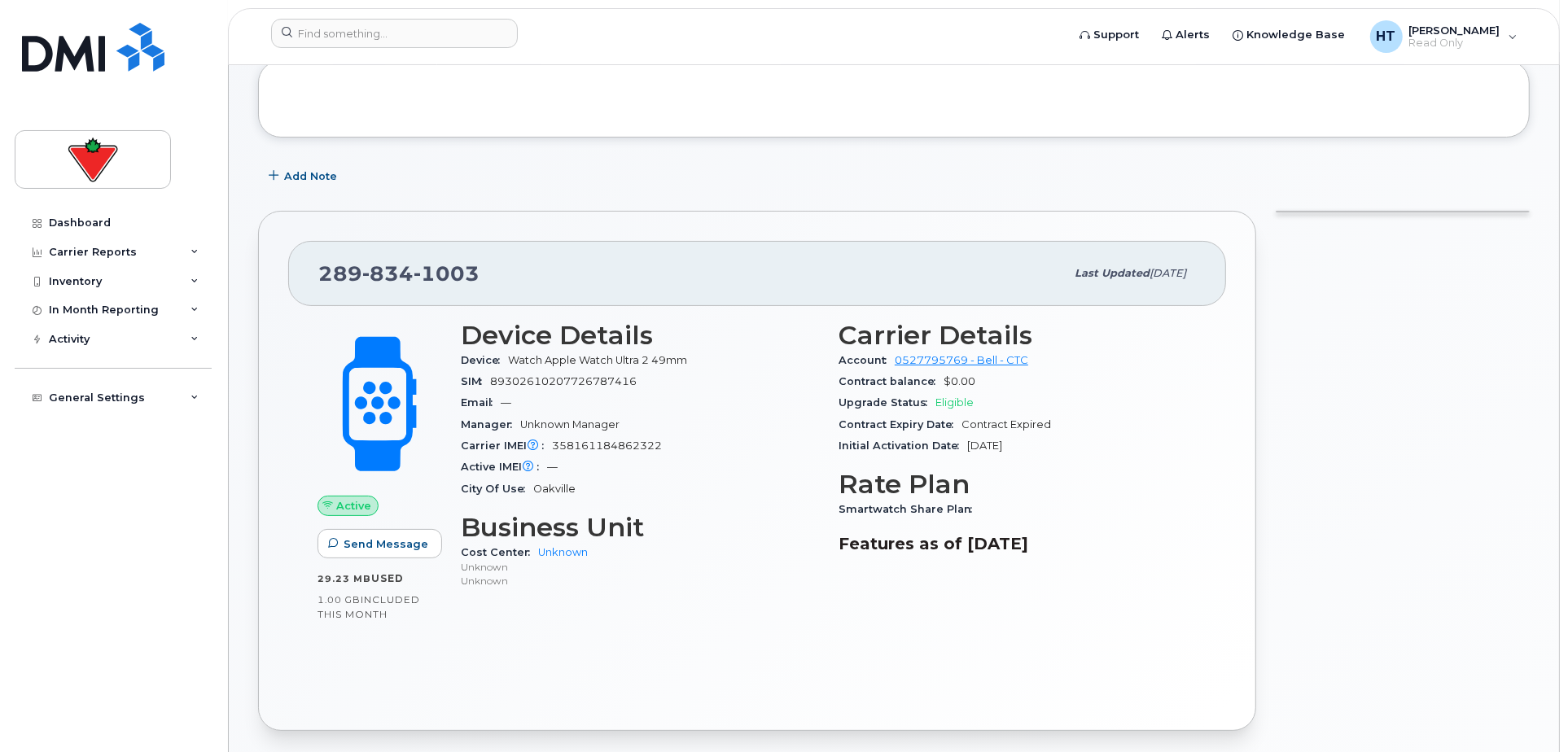
scroll to position [0, 0]
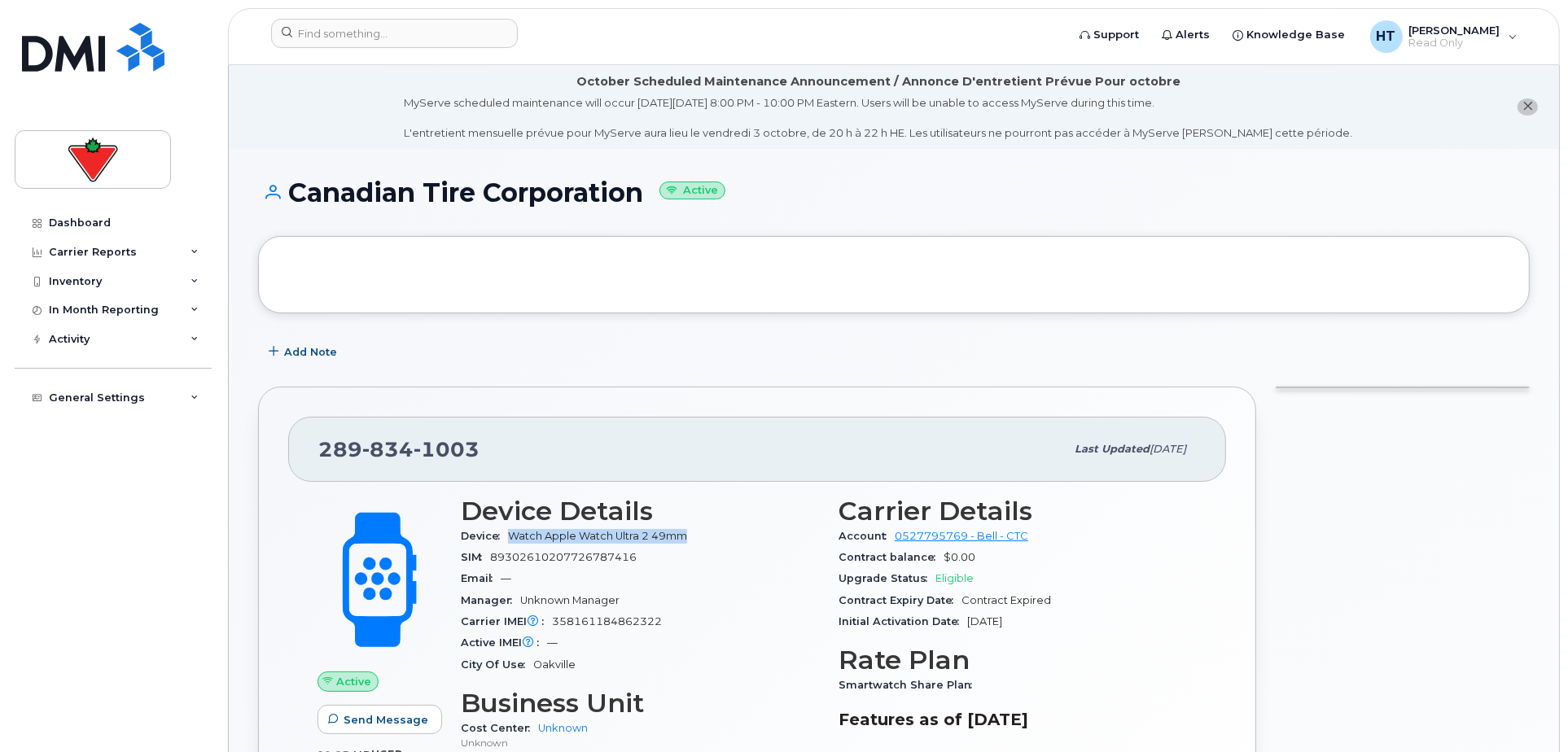
drag, startPoint x: 512, startPoint y: 539, endPoint x: 708, endPoint y: 536, distance: 196.0
click at [708, 536] on div "Device Watch Apple Watch Ultra 2 49mm" at bounding box center [639, 536] width 358 height 22
copy span "Watch Apple Watch Ultra 2 49mm"
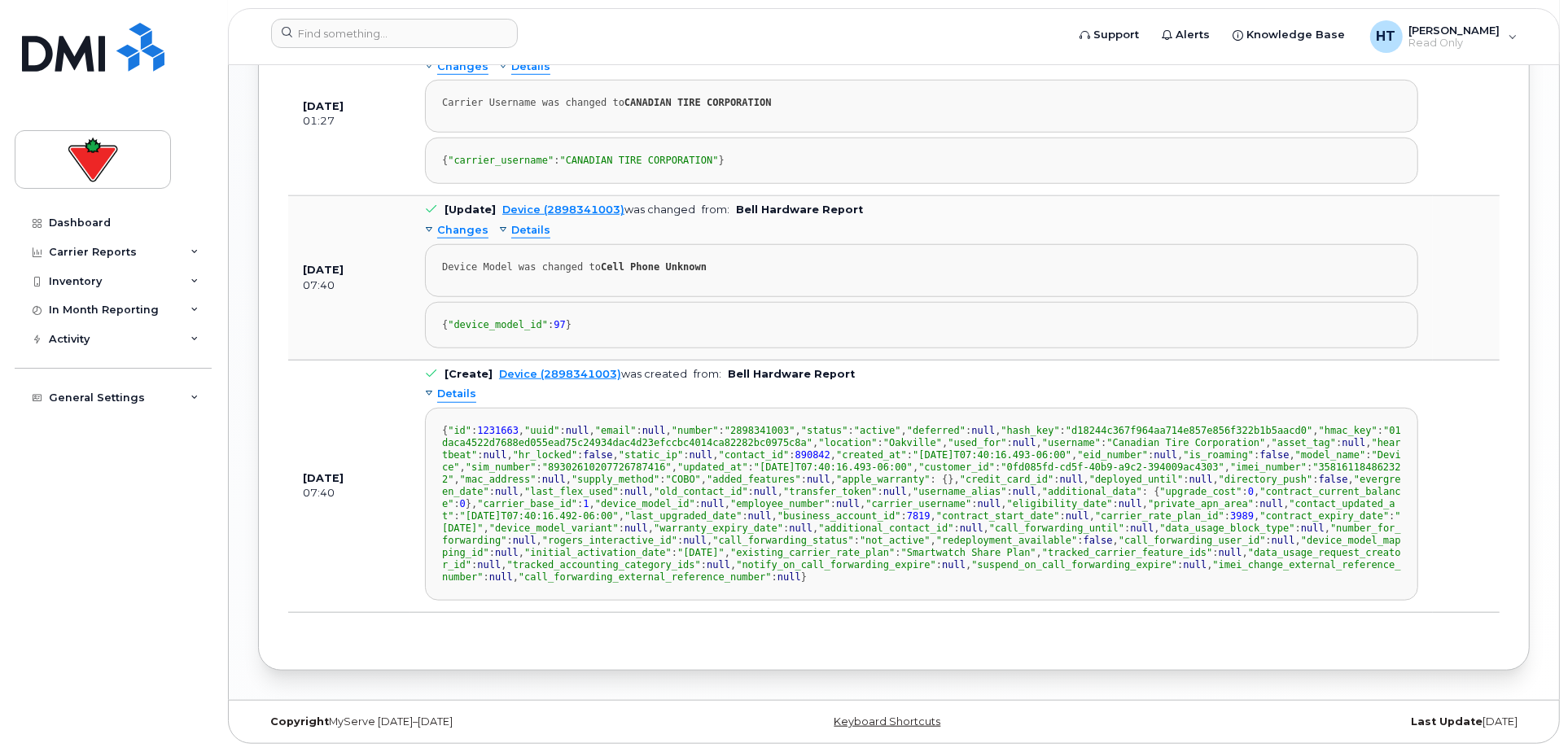
scroll to position [448, 0]
click at [906, 511] on span "7819" at bounding box center [918, 516] width 23 height 11
copy span "7819"
click at [349, 34] on input at bounding box center [394, 34] width 247 height 29
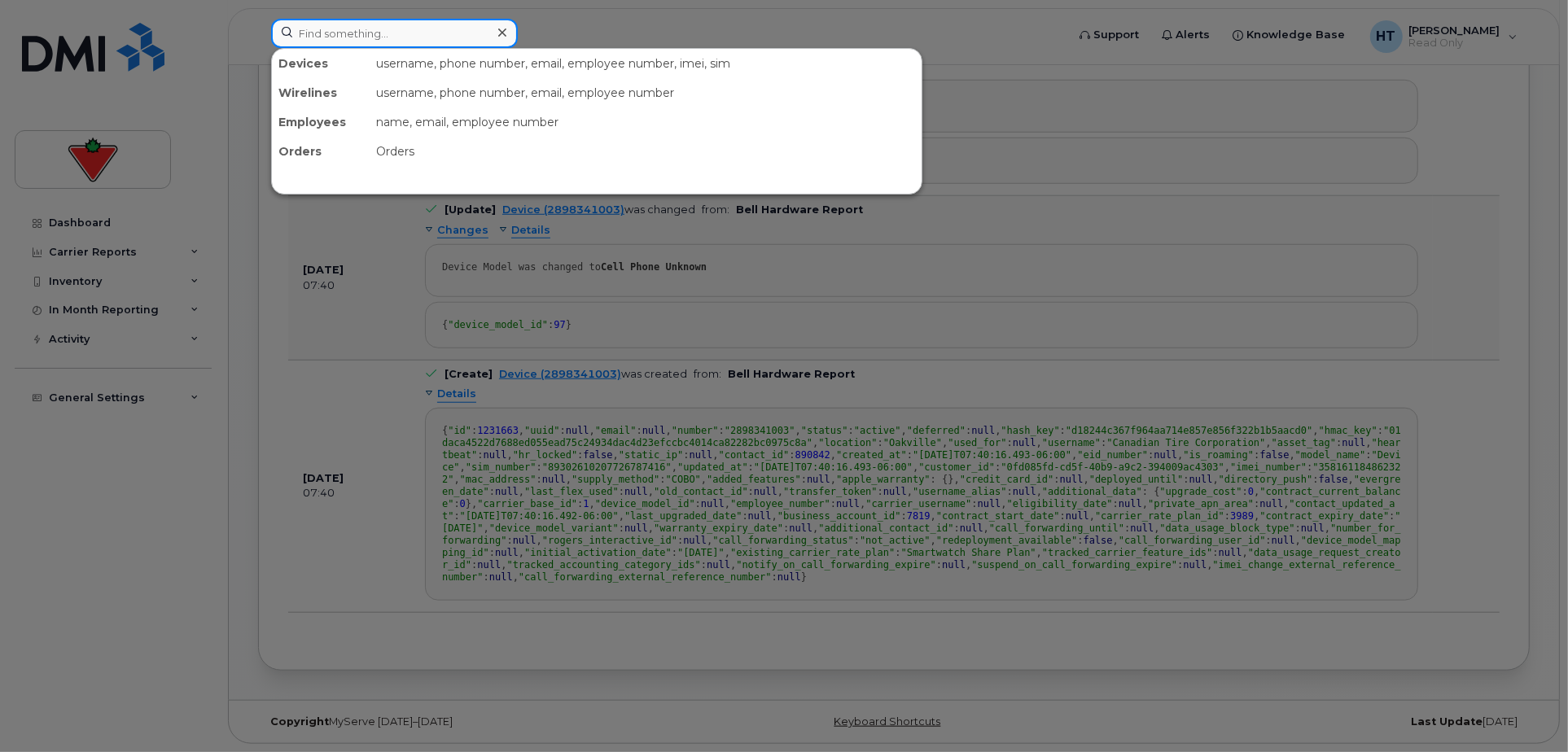
paste input "4374521586"
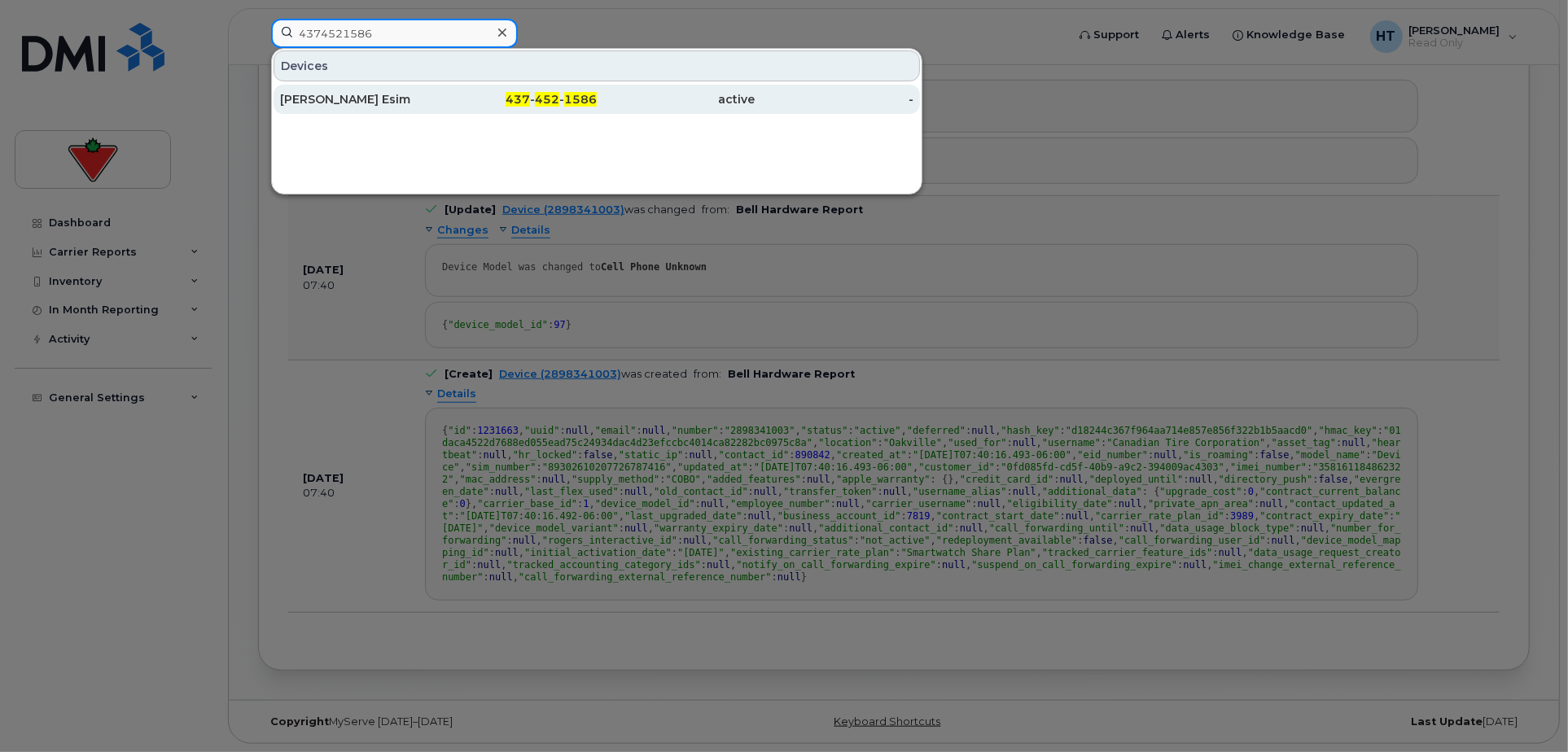
type input "4374521586"
click at [330, 94] on div "Chad Tardif Esim" at bounding box center [360, 99] width 159 height 16
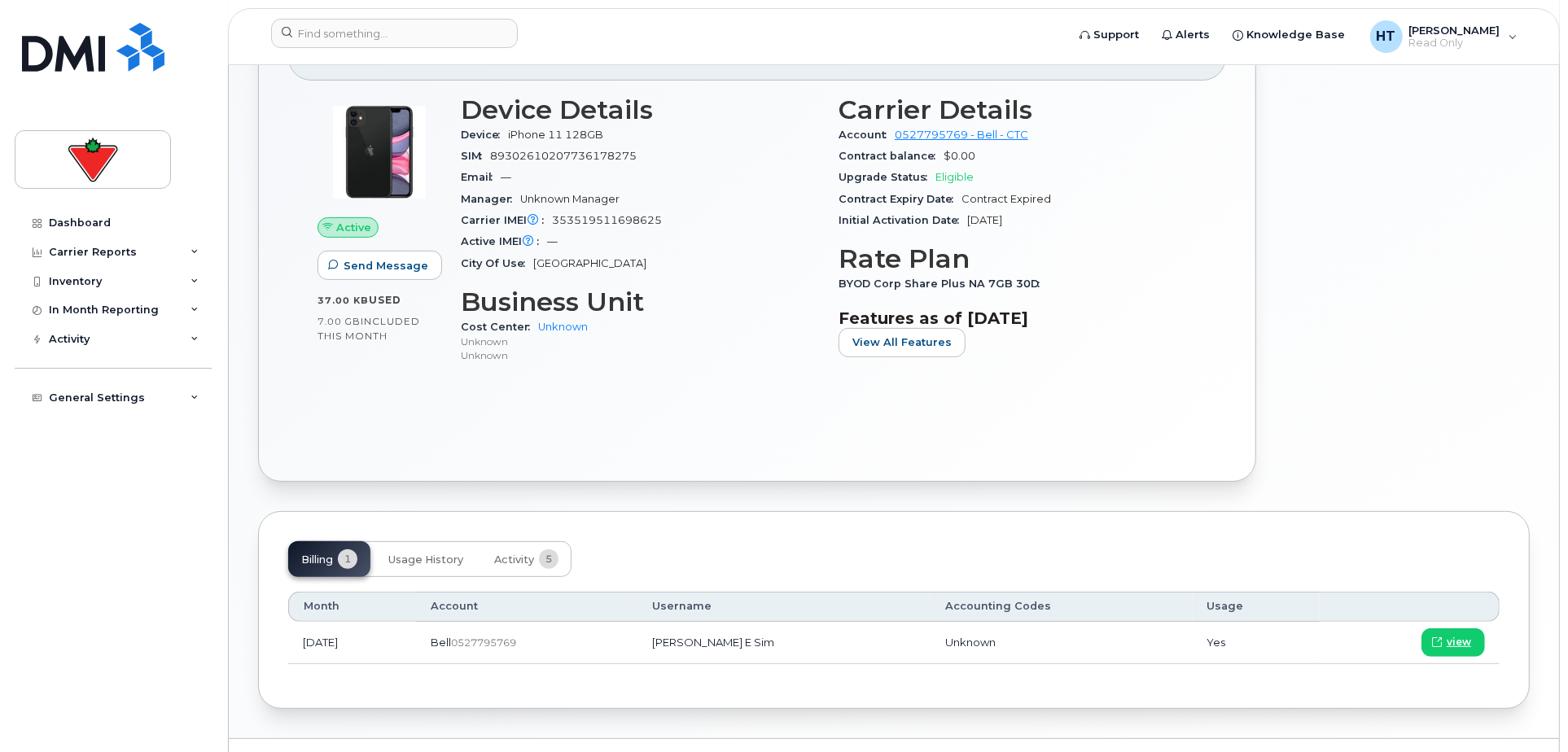
scroll to position [439, 0]
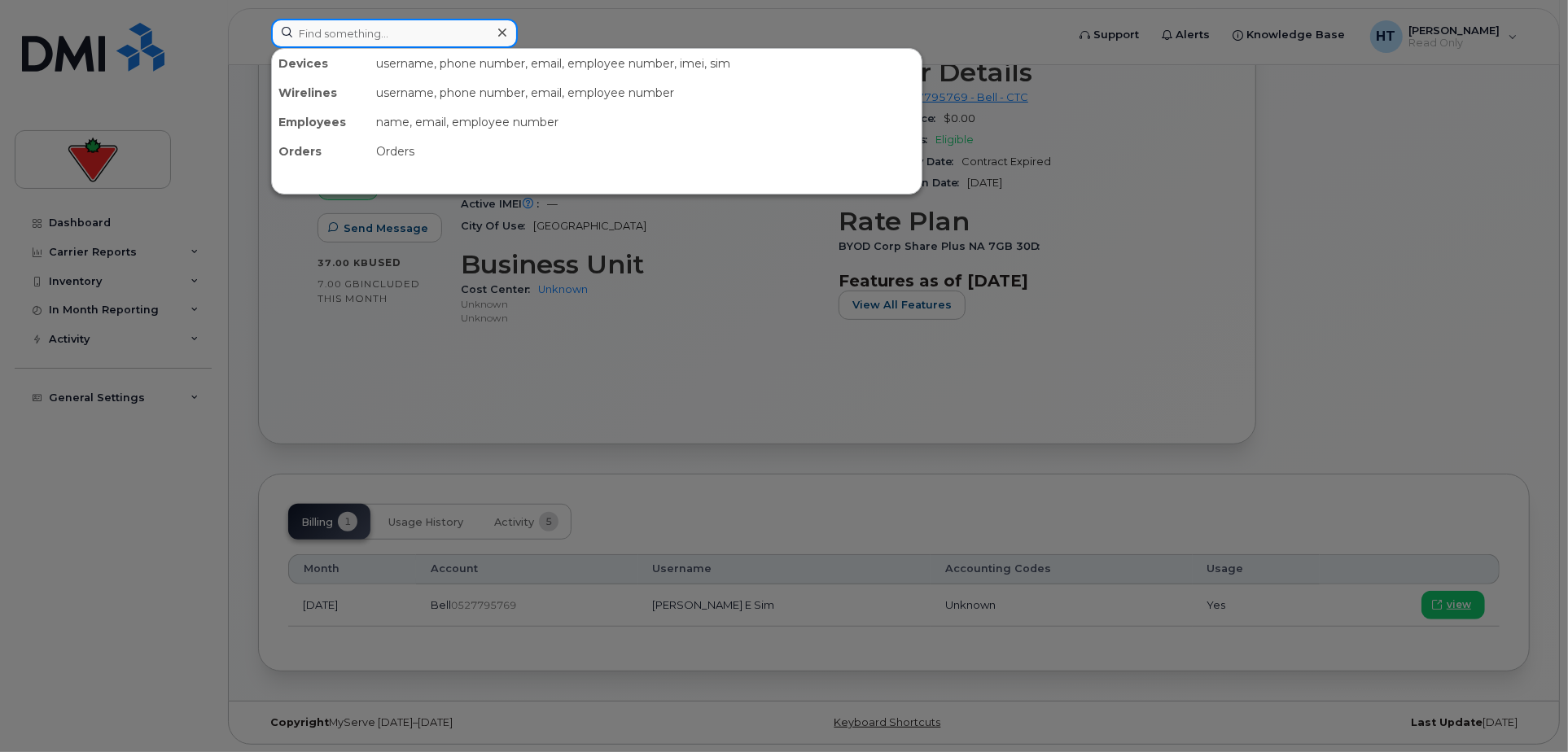
click at [450, 28] on input at bounding box center [394, 34] width 247 height 29
paste input "2045995249"
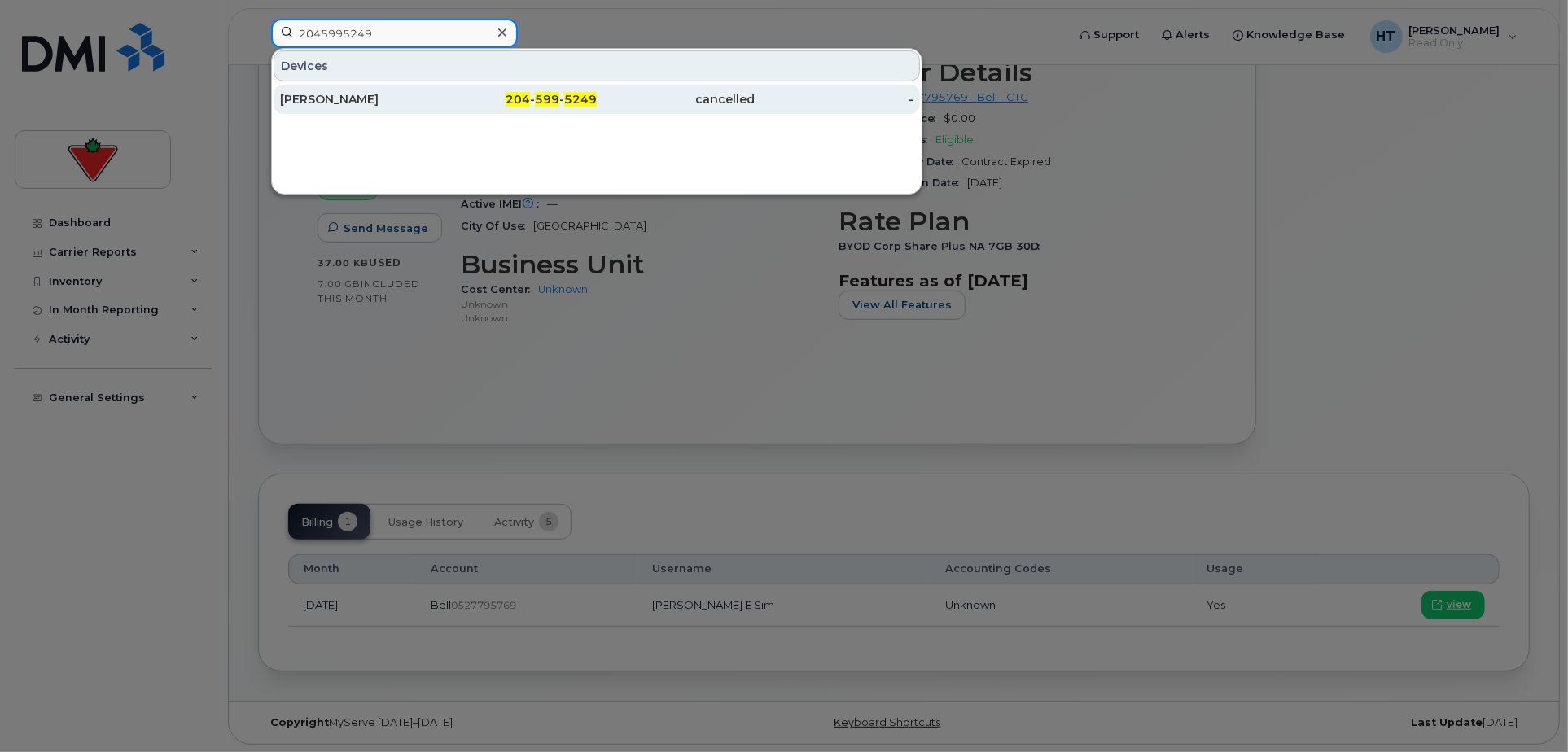
type input "2045995249"
click at [376, 92] on div "Jason Skrumeda" at bounding box center [360, 99] width 159 height 16
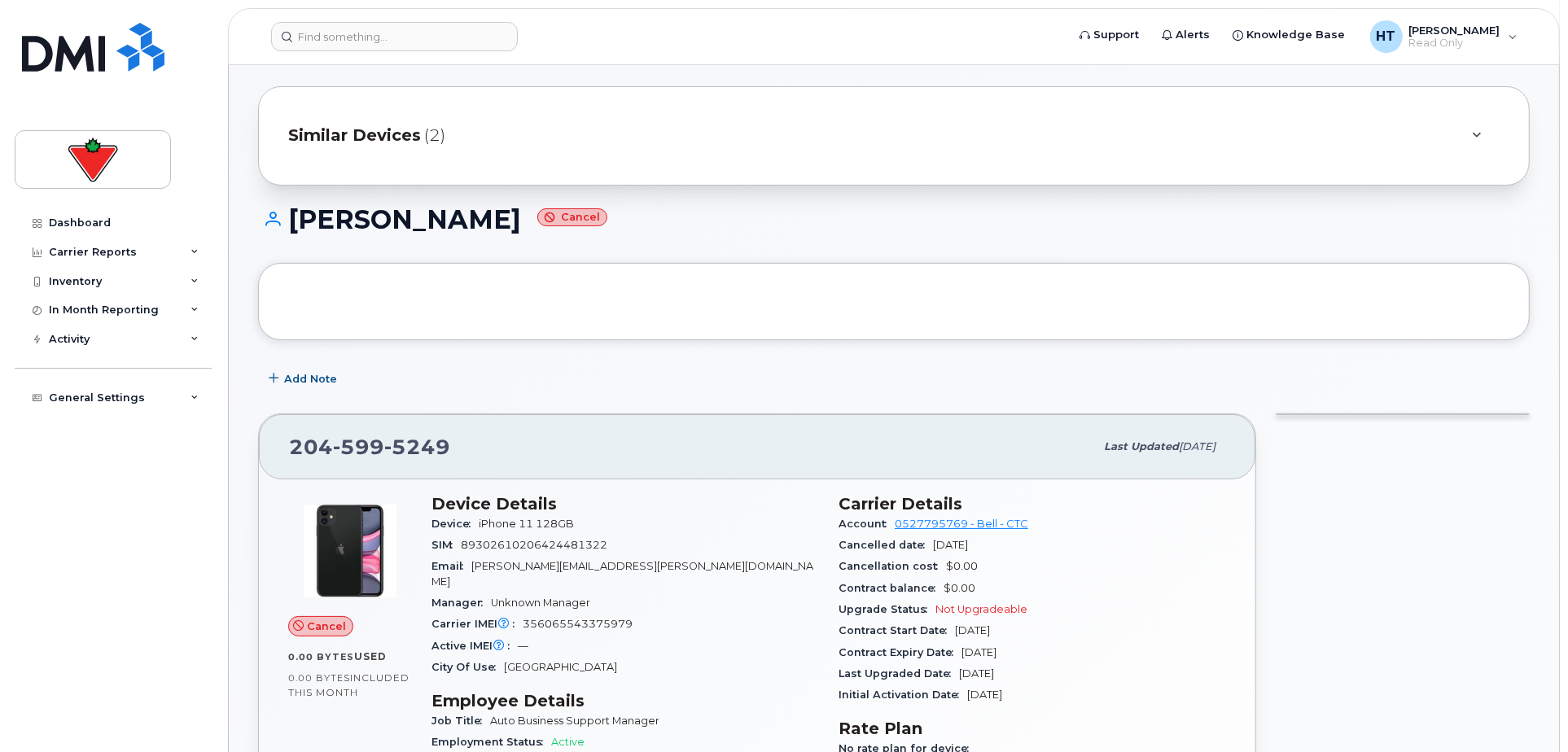
scroll to position [271, 0]
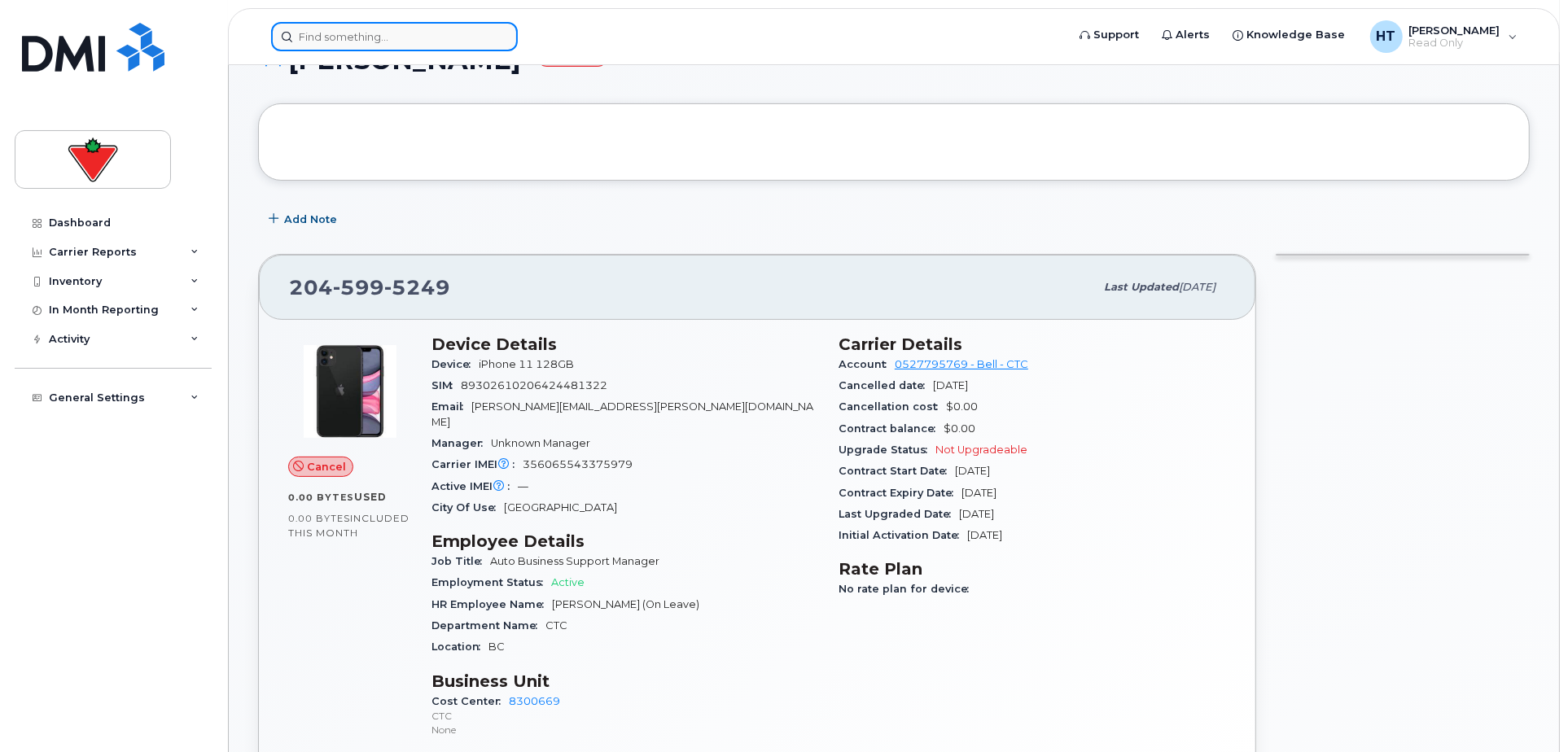
click at [352, 35] on input at bounding box center [394, 36] width 247 height 29
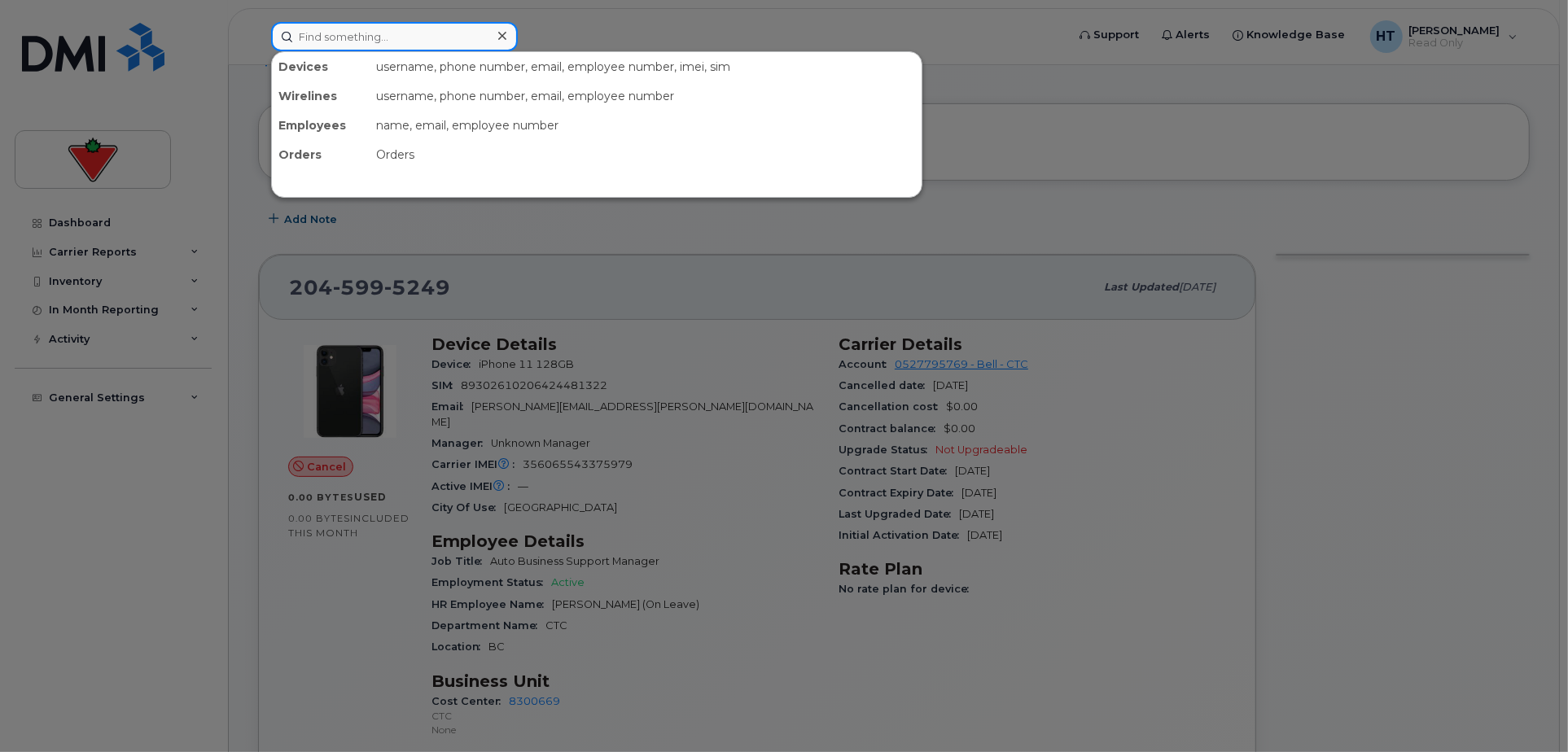
paste input "4162744315"
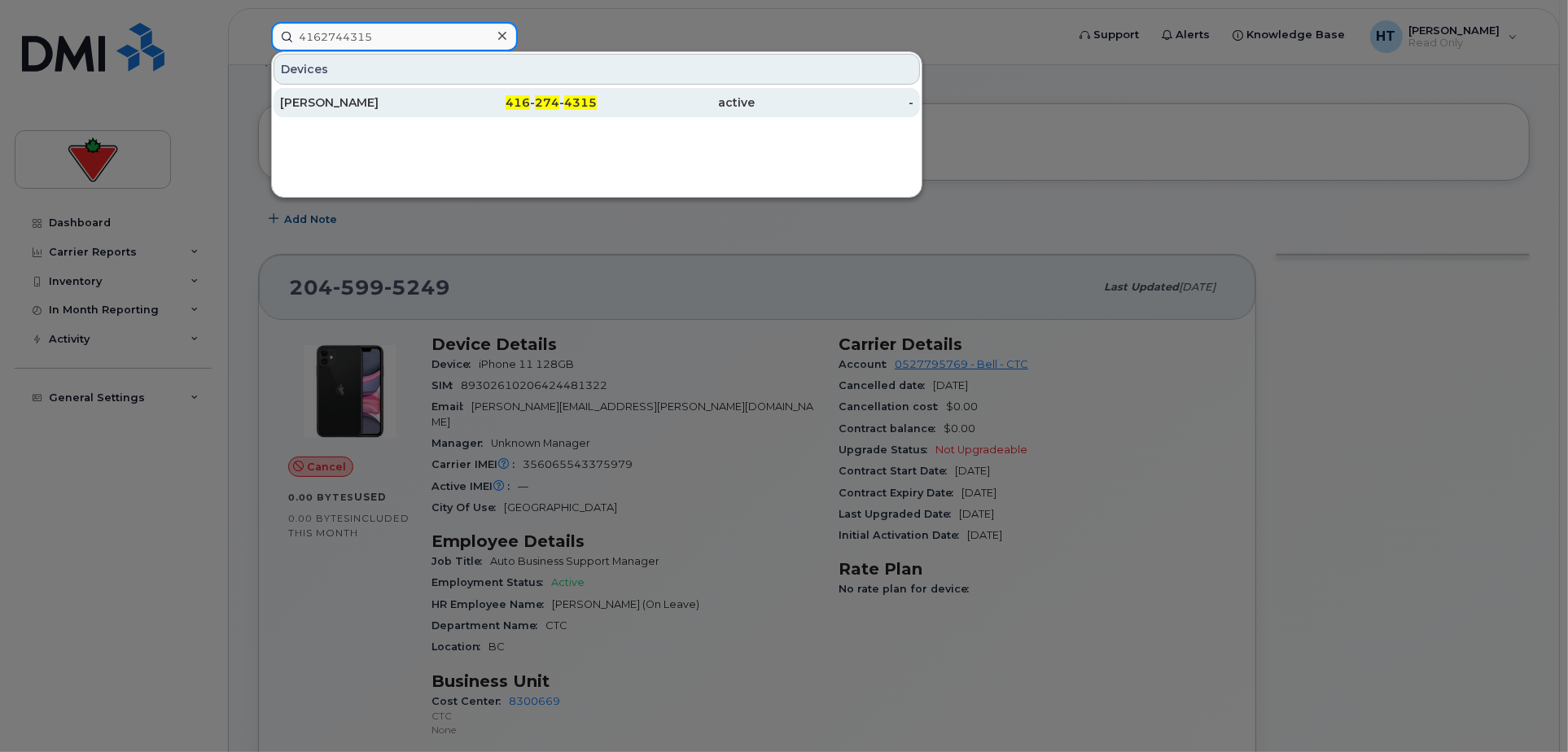
type input "4162744315"
click at [355, 94] on div "[PERSON_NAME]" at bounding box center [360, 102] width 159 height 16
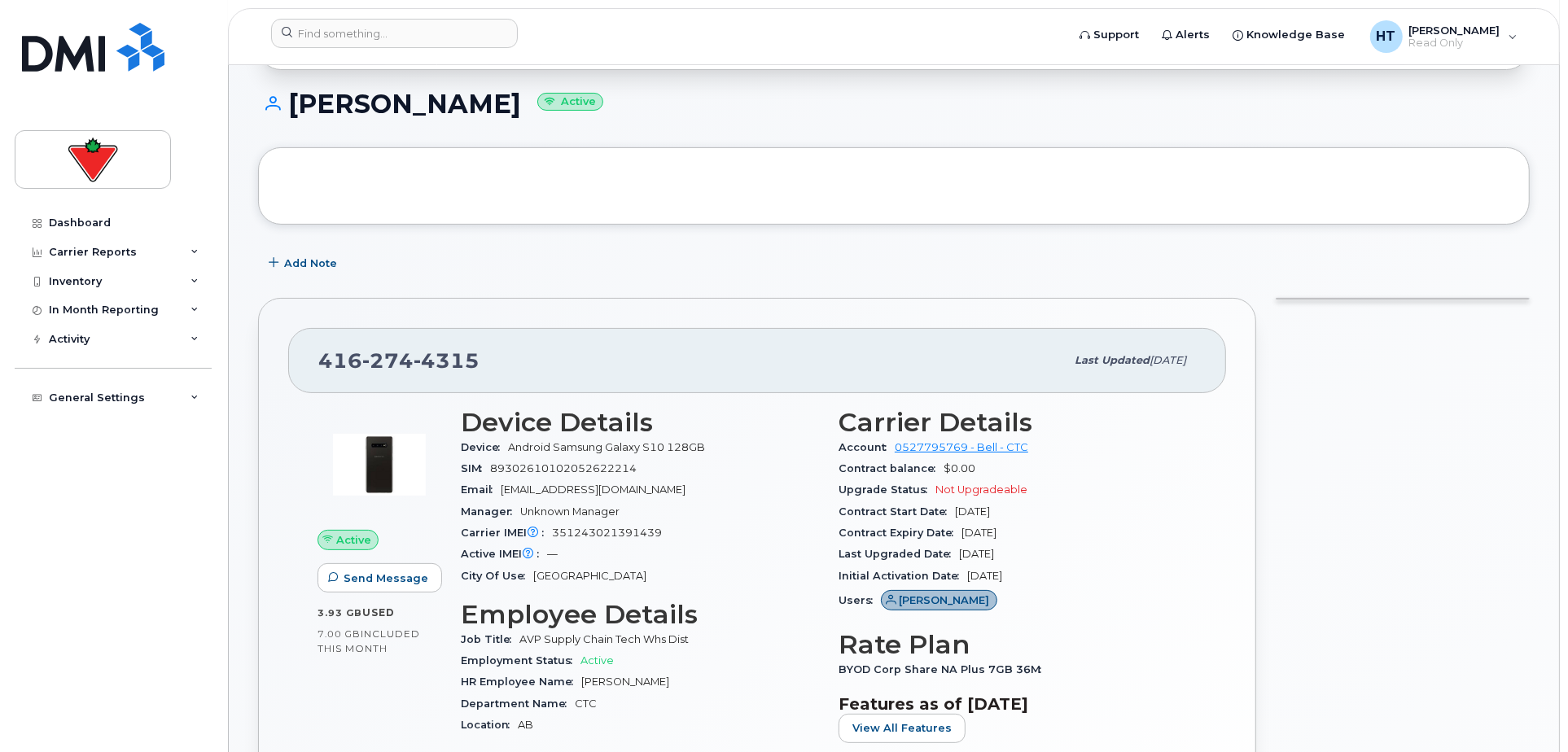
scroll to position [361, 0]
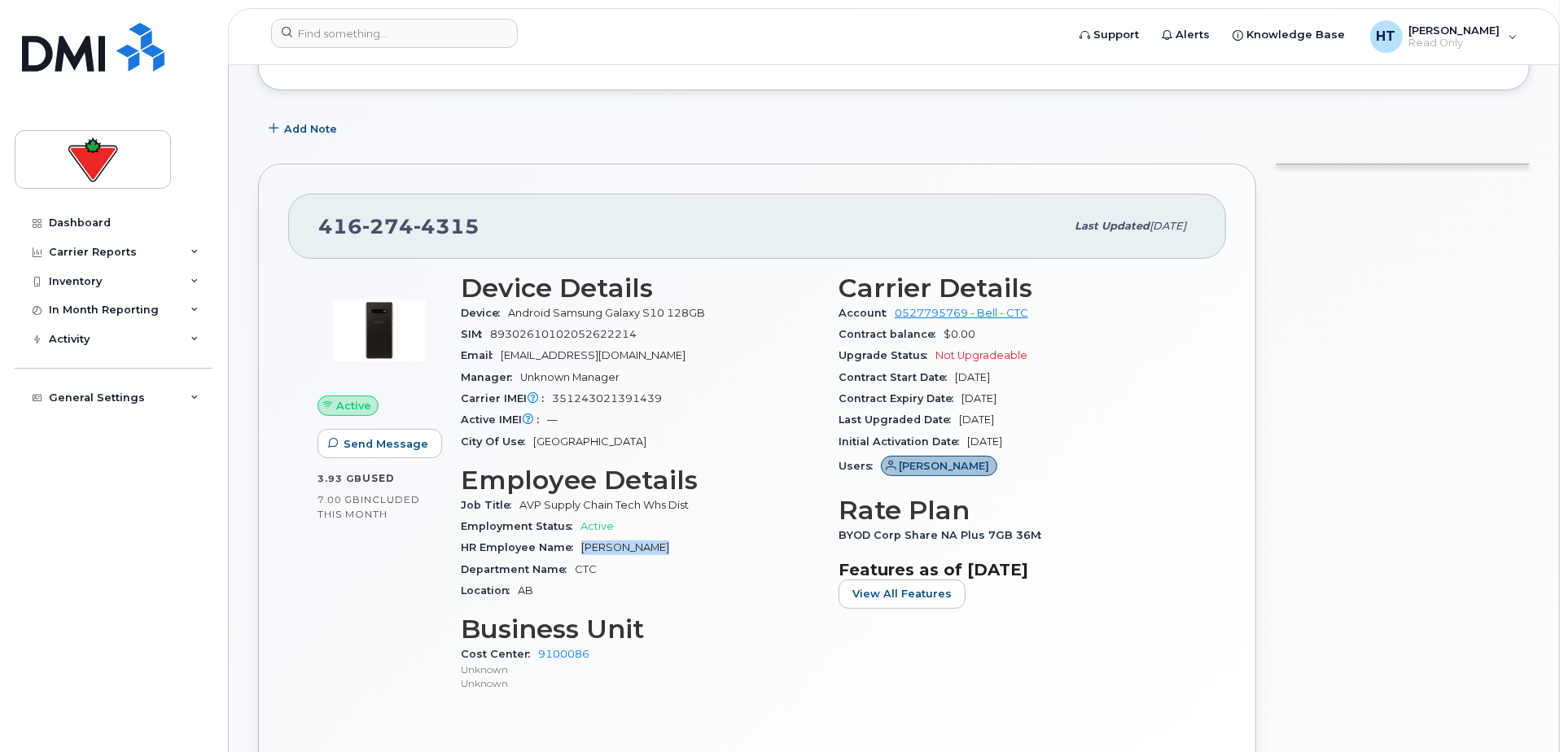
drag, startPoint x: 664, startPoint y: 552, endPoint x: 576, endPoint y: 552, distance: 88.0
click at [576, 552] on div "HR Employee Name [PERSON_NAME]" at bounding box center [639, 548] width 358 height 22
copy span "[PERSON_NAME]"
click at [732, 705] on div "Device Details Device Android Samsung Galaxy S10 128GB SIM [TECHNICAL_ID] Email…" at bounding box center [640, 490] width 378 height 453
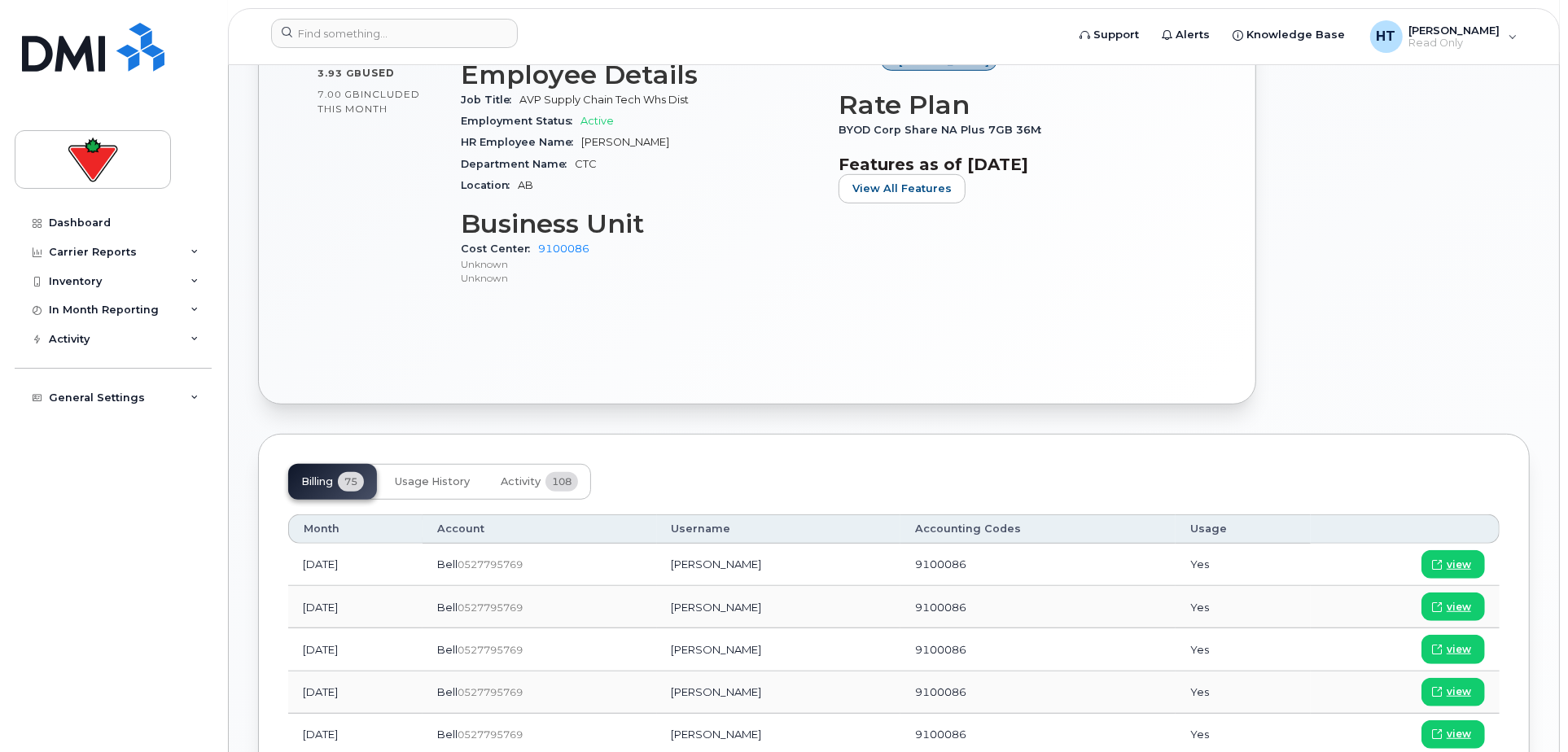
scroll to position [814, 0]
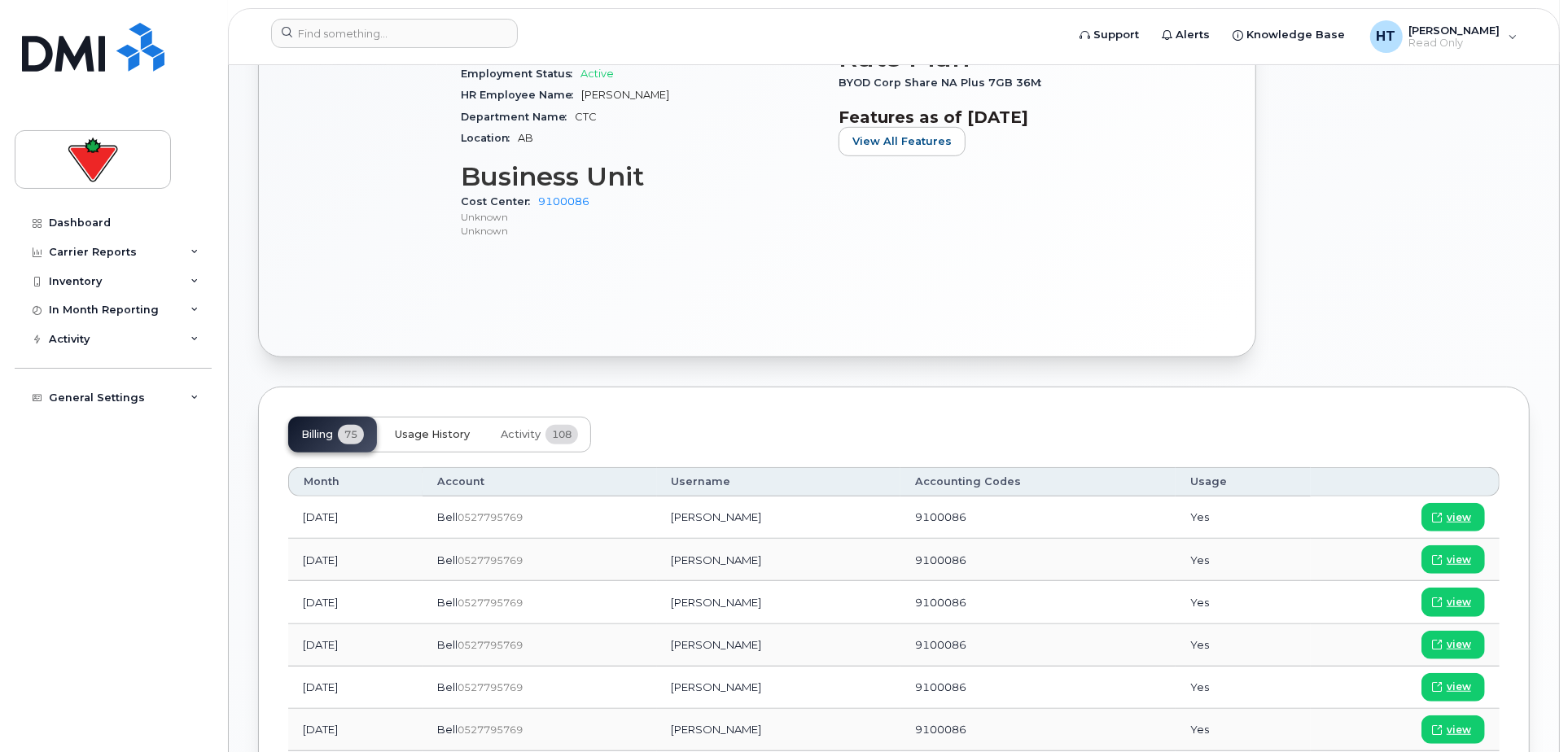
click at [441, 428] on span "Usage History" at bounding box center [432, 434] width 75 height 13
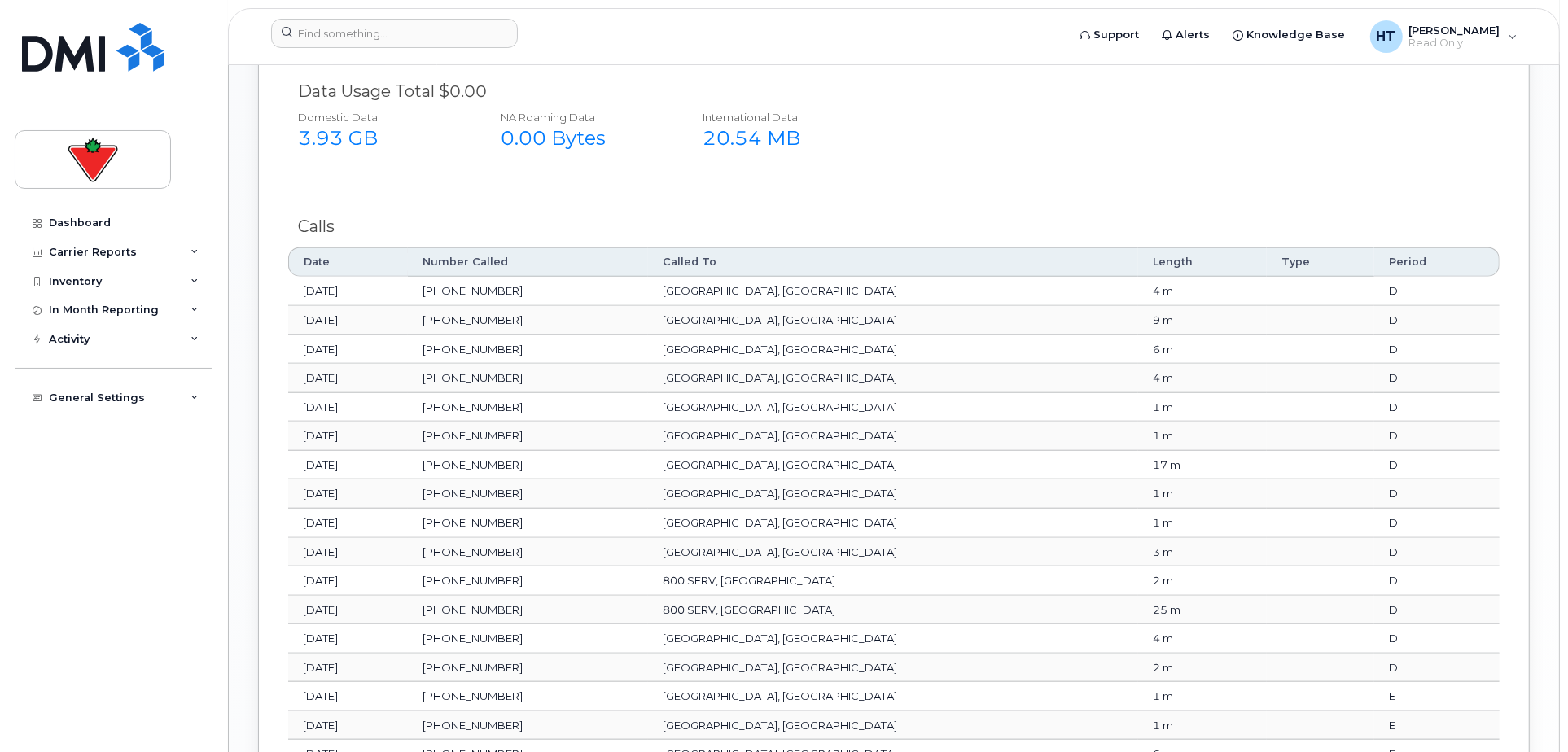
scroll to position [1537, 0]
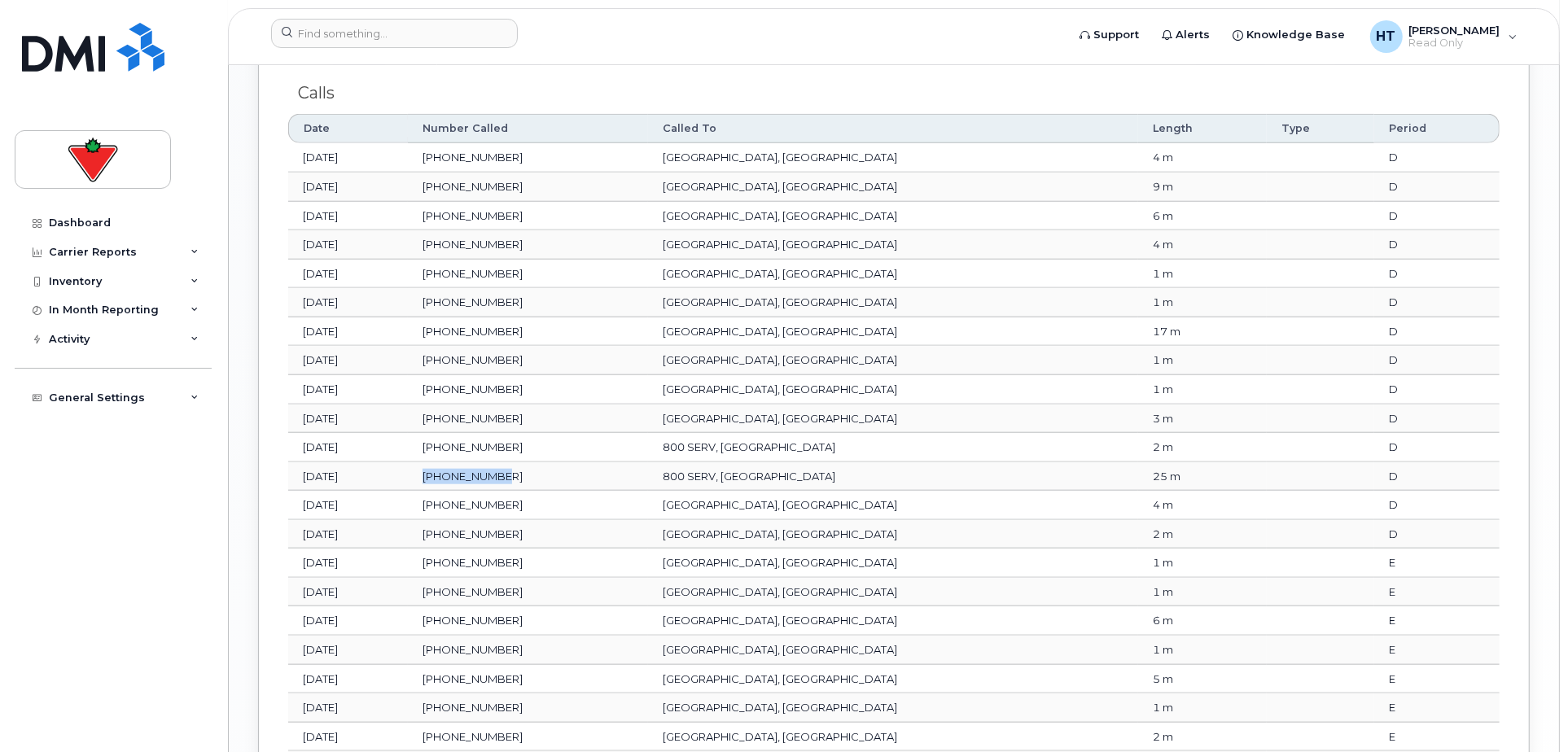
drag, startPoint x: 636, startPoint y: 474, endPoint x: 549, endPoint y: 476, distance: 87.0
click at [549, 476] on td "[PHONE_NUMBER]" at bounding box center [528, 477] width 240 height 29
copy span "[PHONE_NUMBER]"
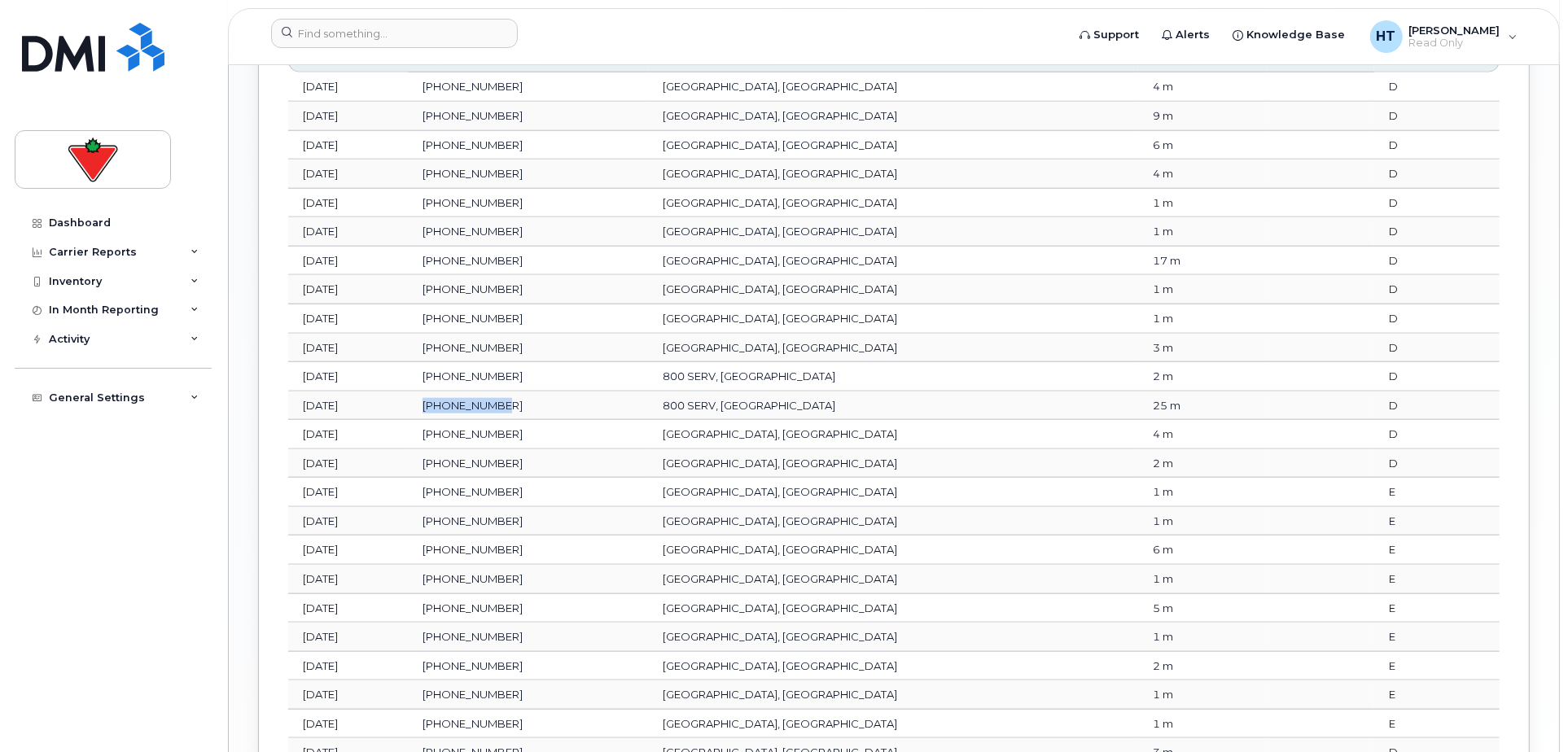
scroll to position [1718, 0]
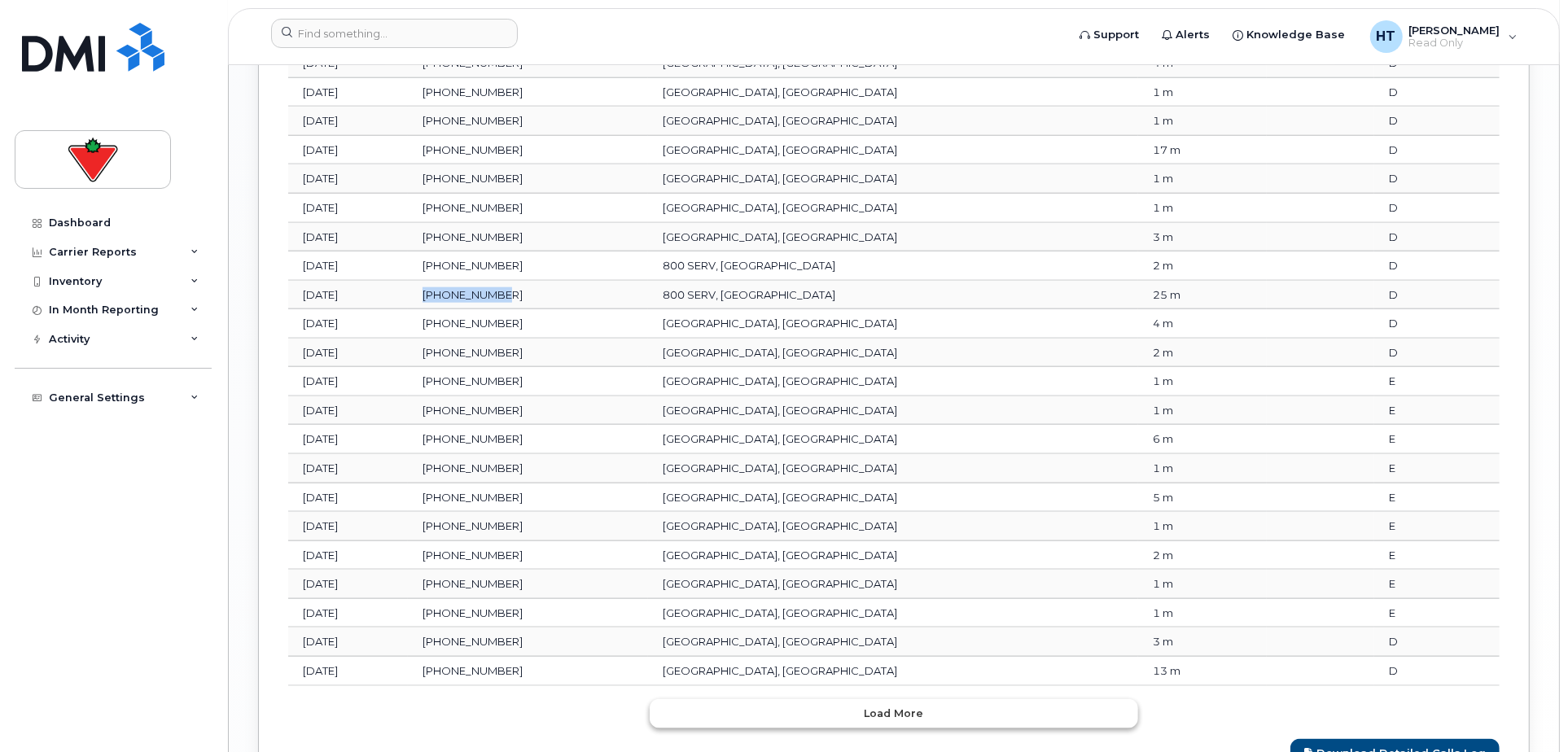
click at [896, 705] on span "Load more" at bounding box center [894, 713] width 60 height 16
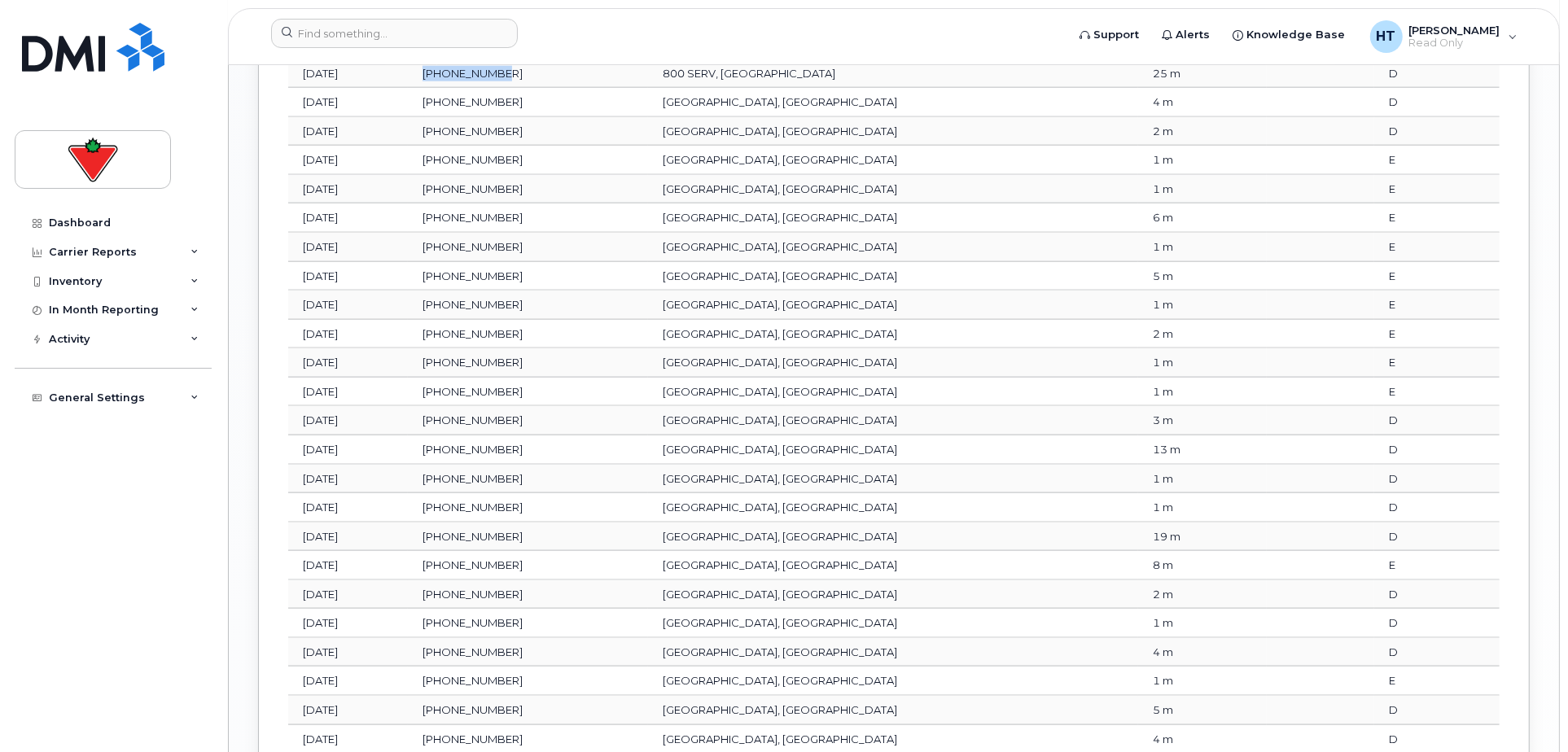
scroll to position [2079, 0]
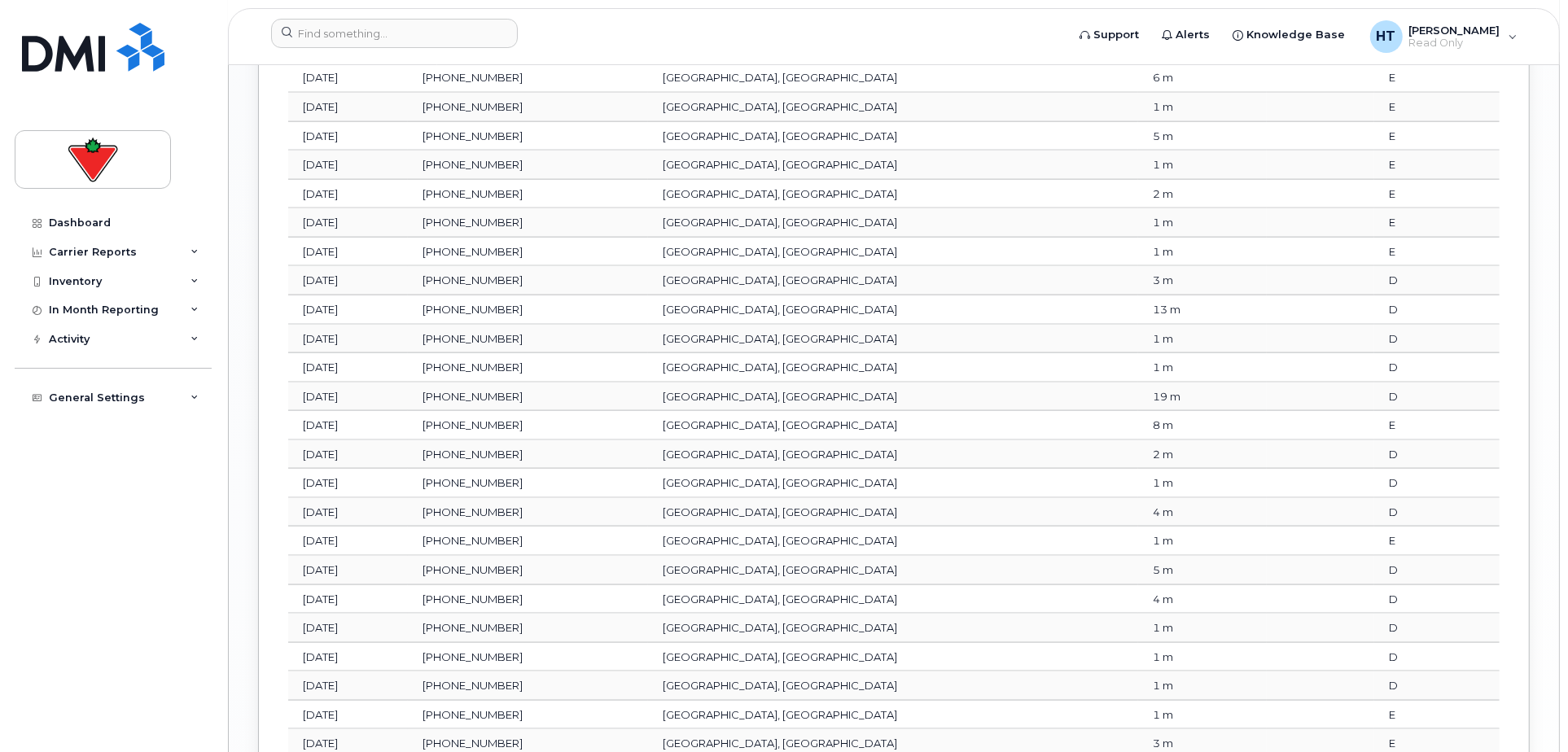
click at [639, 304] on td "416-274-4315" at bounding box center [528, 310] width 240 height 29
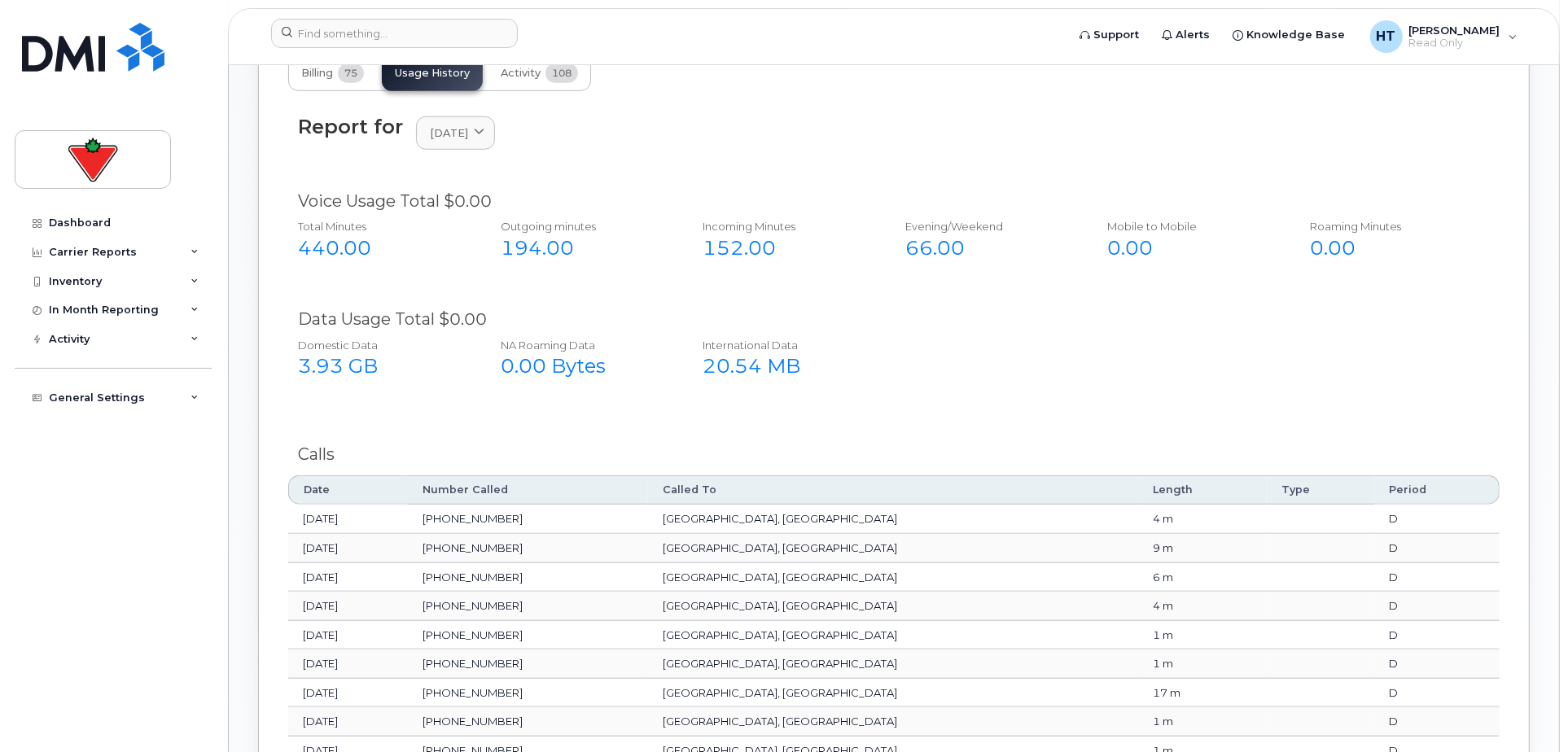
scroll to position [814, 0]
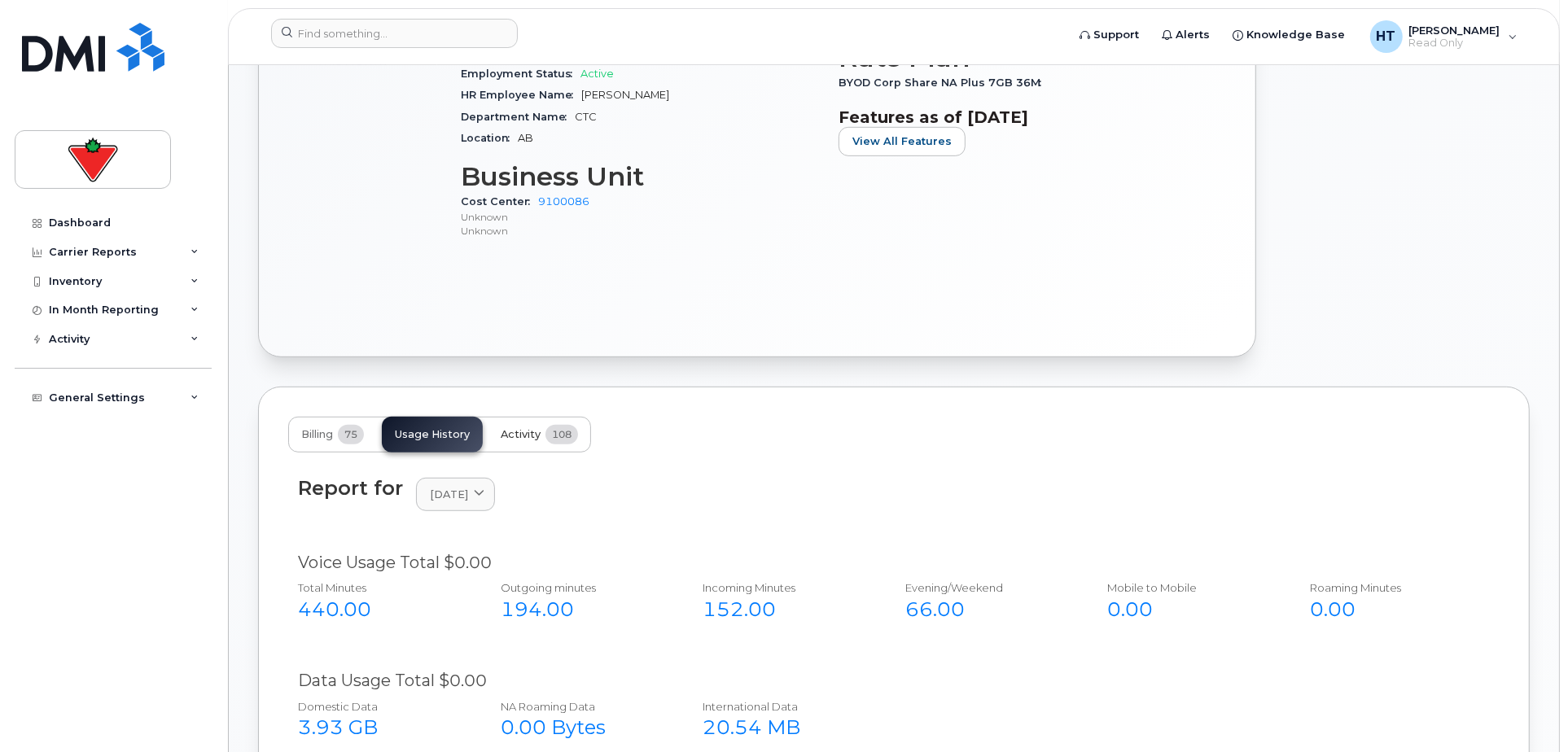
click at [536, 429] on span "Activity" at bounding box center [520, 434] width 40 height 13
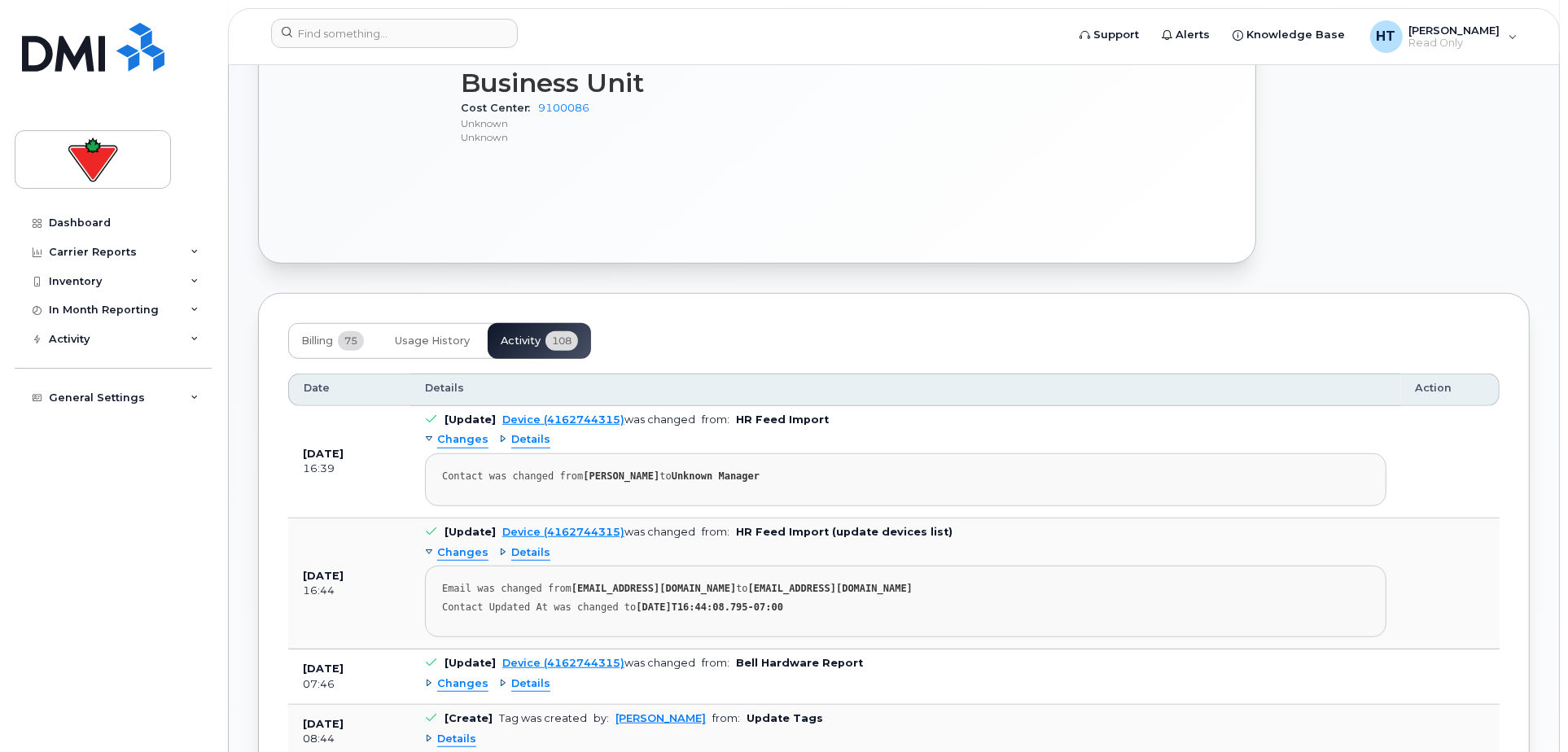
scroll to position [632, 0]
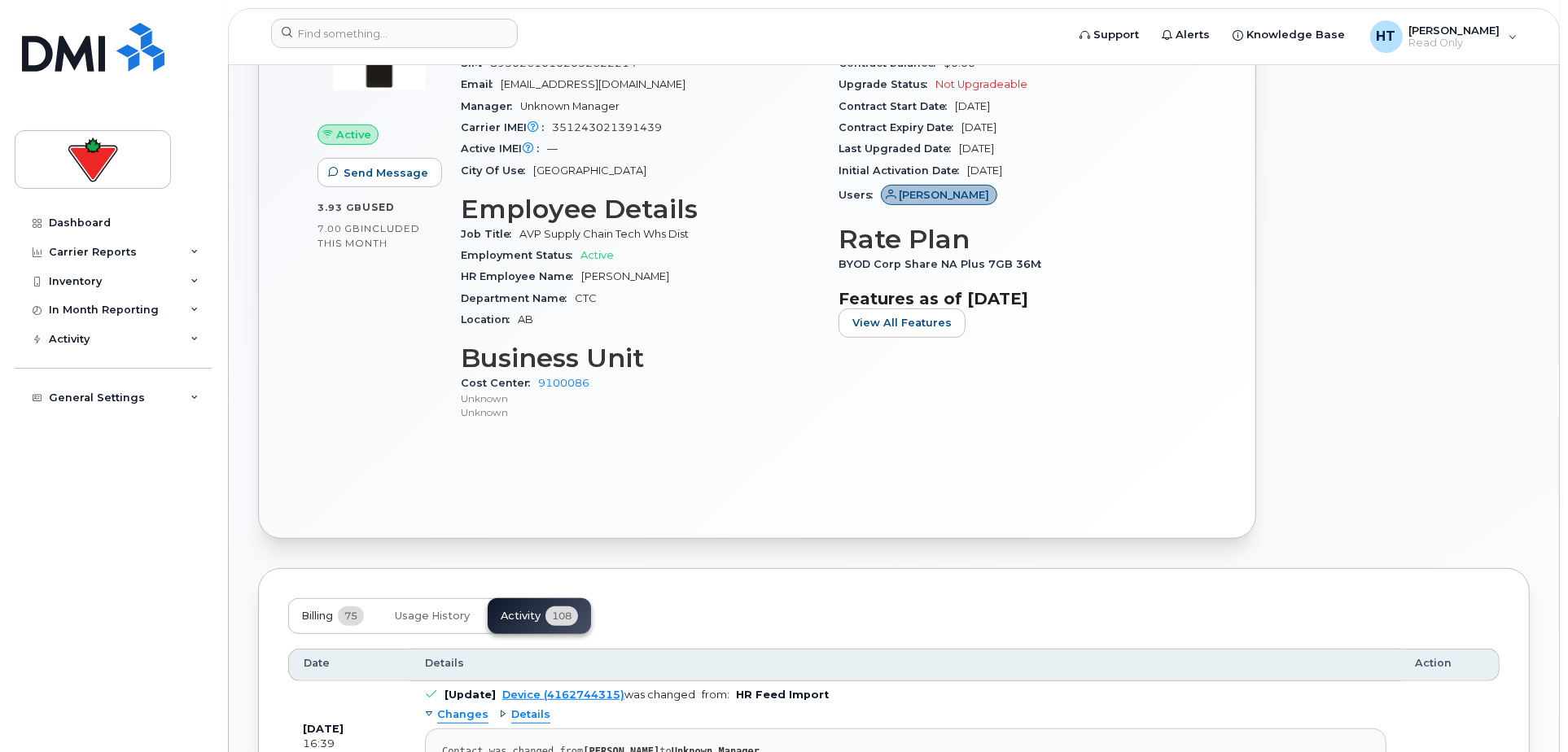
click at [323, 614] on span "Billing" at bounding box center [317, 616] width 32 height 13
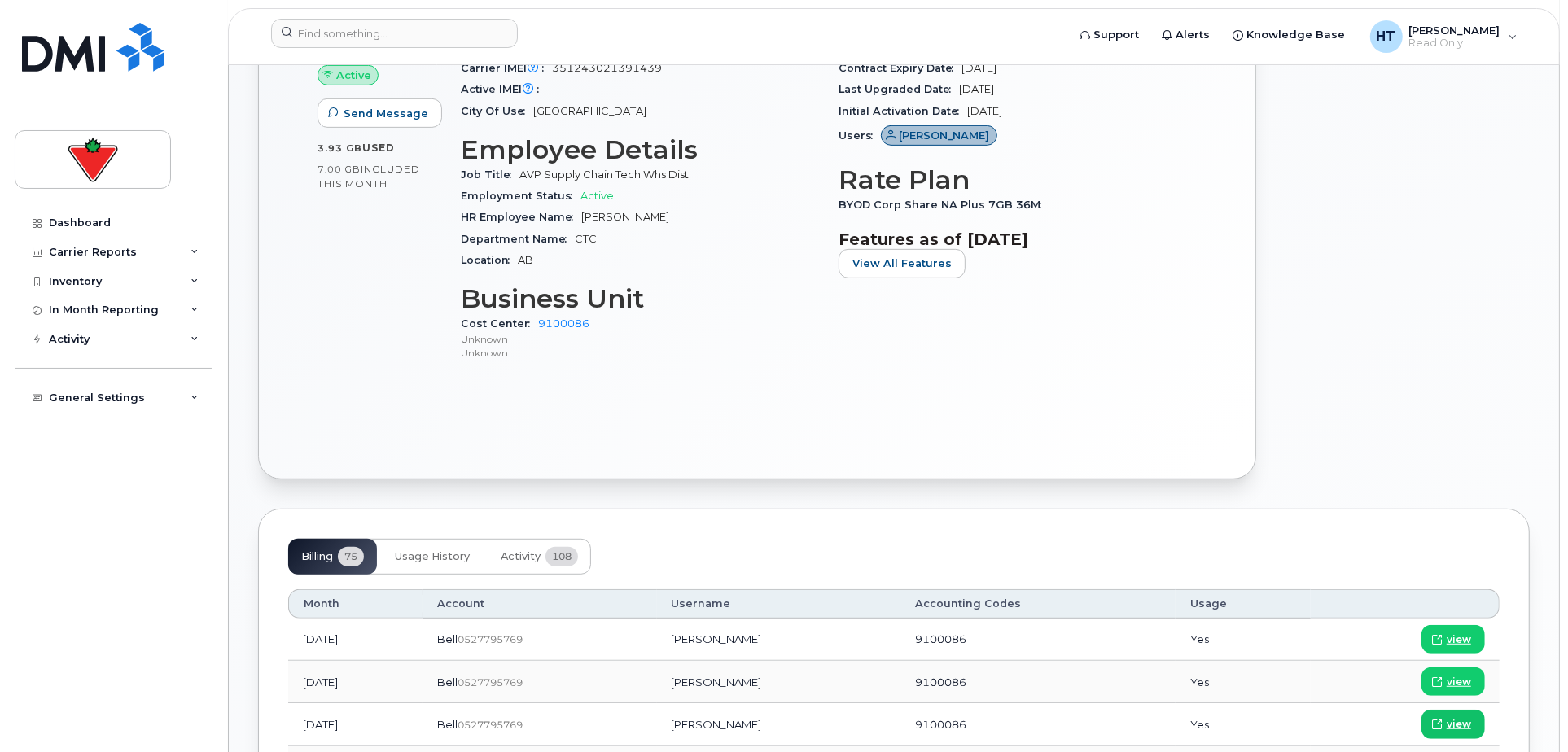
scroll to position [723, 0]
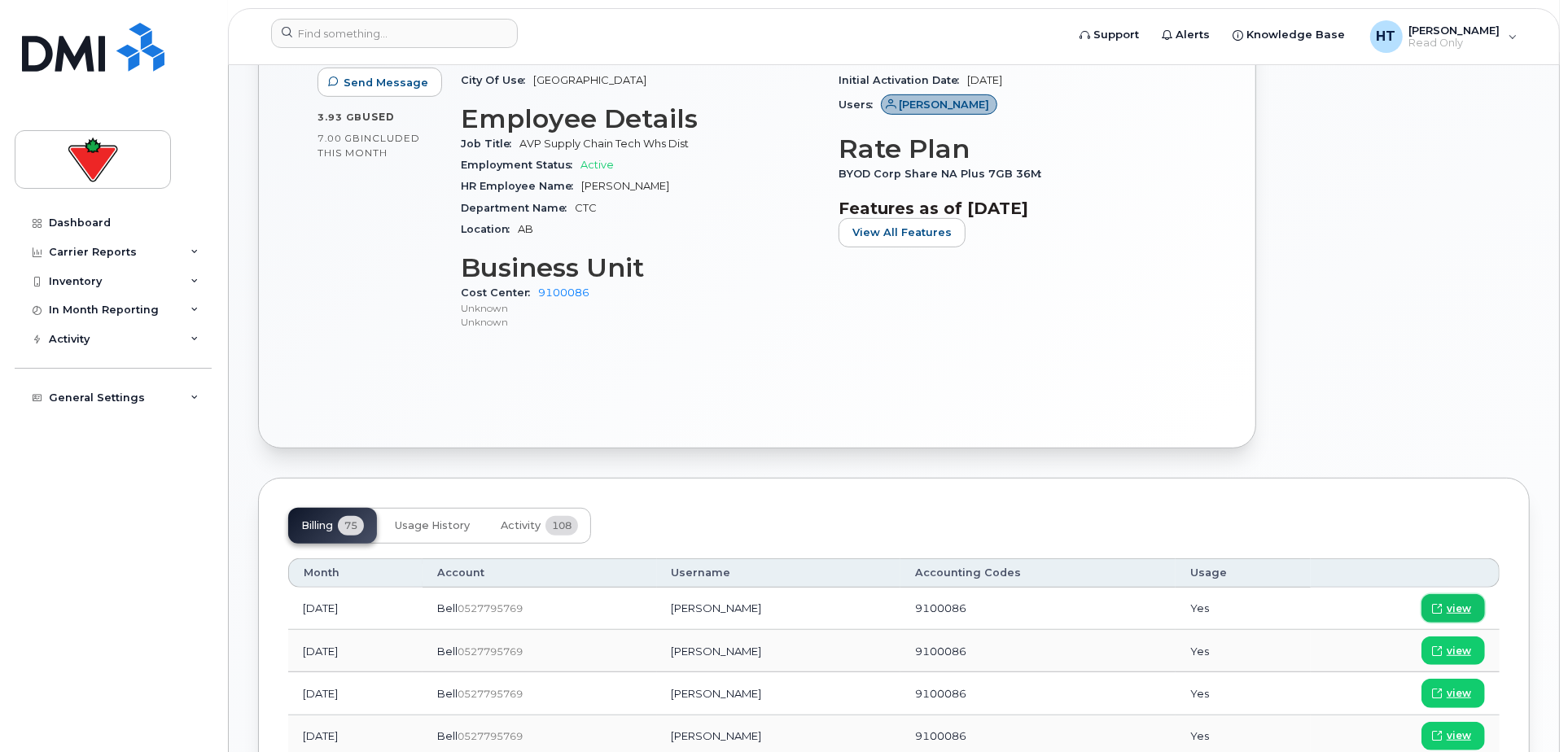
click at [1460, 604] on span "view" at bounding box center [1458, 608] width 24 height 15
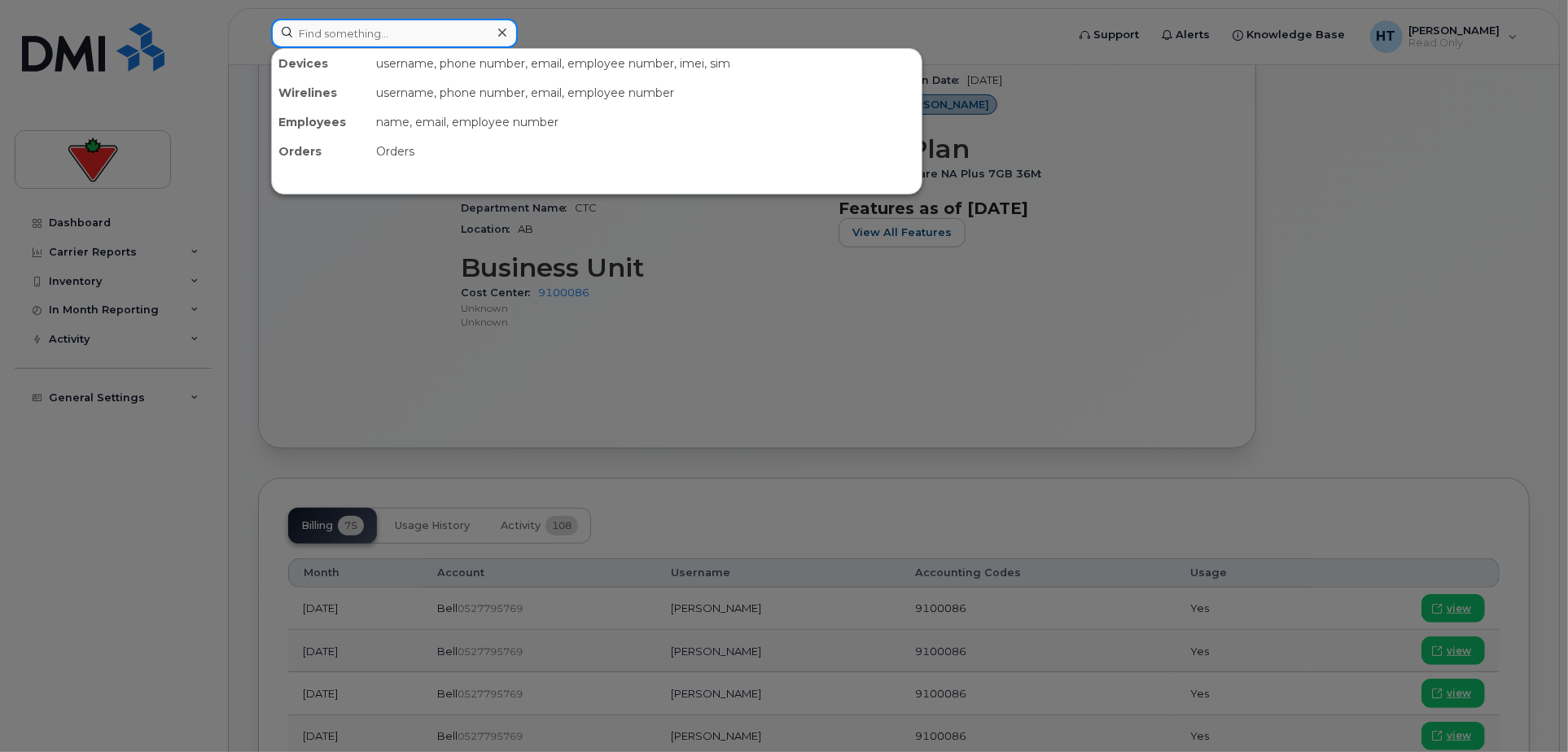
click at [329, 31] on input at bounding box center [394, 34] width 247 height 29
paste input "4035856971"
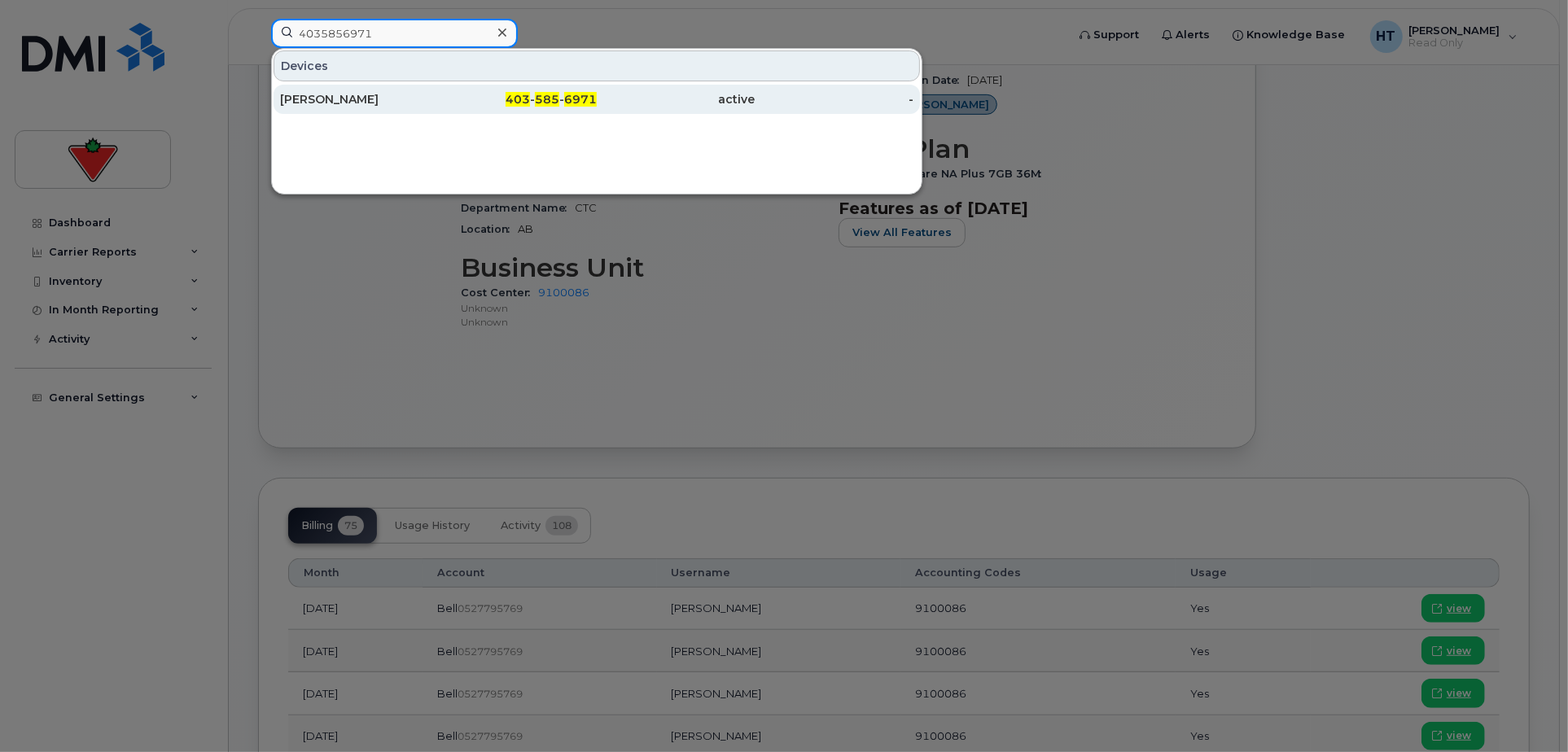
type input "4035856971"
click at [556, 97] on span "585" at bounding box center [547, 99] width 24 height 15
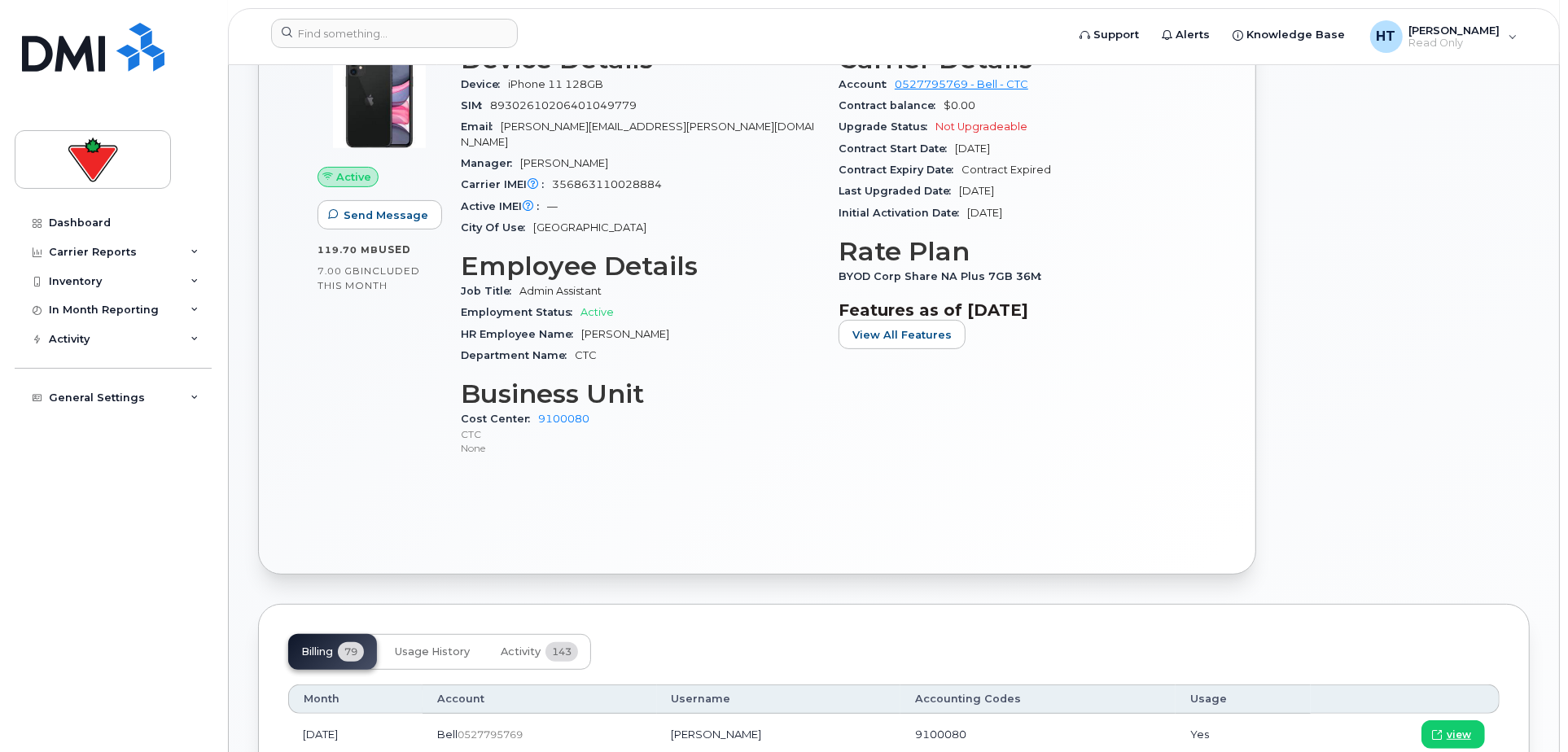
scroll to position [904, 0]
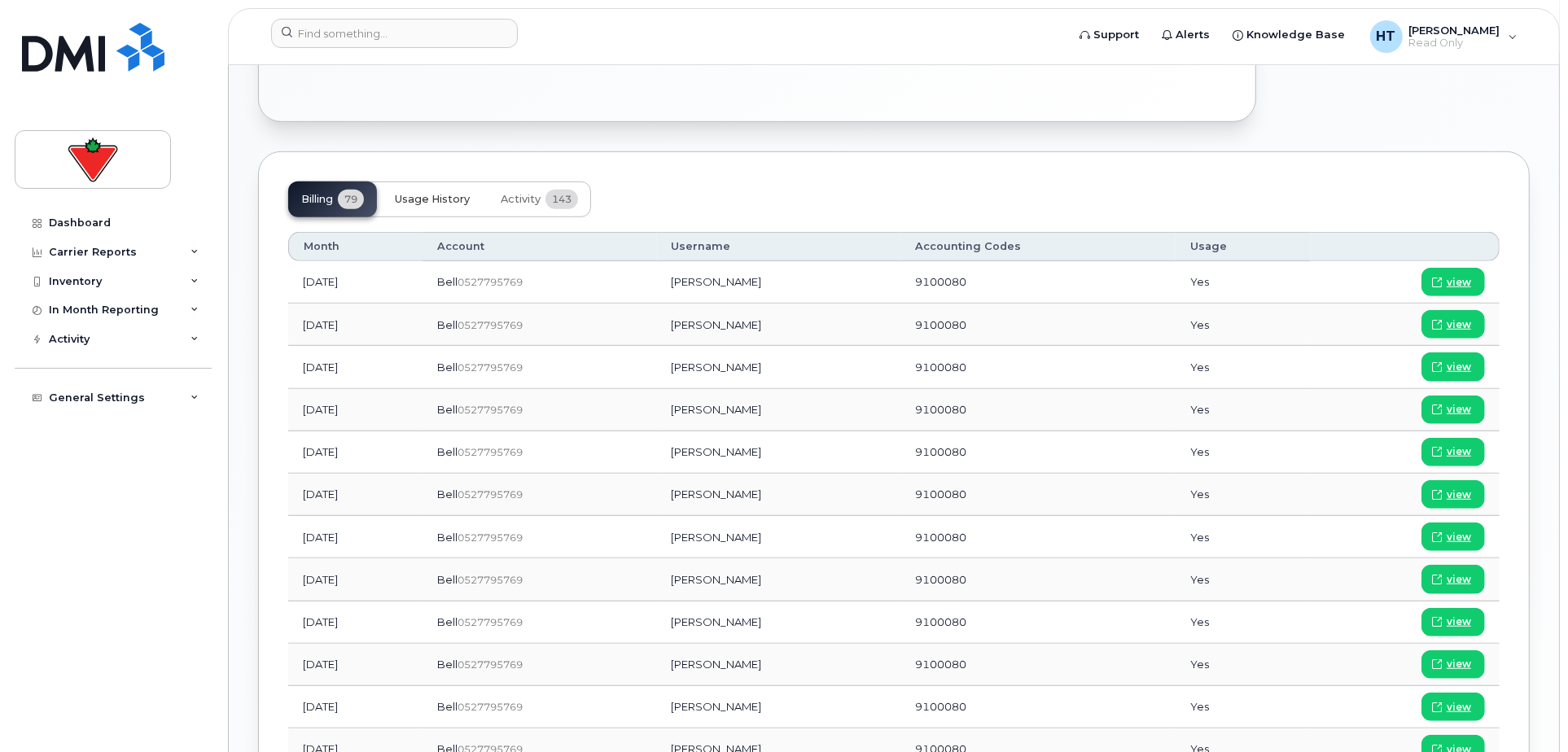
click at [433, 193] on span "Usage History" at bounding box center [432, 199] width 75 height 13
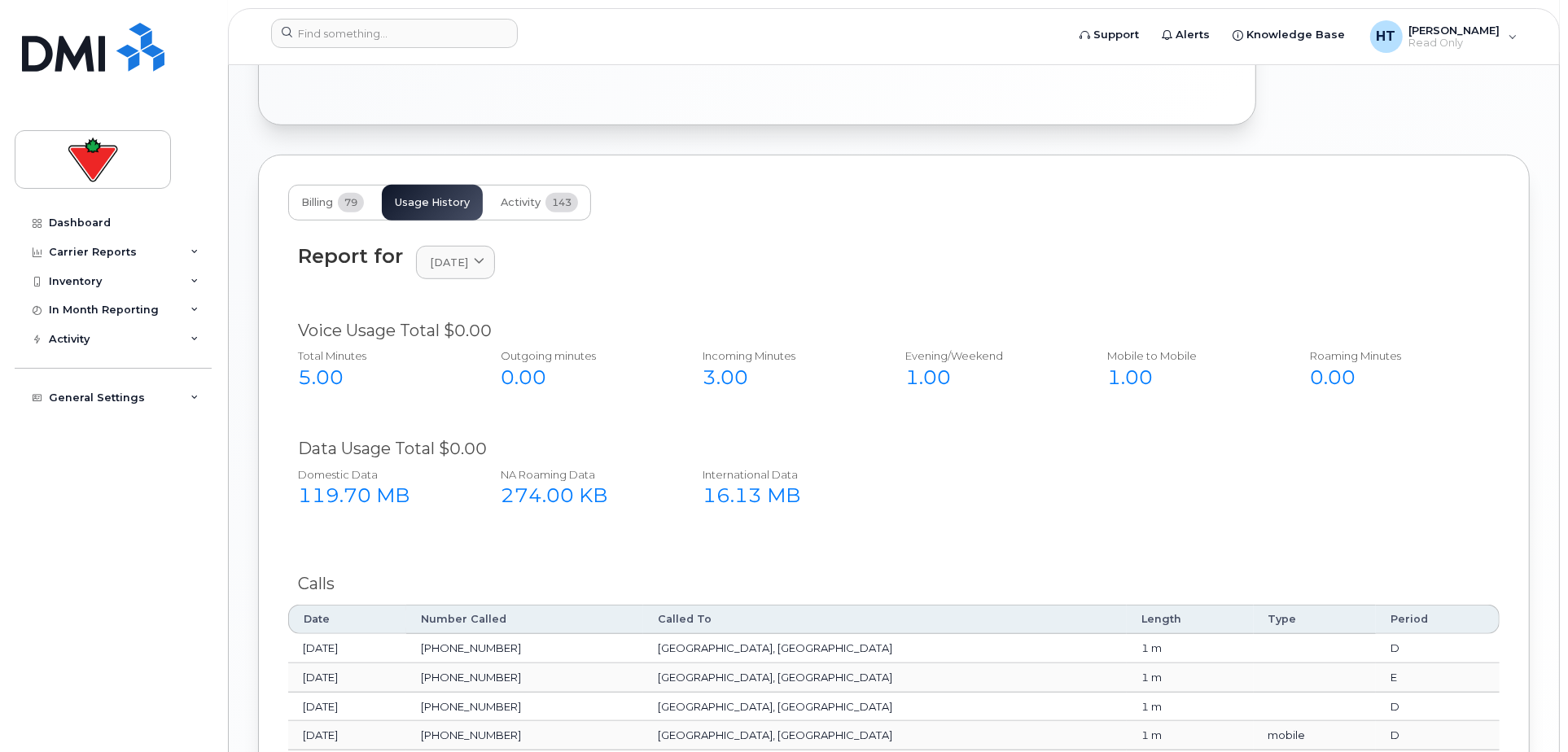
scroll to position [807, 0]
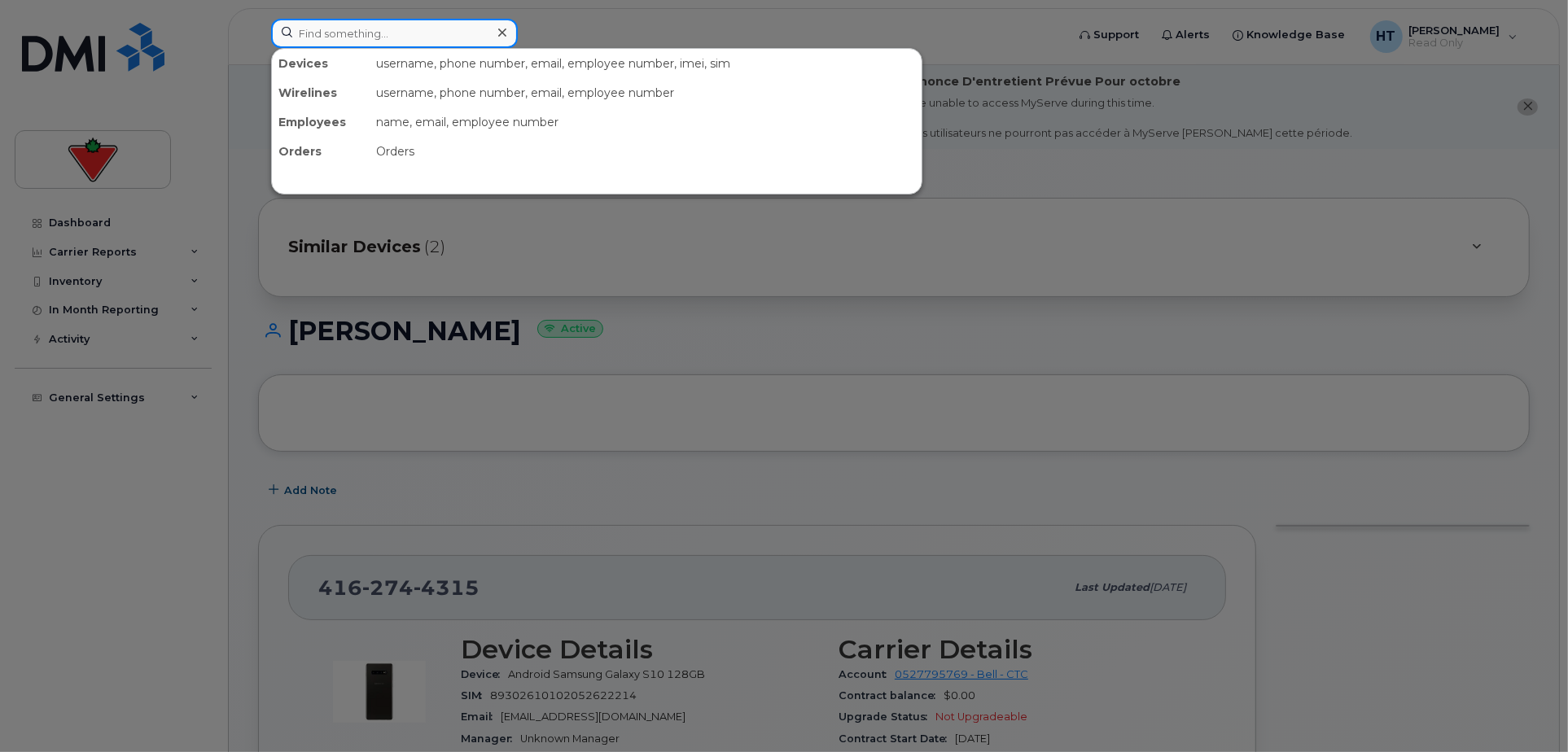
click at [402, 34] on input at bounding box center [394, 34] width 247 height 29
paste input "4035856971"
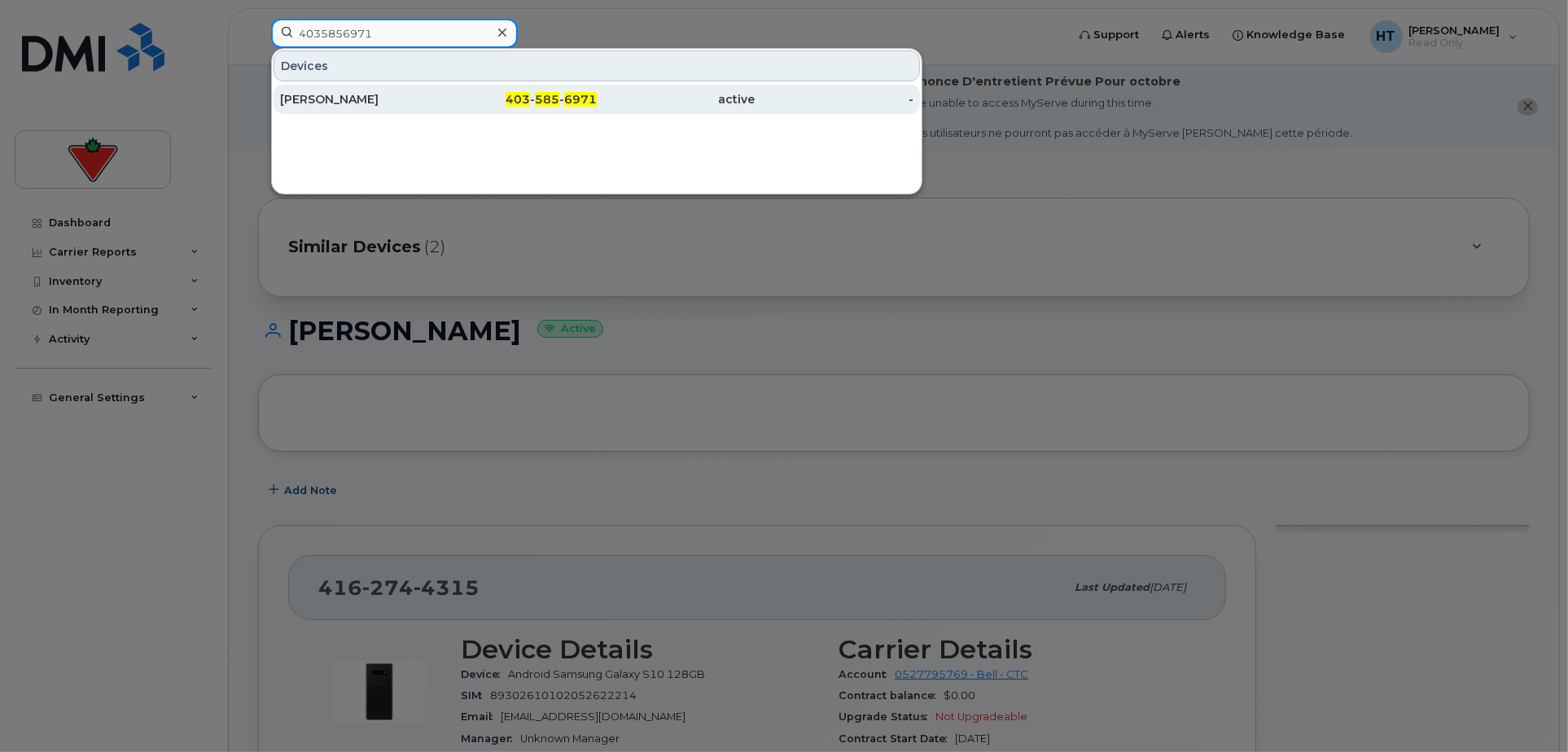
type input "4035856971"
click at [316, 97] on div "[PERSON_NAME]" at bounding box center [360, 99] width 159 height 16
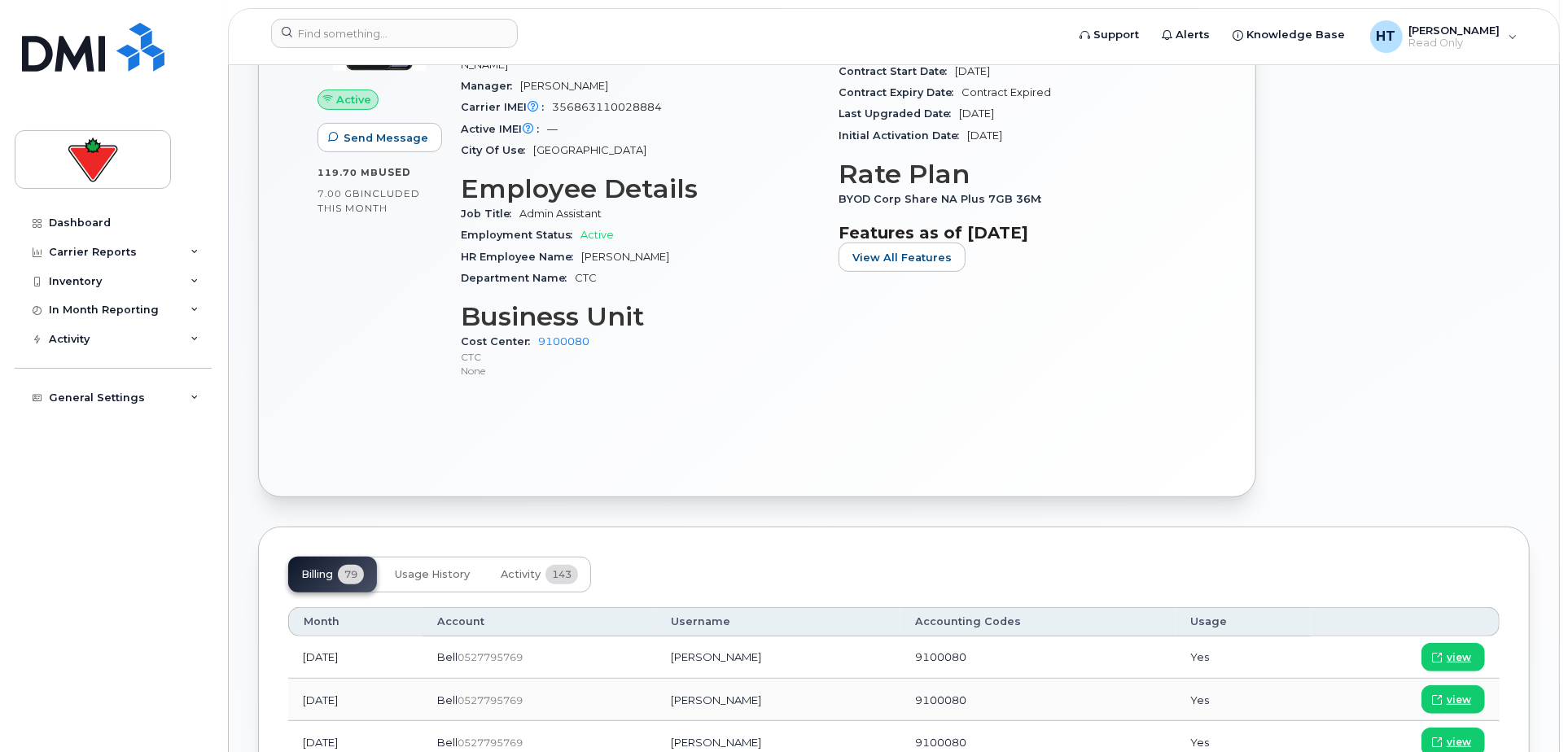
scroll to position [632, 0]
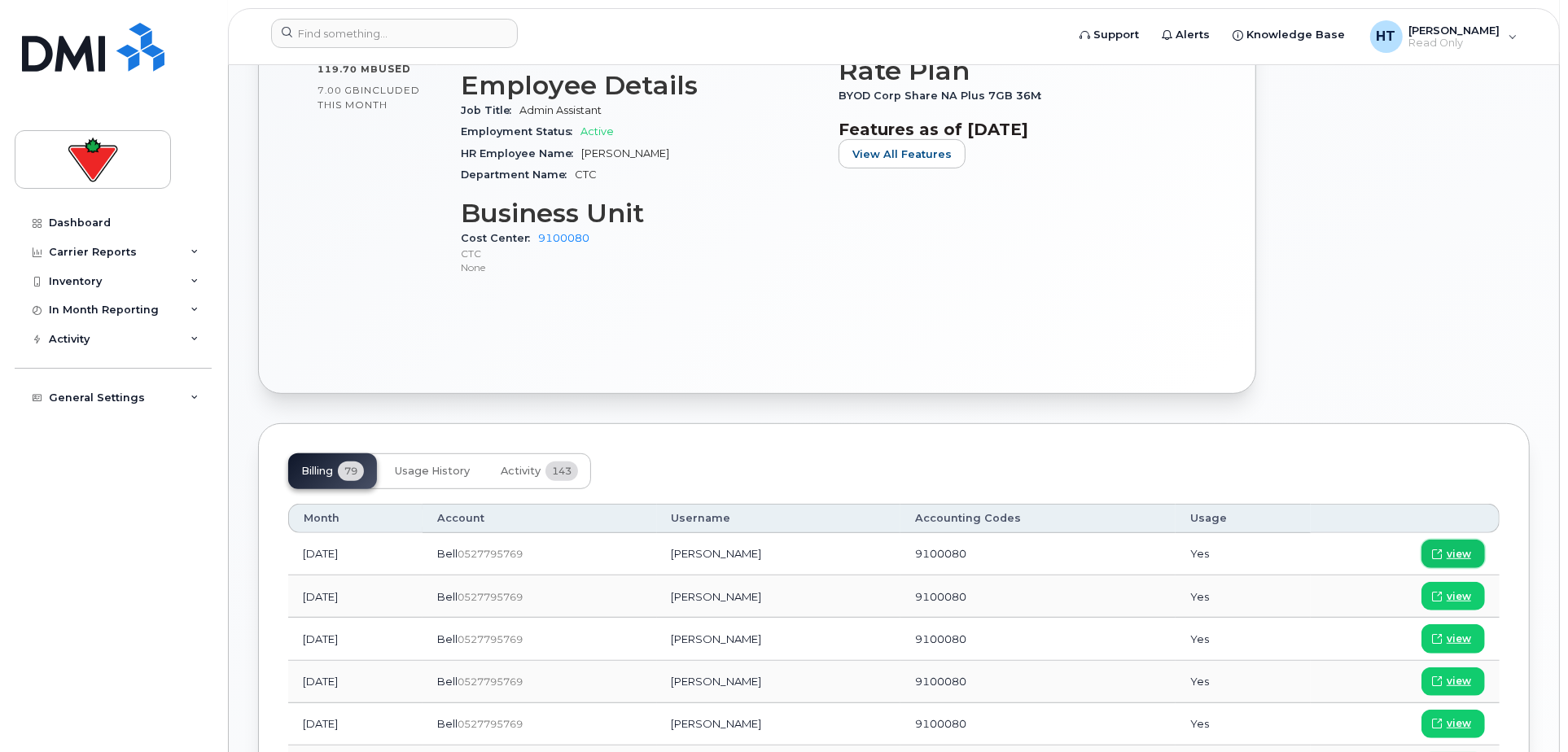
click at [1465, 547] on span "view" at bounding box center [1458, 554] width 24 height 15
click at [373, 28] on input at bounding box center [394, 34] width 247 height 29
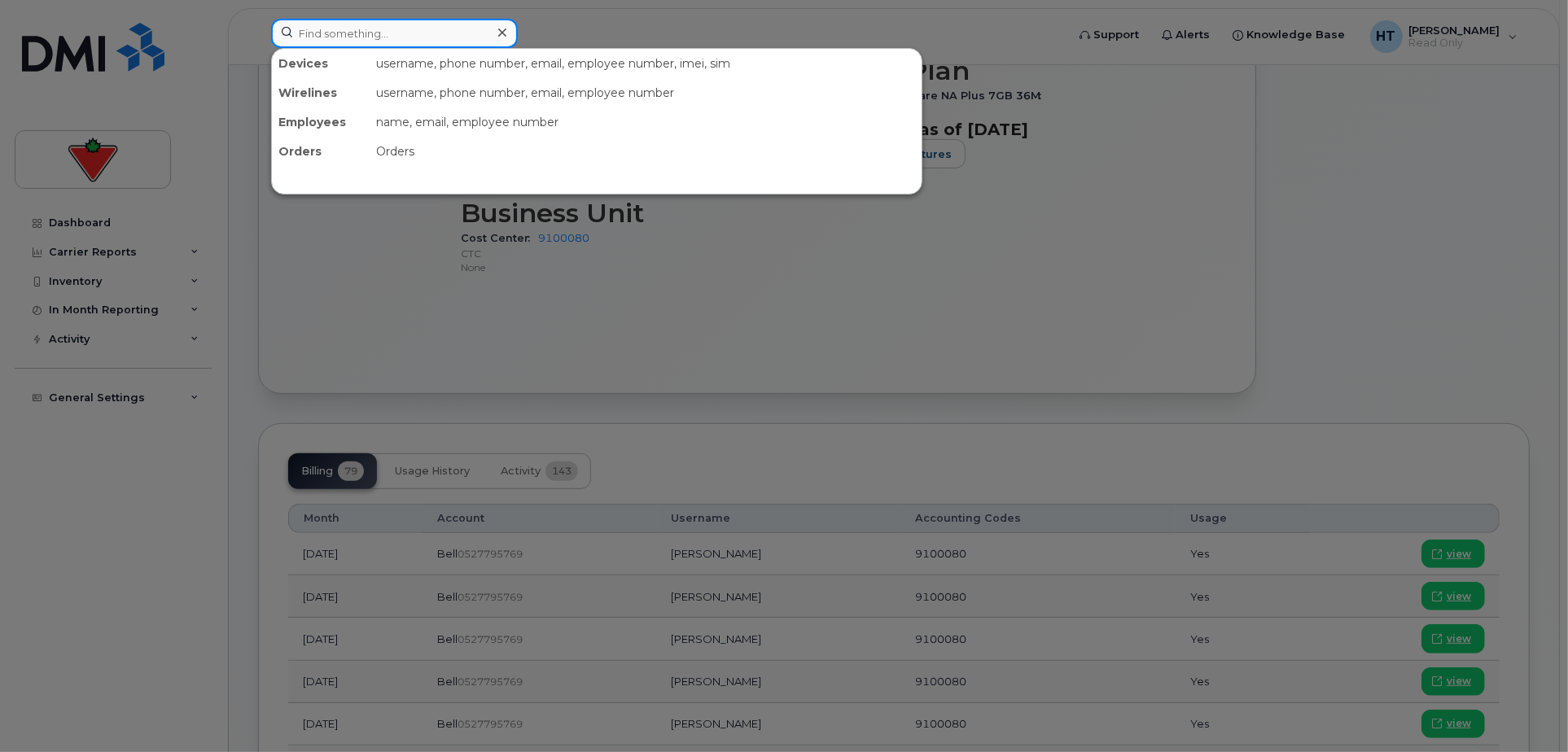
paste input "6478224358"
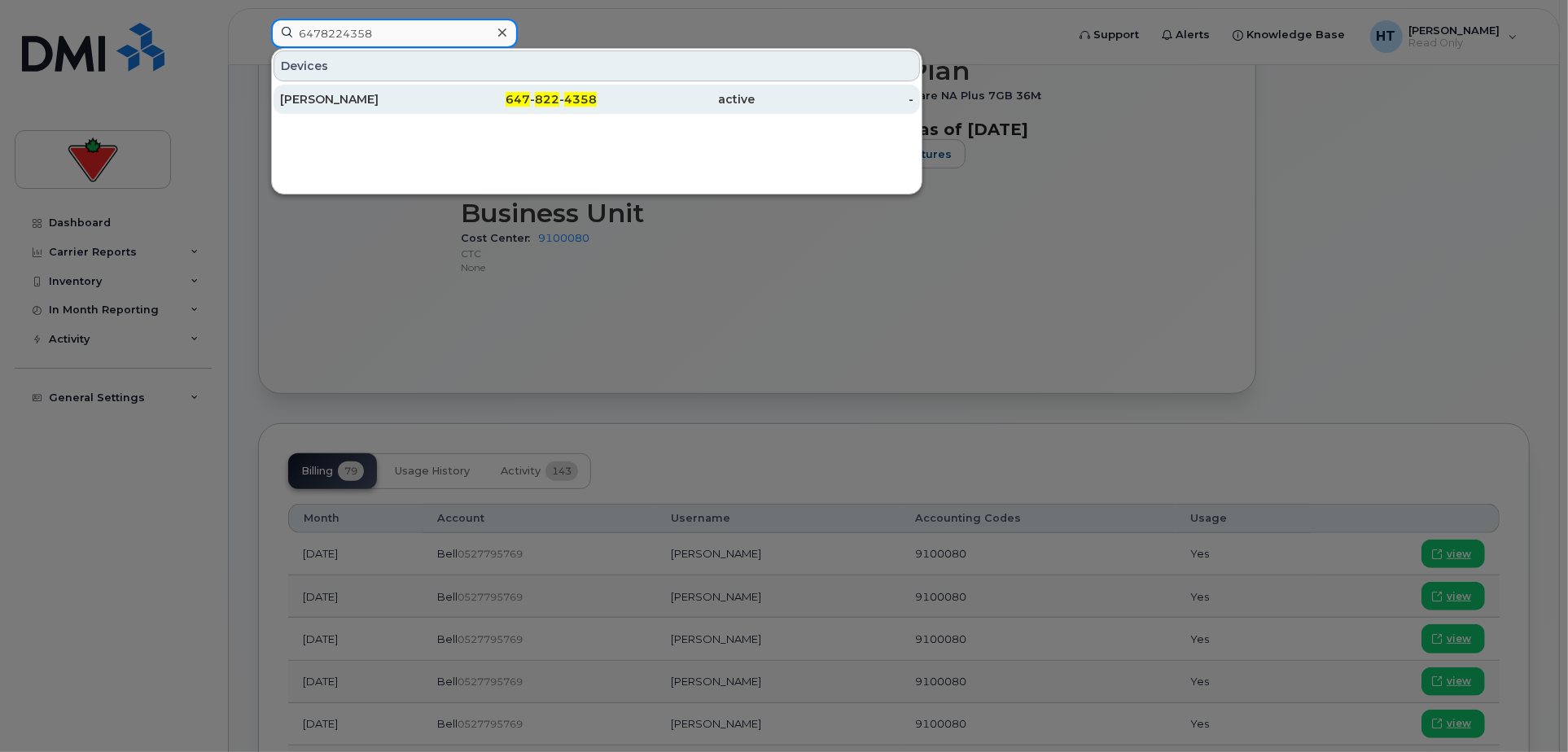
type input "6478224358"
click at [325, 93] on div "[PERSON_NAME]" at bounding box center [360, 99] width 159 height 16
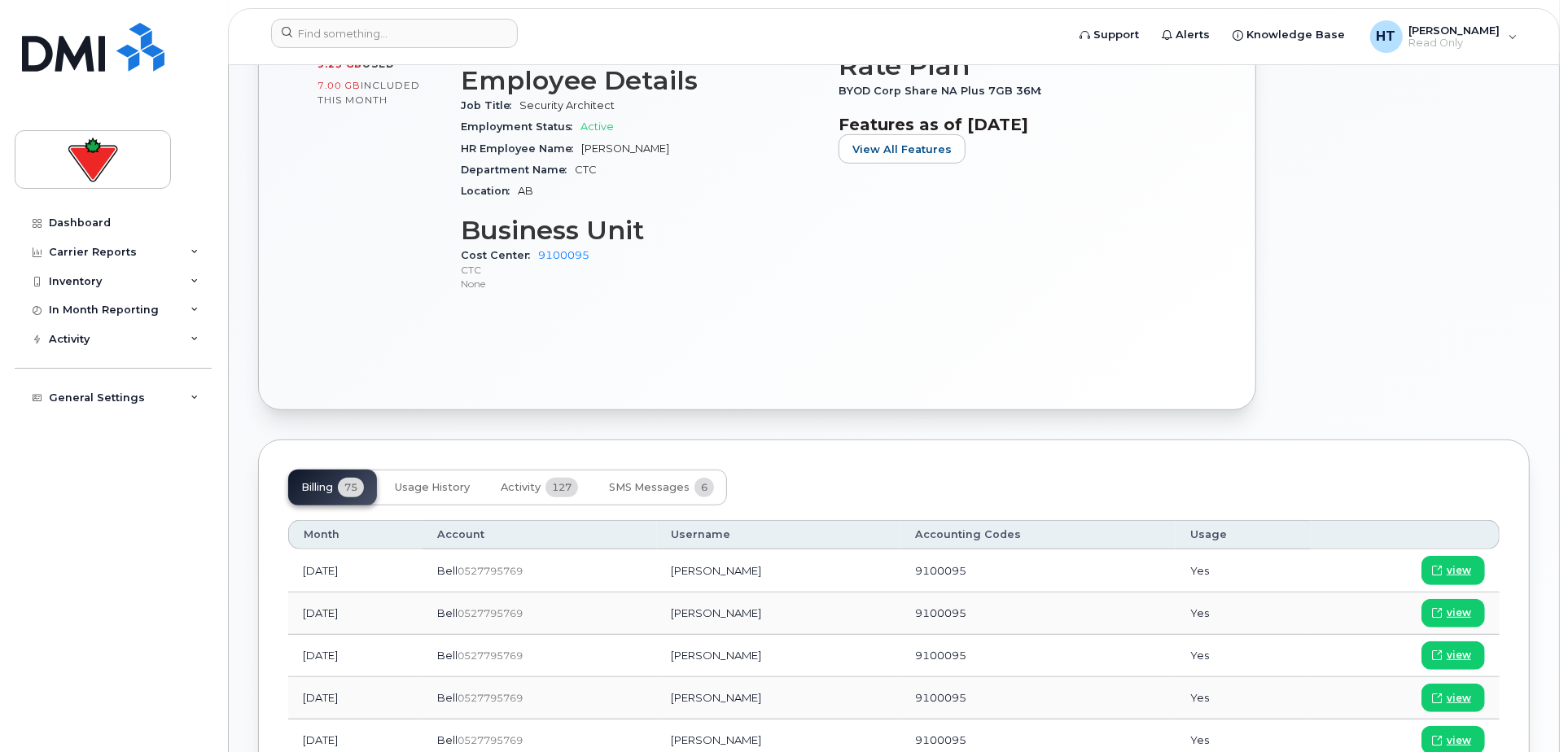
scroll to position [814, 0]
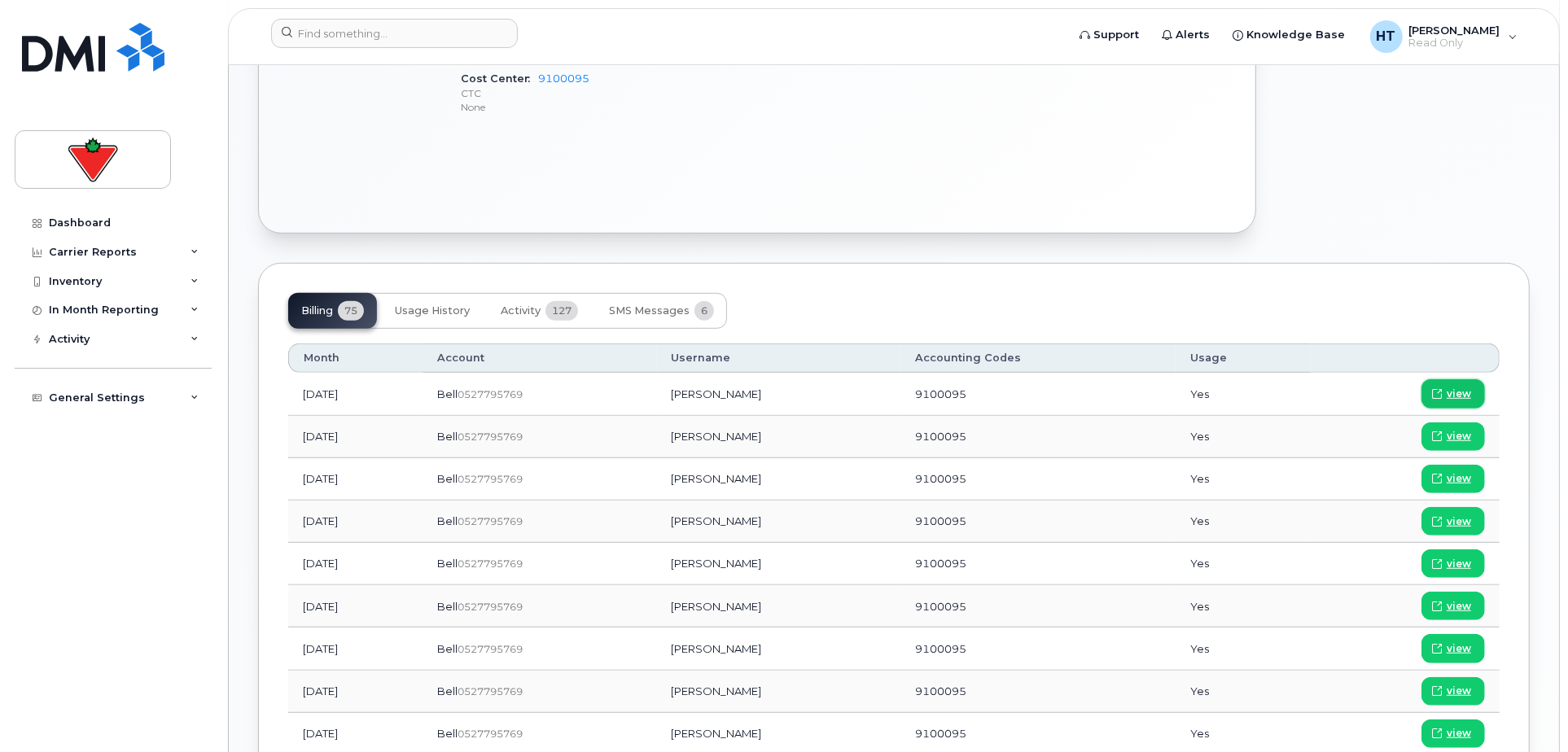
click at [1468, 386] on span "view" at bounding box center [1458, 393] width 24 height 15
click at [318, 21] on input at bounding box center [394, 34] width 247 height 29
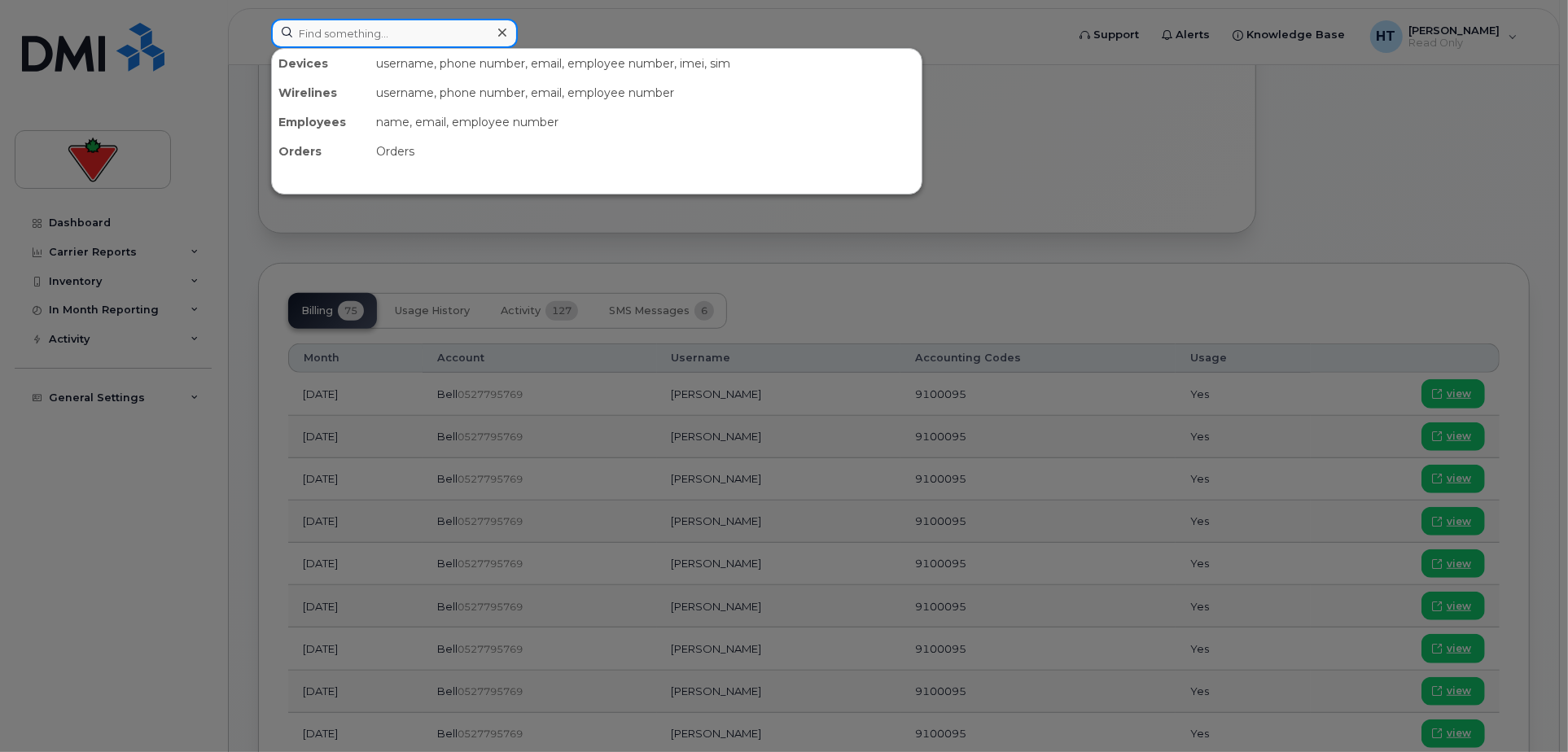
paste input "6476287852"
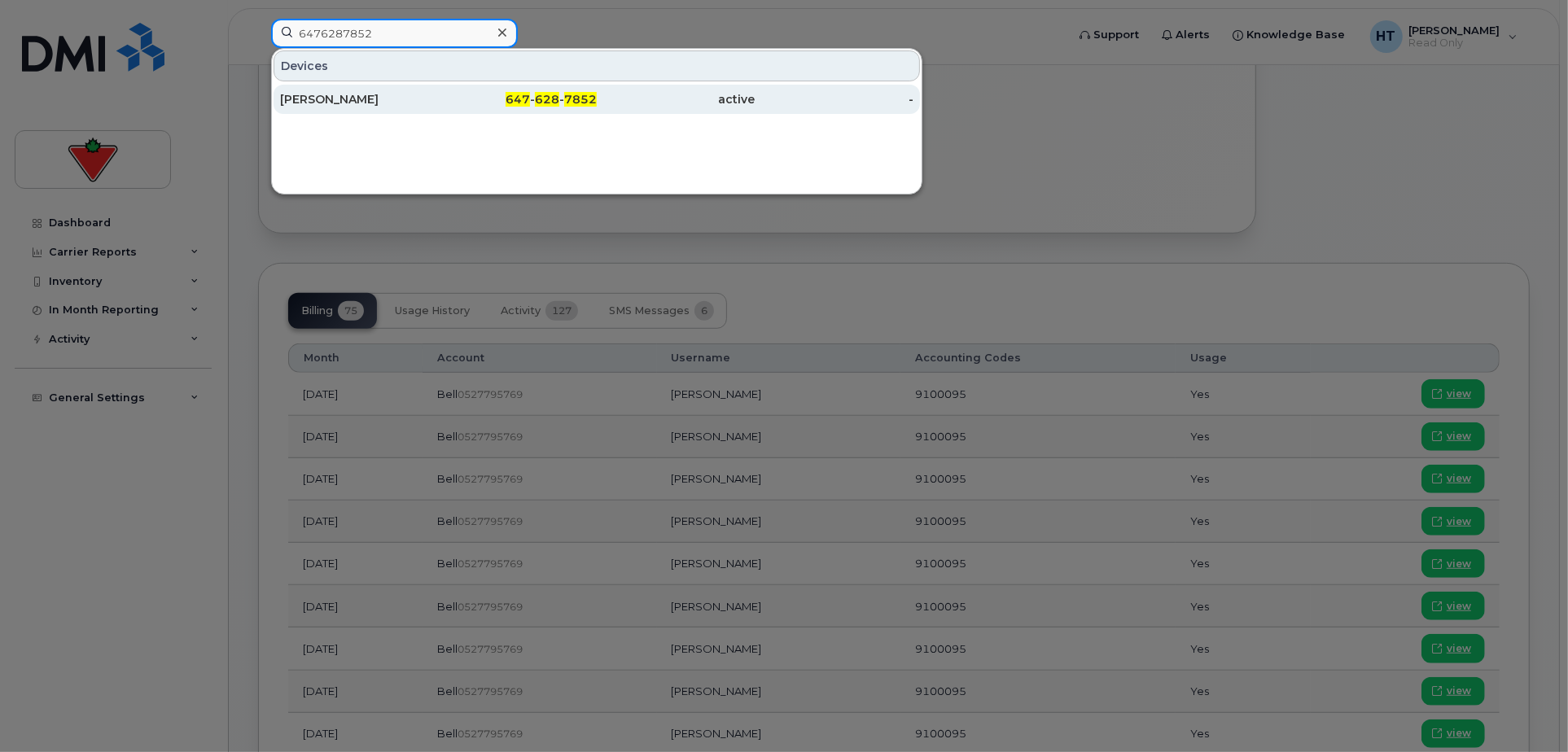
type input "6476287852"
click at [326, 92] on div "[PERSON_NAME]" at bounding box center [360, 99] width 159 height 16
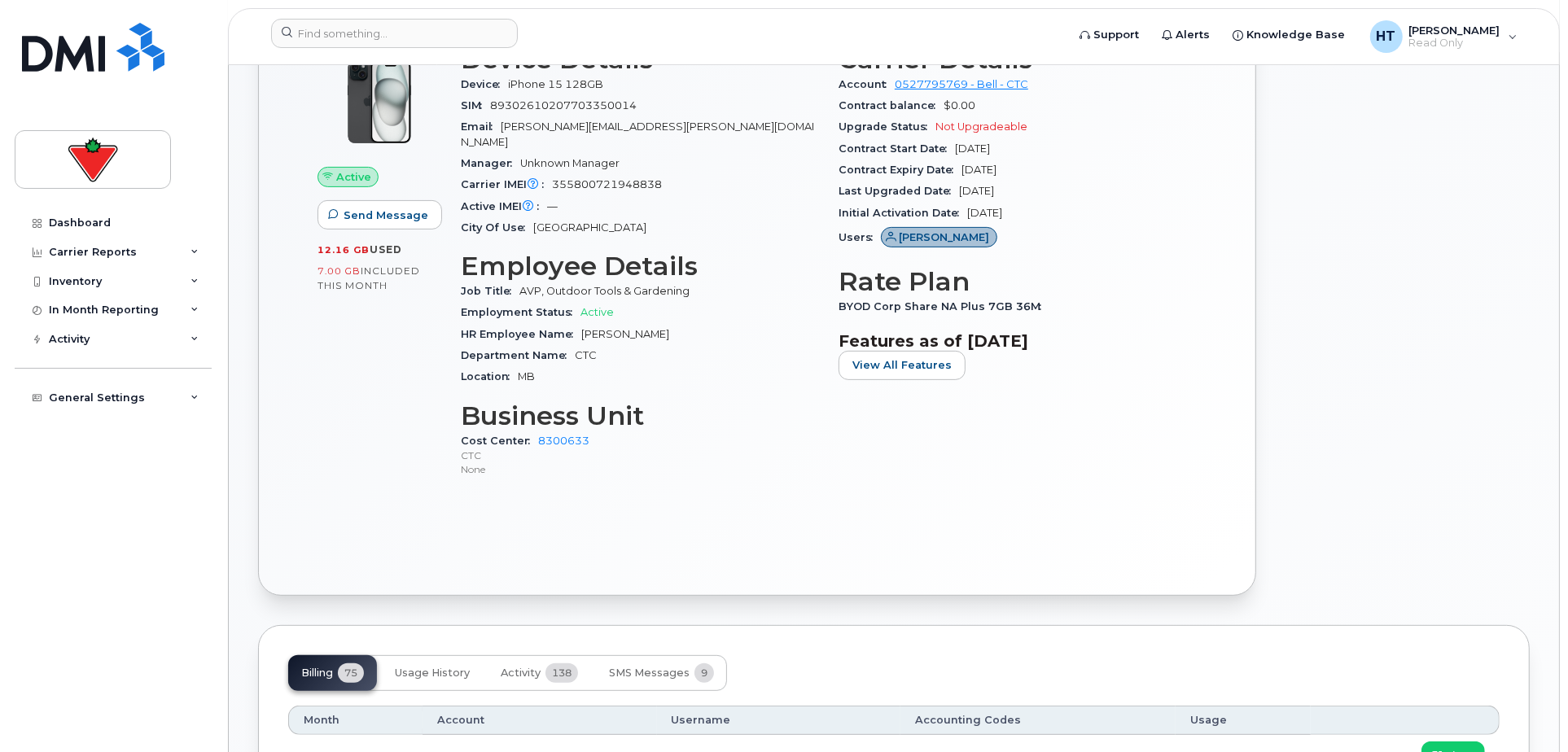
scroll to position [814, 0]
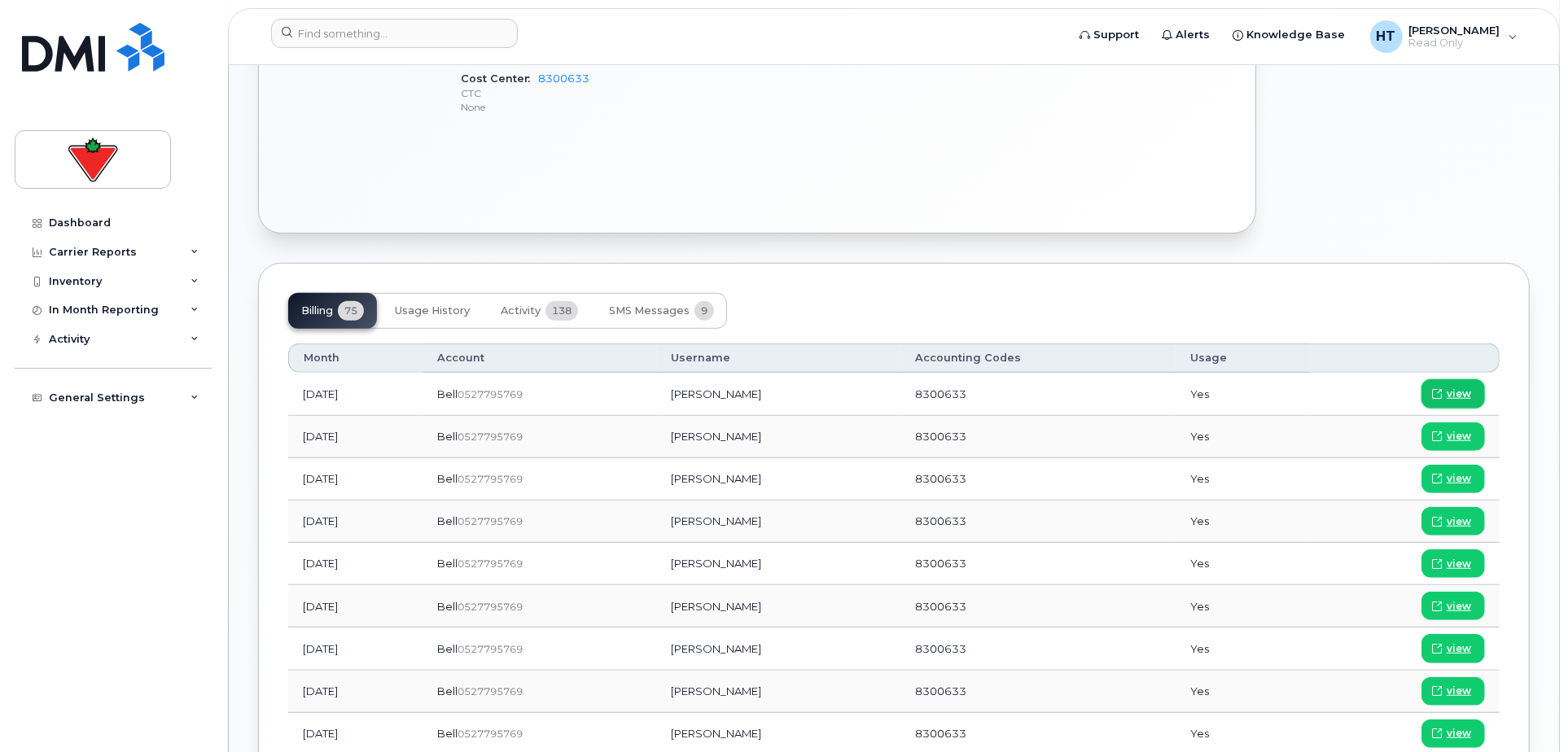
click at [1454, 386] on span "view" at bounding box center [1458, 393] width 24 height 15
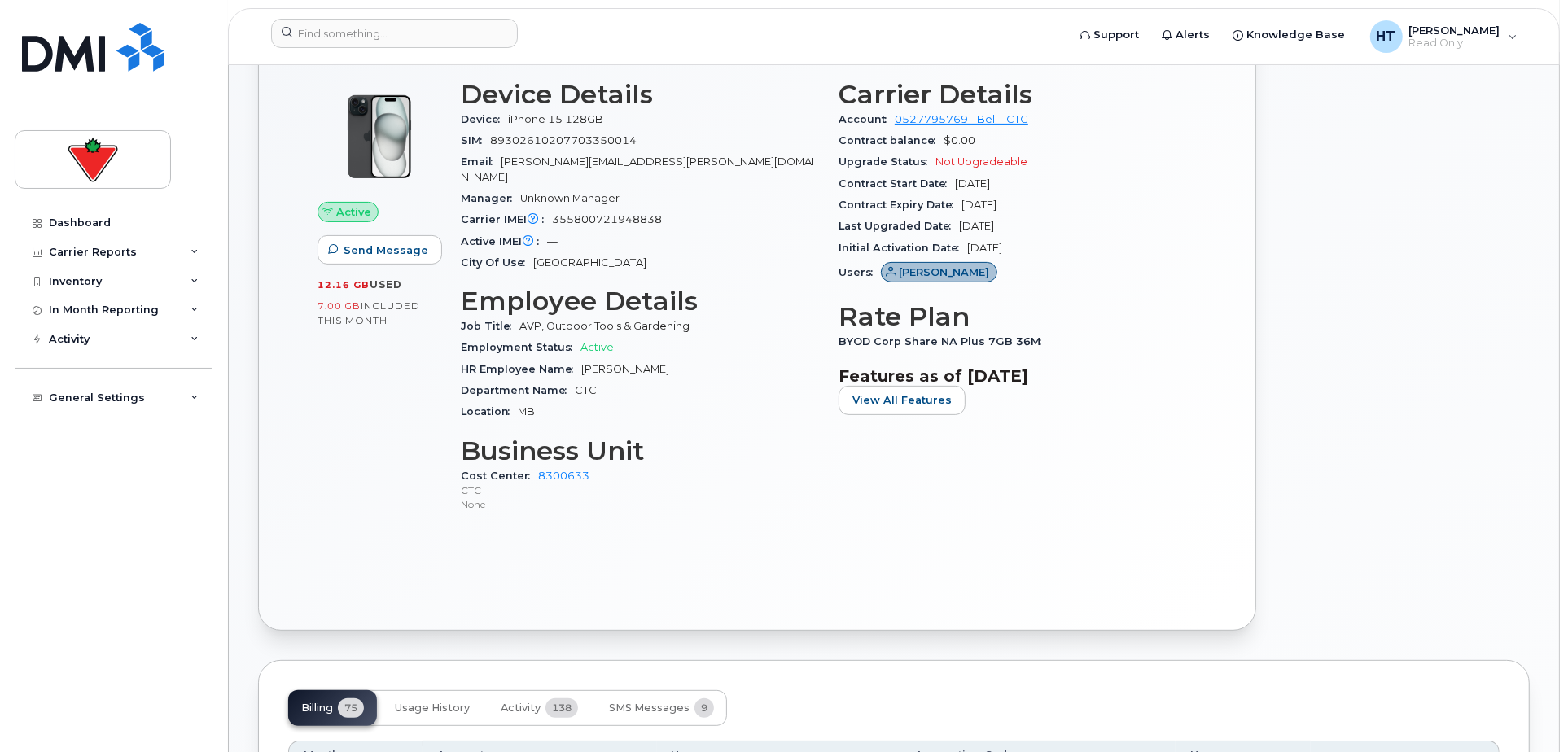
scroll to position [271, 0]
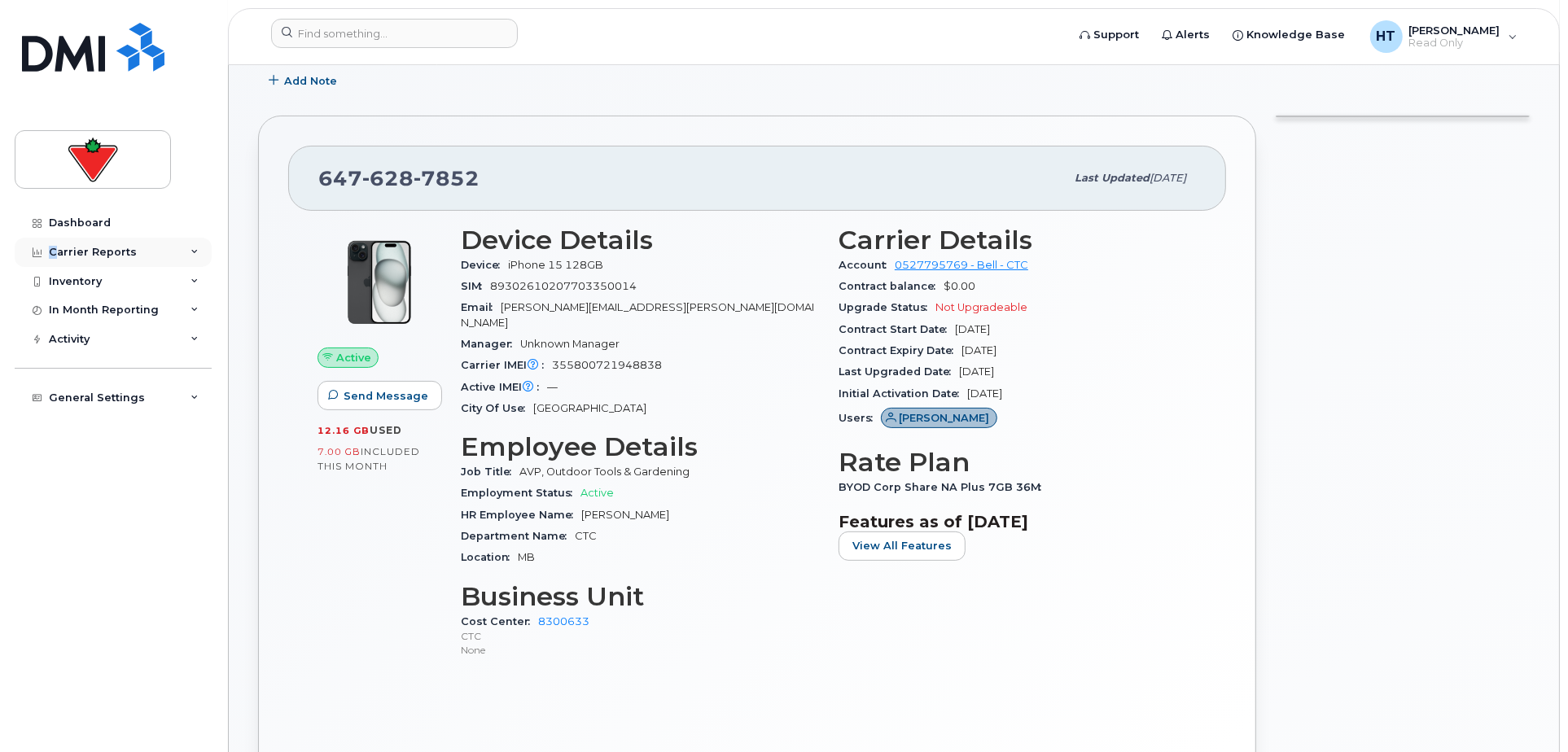
click at [53, 264] on div "Carrier Reports" at bounding box center [113, 253] width 197 height 29
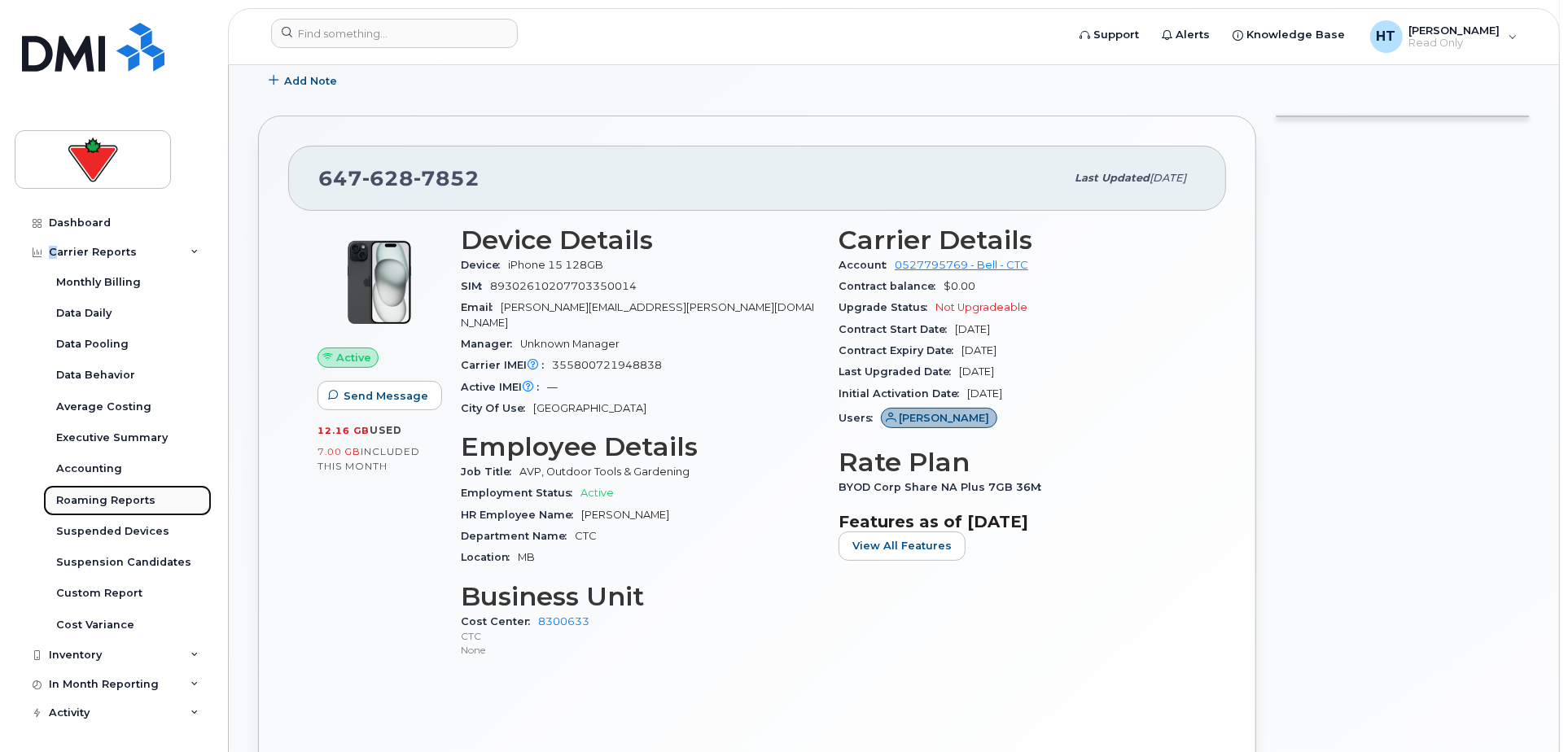
click at [129, 493] on div "Roaming Reports" at bounding box center [105, 500] width 99 height 15
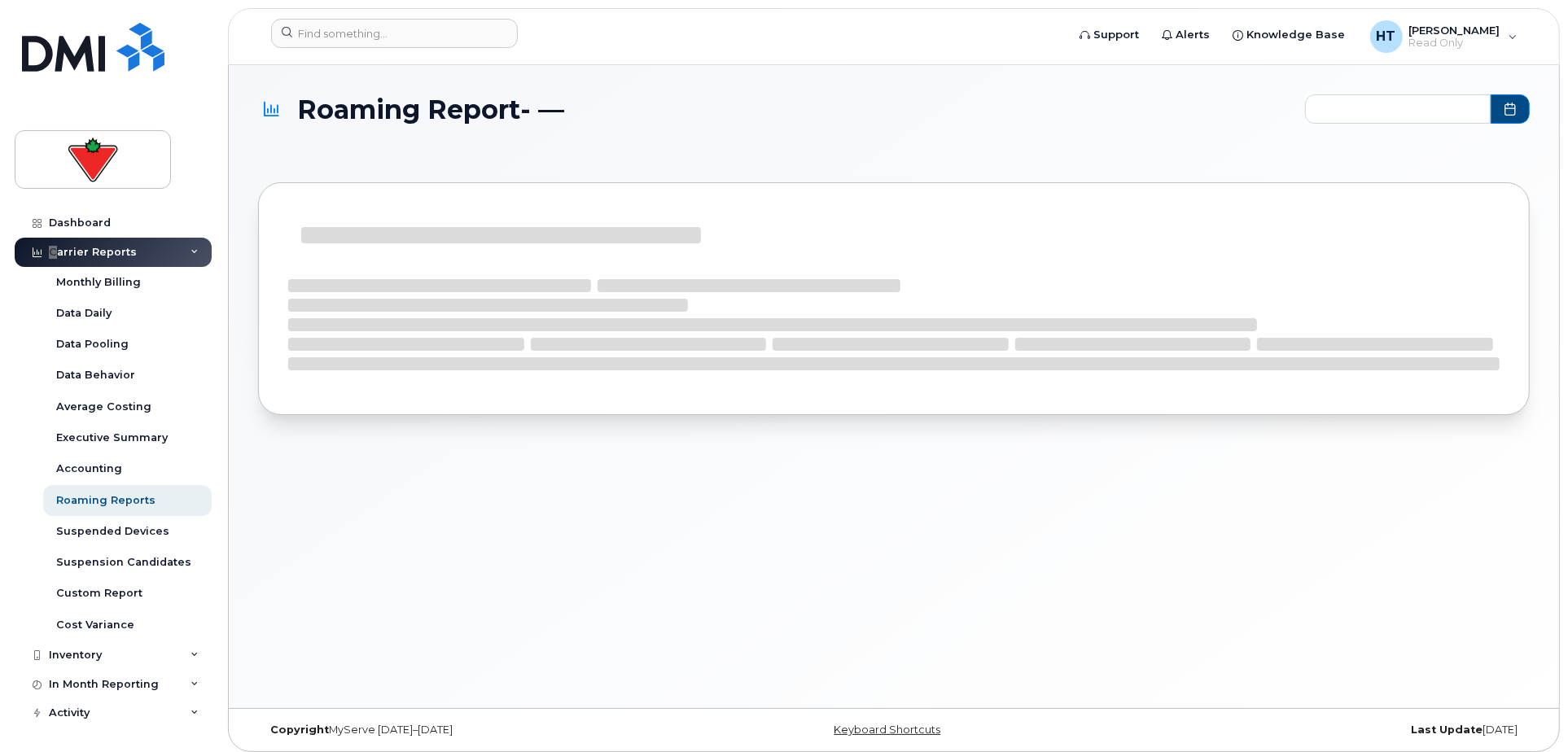
type input "2024-11 - 2025-09"
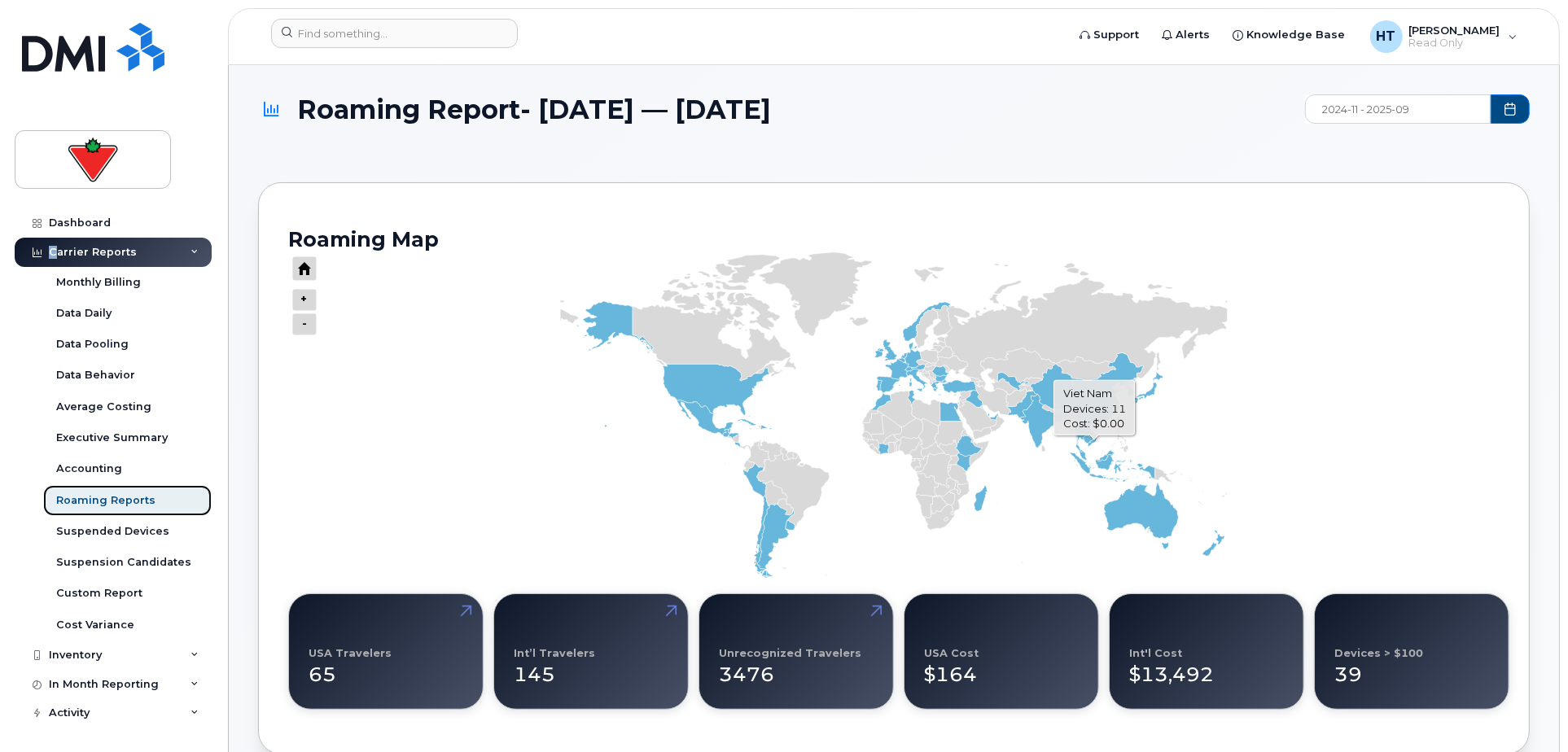
click at [1094, 441] on icon "Series" at bounding box center [1089, 432] width 14 height 28
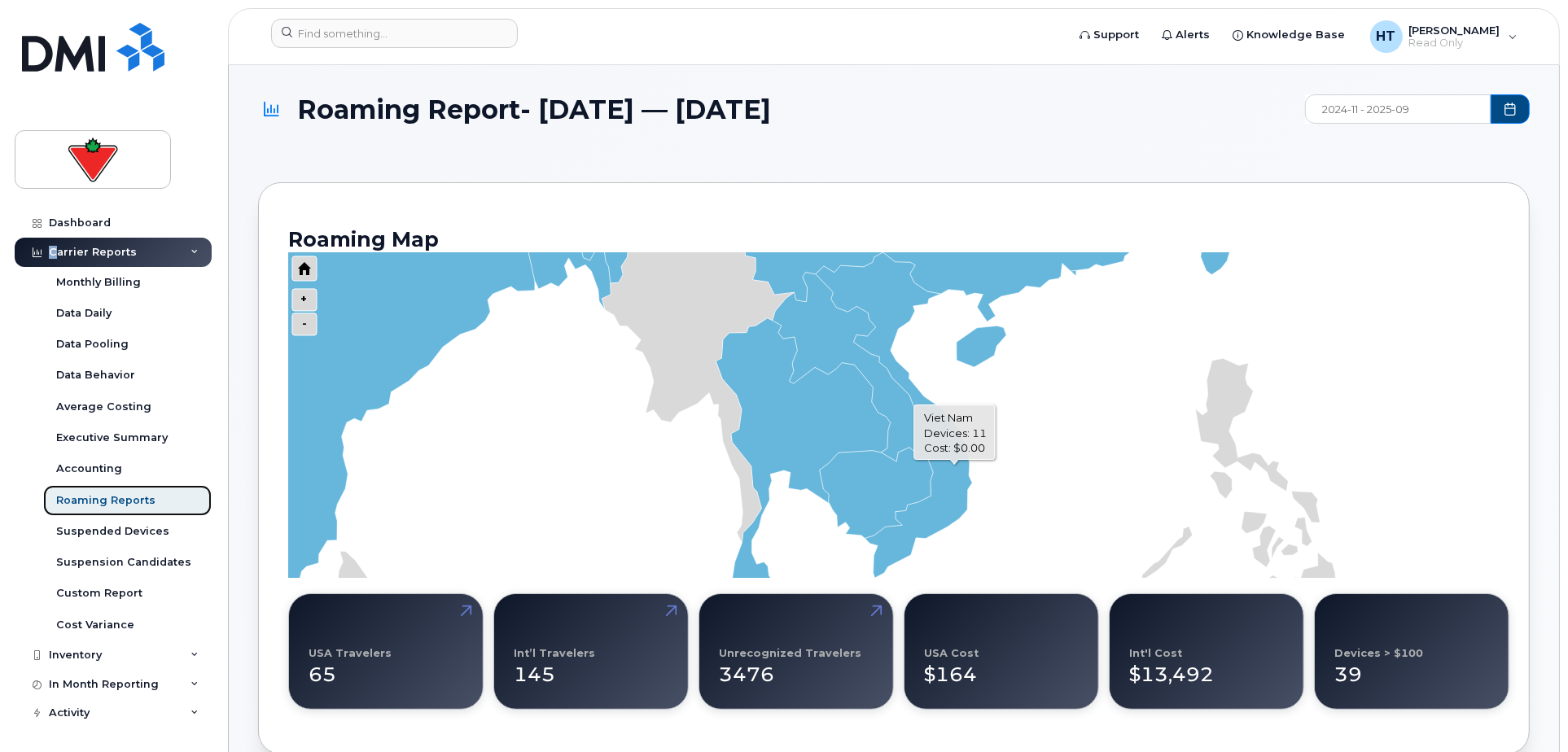
click at [954, 464] on icon "Series" at bounding box center [894, 415] width 156 height 325
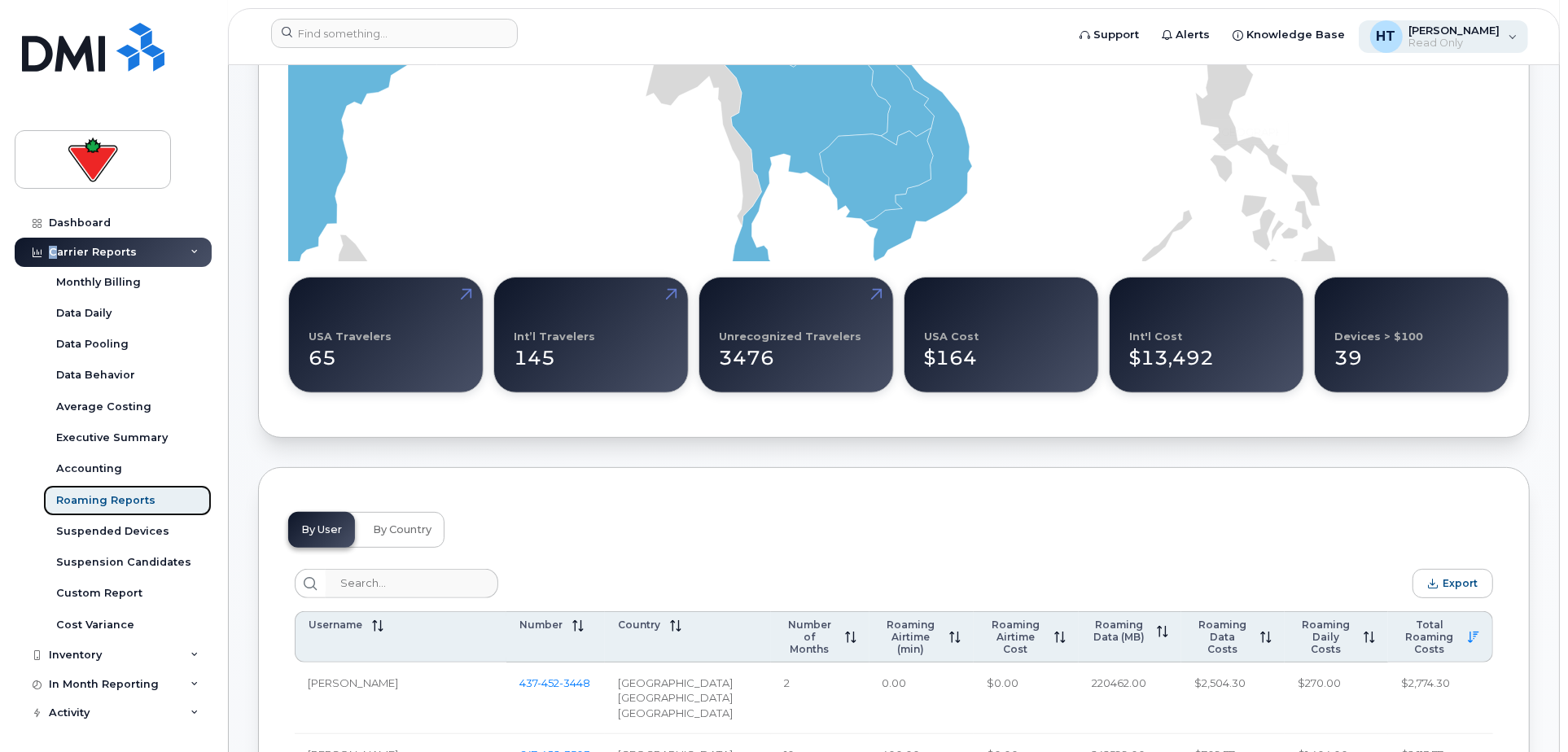
scroll to position [180, 0]
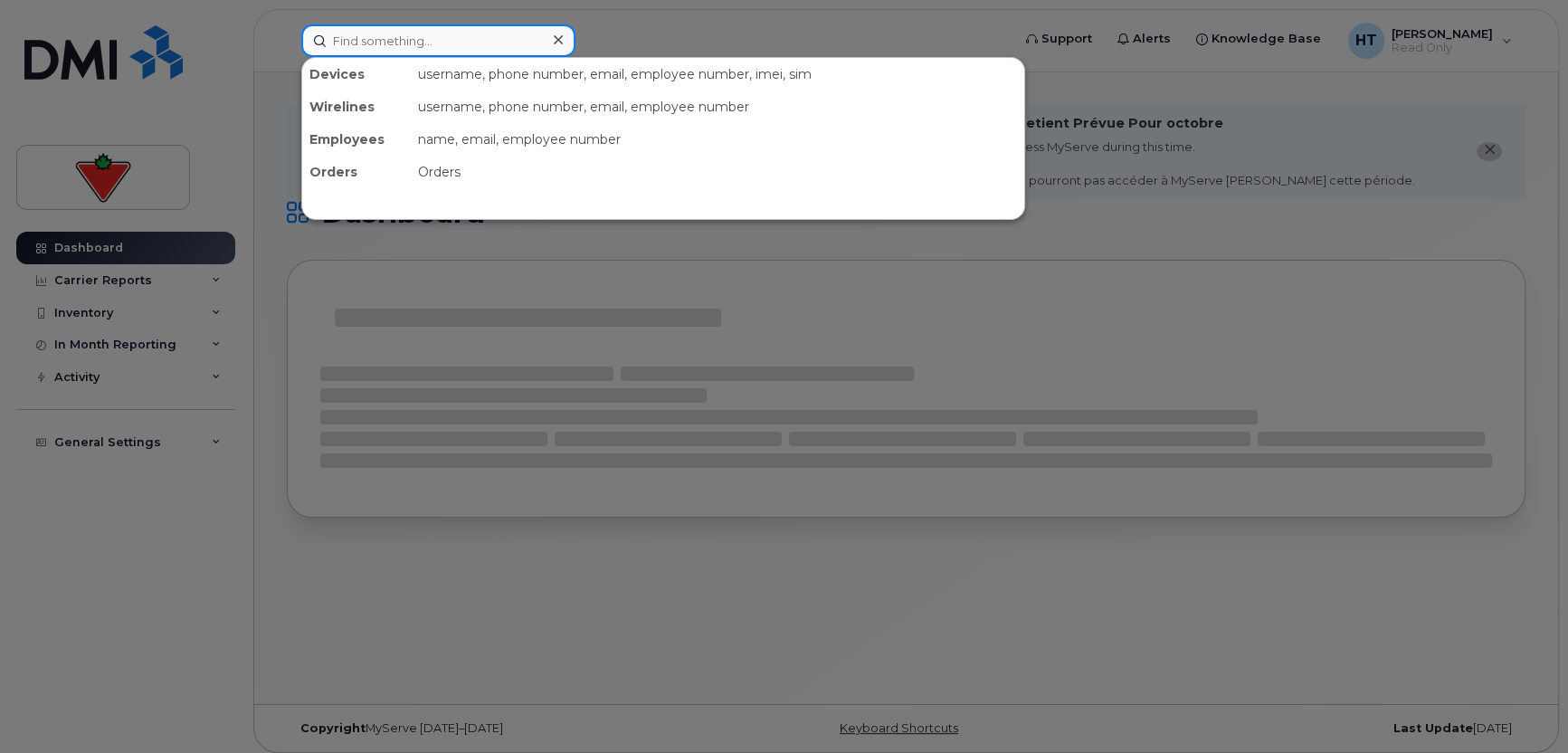
click at [430, 39] on input at bounding box center [438, 40] width 274 height 33
paste input "4163477974"
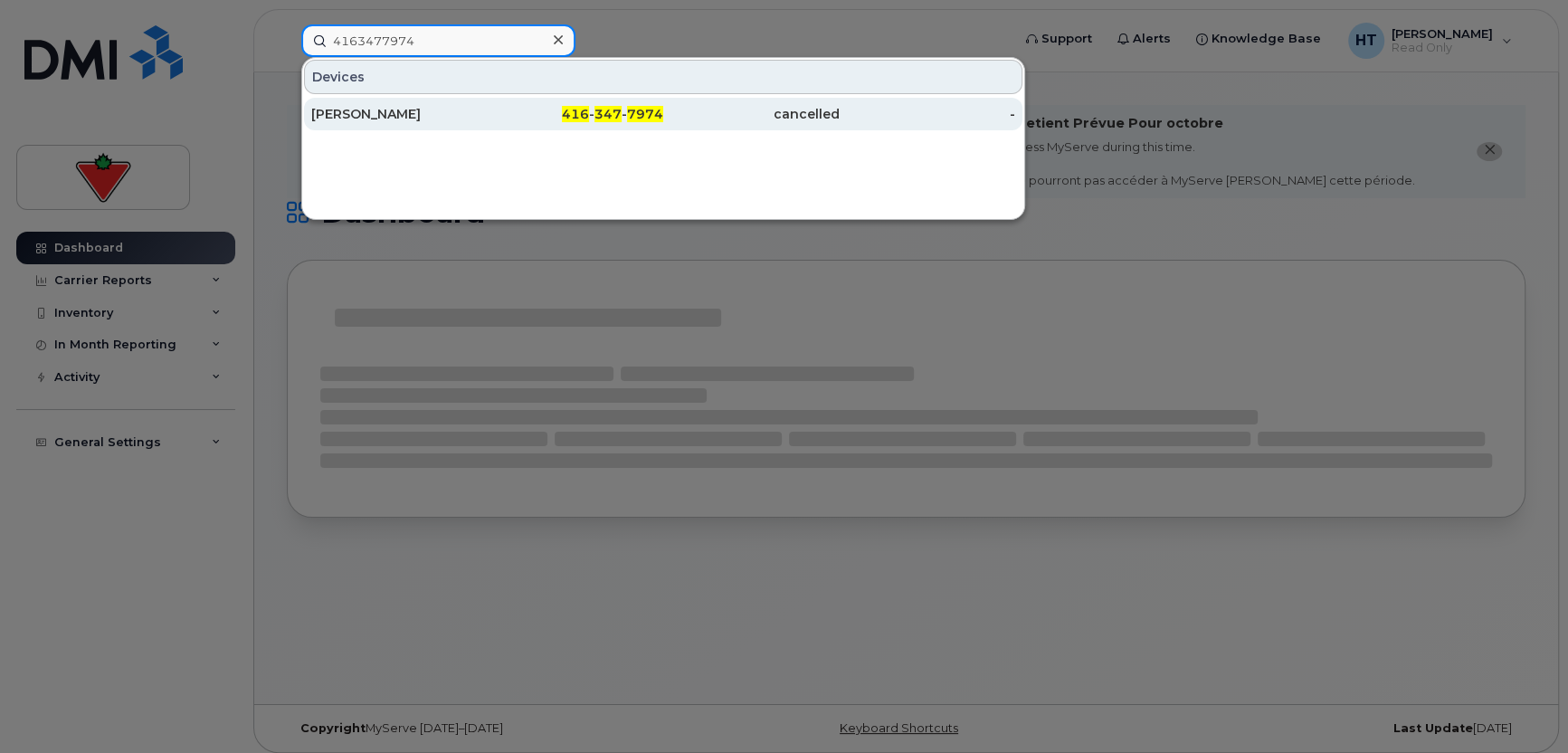
type input "4163477974"
click at [365, 107] on div "[PERSON_NAME]" at bounding box center [400, 113] width 176 height 18
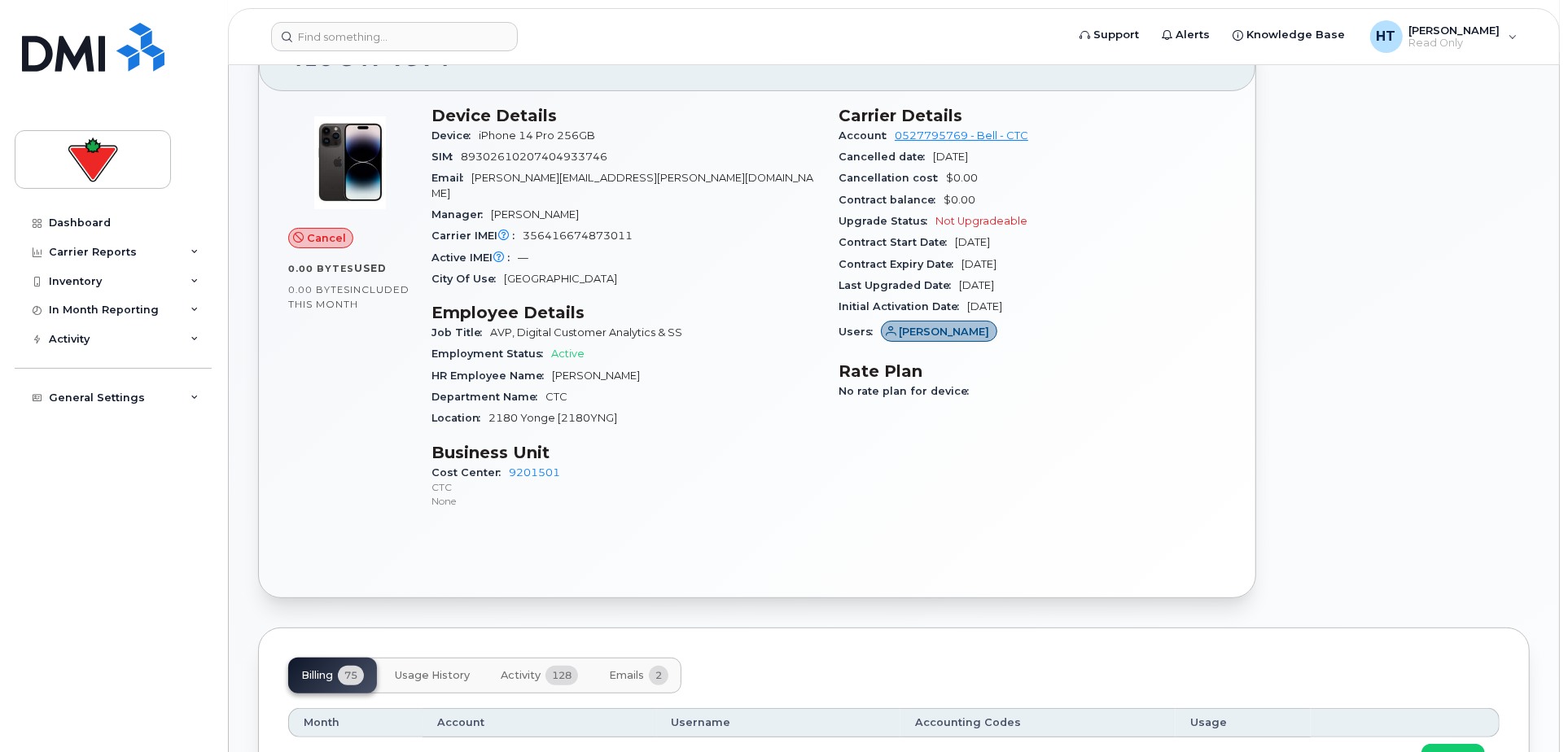
scroll to position [723, 0]
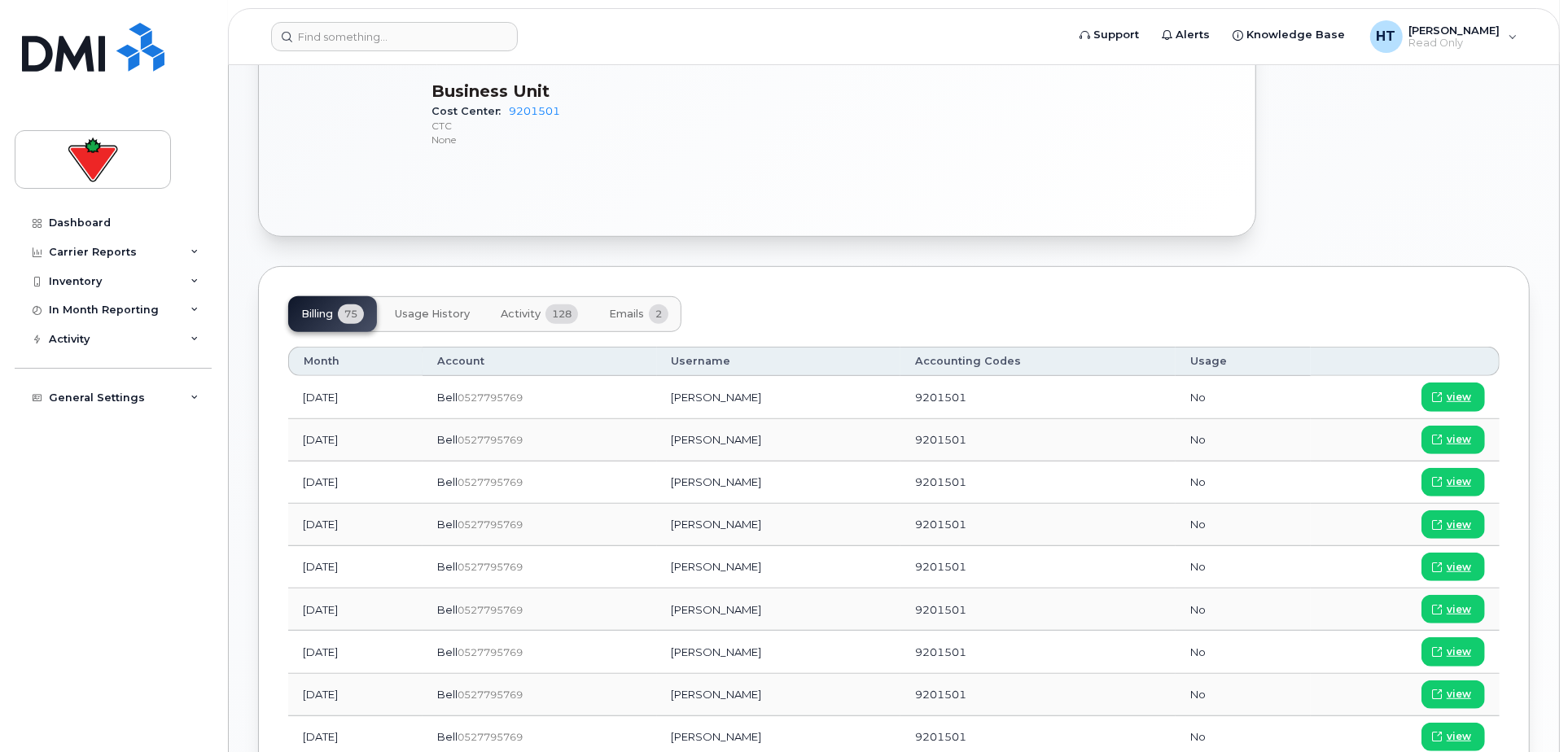
click at [536, 296] on button "Activity 128" at bounding box center [539, 314] width 103 height 36
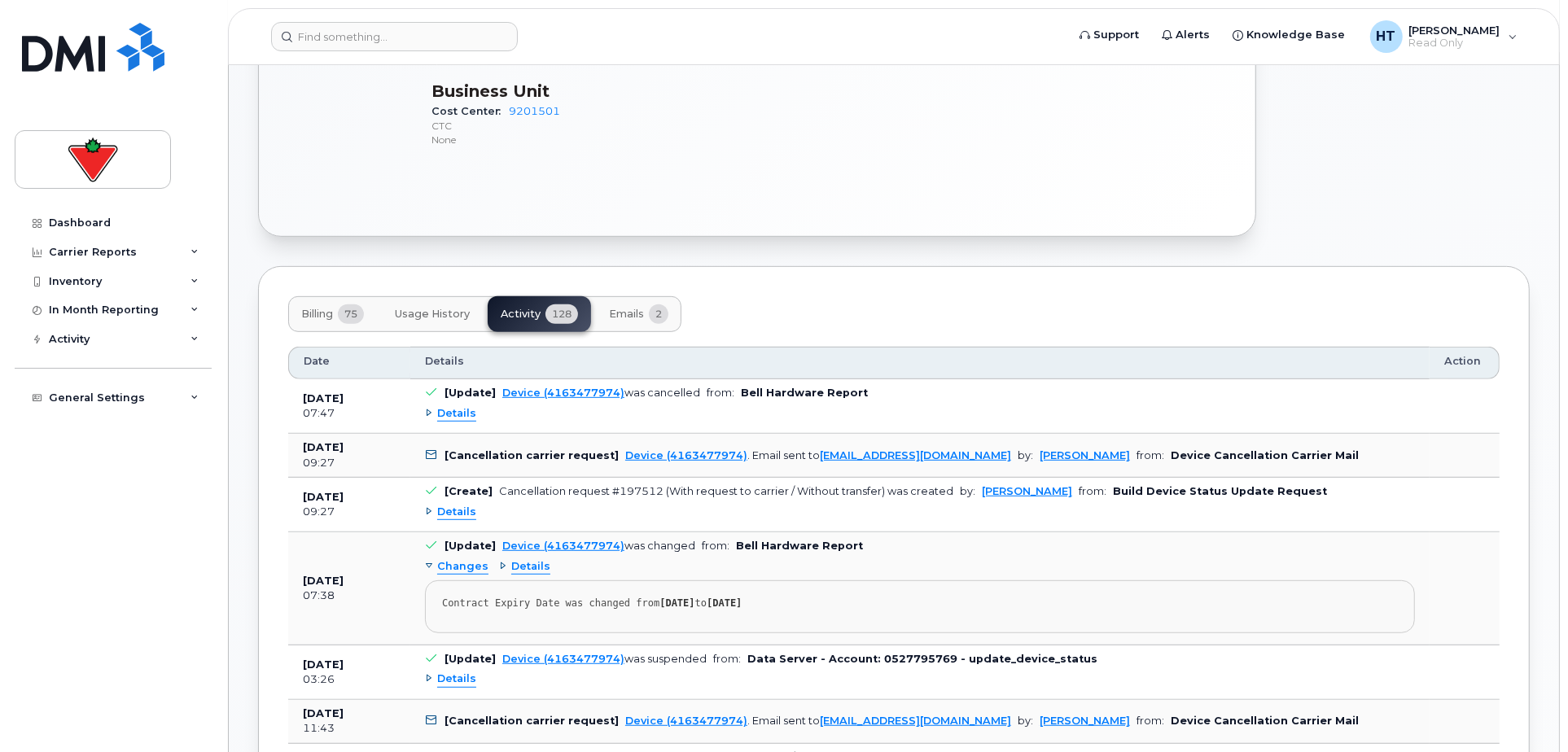
click at [621, 308] on span "Emails" at bounding box center [626, 314] width 35 height 13
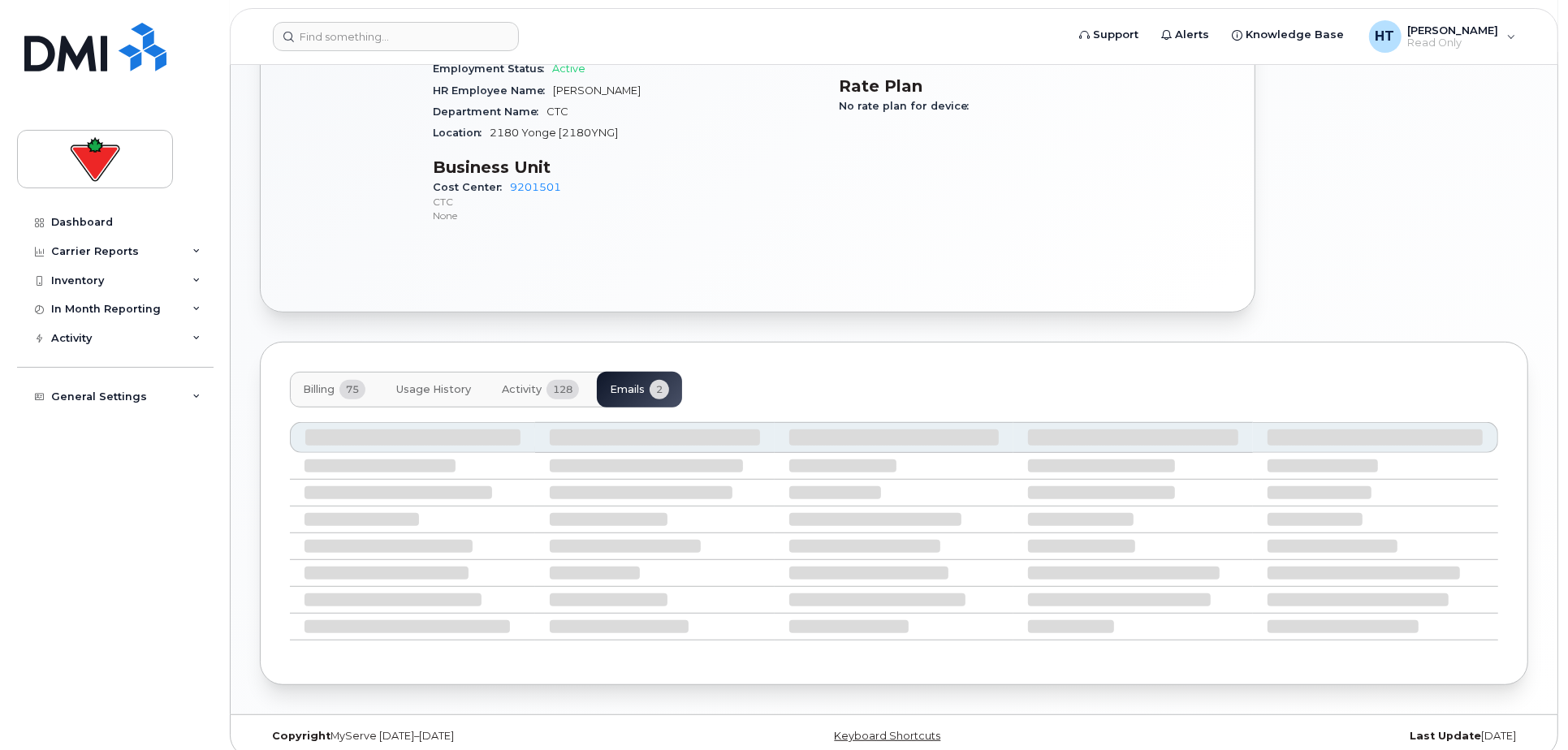
scroll to position [513, 0]
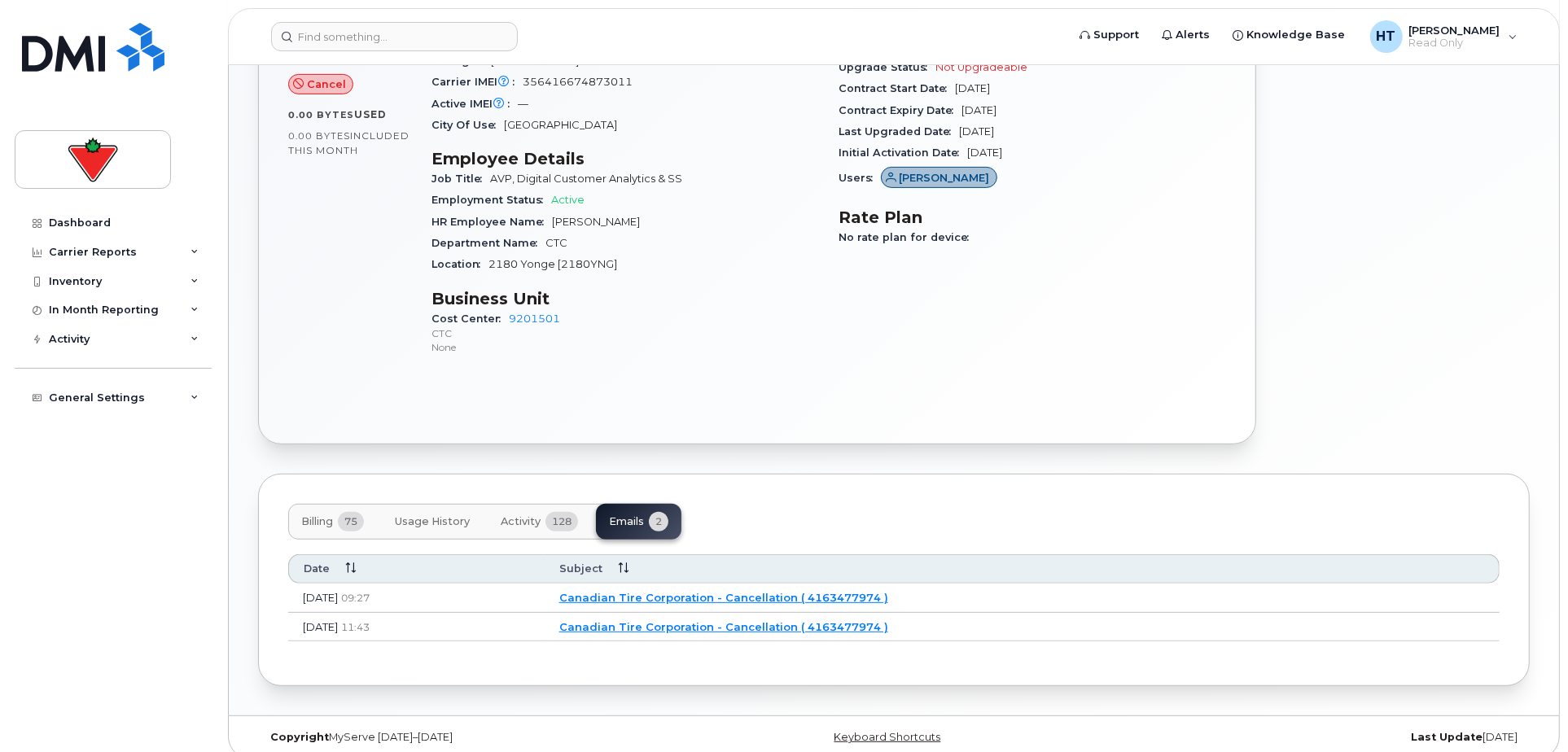
click at [707, 620] on link "Canadian Tire Corporation - Cancellation ( 4163477974 )" at bounding box center [723, 626] width 329 height 13
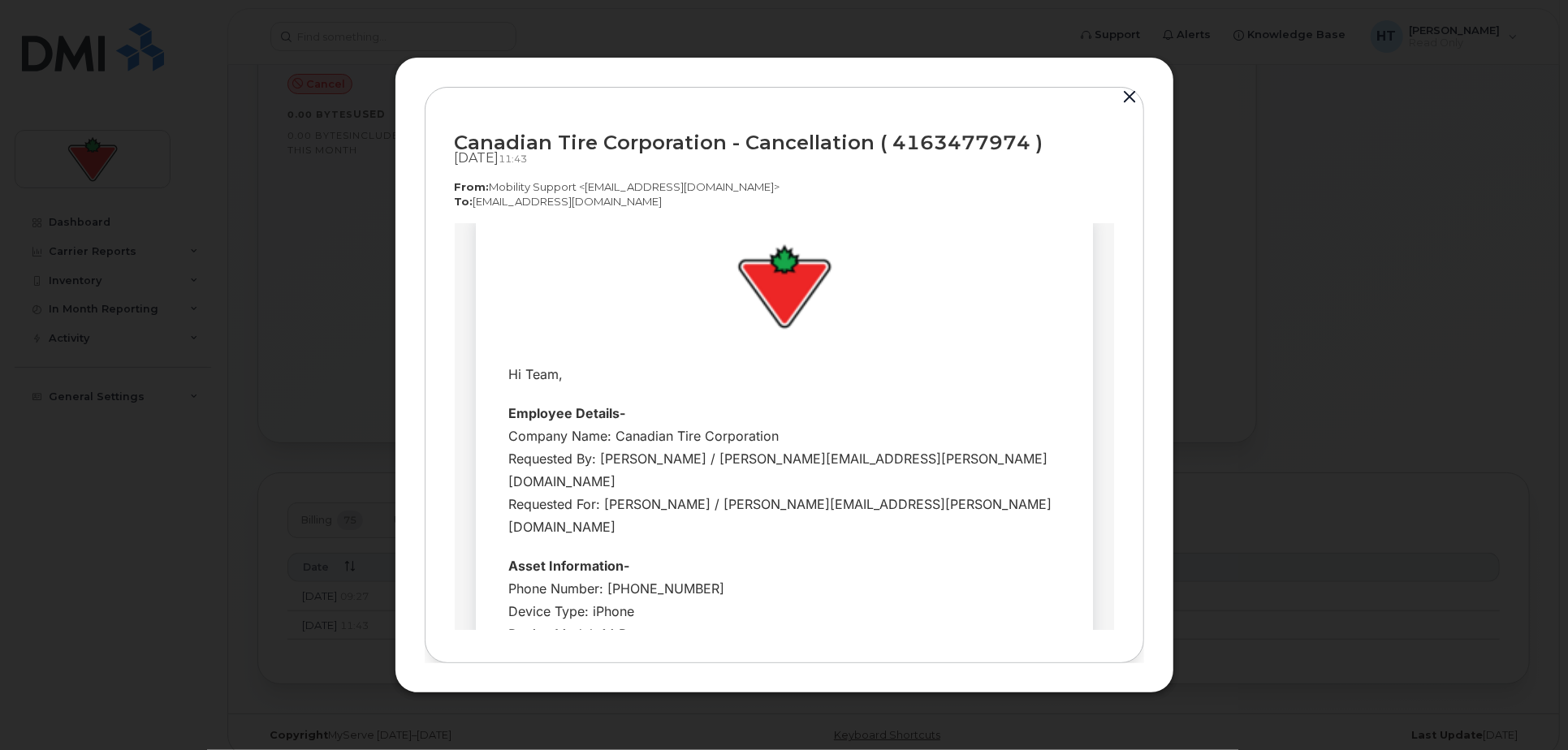
scroll to position [0, 0]
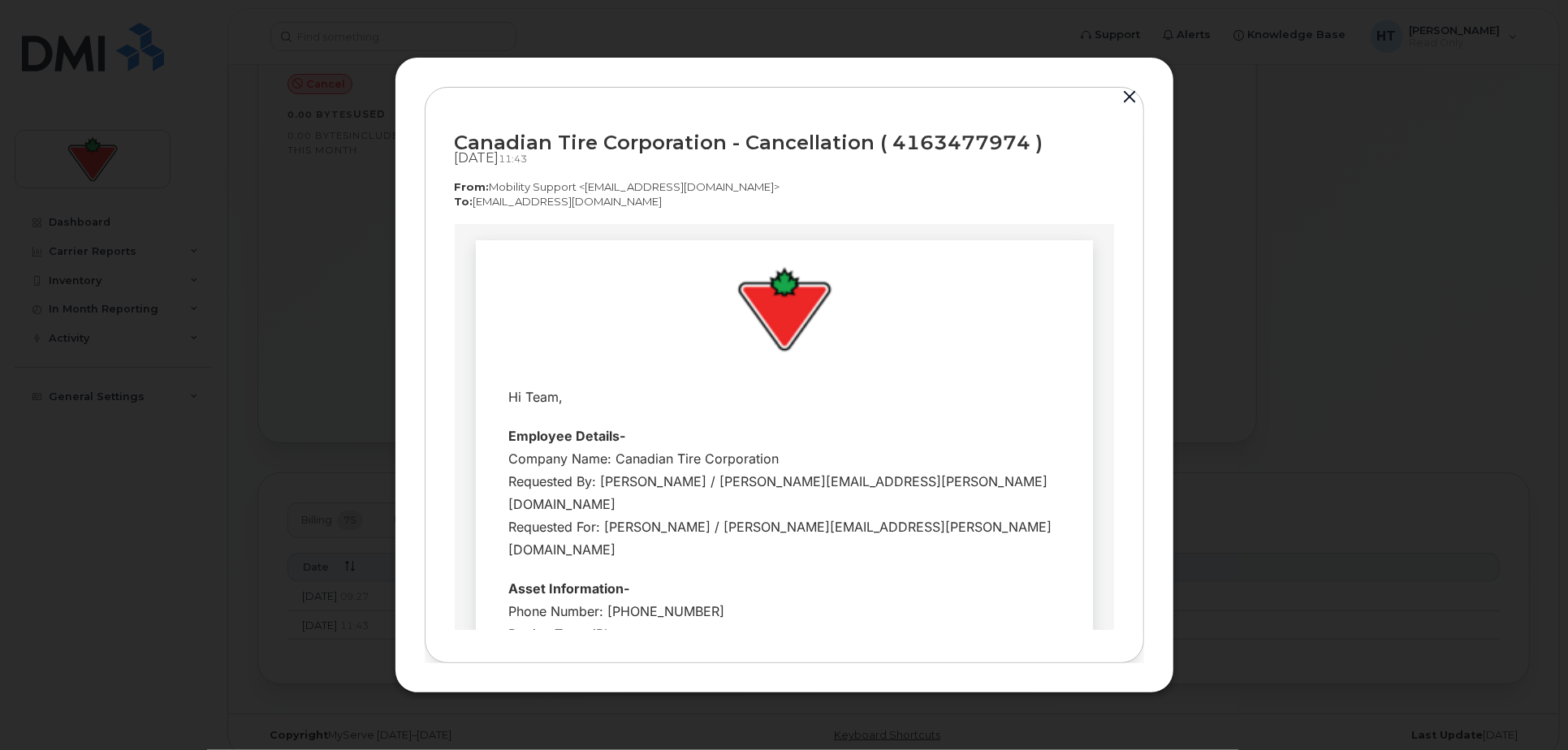
click at [1133, 89] on button "button" at bounding box center [1130, 97] width 24 height 22
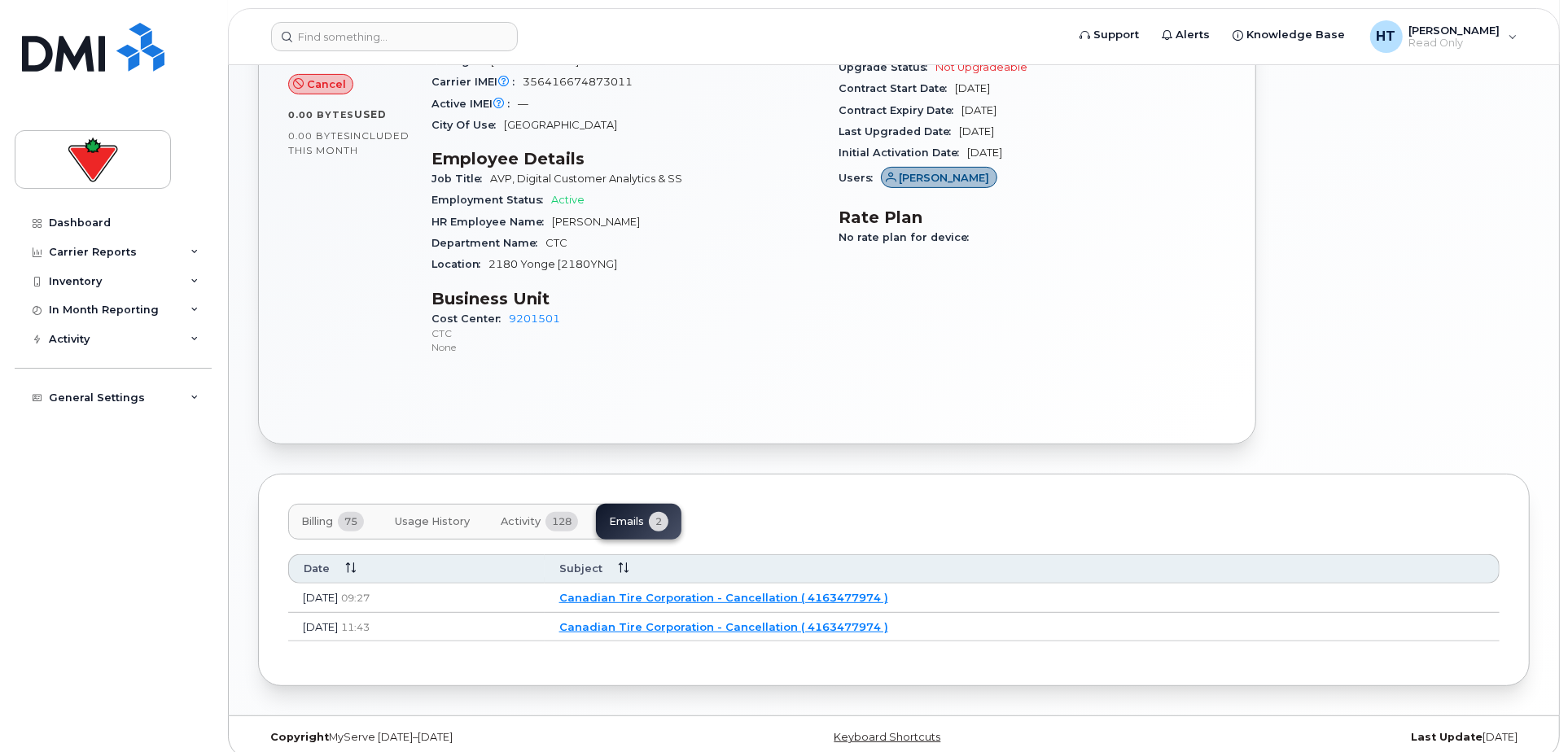
click at [792, 591] on link "Canadian Tire Corporation - Cancellation ( 4163477974 )" at bounding box center [723, 597] width 329 height 13
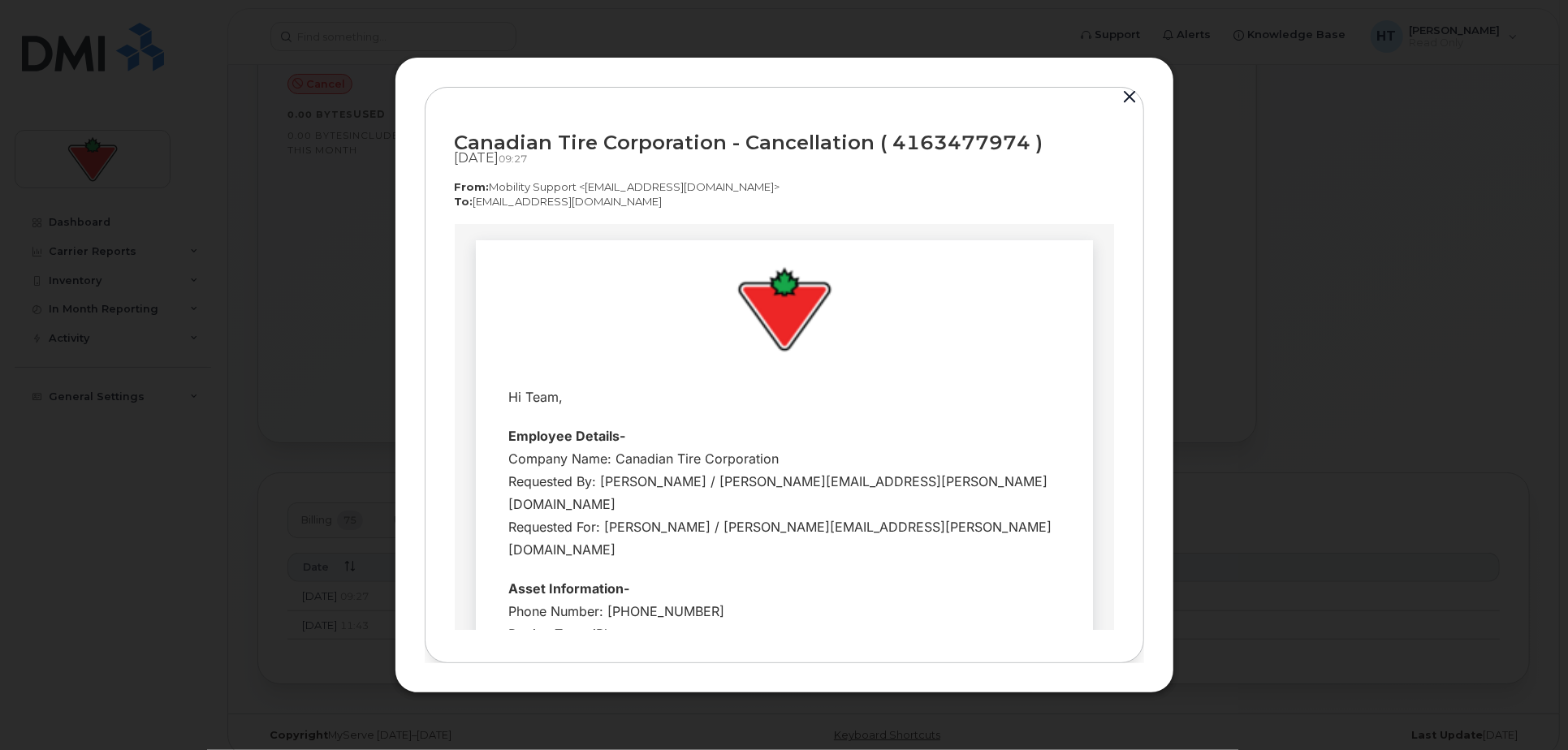
click at [1131, 92] on button "button" at bounding box center [1130, 97] width 24 height 22
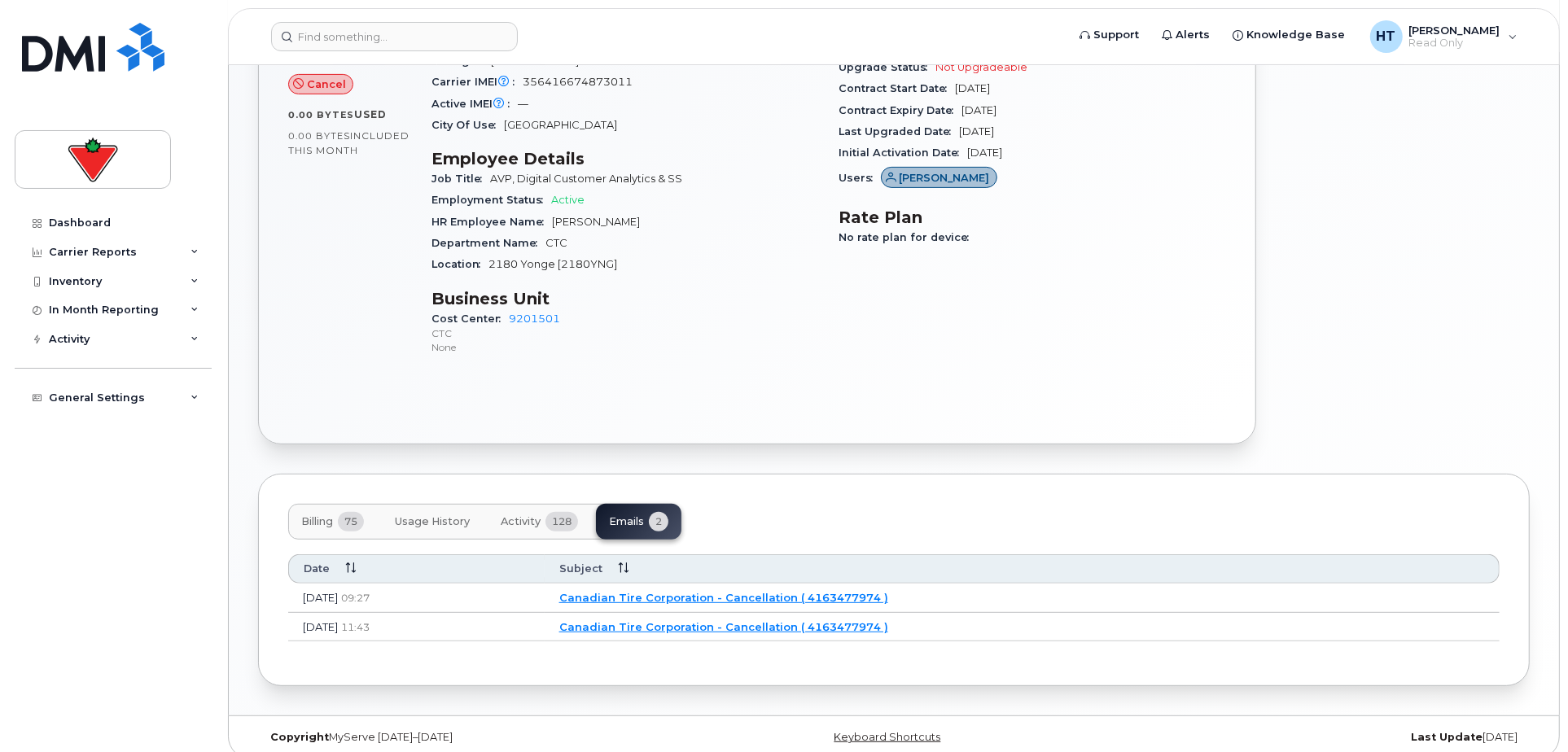
click at [1345, 338] on div at bounding box center [1402, 159] width 273 height 593
click at [757, 620] on link "Canadian Tire Corporation - Cancellation ( 4163477974 )" at bounding box center [723, 626] width 329 height 13
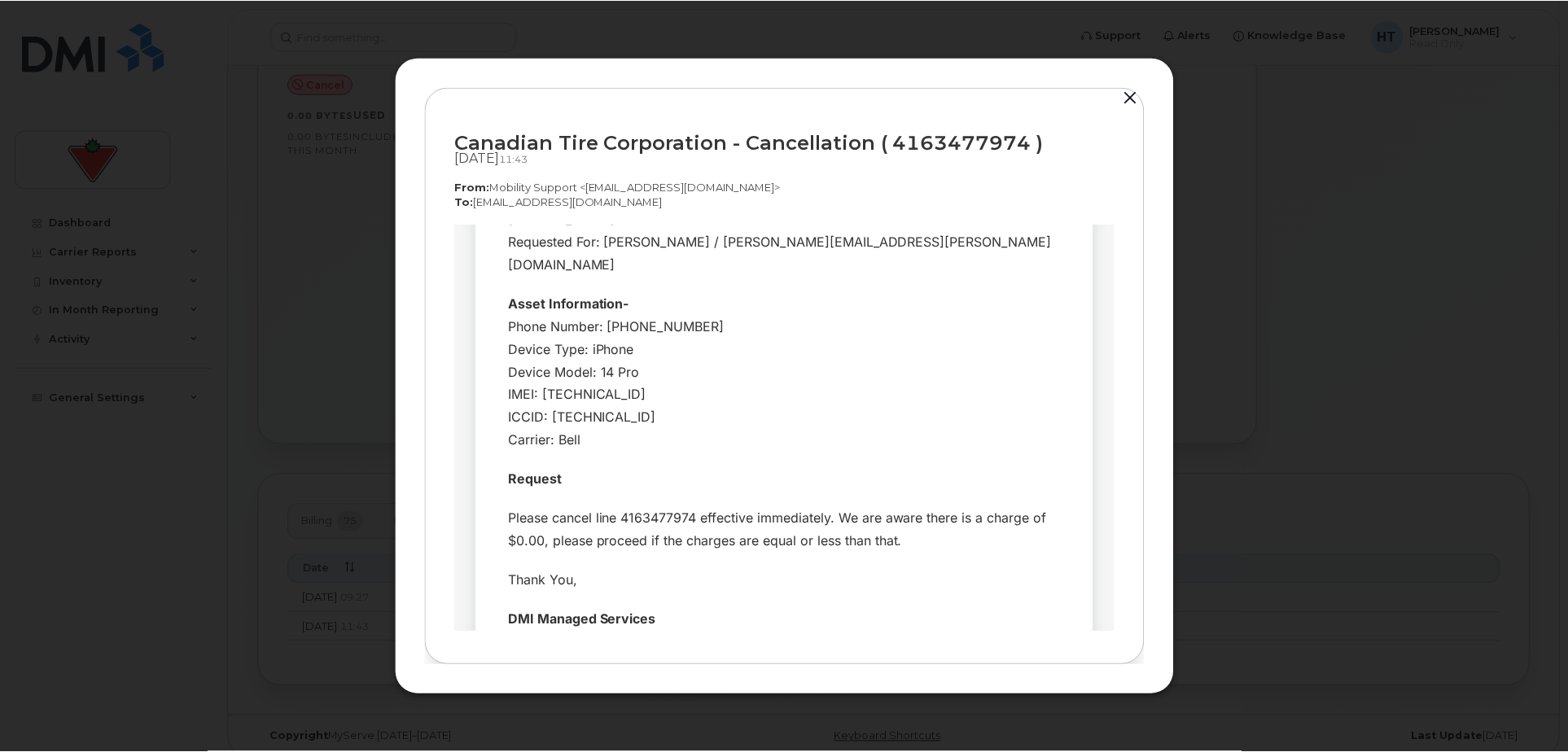
scroll to position [160, 0]
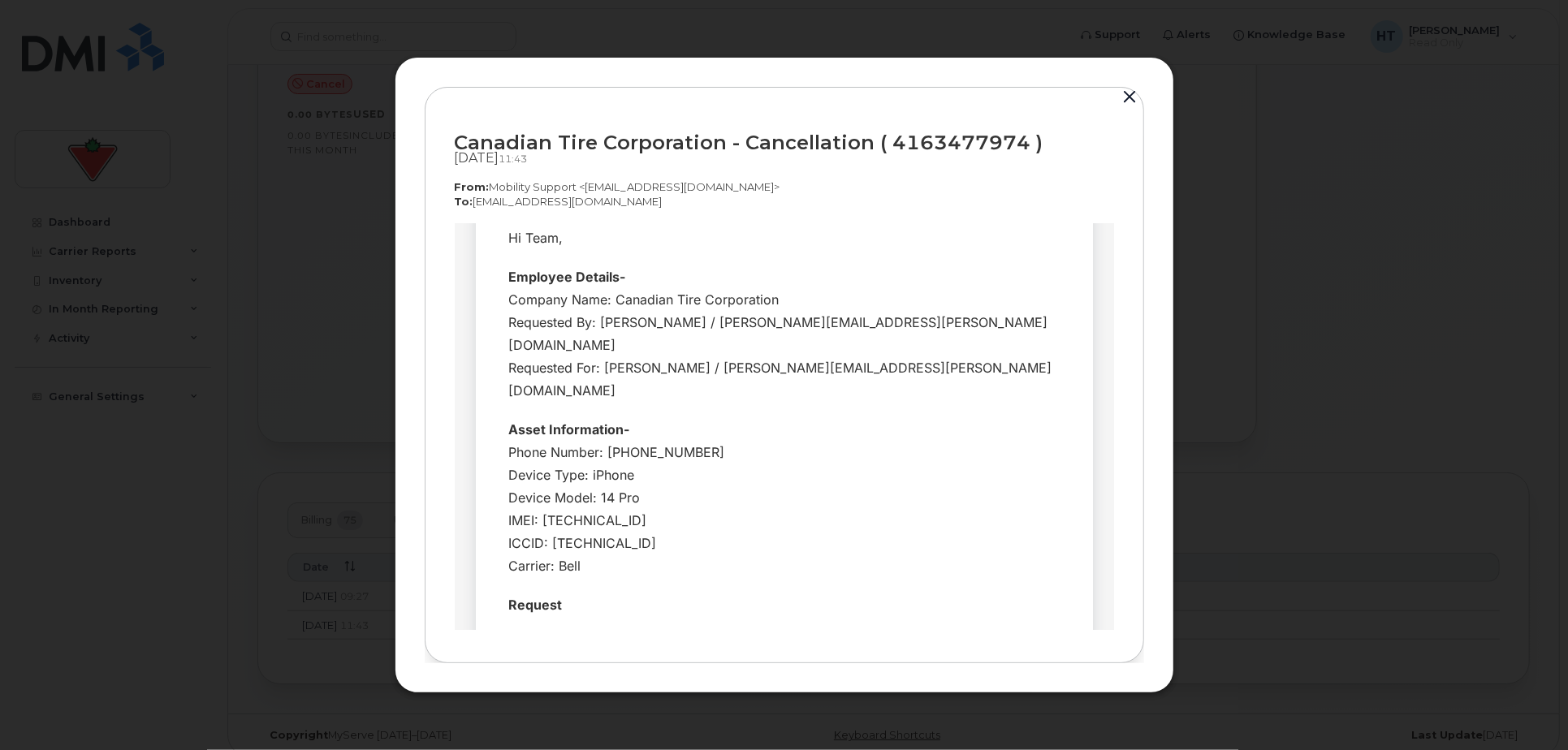
click at [1131, 89] on button "button" at bounding box center [1130, 97] width 24 height 22
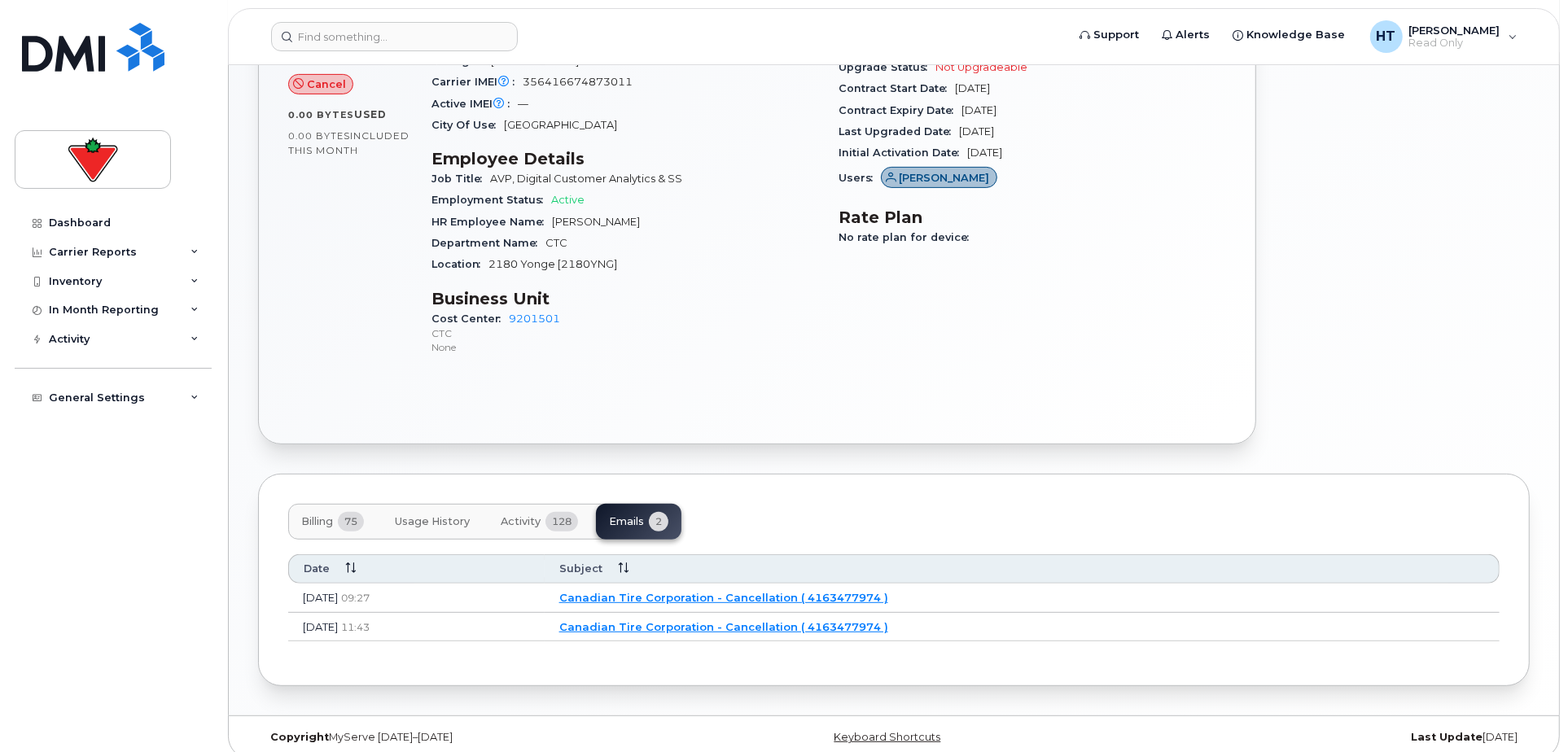
click at [1452, 310] on div at bounding box center [1402, 159] width 273 height 593
click at [1336, 368] on div at bounding box center [1402, 159] width 273 height 593
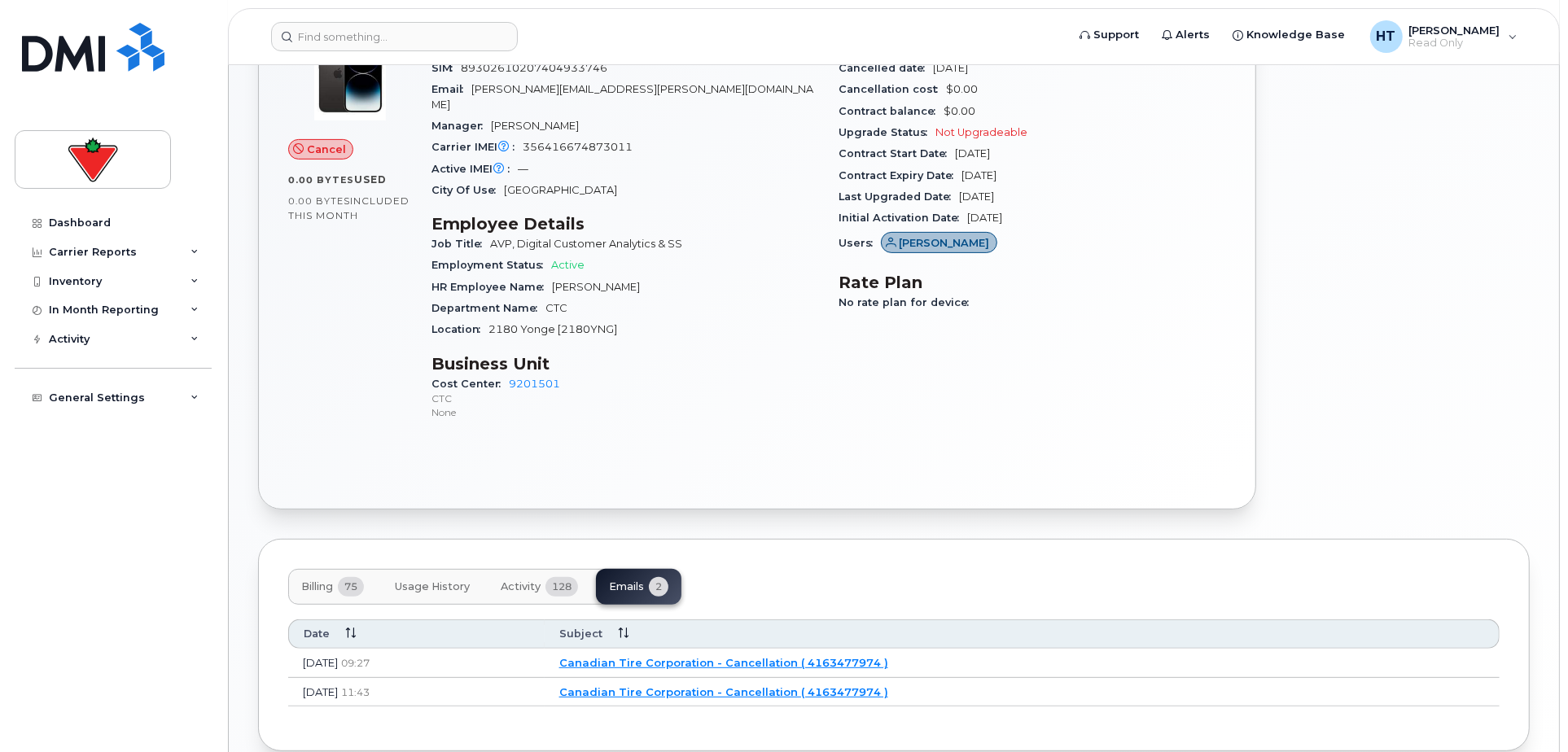
scroll to position [515, 0]
